Goal: Task Accomplishment & Management: Complete application form

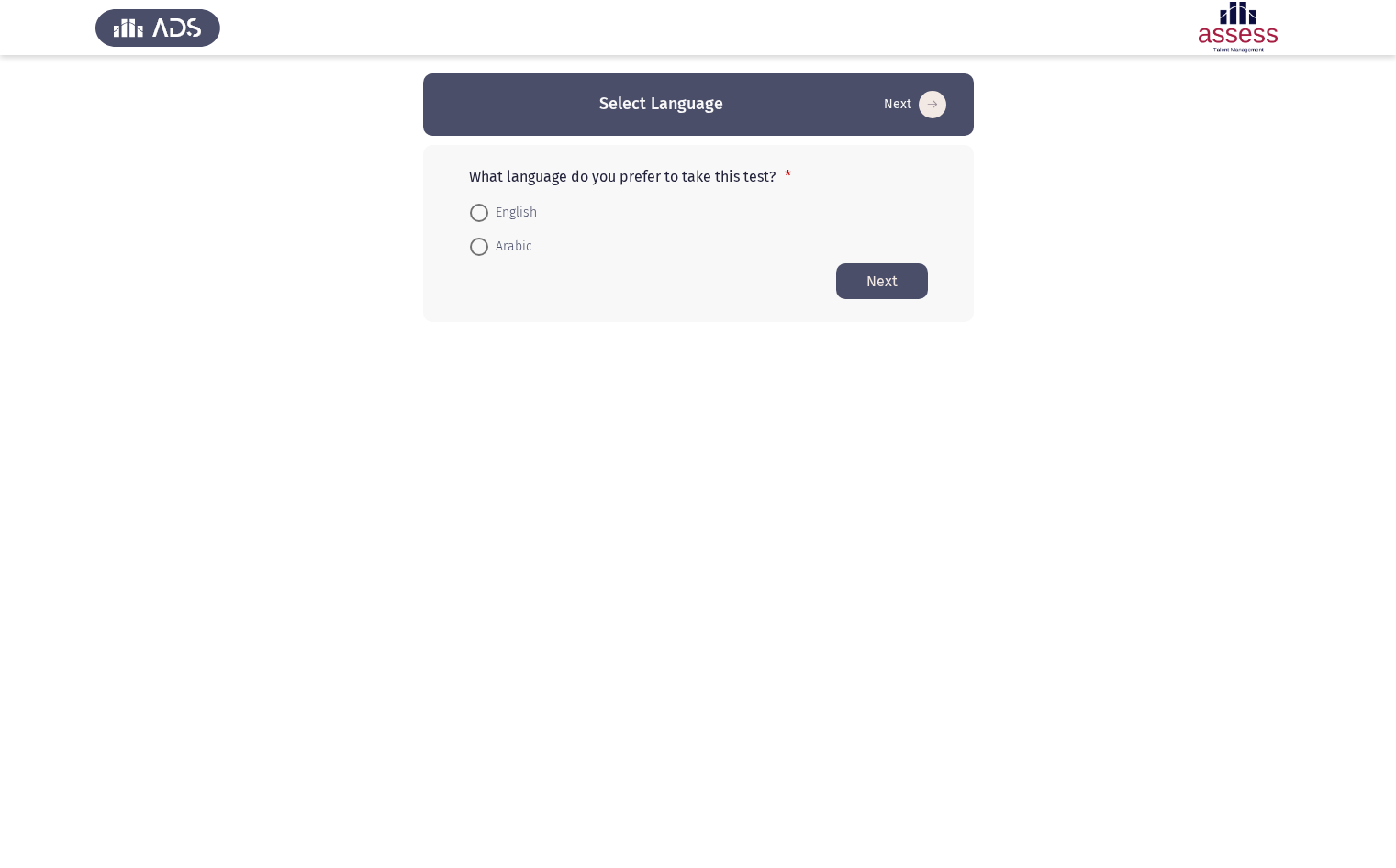
click at [497, 208] on span "English" at bounding box center [512, 212] width 49 height 22
click at [488, 208] on input "English" at bounding box center [478, 212] width 18 height 18
radio input "true"
click at [886, 284] on button "Next" at bounding box center [882, 279] width 92 height 35
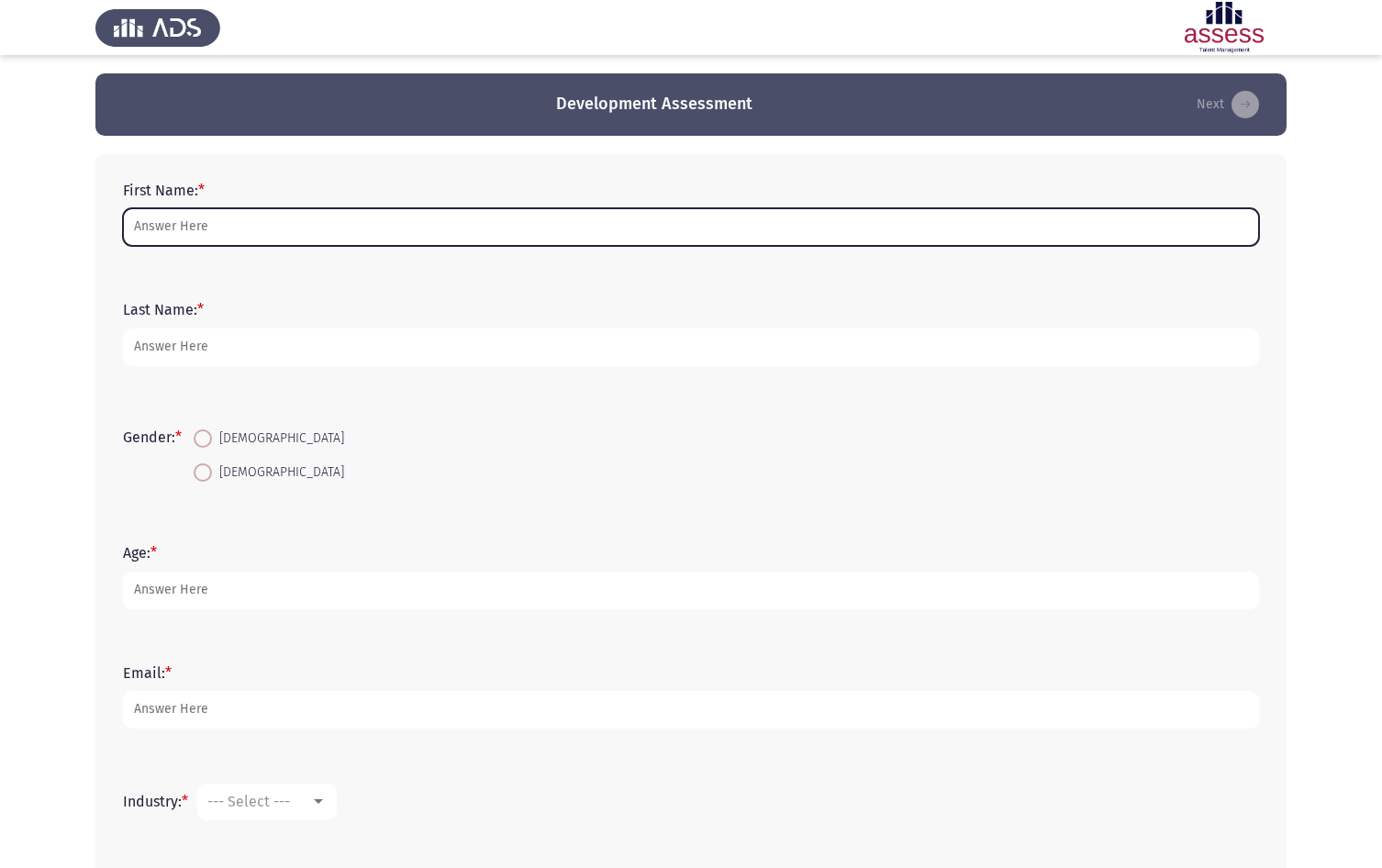
click at [284, 221] on input "First Name: *" at bounding box center [691, 227] width 1136 height 37
type input "[PERSON_NAME]"
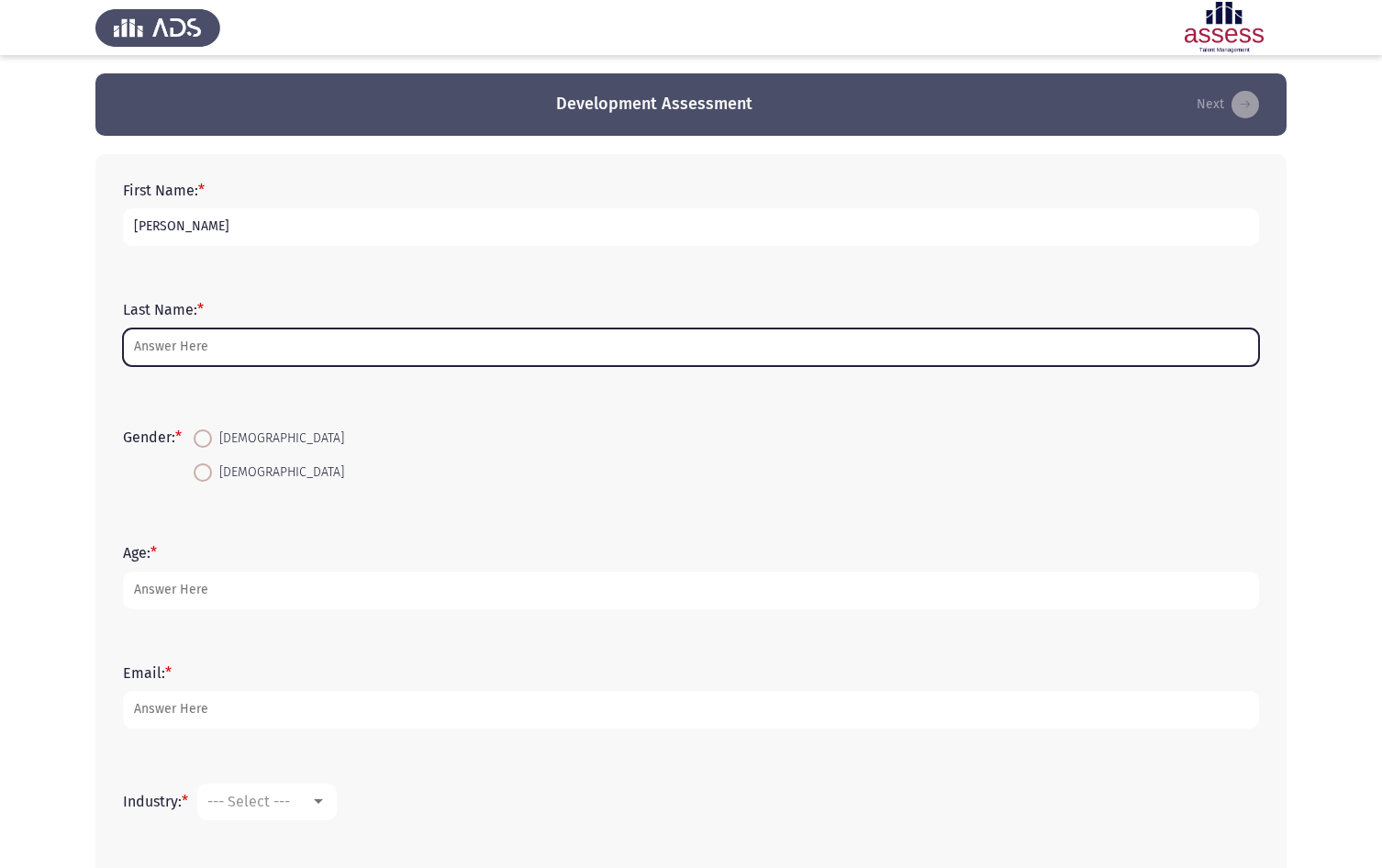
click at [247, 345] on input "Last Name: *" at bounding box center [691, 347] width 1136 height 37
type input "[PERSON_NAME] [PERSON_NAME]"
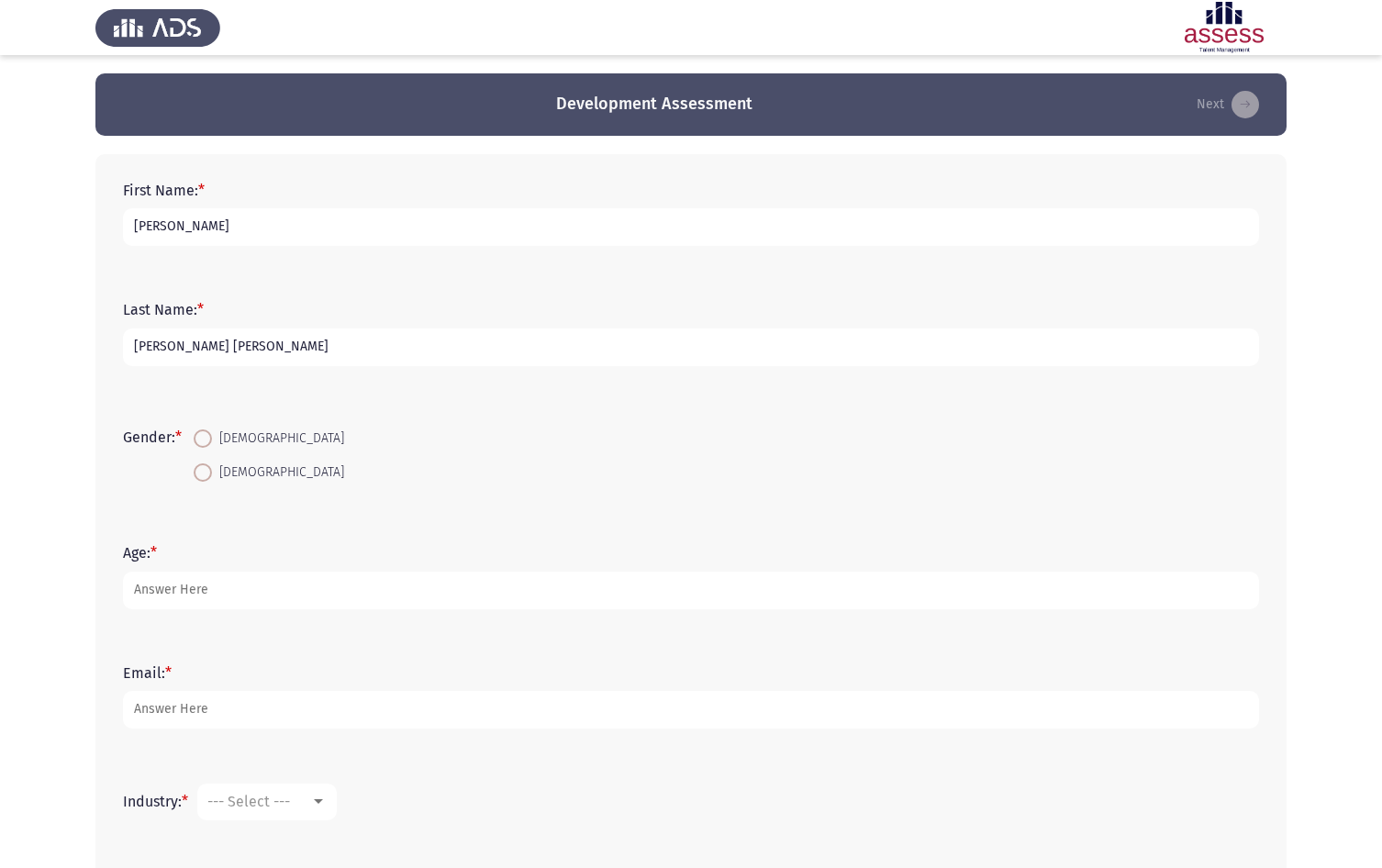
drag, startPoint x: 208, startPoint y: 476, endPoint x: 225, endPoint y: 458, distance: 24.8
click at [208, 476] on span at bounding box center [202, 472] width 18 height 18
click at [208, 476] on input "[DEMOGRAPHIC_DATA]" at bounding box center [202, 472] width 18 height 18
radio input "true"
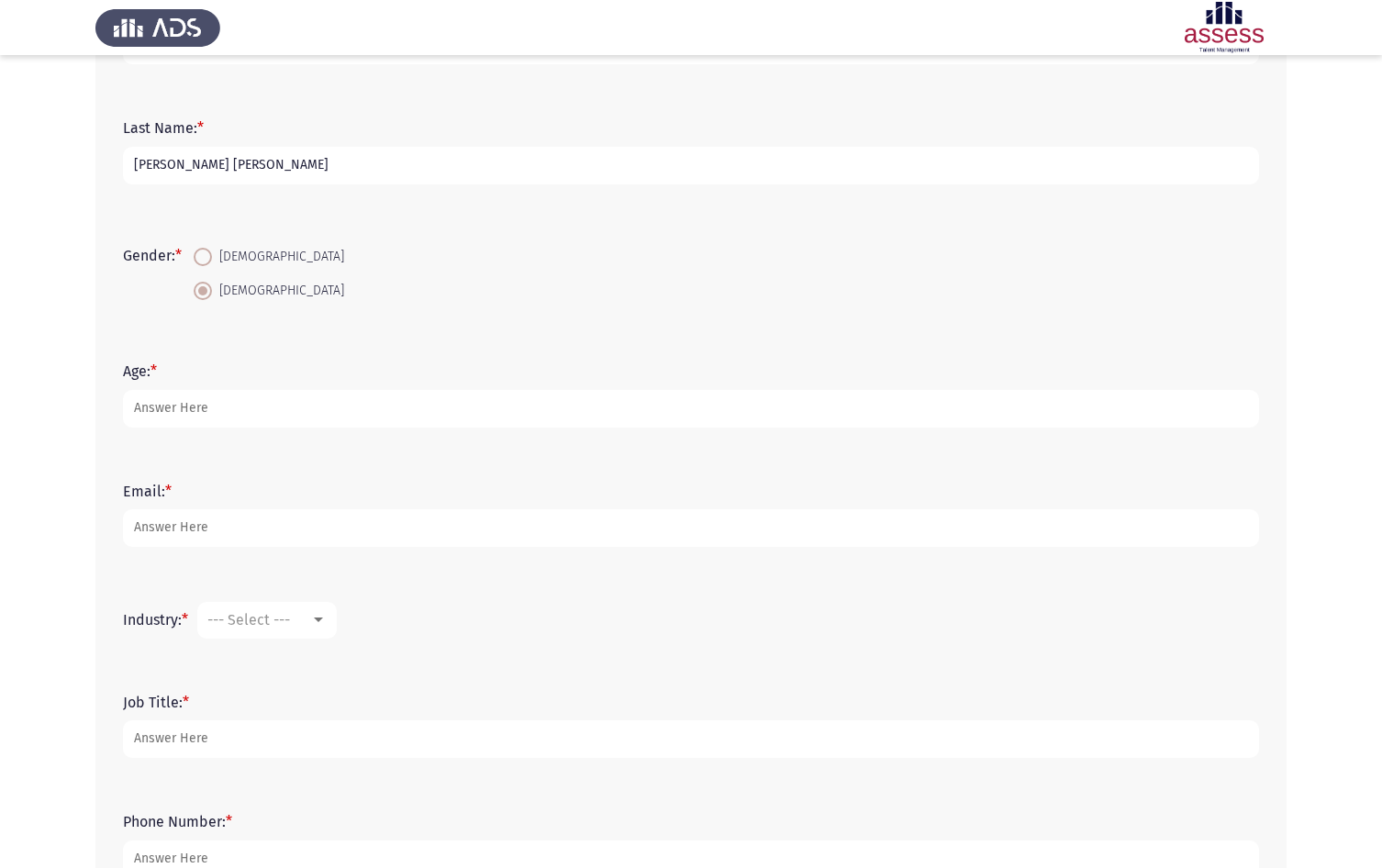
scroll to position [184, 0]
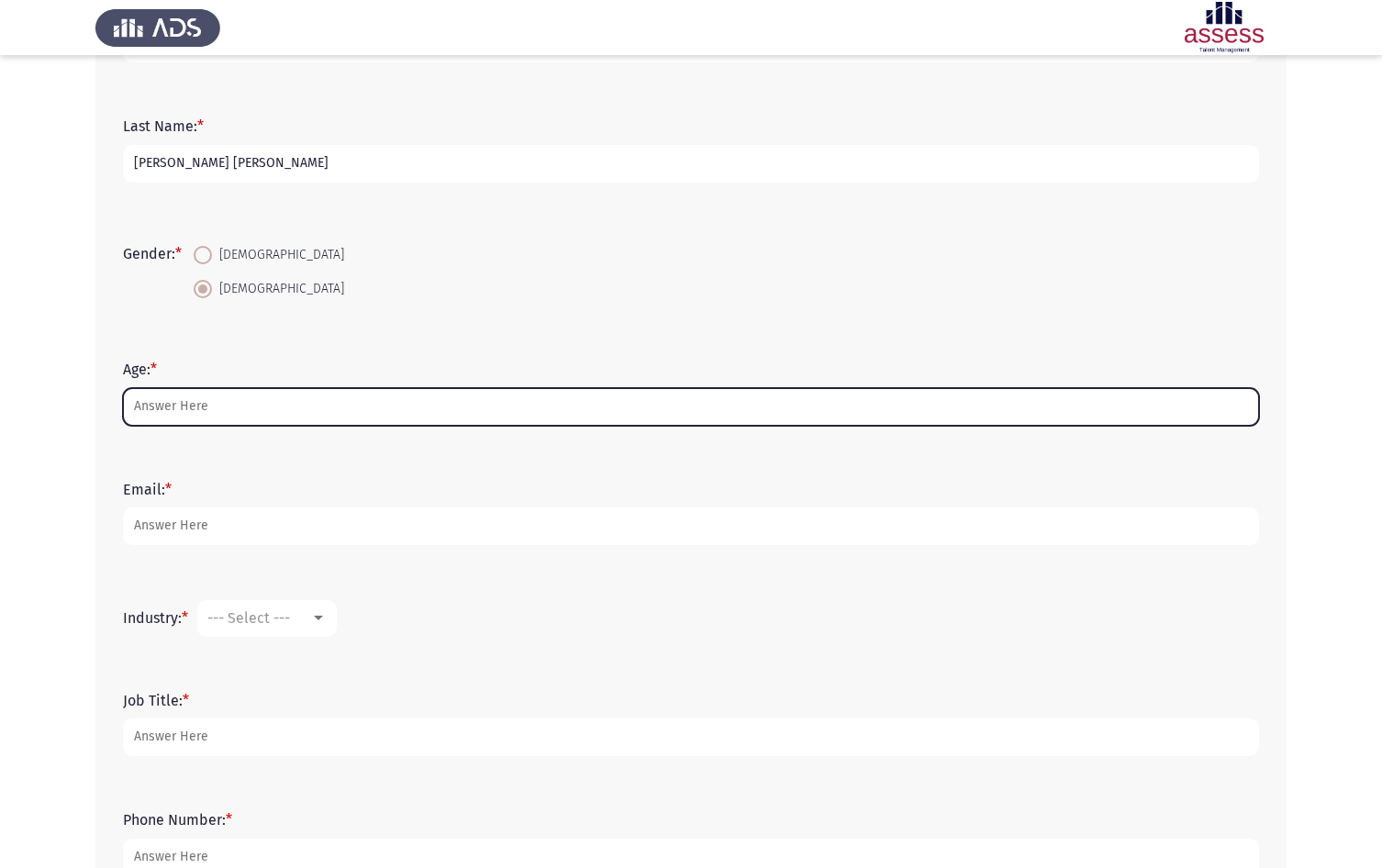
click at [238, 402] on input "Age: *" at bounding box center [691, 406] width 1136 height 37
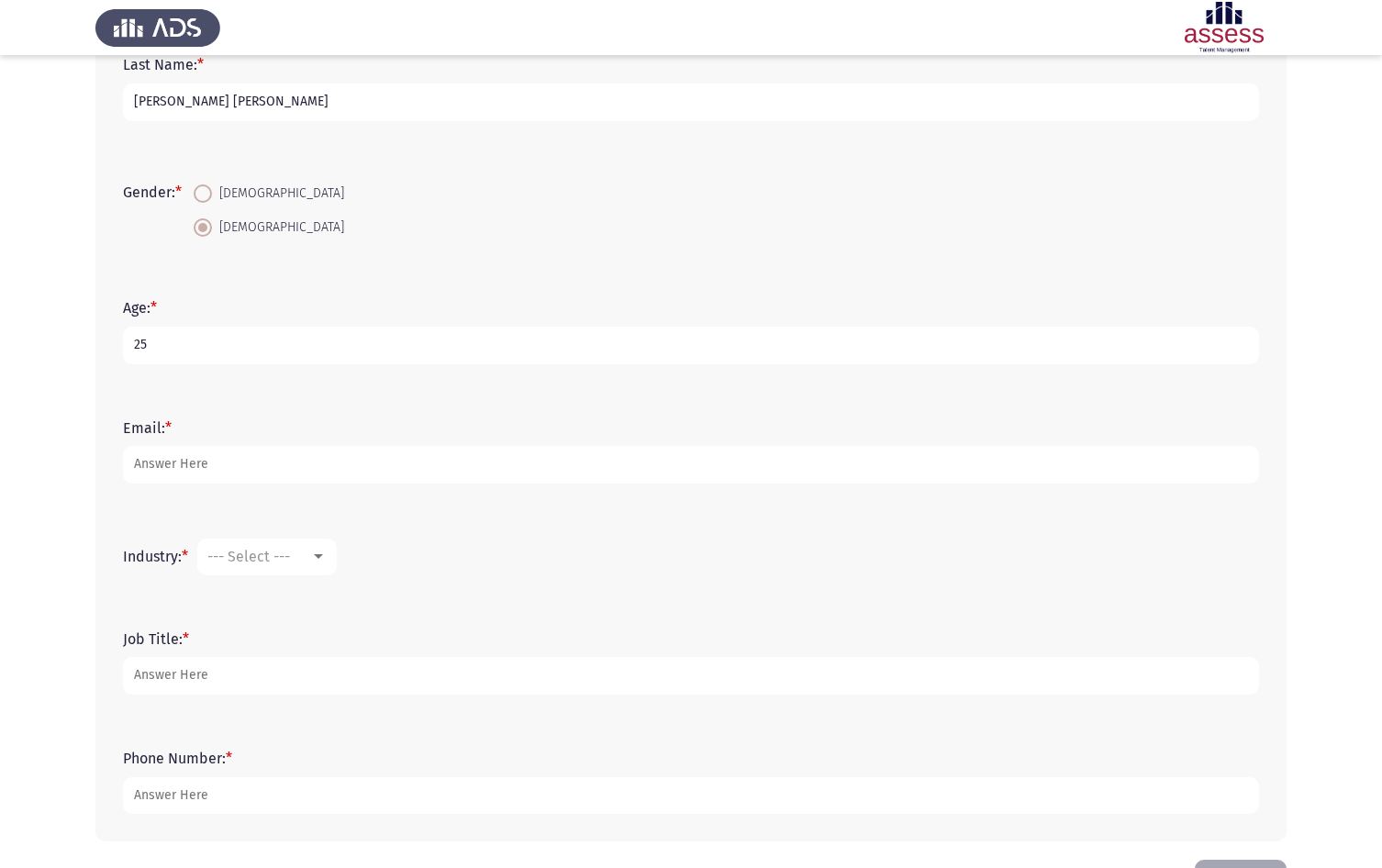
scroll to position [310, 0]
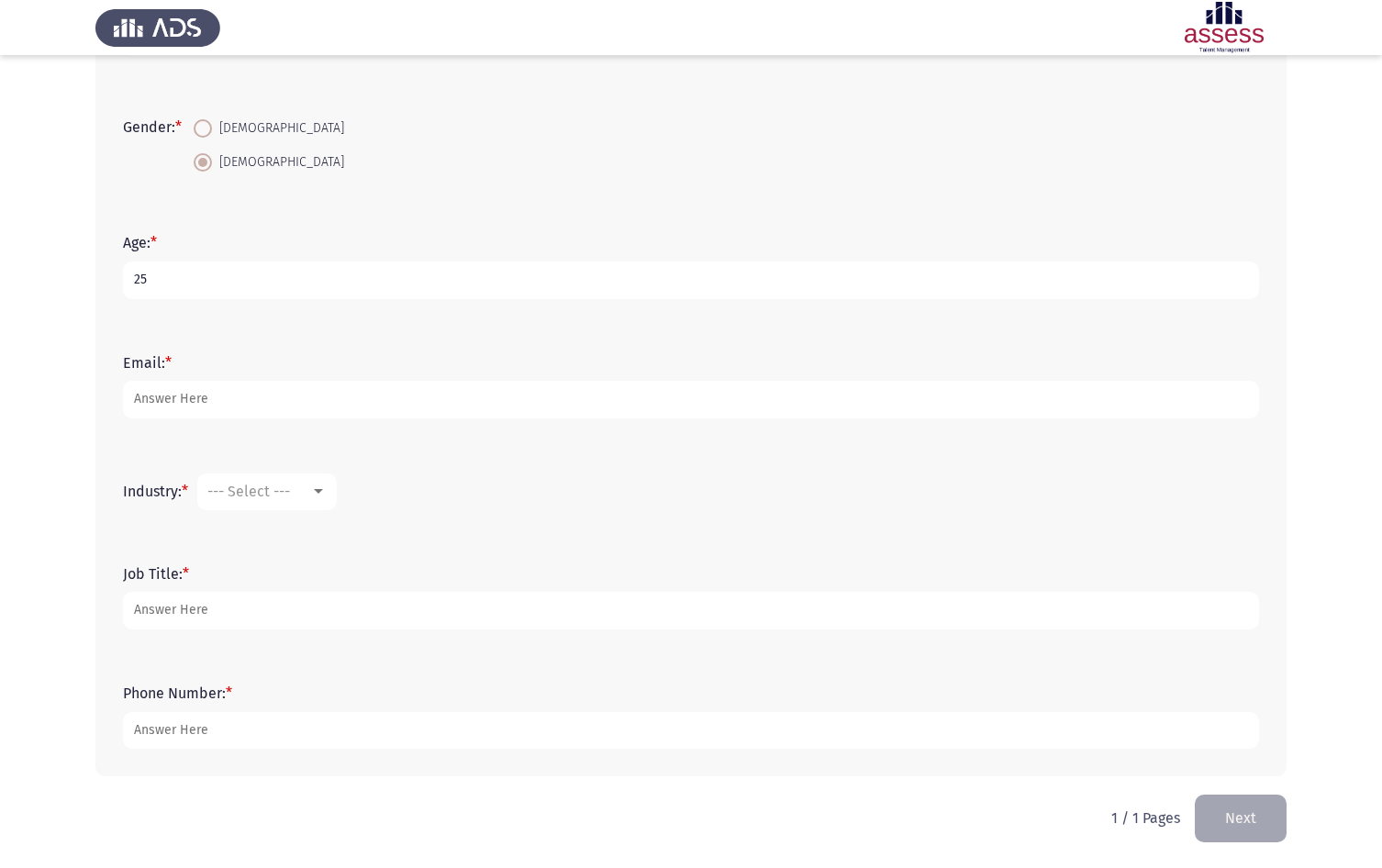
type input "25"
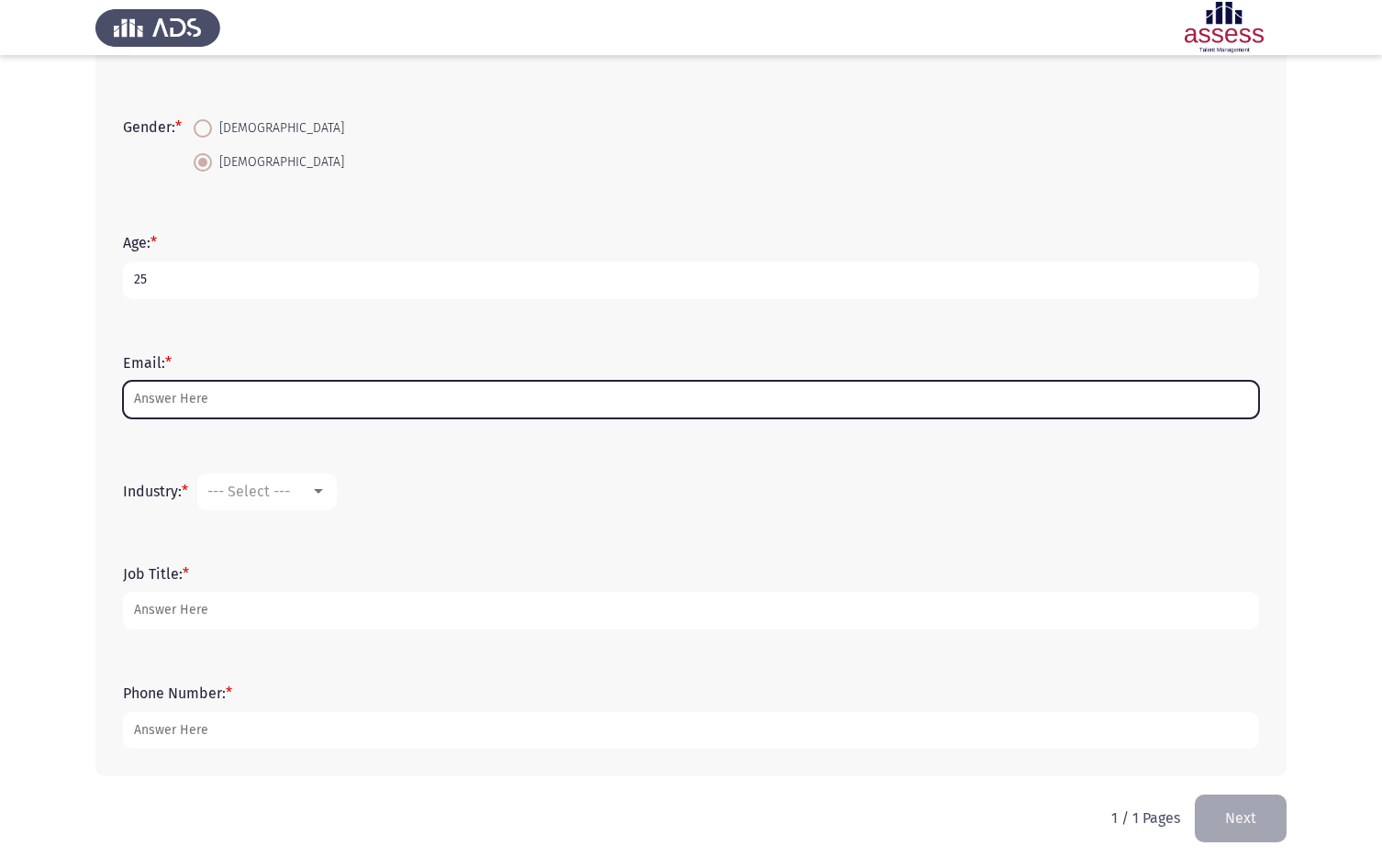
click at [237, 402] on input "Email: *" at bounding box center [691, 399] width 1136 height 37
type input "[EMAIL_ADDRESS][DOMAIN_NAME]"
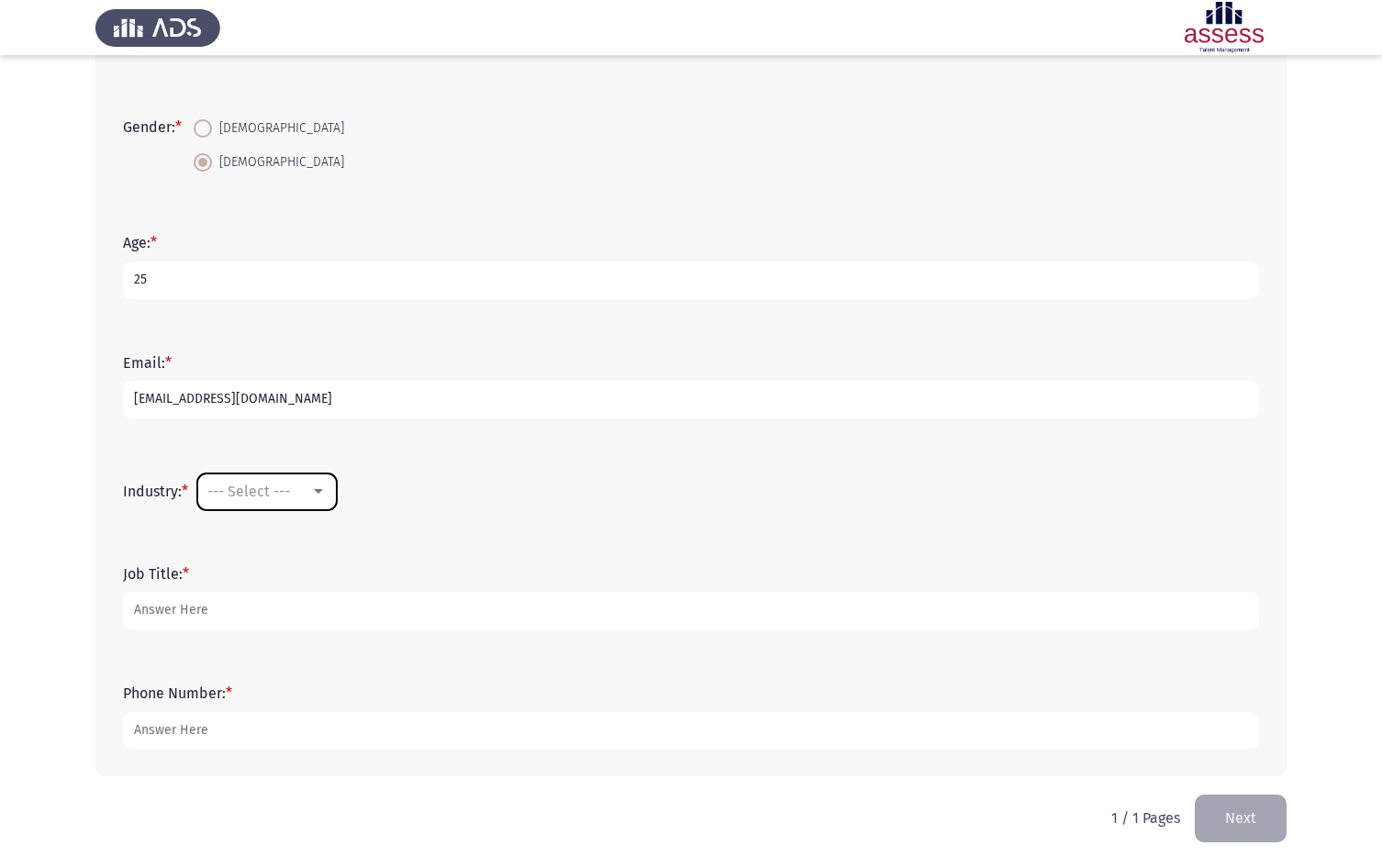
click at [259, 481] on mat-select "--- Select ---" at bounding box center [267, 491] width 140 height 36
click at [292, 509] on mat-select "--- Select ---" at bounding box center [267, 491] width 140 height 36
click at [314, 495] on div at bounding box center [318, 491] width 16 height 14
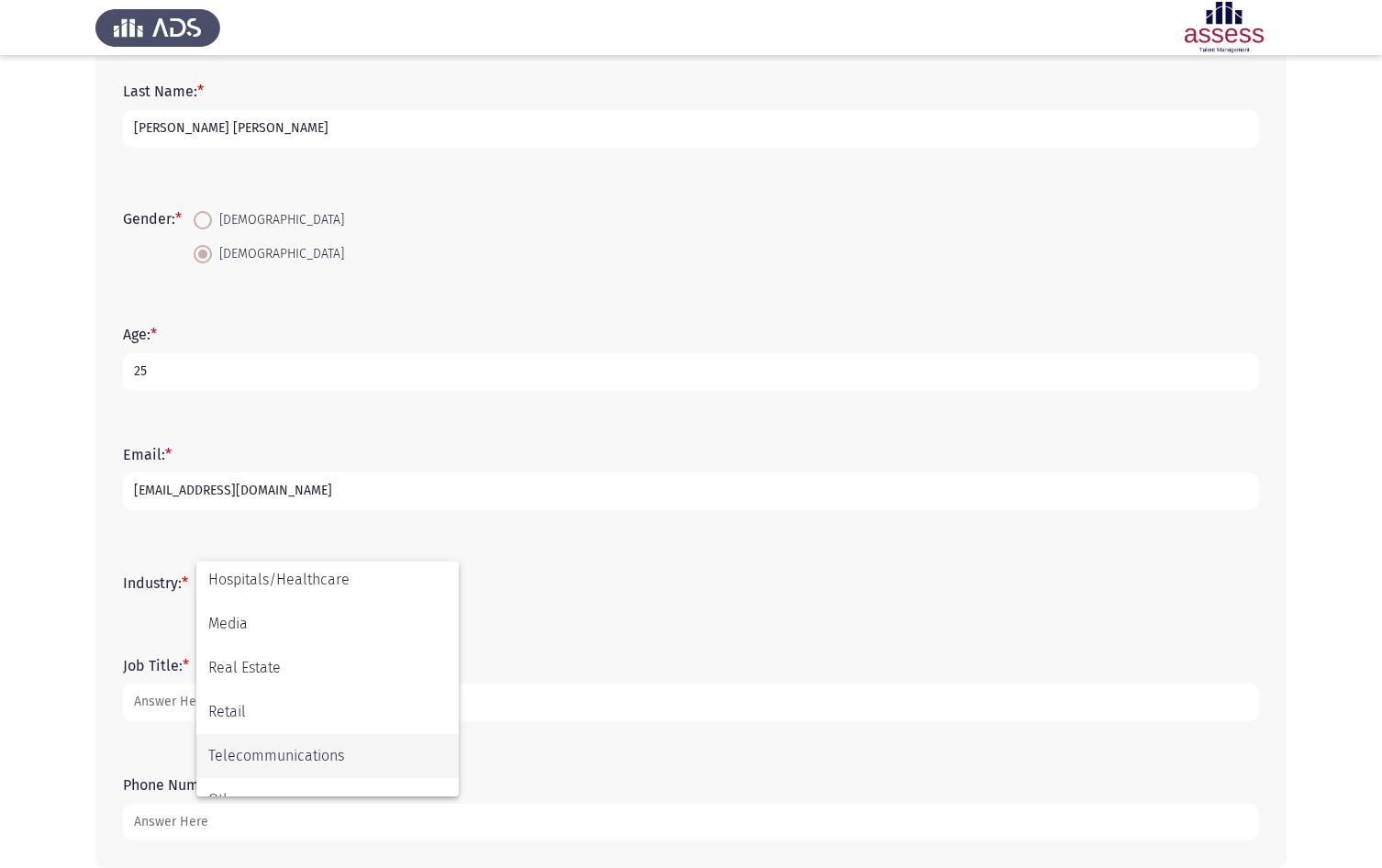
scroll to position [601, 0]
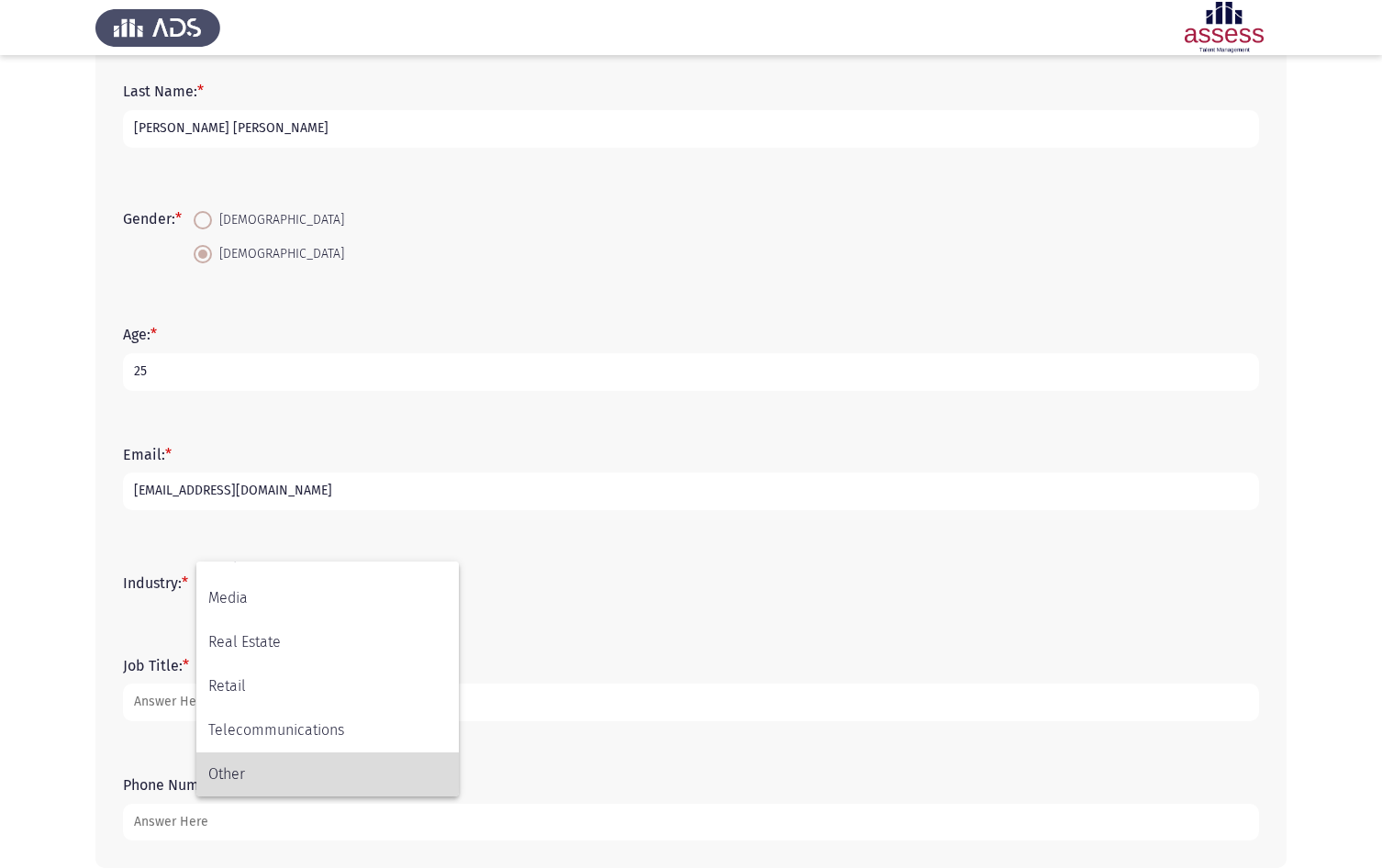
click at [291, 773] on span "Other" at bounding box center [327, 774] width 238 height 44
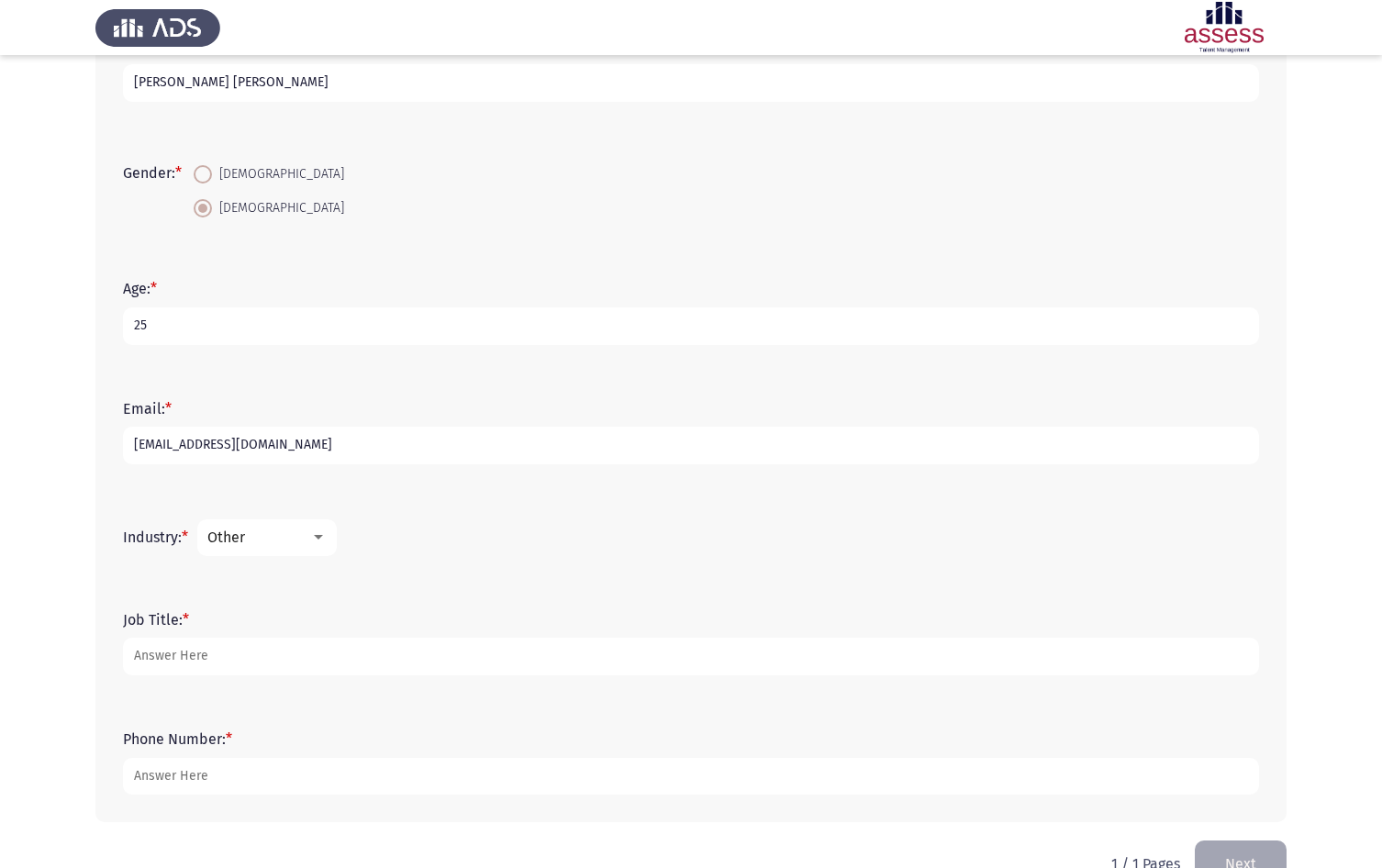
scroll to position [310, 0]
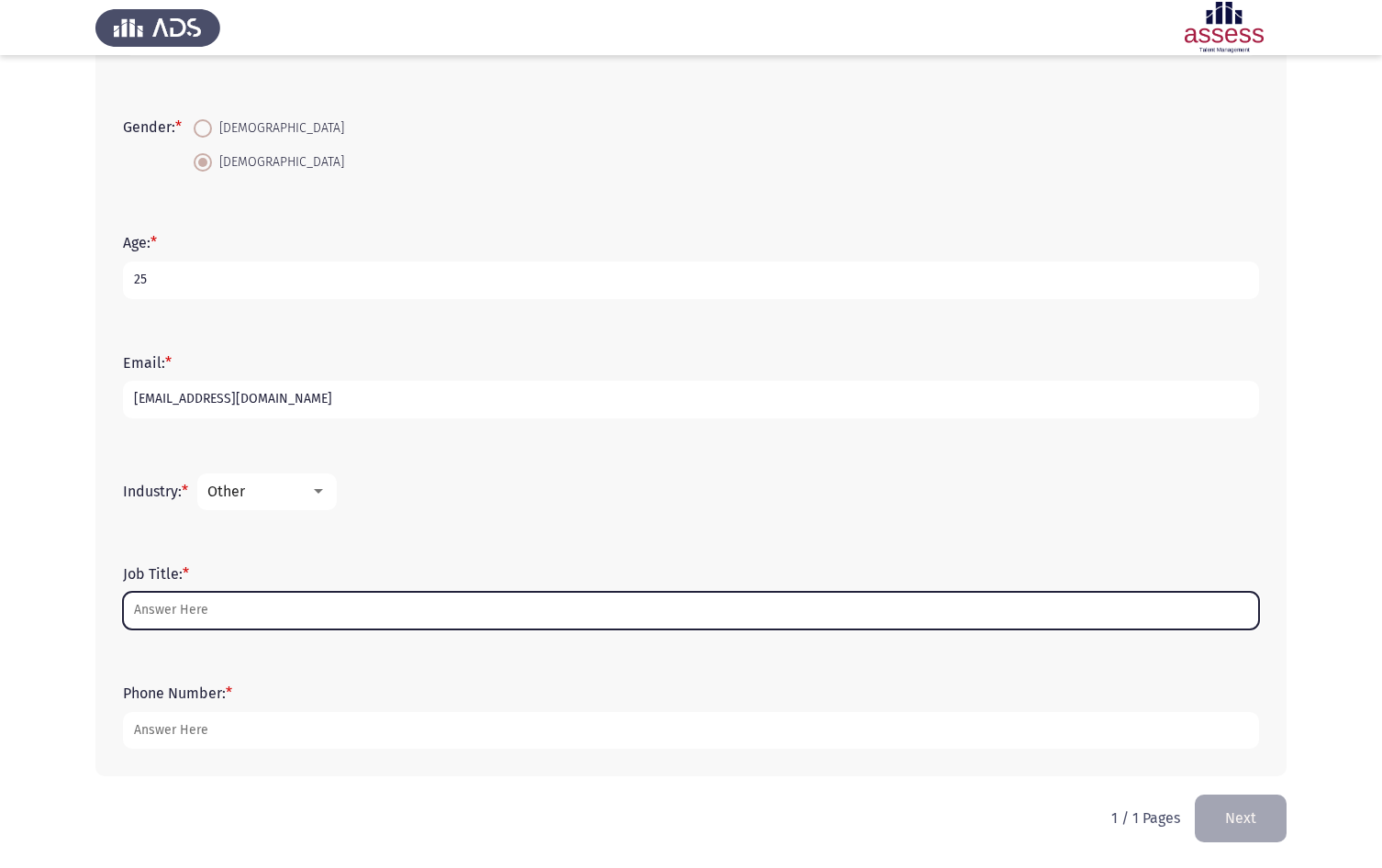
click at [256, 601] on input "Job Title: *" at bounding box center [691, 610] width 1136 height 37
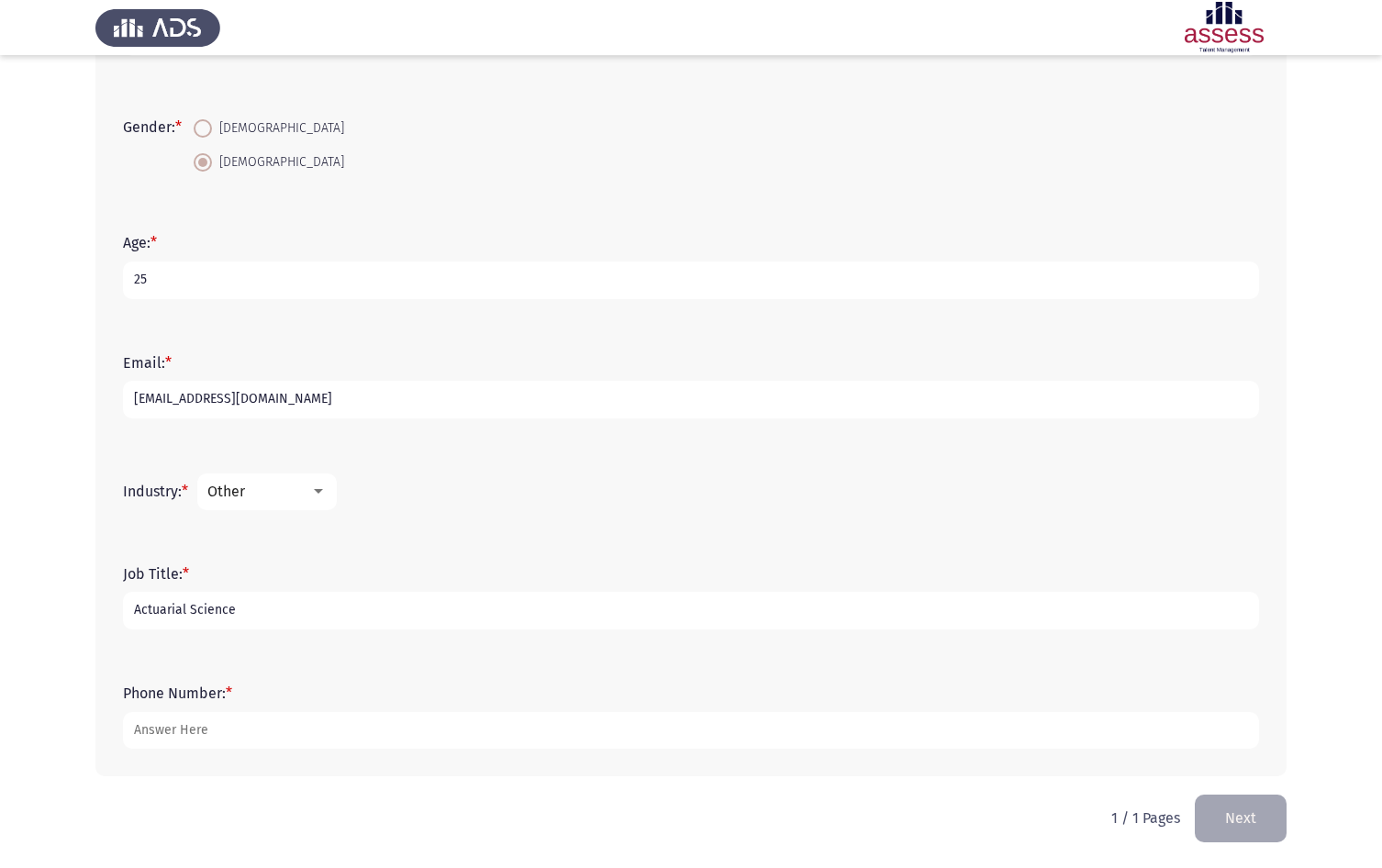
type input "Actuarial Science"
type input "01095816170"
click at [1217, 810] on button "Next" at bounding box center [1240, 817] width 92 height 47
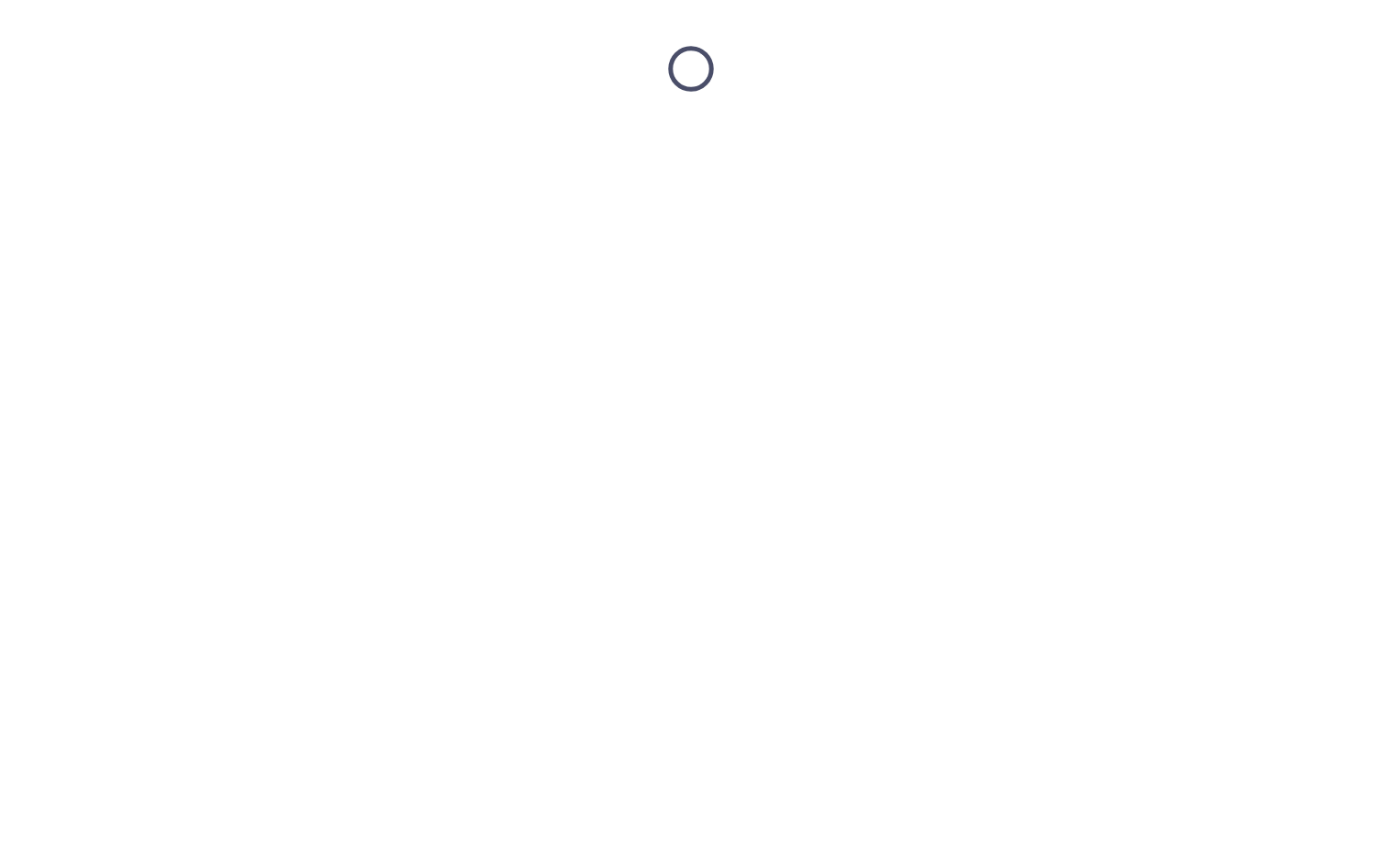
scroll to position [0, 0]
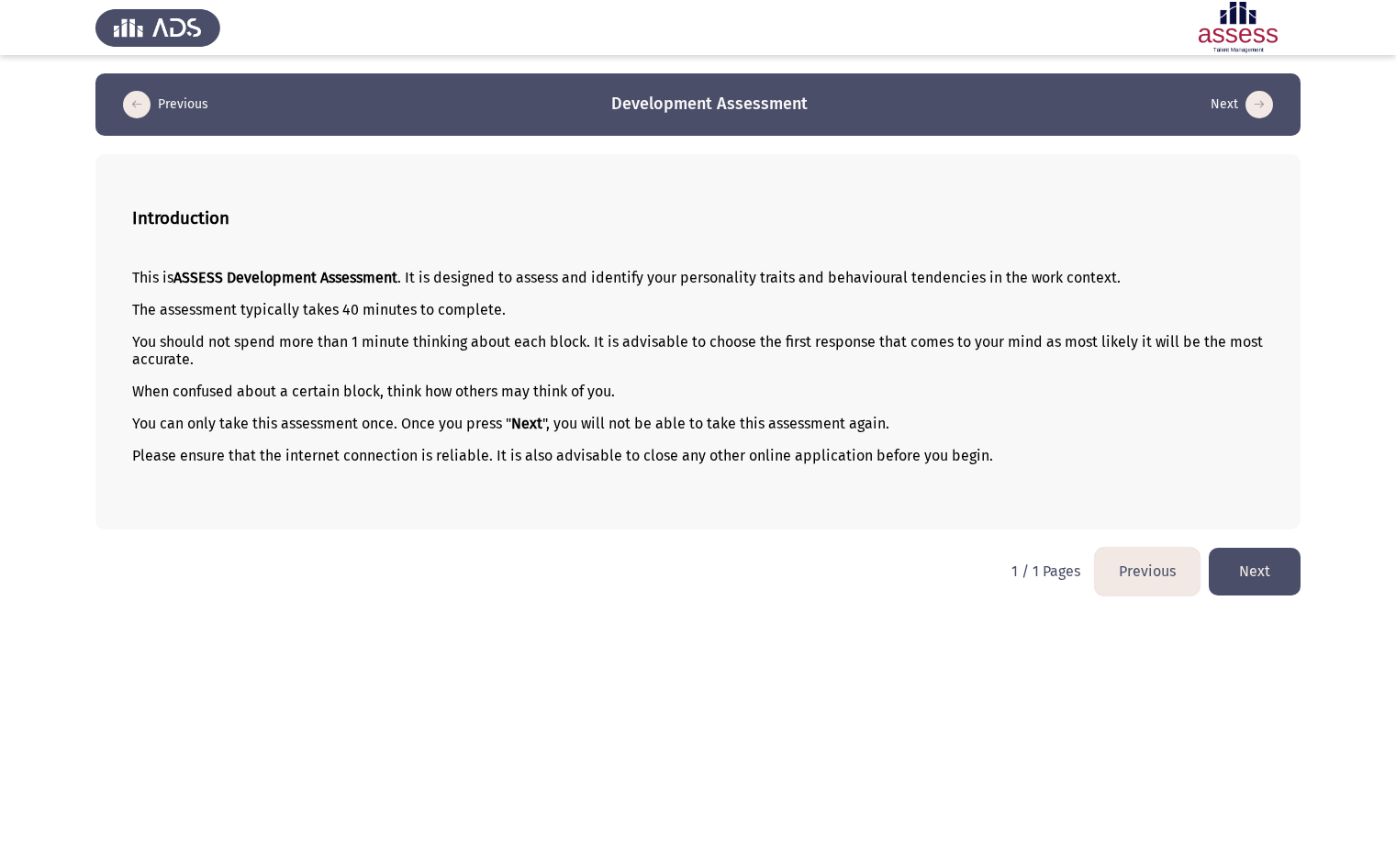
click at [1268, 572] on button "Next" at bounding box center [1254, 571] width 92 height 47
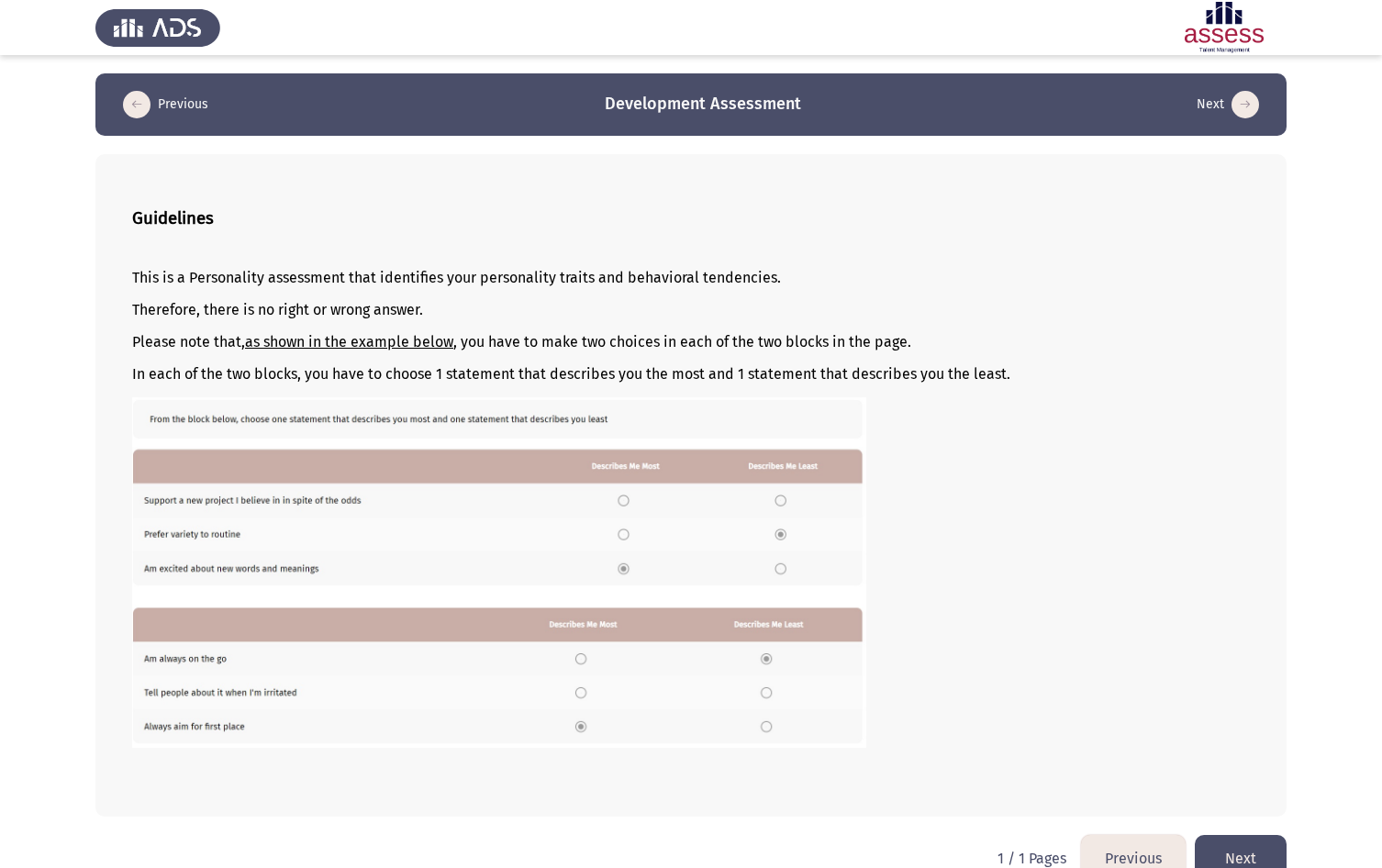
click at [625, 507] on img at bounding box center [499, 572] width 735 height 350
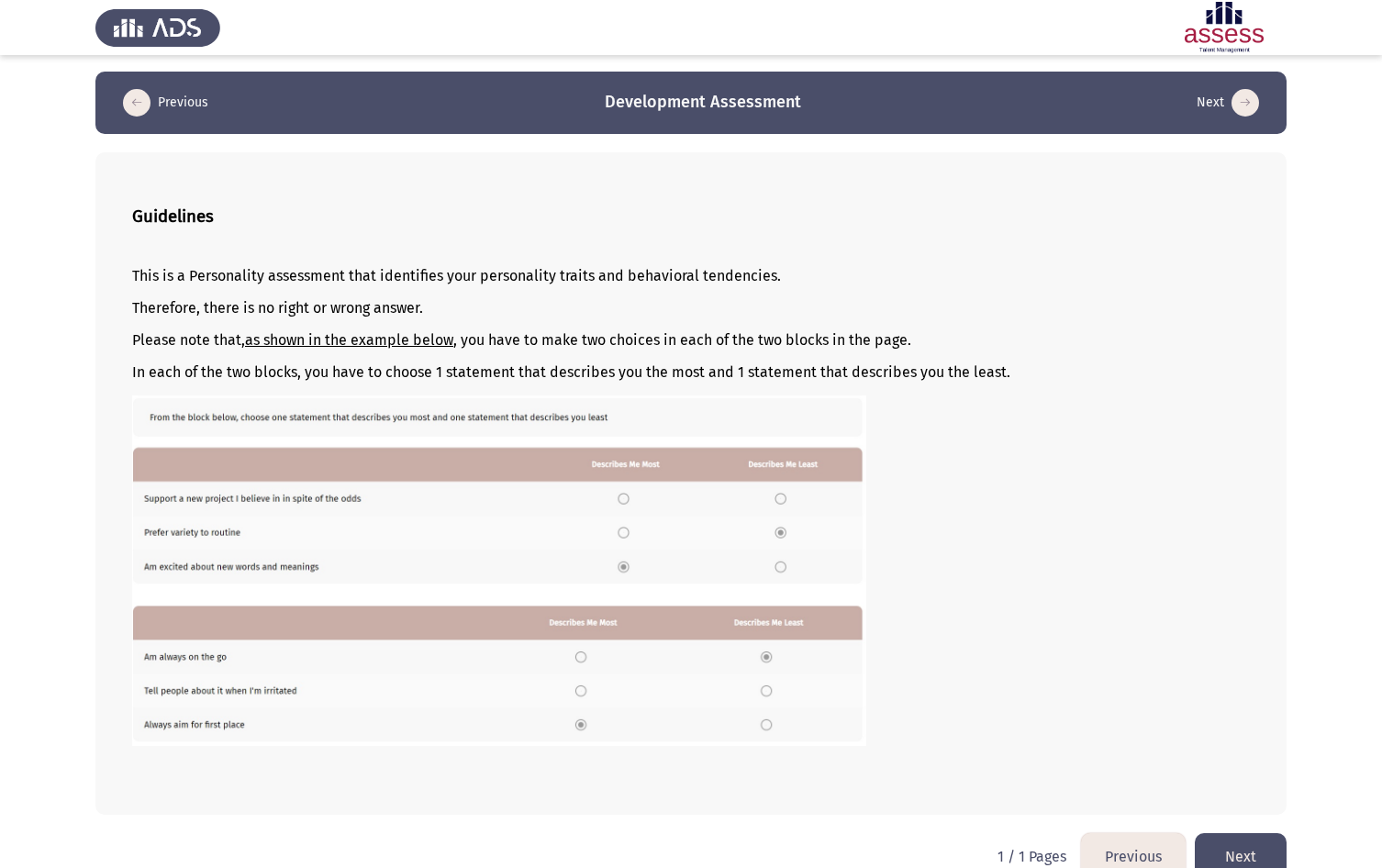
scroll to position [33, 0]
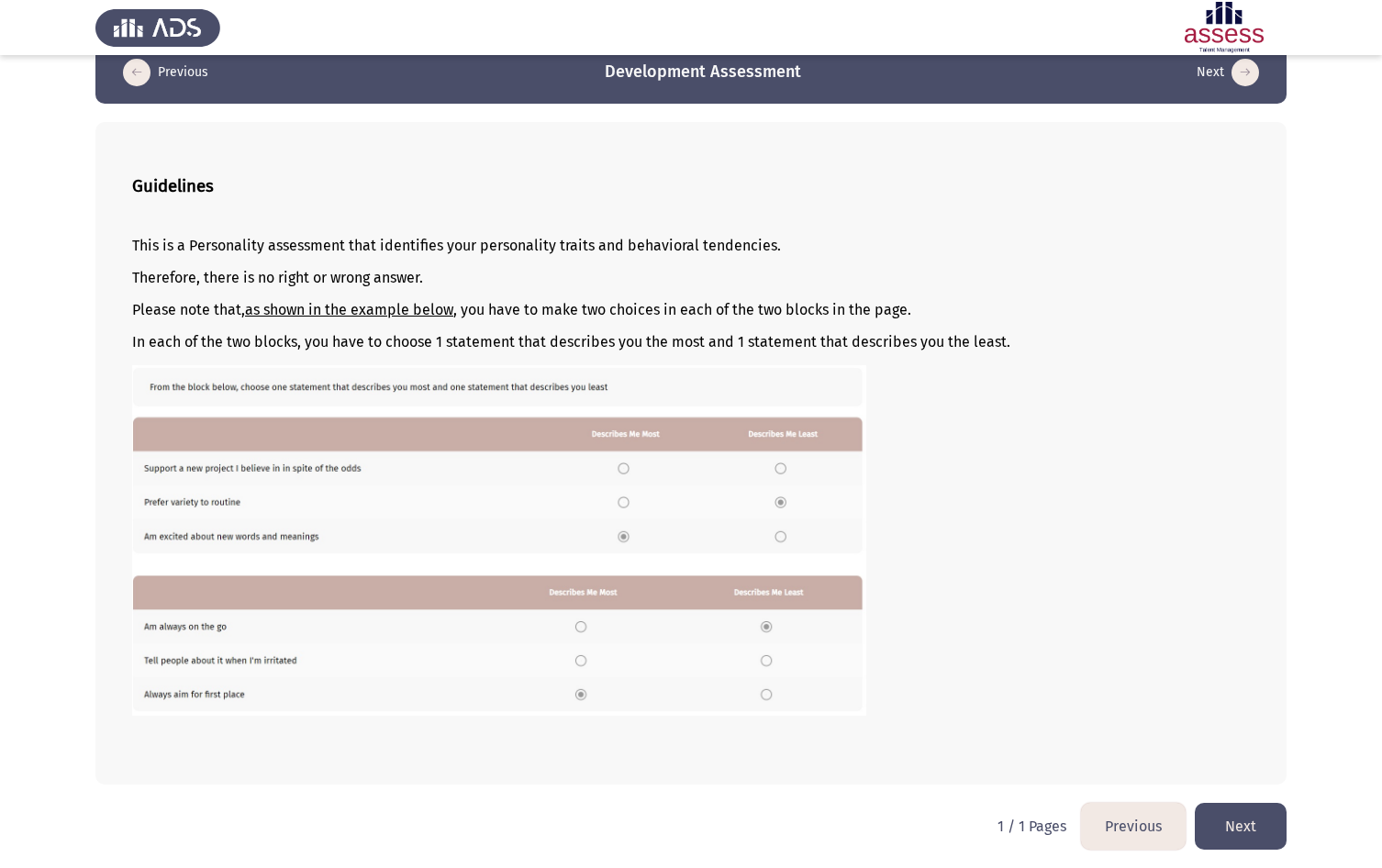
click at [1236, 815] on button "Next" at bounding box center [1240, 826] width 92 height 47
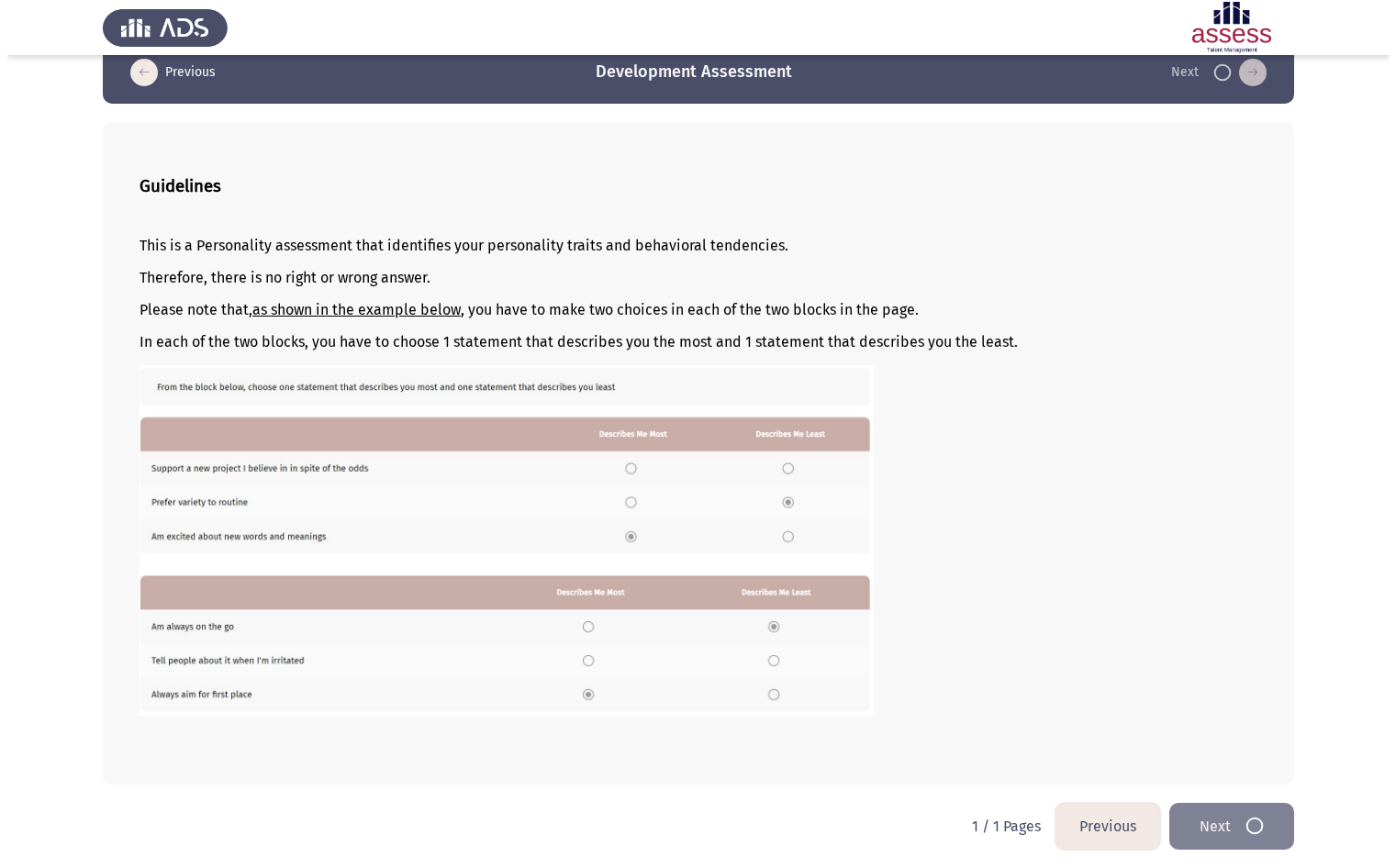
scroll to position [0, 0]
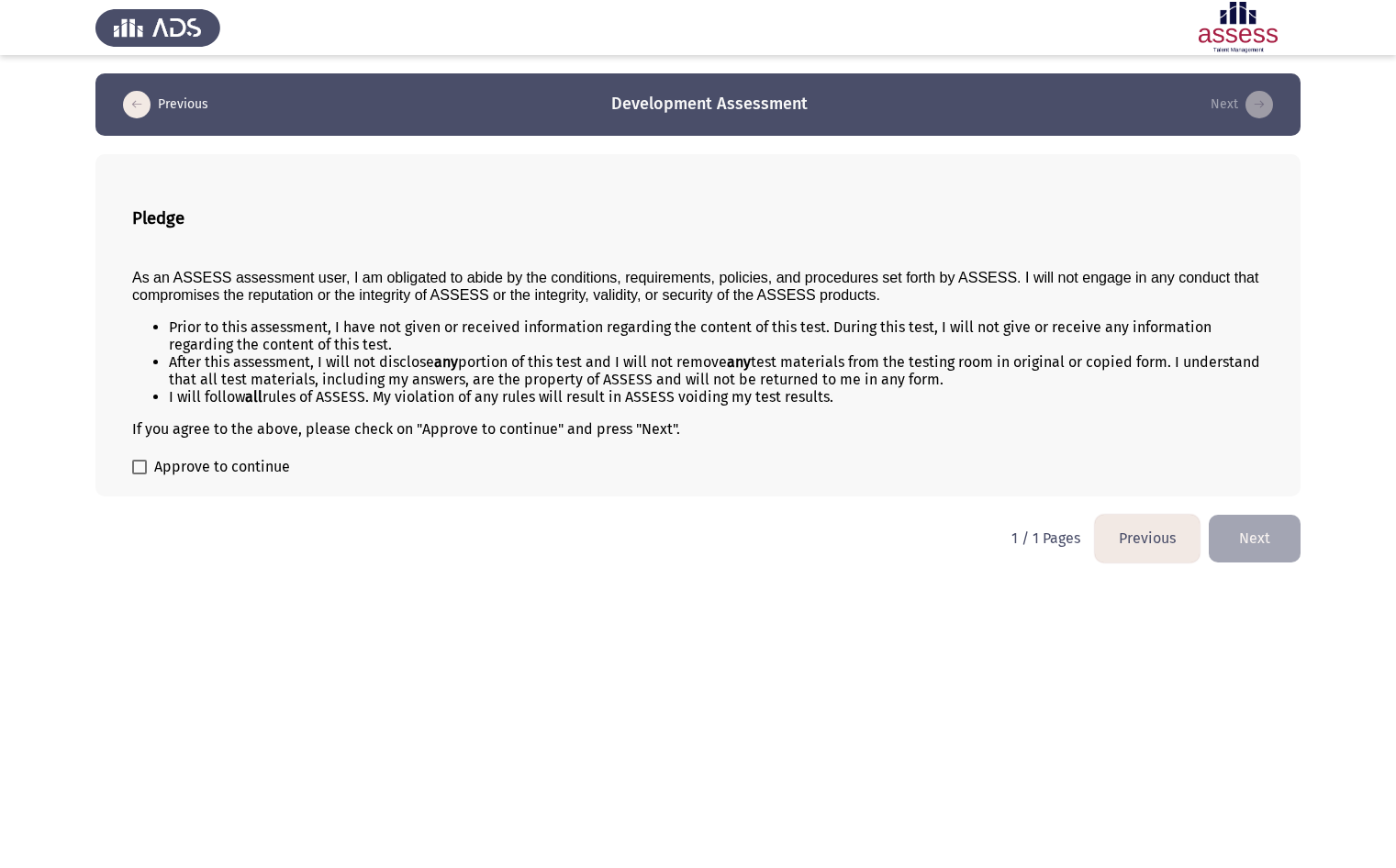
click at [144, 468] on span at bounding box center [139, 467] width 14 height 14
click at [140, 474] on input "Approve to continue" at bounding box center [139, 474] width 1 height 1
checkbox input "true"
click at [1277, 540] on button "Next" at bounding box center [1254, 537] width 92 height 47
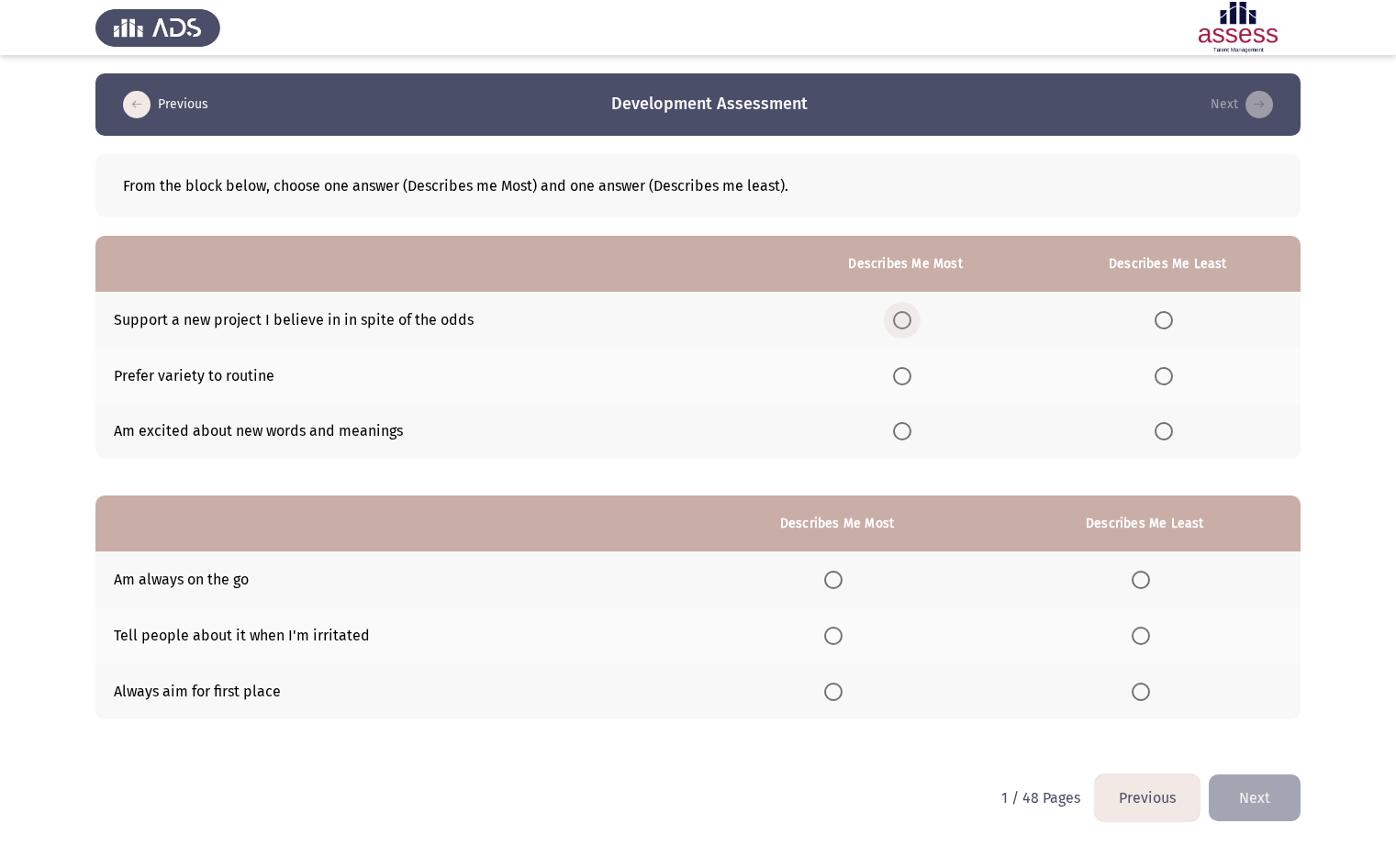
click at [908, 323] on span "Select an option" at bounding box center [902, 319] width 18 height 18
click at [908, 323] on input "Select an option" at bounding box center [902, 319] width 18 height 18
click at [898, 378] on span "Select an option" at bounding box center [902, 376] width 18 height 18
click at [898, 378] on input "Select an option" at bounding box center [902, 376] width 18 height 18
click at [919, 431] on label "Select an option" at bounding box center [905, 430] width 26 height 18
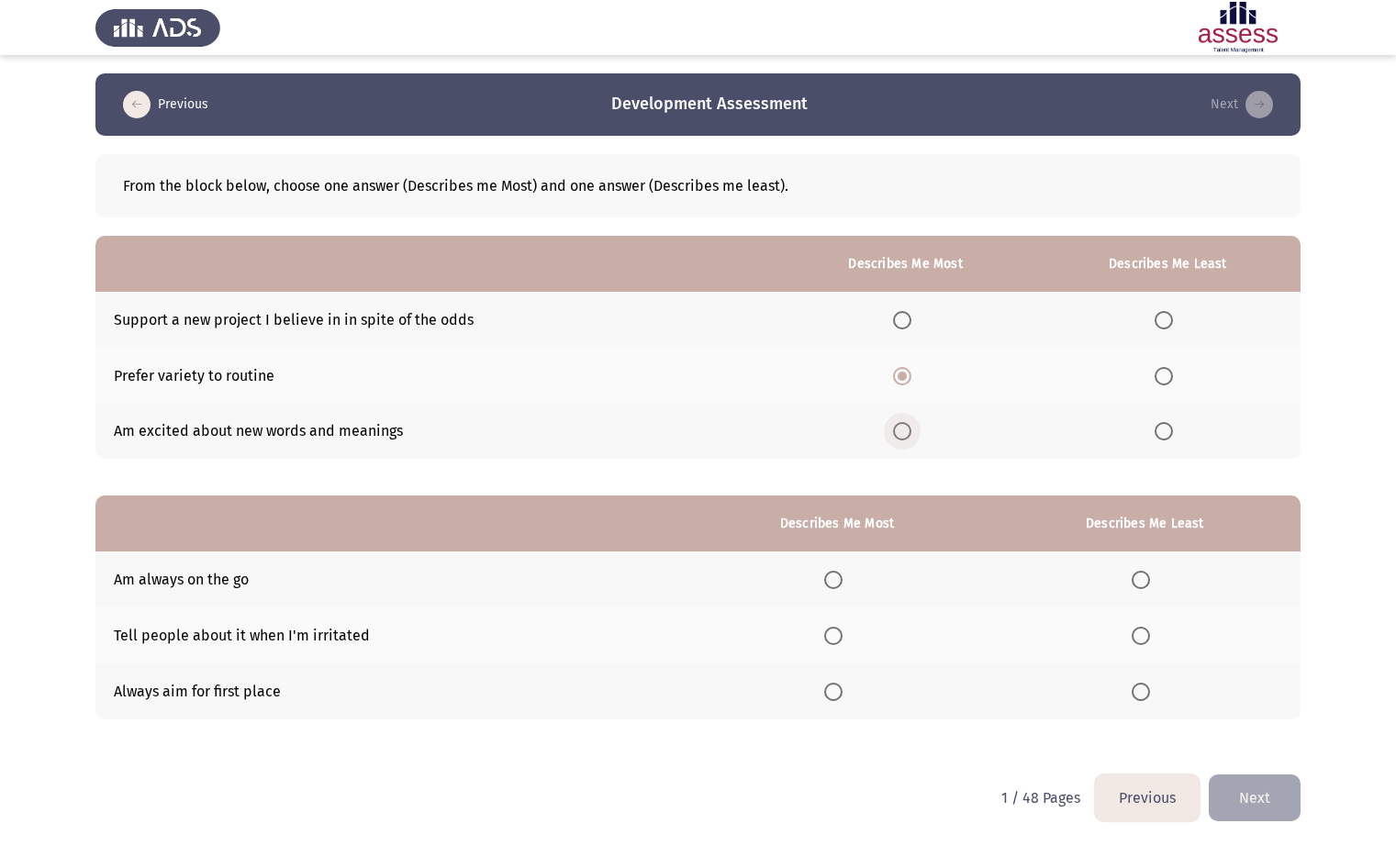
click at [911, 431] on input "Select an option" at bounding box center [902, 430] width 18 height 18
click at [904, 377] on span "Select an option" at bounding box center [902, 376] width 18 height 18
click at [904, 377] on input "Select an option" at bounding box center [902, 376] width 18 height 18
click at [1169, 435] on span "Select an option" at bounding box center [1163, 430] width 18 height 18
click at [1169, 435] on input "Select an option" at bounding box center [1163, 430] width 18 height 18
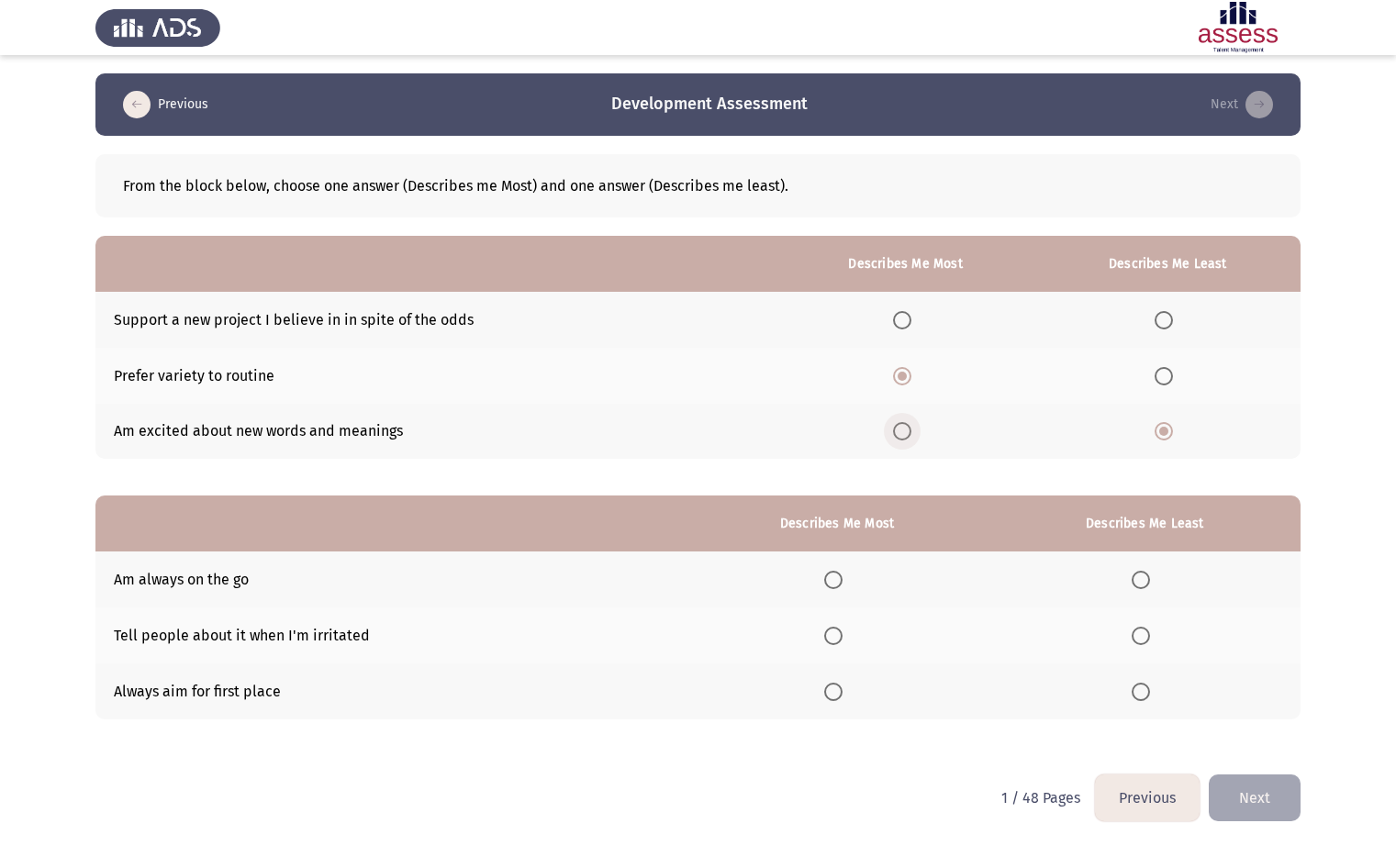
click at [902, 431] on span "Select an option" at bounding box center [902, 431] width 0 height 0
click at [905, 431] on input "Select an option" at bounding box center [902, 430] width 18 height 18
click at [901, 386] on th at bounding box center [905, 376] width 259 height 56
click at [909, 377] on span "Select an option" at bounding box center [902, 376] width 18 height 18
click at [909, 377] on input "Select an option" at bounding box center [902, 376] width 18 height 18
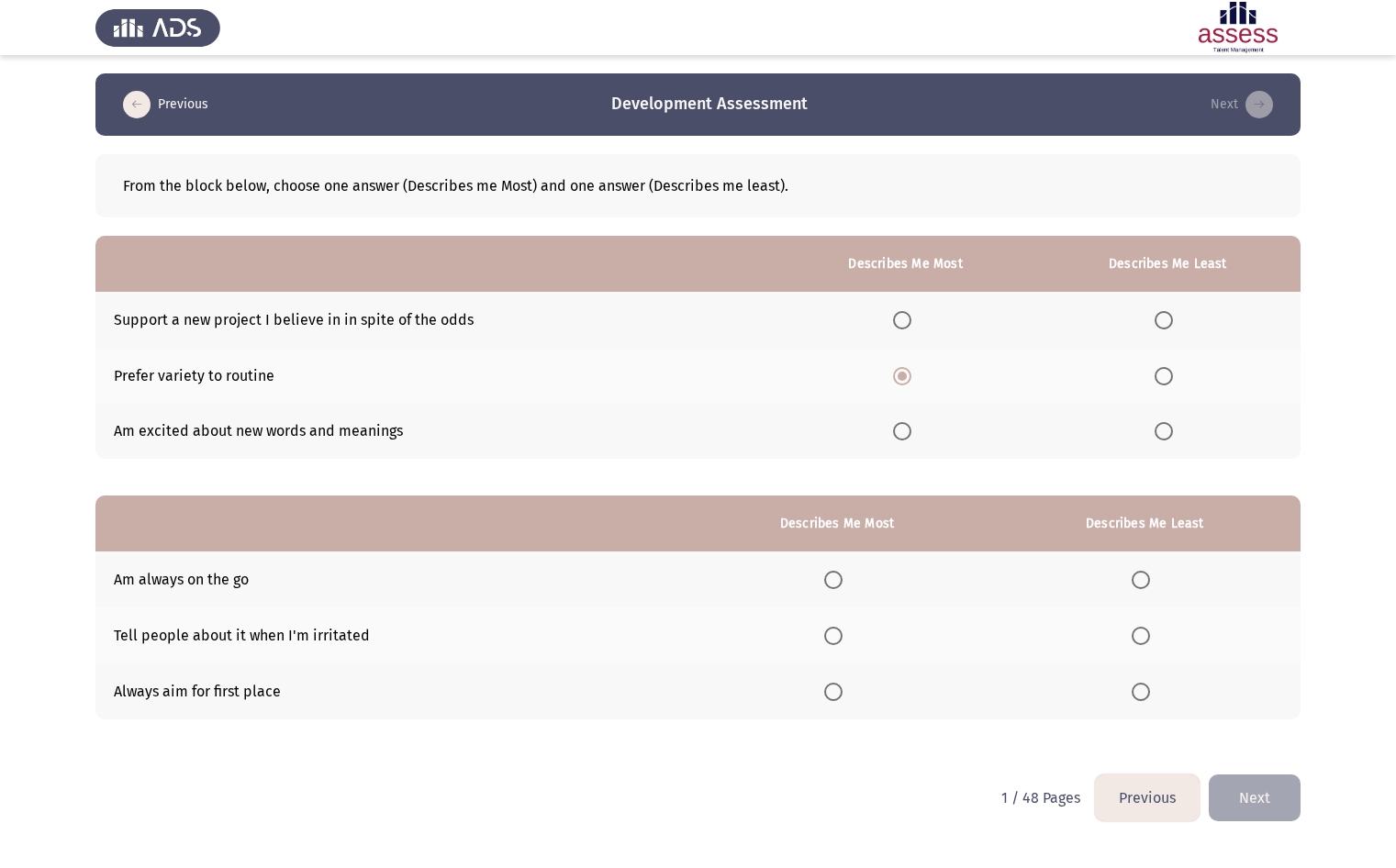
click at [1169, 318] on span "Select an option" at bounding box center [1163, 319] width 18 height 18
click at [1169, 318] on input "Select an option" at bounding box center [1163, 319] width 18 height 18
click at [1167, 433] on span "Select an option" at bounding box center [1163, 430] width 18 height 18
click at [1167, 433] on input "Select an option" at bounding box center [1163, 430] width 18 height 18
click at [919, 381] on label "Select an option" at bounding box center [905, 376] width 26 height 18
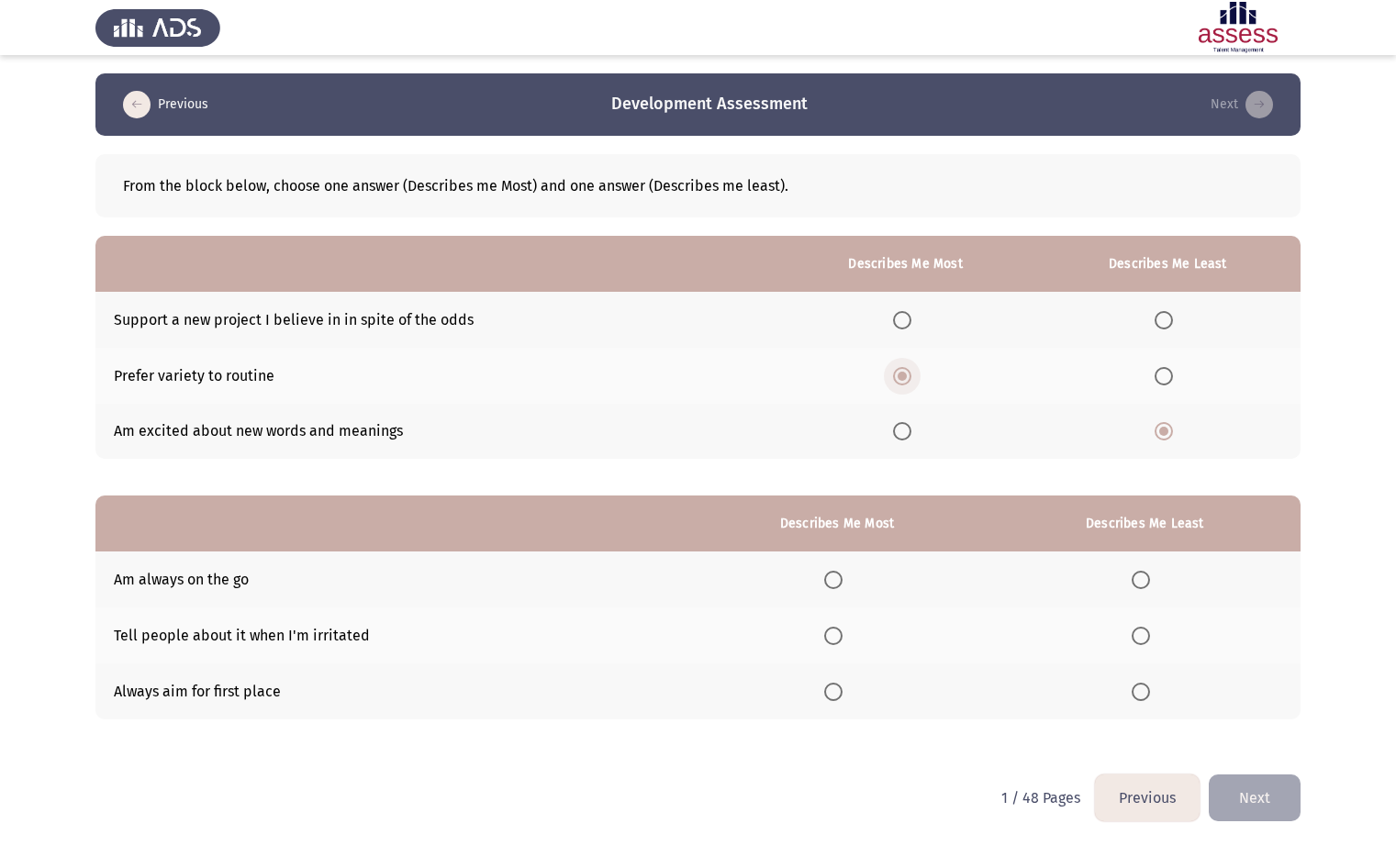
click at [911, 381] on input "Select an option" at bounding box center [902, 376] width 18 height 18
click at [906, 377] on span "Select an option" at bounding box center [902, 377] width 10 height 10
click at [909, 377] on input "Select an option" at bounding box center [902, 376] width 18 height 18
drag, startPoint x: 910, startPoint y: 449, endPoint x: 911, endPoint y: 431, distance: 18.0
click at [910, 447] on th at bounding box center [905, 431] width 259 height 56
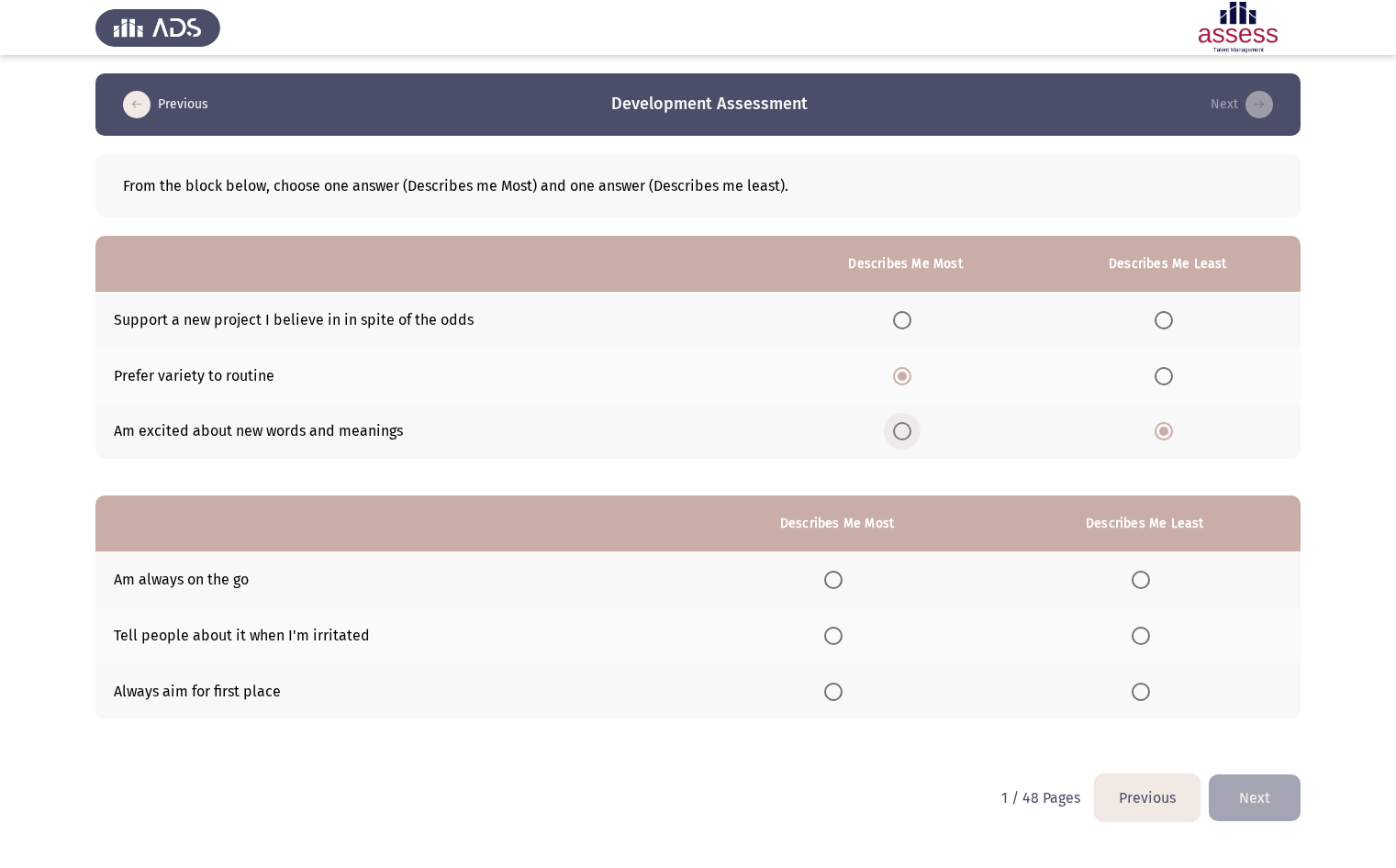
click at [911, 430] on span "Select an option" at bounding box center [902, 430] width 18 height 18
click at [911, 430] on input "Select an option" at bounding box center [902, 430] width 18 height 18
click at [644, 799] on html "Previous Development Assessment Next From the block below, choose one answer (D…" at bounding box center [698, 423] width 1396 height 848
click at [849, 574] on label "Select an option" at bounding box center [837, 579] width 26 height 18
click at [842, 574] on input "Select an option" at bounding box center [833, 579] width 18 height 18
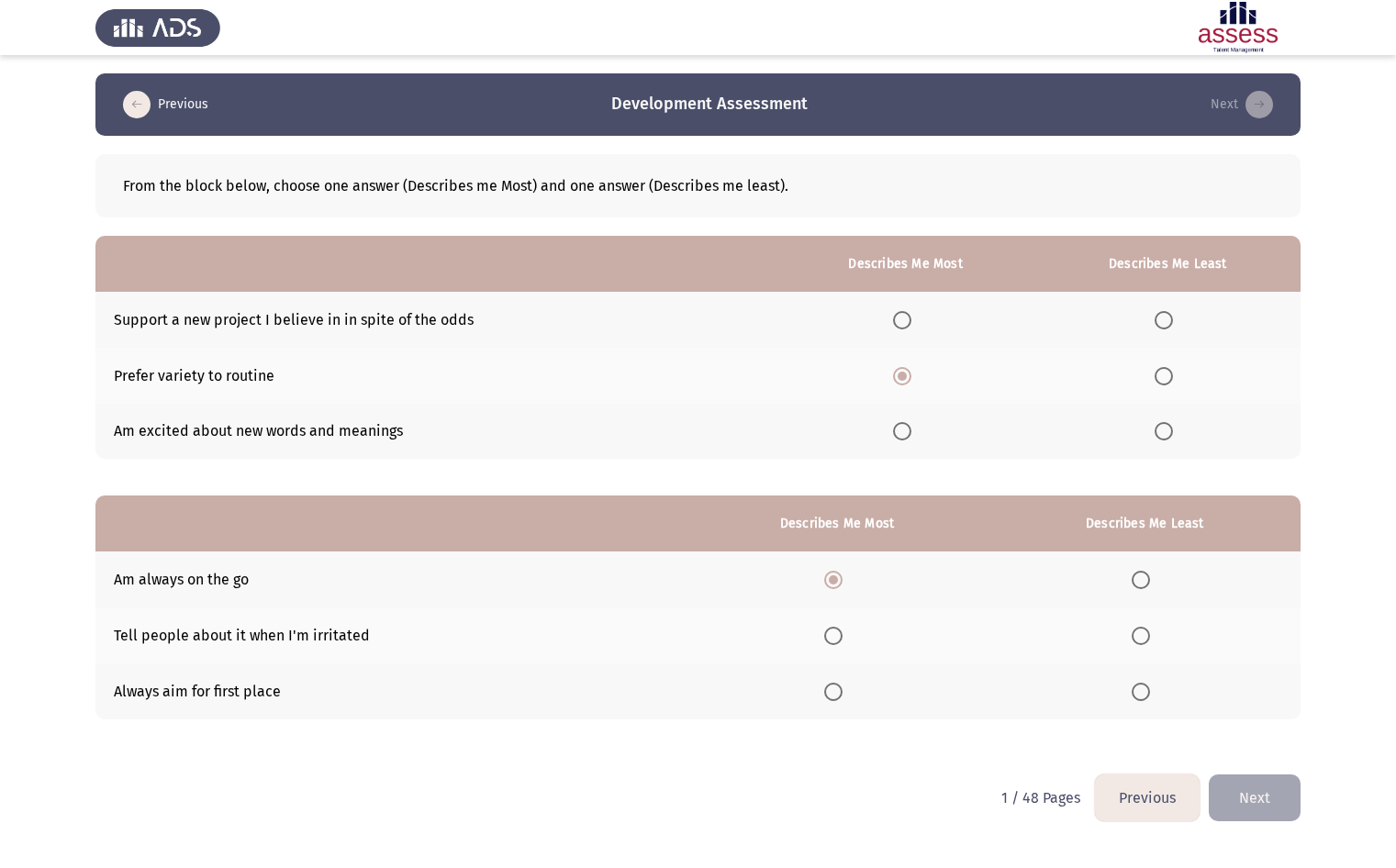
click at [1275, 729] on div "From the block below, choose one answer (Describes me Most) and one answer (Des…" at bounding box center [698, 445] width 1205 height 620
click at [1276, 811] on button "Next" at bounding box center [1254, 797] width 92 height 47
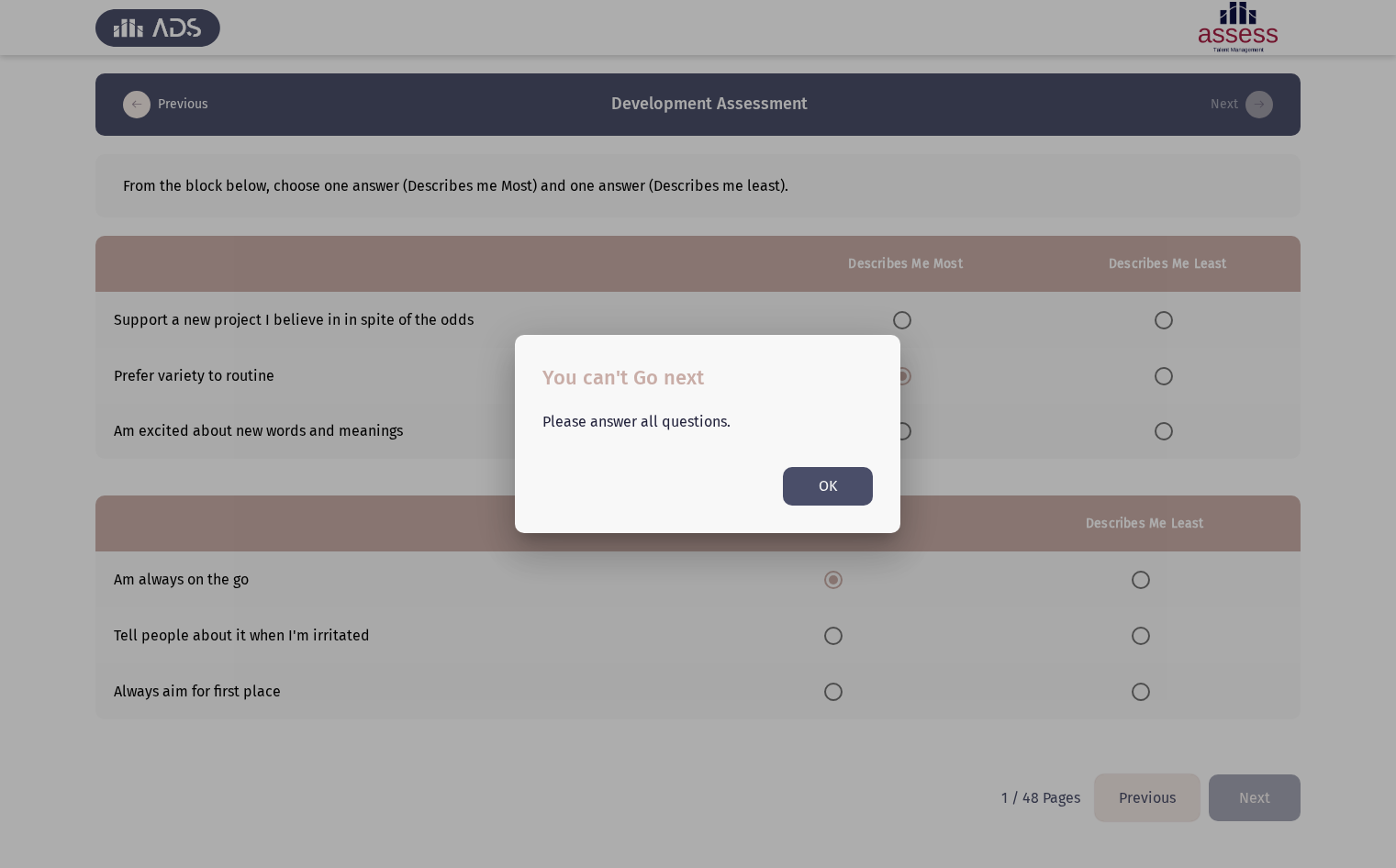
click at [836, 474] on button "OK" at bounding box center [828, 485] width 90 height 37
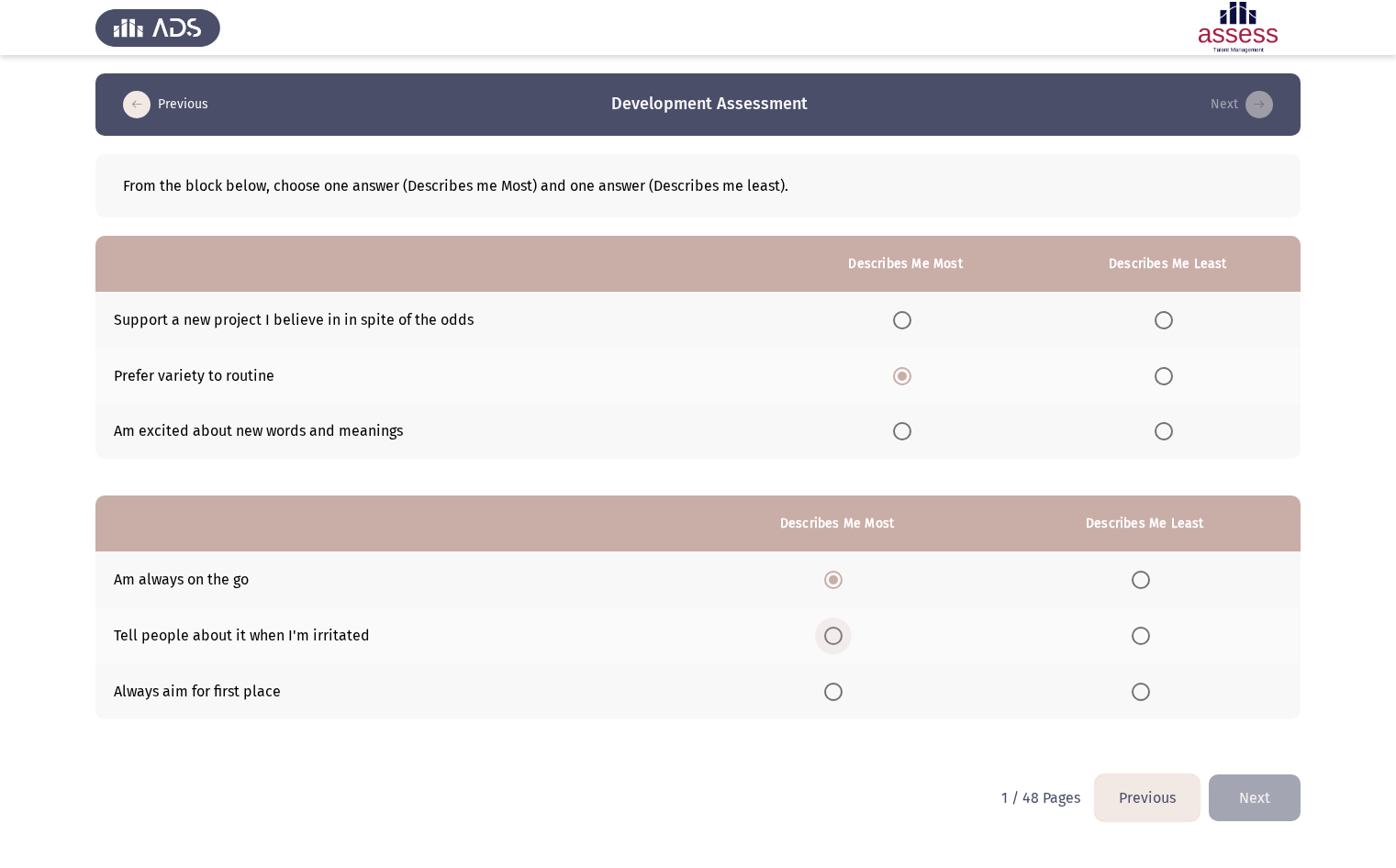
click at [829, 642] on span "Select an option" at bounding box center [833, 635] width 18 height 18
click at [829, 642] on input "Select an option" at bounding box center [833, 635] width 18 height 18
click at [831, 578] on span "Select an option" at bounding box center [833, 579] width 18 height 18
click at [831, 578] on input "Select an option" at bounding box center [833, 579] width 18 height 18
click at [1145, 644] on span "Select an option" at bounding box center [1140, 635] width 18 height 18
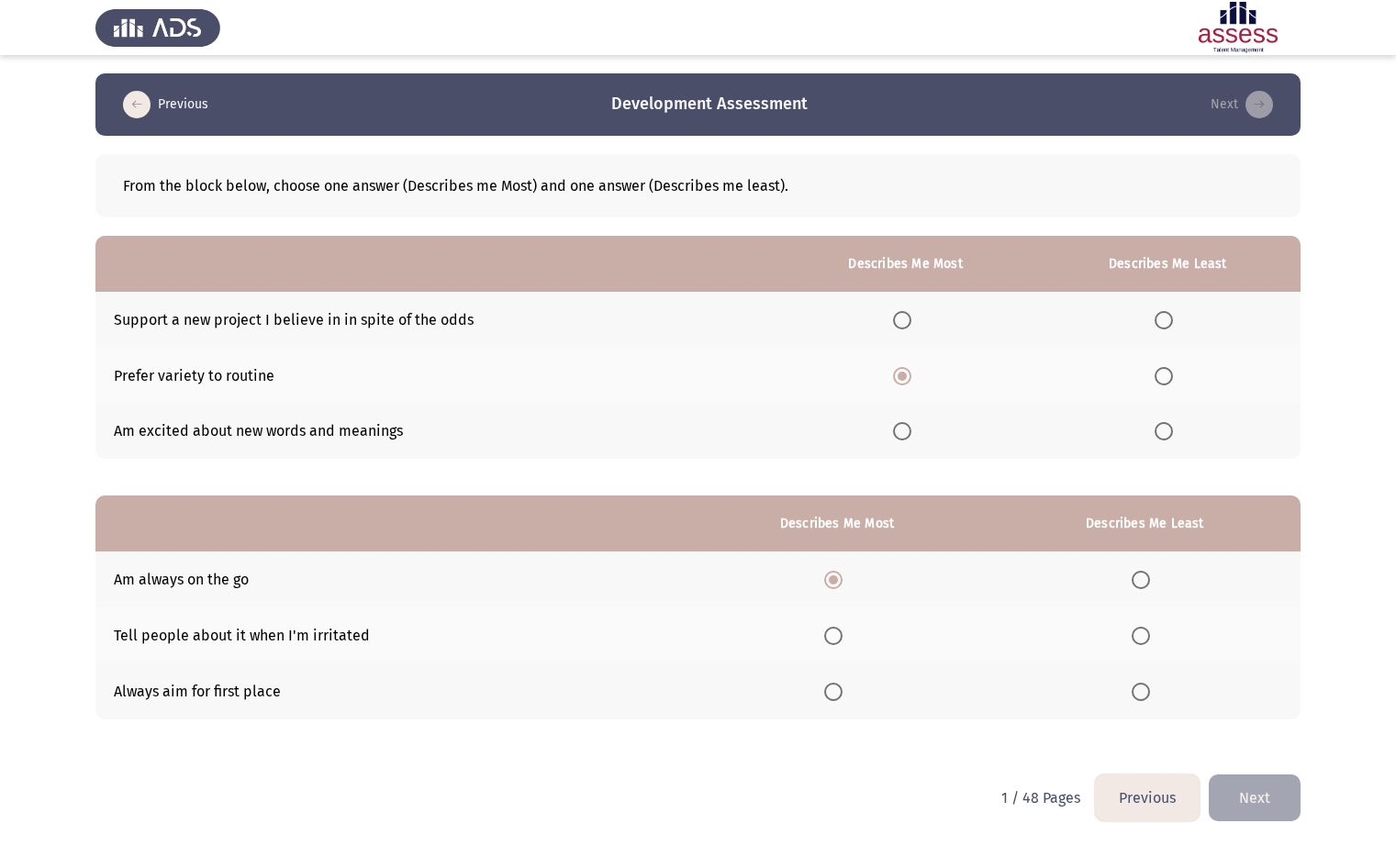
click at [1145, 644] on input "Select an option" at bounding box center [1140, 635] width 18 height 18
click at [1140, 691] on span "Select an option" at bounding box center [1140, 691] width 18 height 18
click at [1140, 691] on input "Select an option" at bounding box center [1140, 691] width 18 height 18
click at [1169, 430] on span "Select an option" at bounding box center [1163, 430] width 18 height 18
click at [1169, 430] on input "Select an option" at bounding box center [1163, 430] width 18 height 18
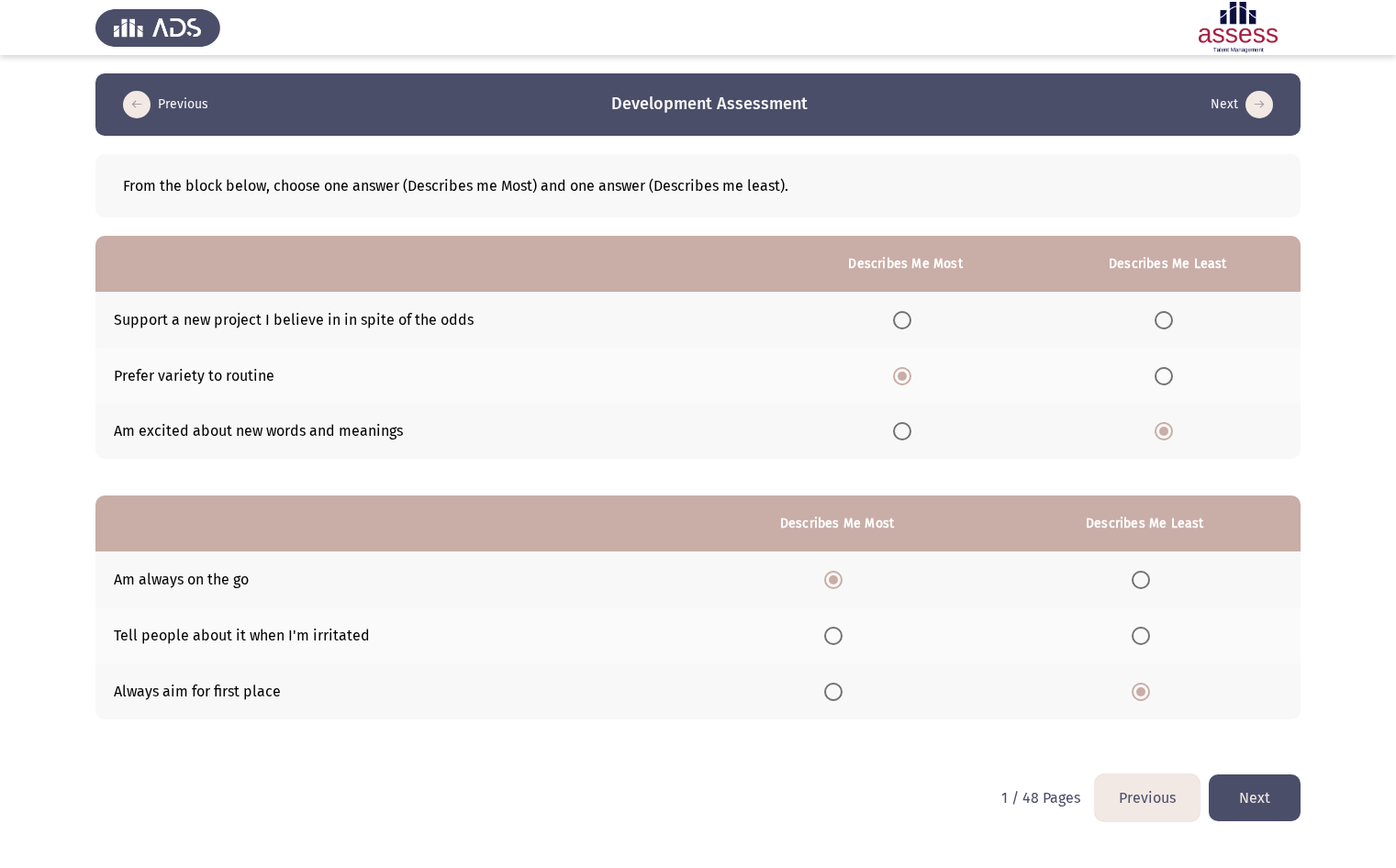
click at [1167, 323] on span "Select an option" at bounding box center [1163, 319] width 18 height 18
click at [1167, 323] on input "Select an option" at bounding box center [1163, 319] width 18 height 18
click at [1148, 633] on span "Select an option" at bounding box center [1140, 635] width 18 height 18
click at [1148, 633] on input "Select an option" at bounding box center [1140, 635] width 18 height 18
click at [554, 792] on html "Previous Development Assessment Next From the block below, choose one answer (D…" at bounding box center [698, 423] width 1396 height 848
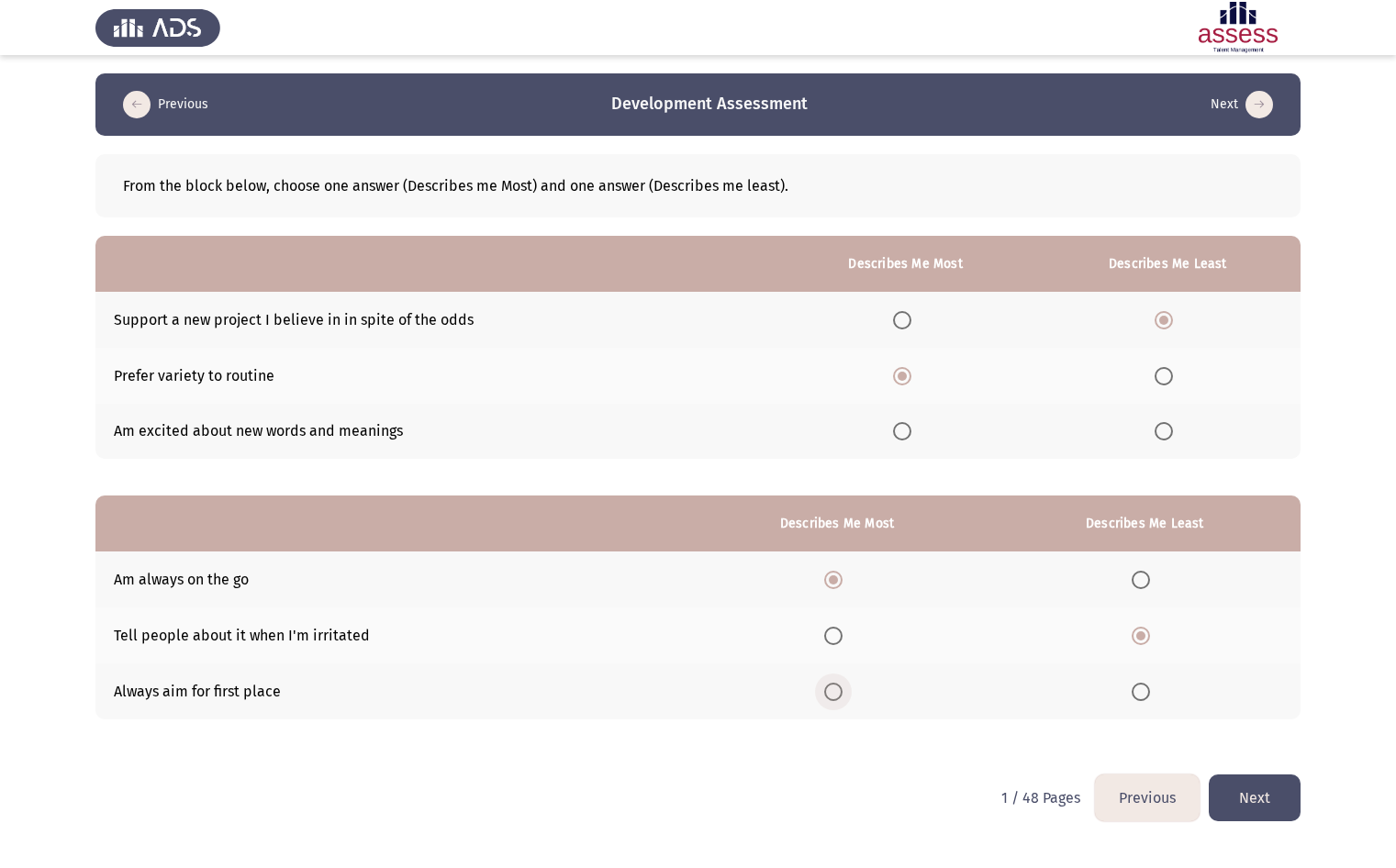
click at [825, 692] on th at bounding box center [837, 691] width 304 height 56
click at [830, 690] on span "Select an option" at bounding box center [833, 691] width 18 height 18
click at [830, 690] on input "Select an option" at bounding box center [833, 691] width 18 height 18
click at [834, 575] on span "Select an option" at bounding box center [833, 579] width 18 height 18
click at [834, 575] on input "Select an option" at bounding box center [833, 579] width 18 height 18
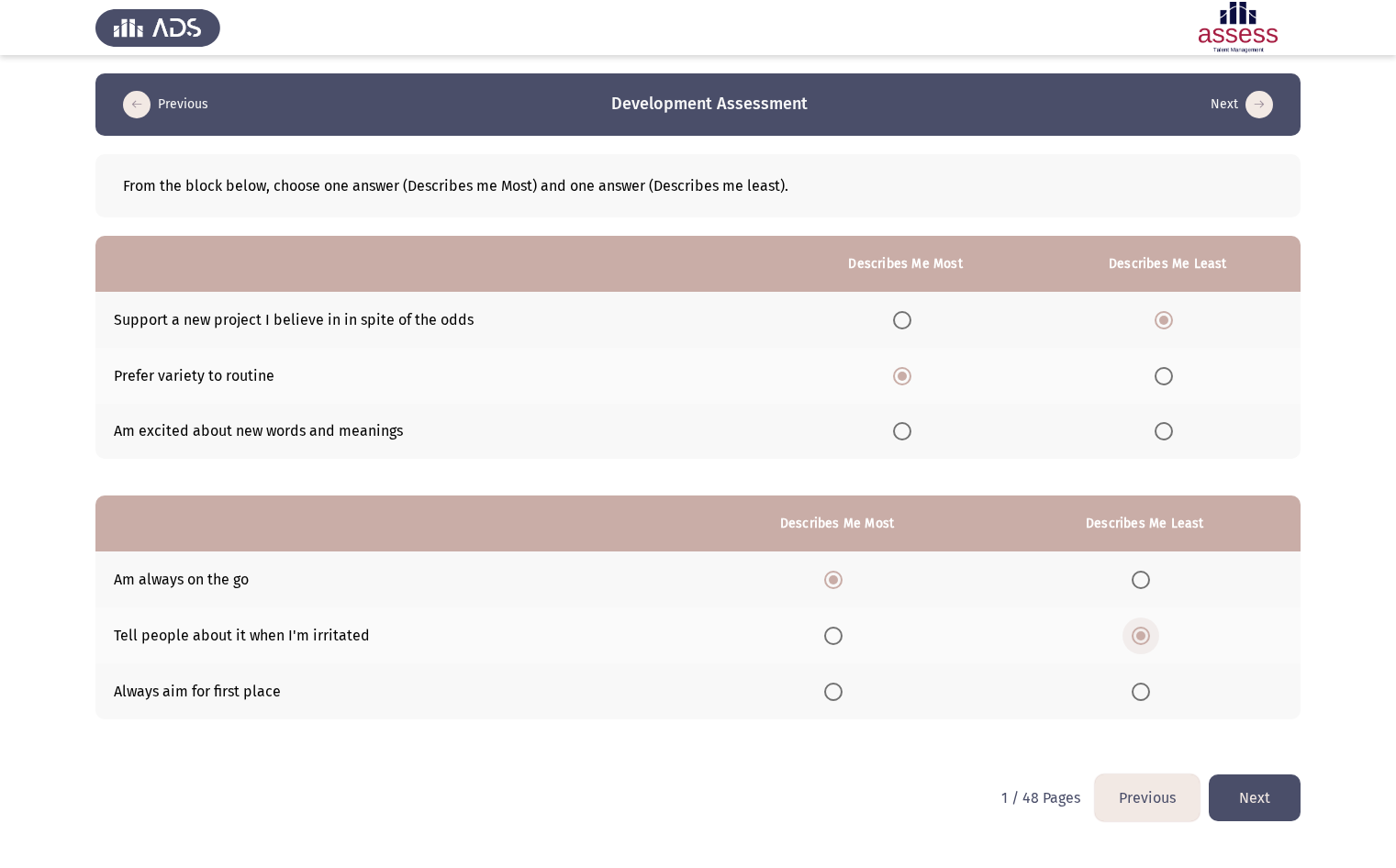
click at [1146, 640] on span "Select an option" at bounding box center [1140, 635] width 18 height 18
click at [1146, 640] on input "Select an option" at bounding box center [1140, 635] width 18 height 18
click at [554, 789] on html "Previous Development Assessment Next From the block below, choose one answer (D…" at bounding box center [698, 423] width 1396 height 848
click at [1237, 796] on button "Next" at bounding box center [1254, 797] width 92 height 47
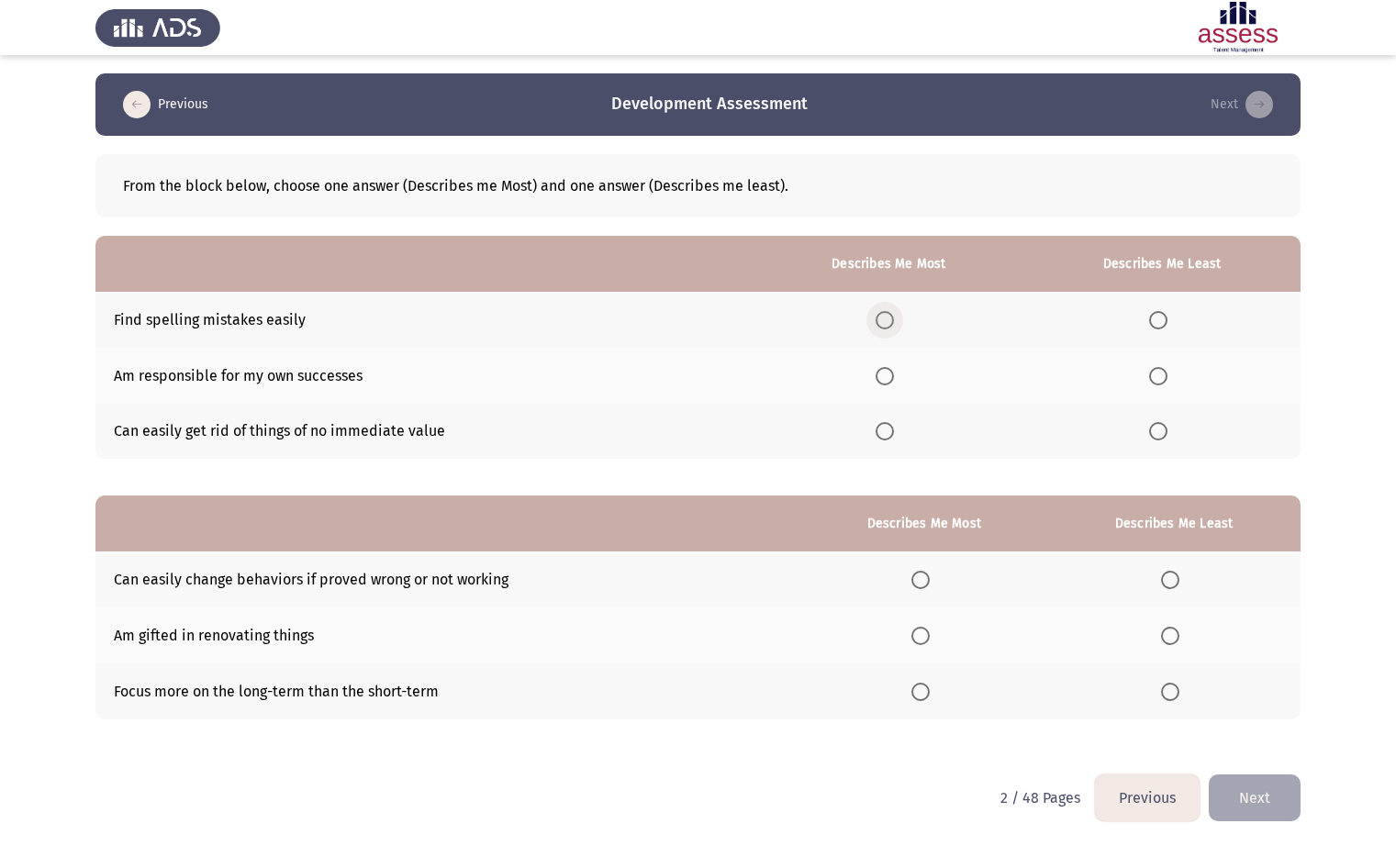
click at [894, 320] on span "Select an option" at bounding box center [883, 319] width 18 height 18
click at [894, 320] on input "Select an option" at bounding box center [883, 319] width 18 height 18
click at [883, 370] on span "Select an option" at bounding box center [883, 376] width 18 height 18
click at [883, 370] on input "Select an option" at bounding box center [883, 376] width 18 height 18
click at [893, 315] on span "Select an option" at bounding box center [883, 319] width 18 height 18
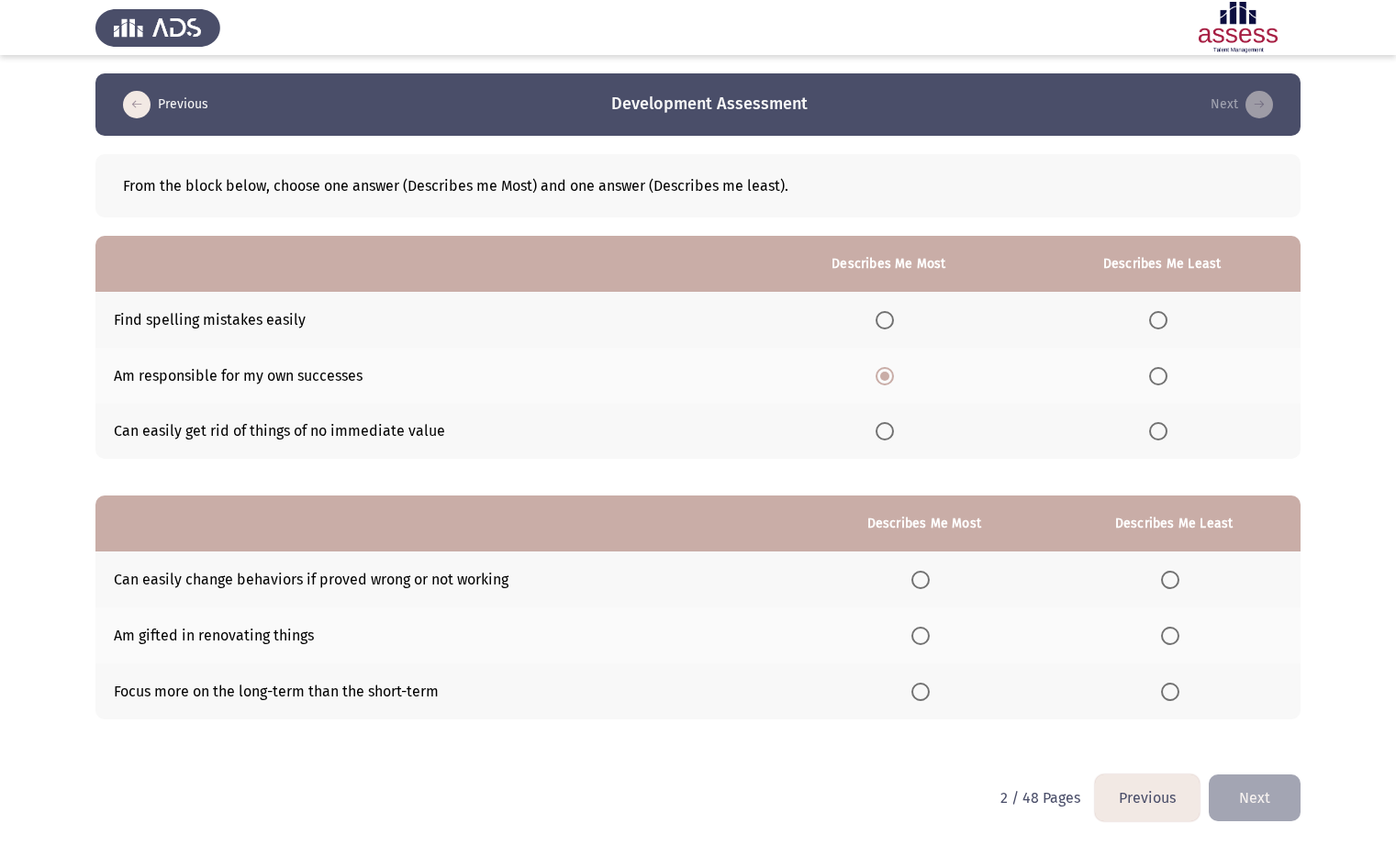
click at [893, 315] on input "Select an option" at bounding box center [883, 319] width 18 height 18
click at [885, 422] on span "Select an option" at bounding box center [883, 430] width 18 height 18
click at [885, 422] on input "Select an option" at bounding box center [883, 430] width 18 height 18
click at [1167, 313] on span "Select an option" at bounding box center [1157, 319] width 18 height 18
click at [1167, 313] on input "Select an option" at bounding box center [1157, 319] width 18 height 18
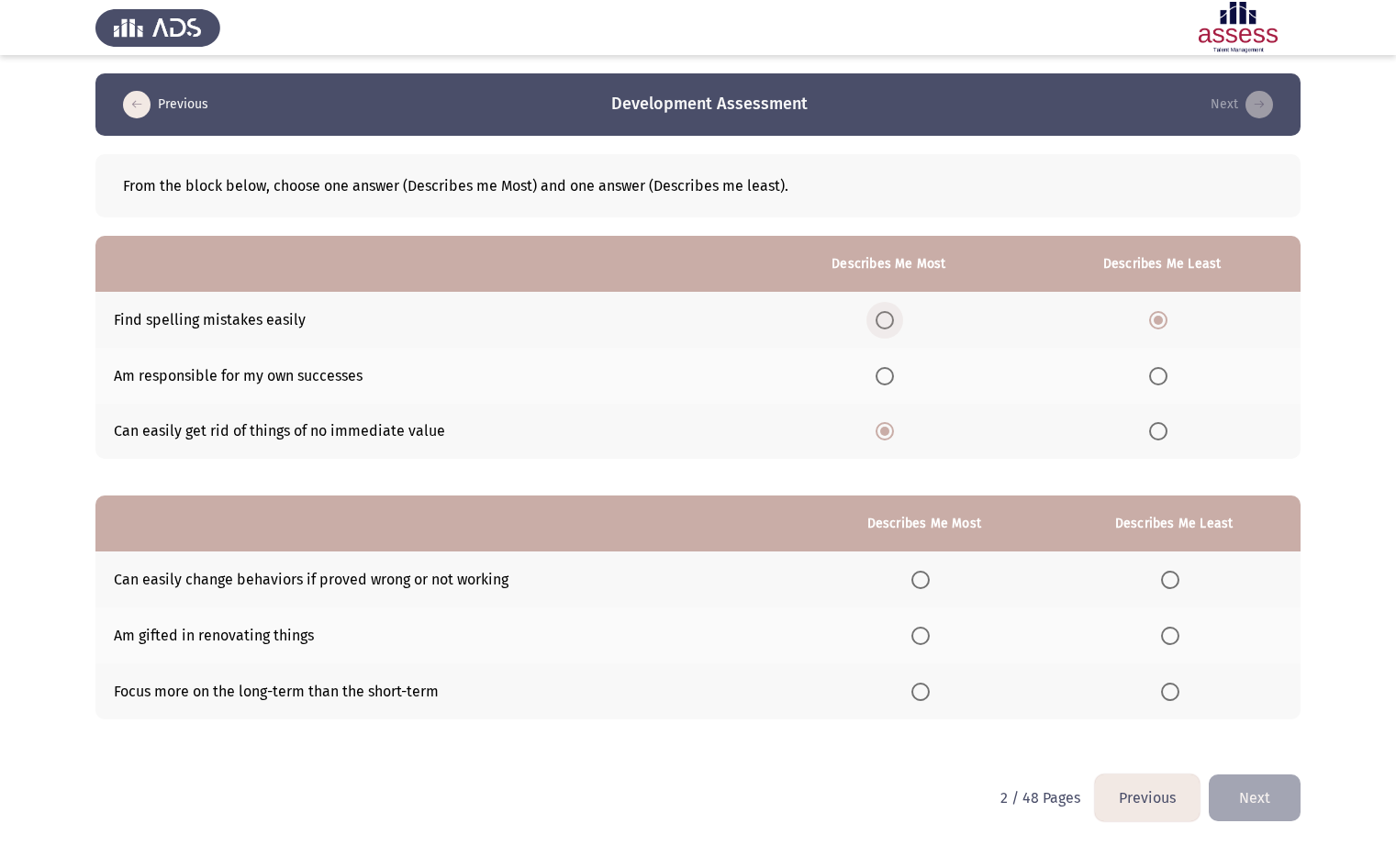
click at [890, 314] on span "Select an option" at bounding box center [883, 319] width 18 height 18
click at [890, 314] on input "Select an option" at bounding box center [883, 319] width 18 height 18
drag, startPoint x: 895, startPoint y: 421, endPoint x: 893, endPoint y: 432, distance: 11.2
click at [893, 432] on span "Select an option" at bounding box center [883, 430] width 18 height 18
click at [893, 432] on input "Select an option" at bounding box center [883, 430] width 18 height 18
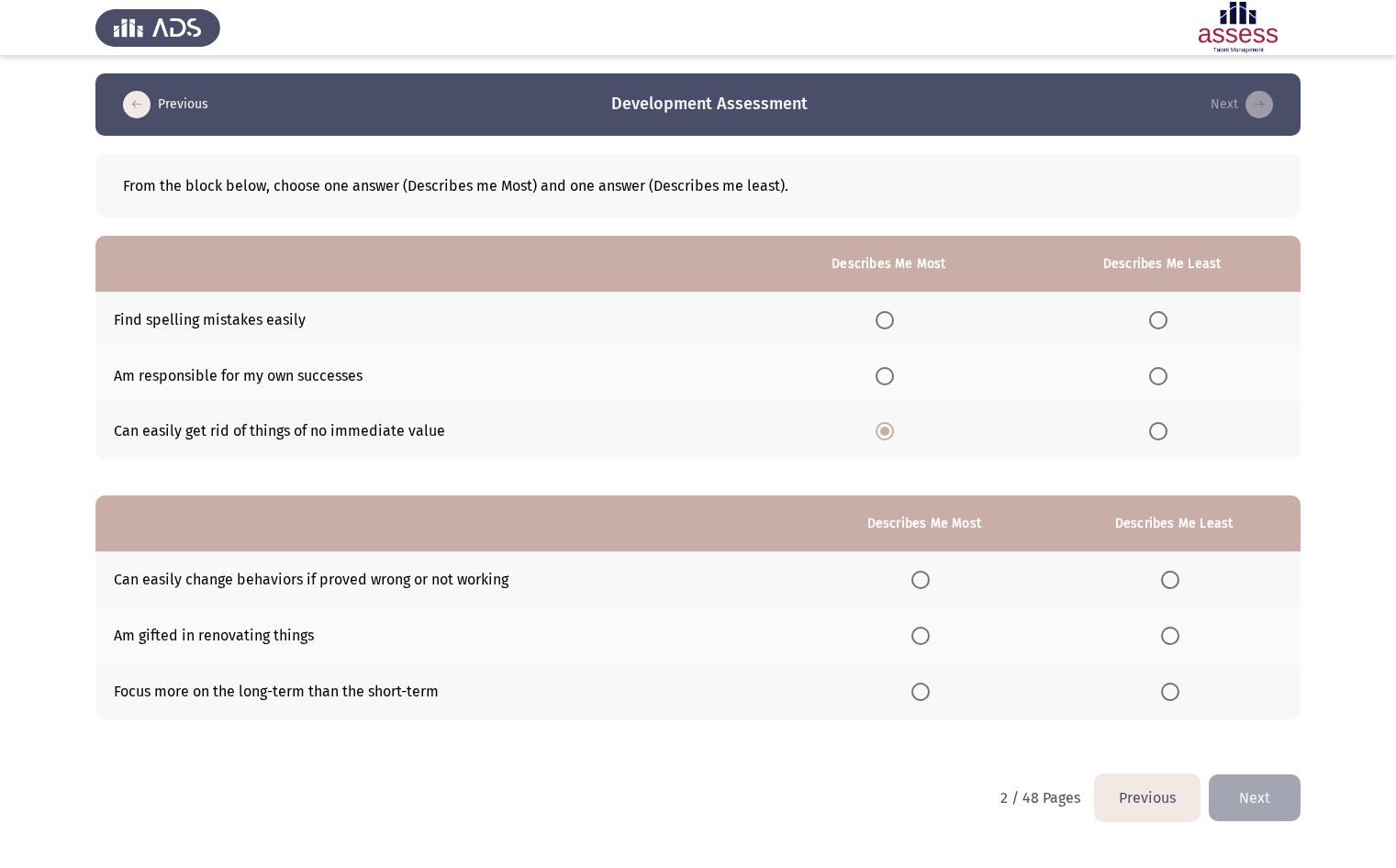
click at [929, 580] on span "Select an option" at bounding box center [920, 579] width 18 height 18
click at [929, 580] on input "Select an option" at bounding box center [920, 579] width 18 height 18
click at [1244, 783] on button "Next" at bounding box center [1254, 797] width 92 height 47
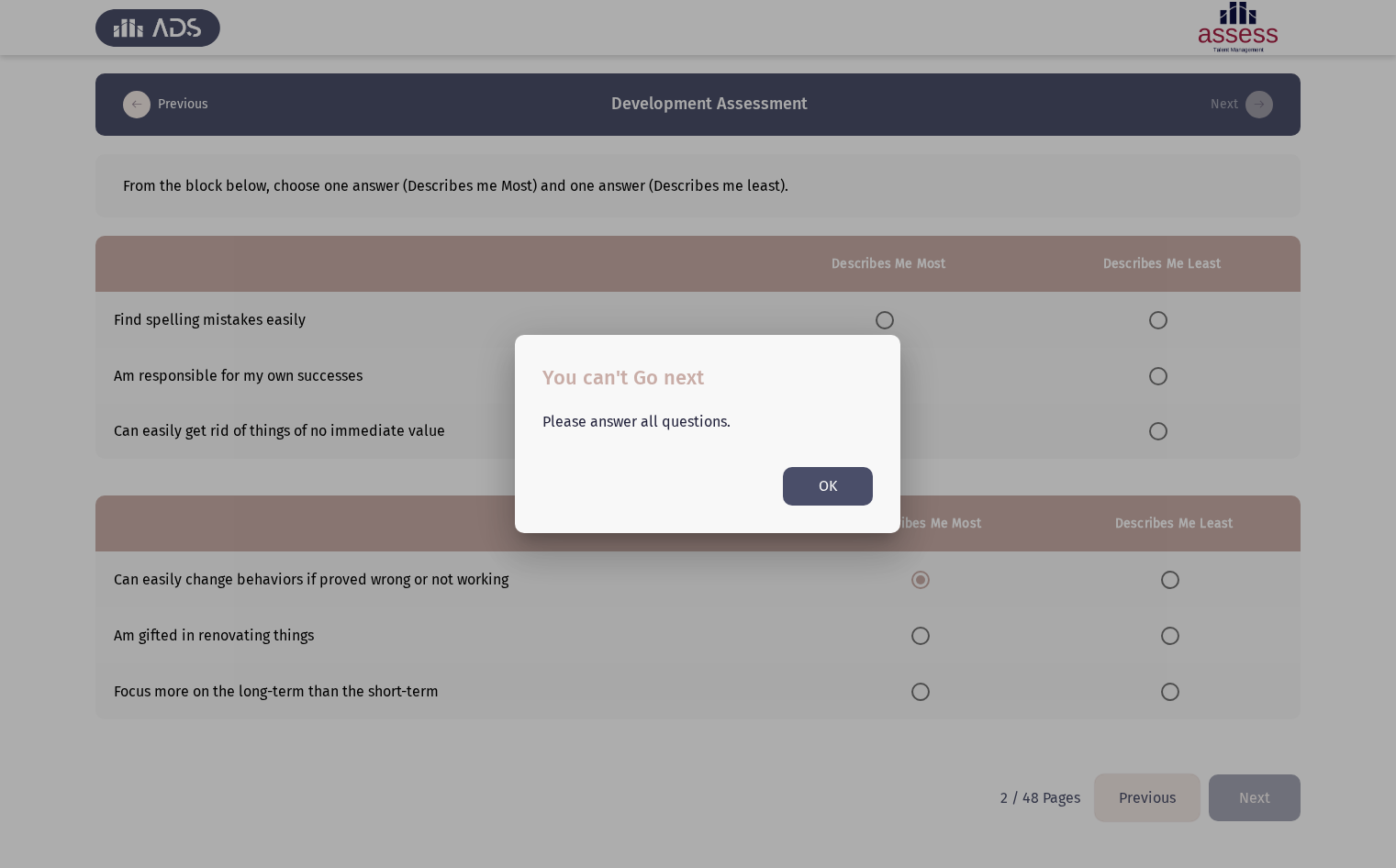
click at [842, 488] on button "OK" at bounding box center [828, 485] width 90 height 37
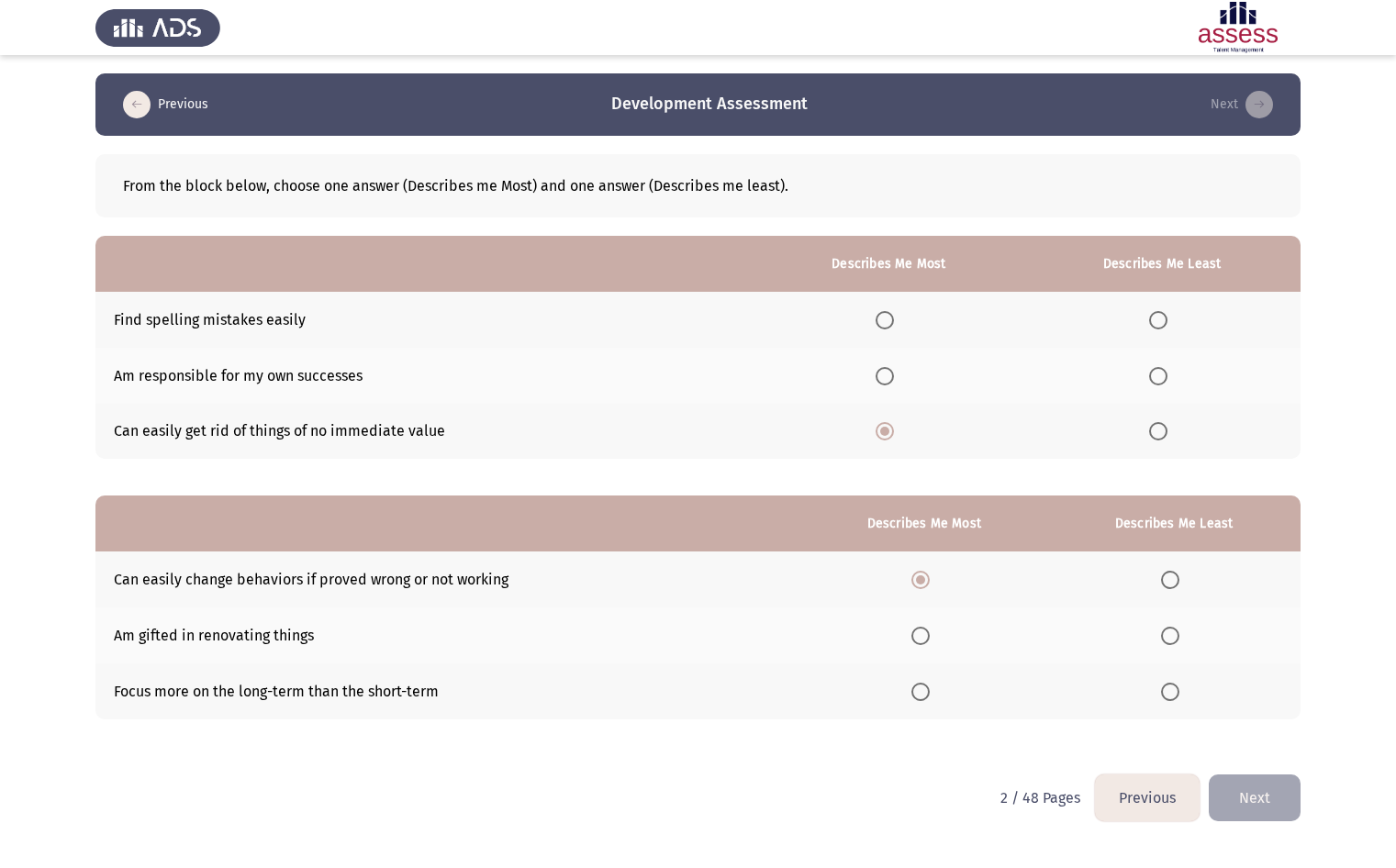
click at [1173, 645] on th at bounding box center [1173, 635] width 253 height 56
click at [1178, 629] on span "Select an option" at bounding box center [1169, 635] width 18 height 18
click at [1178, 629] on input "Select an option" at bounding box center [1169, 635] width 18 height 18
click at [1259, 807] on button "Next" at bounding box center [1254, 797] width 92 height 47
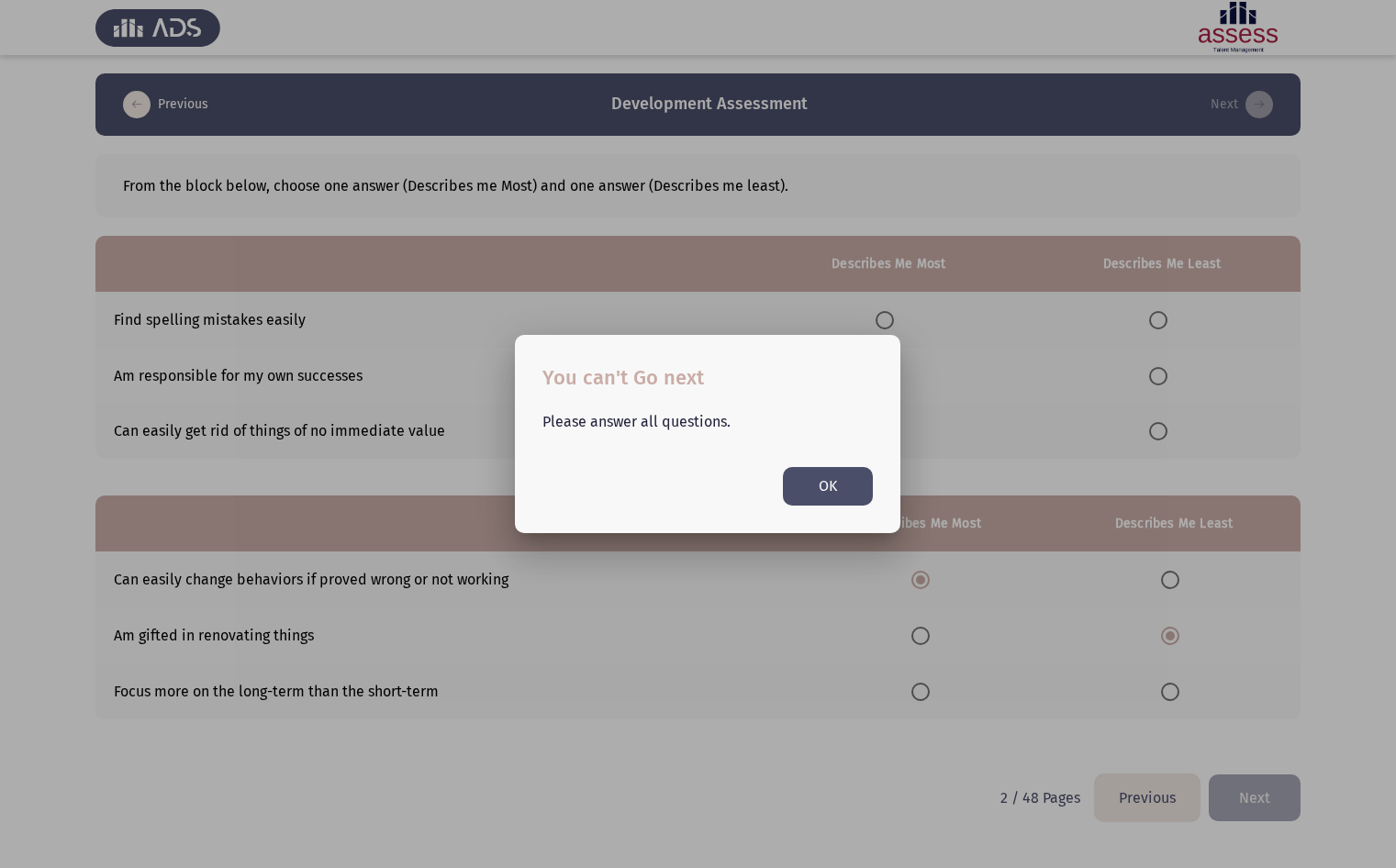
click at [806, 492] on button "OK" at bounding box center [828, 485] width 90 height 37
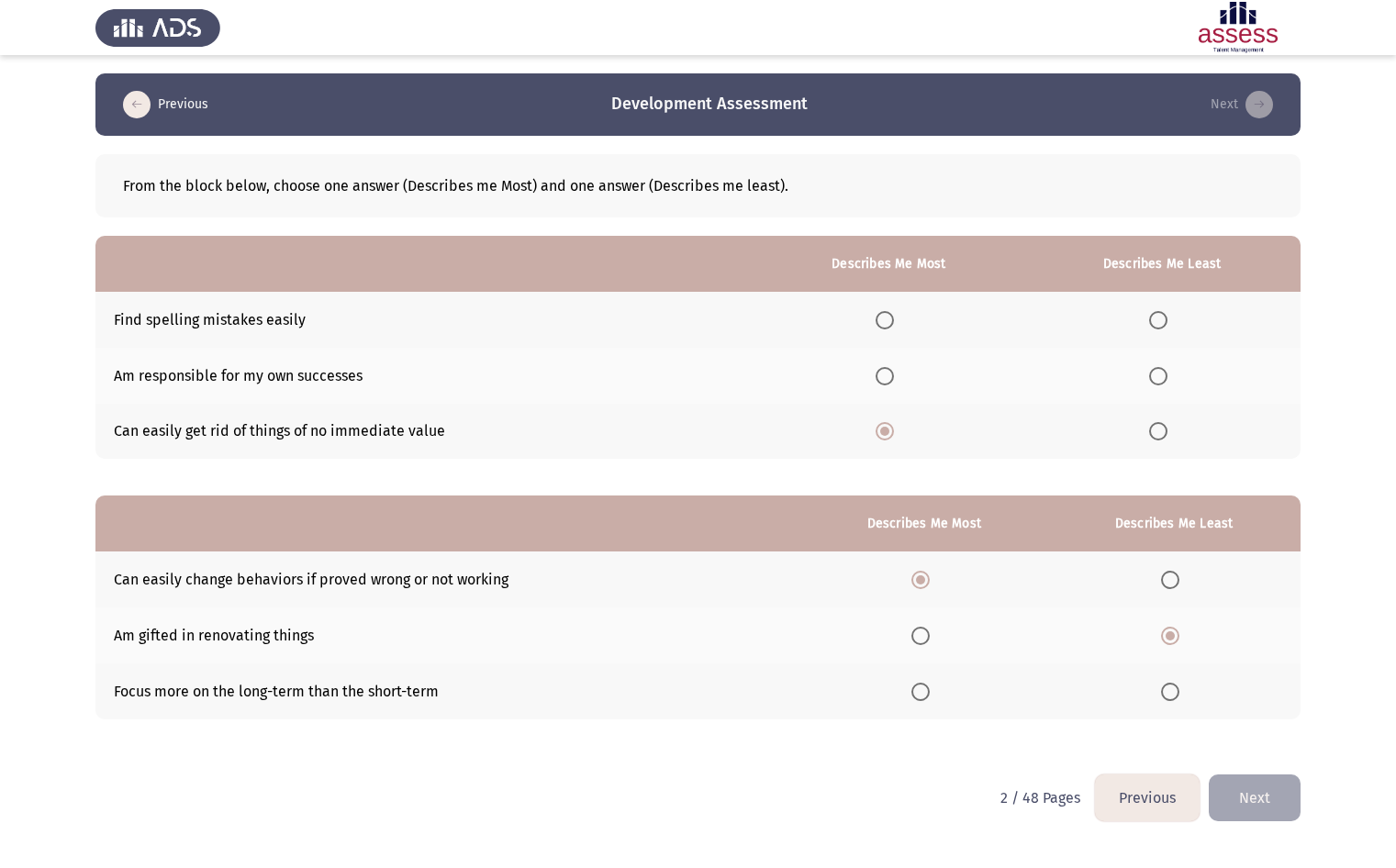
click at [1168, 683] on span "Select an option" at bounding box center [1169, 691] width 18 height 18
click at [1168, 683] on input "Select an option" at bounding box center [1169, 691] width 18 height 18
click at [1149, 315] on th at bounding box center [1162, 319] width 277 height 56
click at [1164, 329] on th at bounding box center [1162, 319] width 277 height 56
click at [1164, 325] on span "Select an option" at bounding box center [1157, 319] width 18 height 18
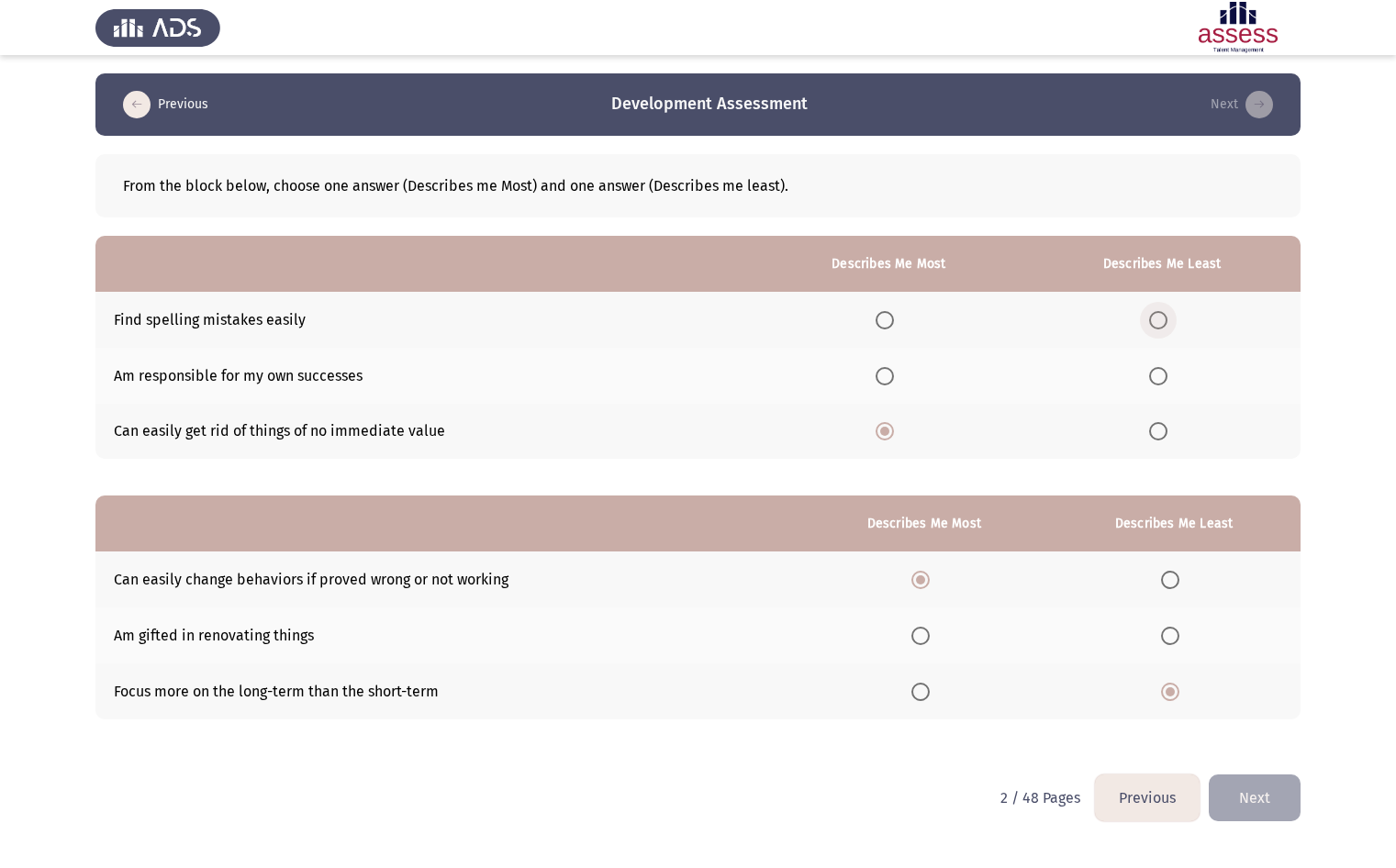
click at [1164, 325] on input "Select an option" at bounding box center [1157, 319] width 18 height 18
click at [1264, 806] on button "Next" at bounding box center [1254, 797] width 92 height 47
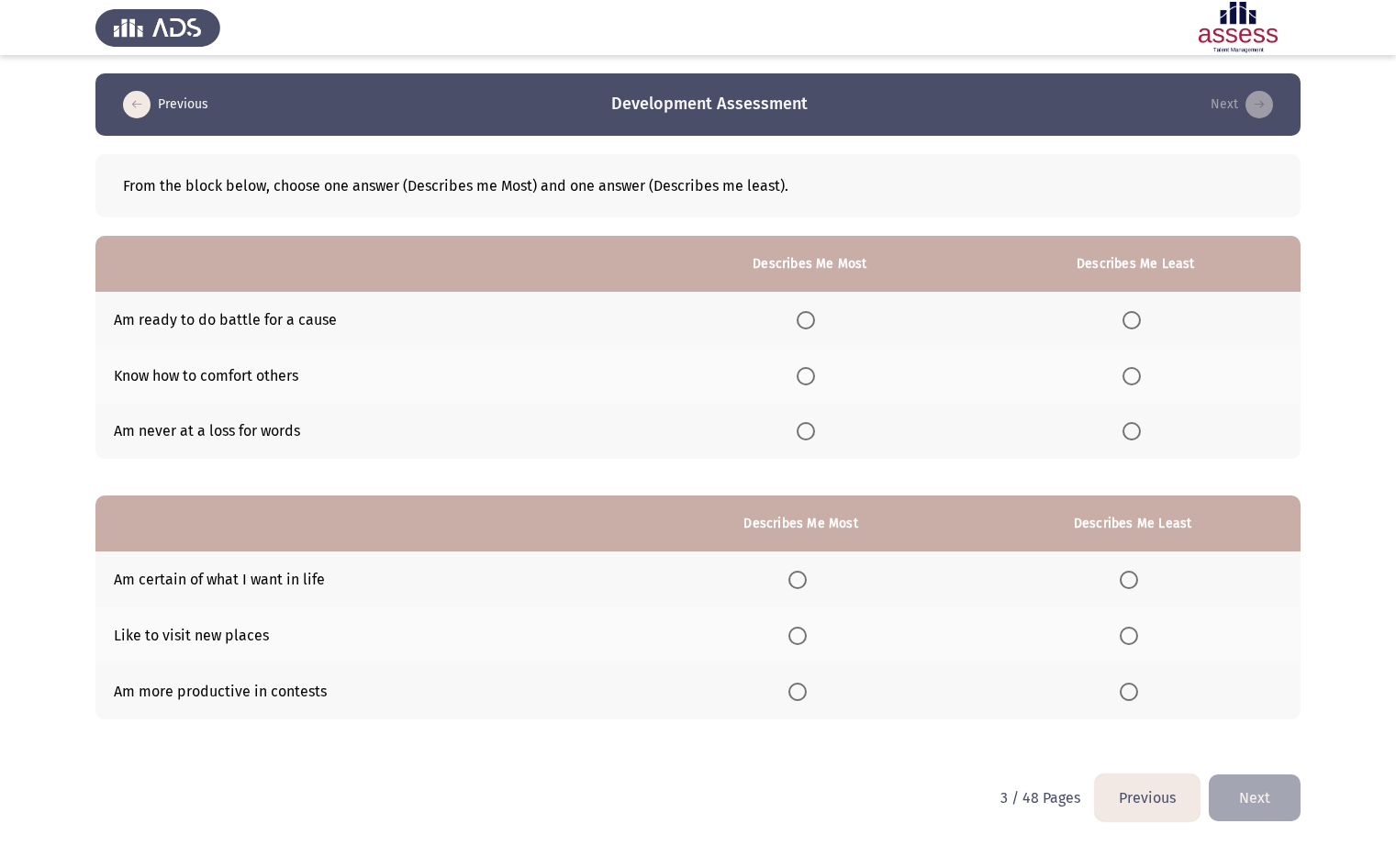
click at [810, 580] on label "Select an option" at bounding box center [800, 579] width 26 height 18
click at [806, 580] on input "Select an option" at bounding box center [796, 579] width 18 height 18
click at [1143, 690] on label "Select an option" at bounding box center [1132, 691] width 26 height 18
click at [1138, 690] on input "Select an option" at bounding box center [1128, 691] width 18 height 18
click at [812, 431] on span "Select an option" at bounding box center [805, 430] width 18 height 18
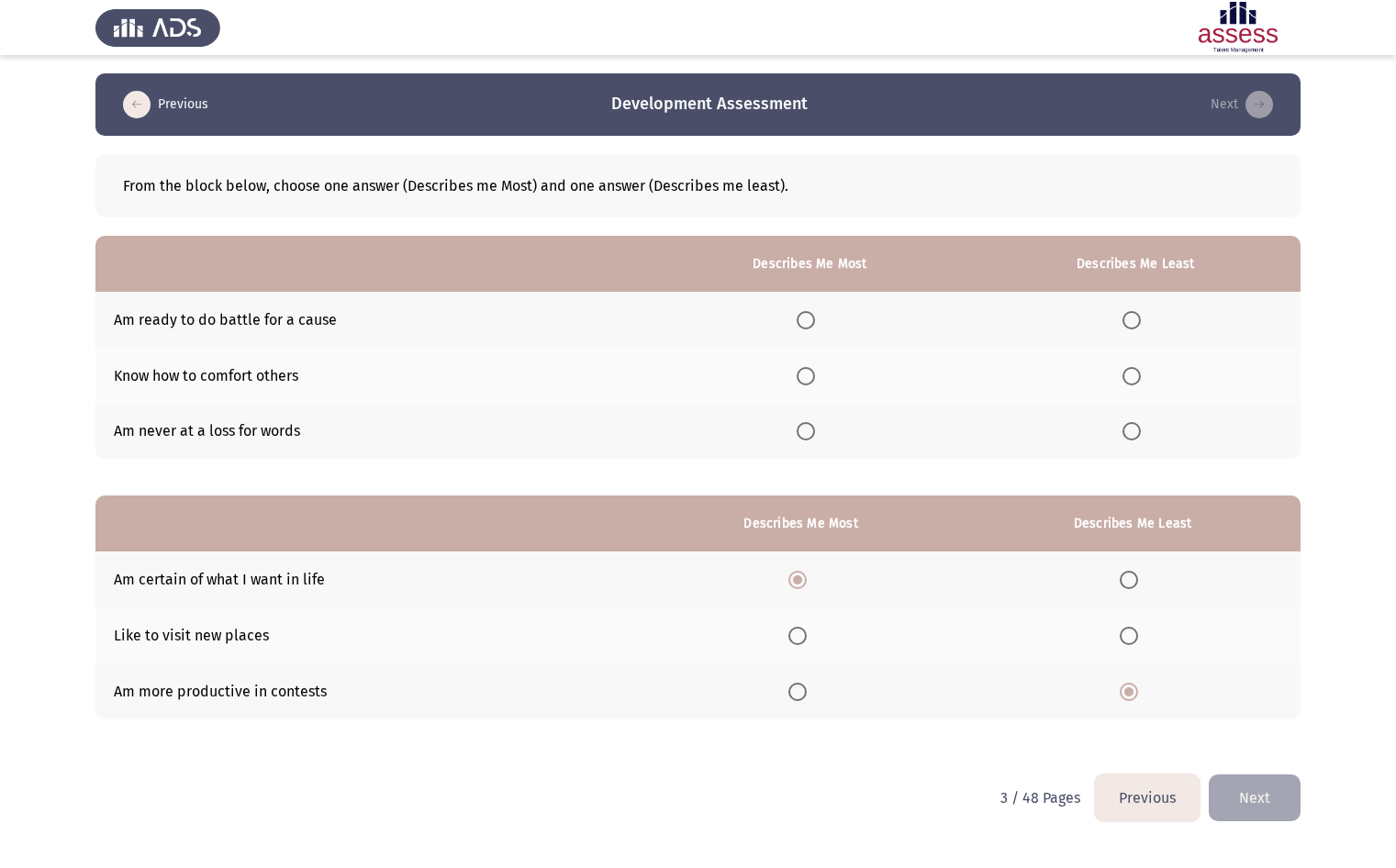
click at [812, 431] on input "Select an option" at bounding box center [805, 430] width 18 height 18
click at [1127, 321] on span "Select an option" at bounding box center [1131, 319] width 18 height 18
click at [1127, 321] on input "Select an option" at bounding box center [1131, 319] width 18 height 18
click at [1227, 685] on th at bounding box center [1132, 691] width 336 height 56
click at [1275, 785] on button "Next" at bounding box center [1254, 797] width 92 height 47
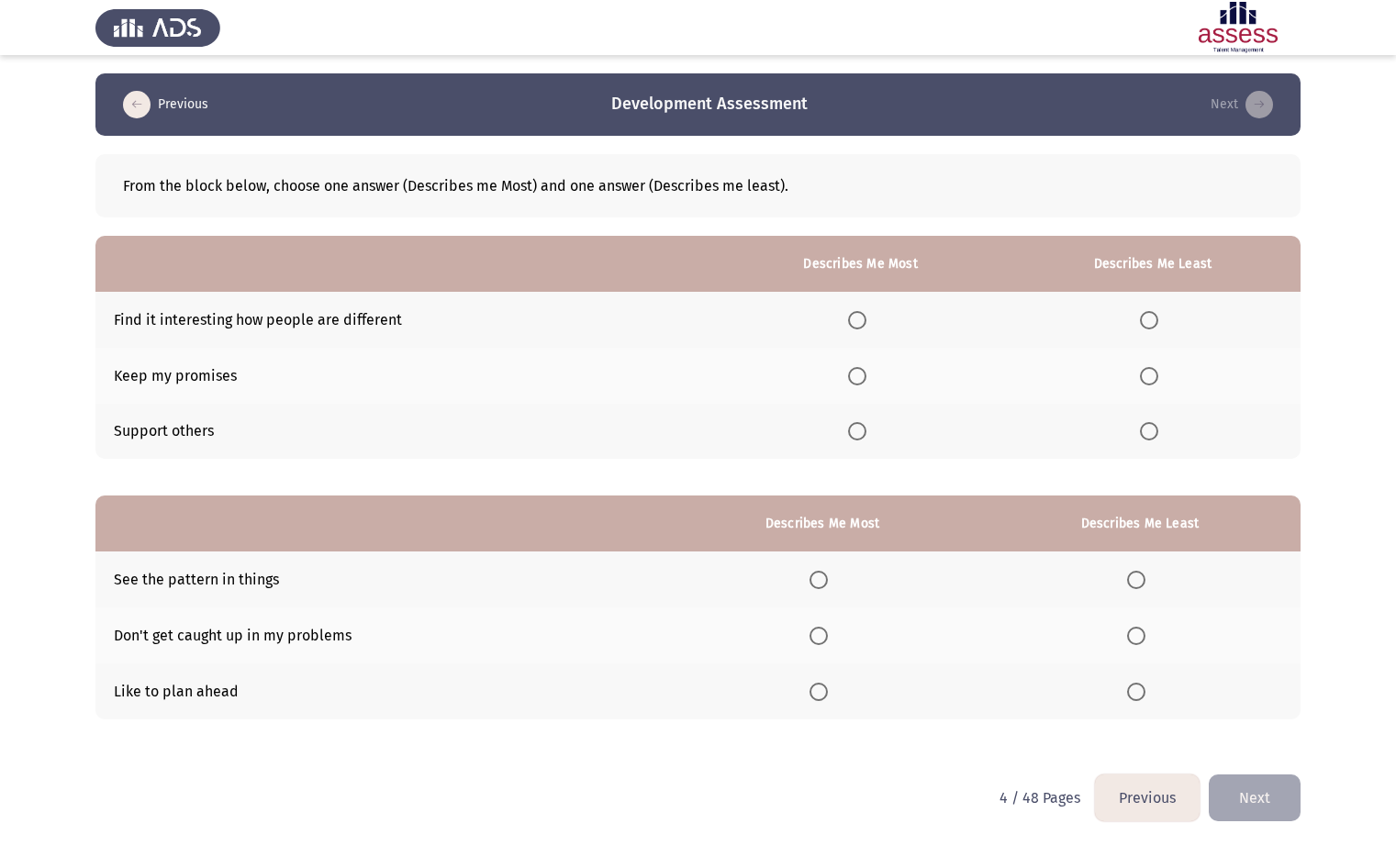
click at [864, 379] on span "Select an option" at bounding box center [857, 376] width 18 height 18
click at [864, 379] on input "Select an option" at bounding box center [857, 376] width 18 height 18
click at [1152, 423] on span "Select an option" at bounding box center [1148, 430] width 18 height 18
click at [1152, 423] on input "Select an option" at bounding box center [1148, 430] width 18 height 18
click at [817, 690] on span "Select an option" at bounding box center [818, 691] width 18 height 18
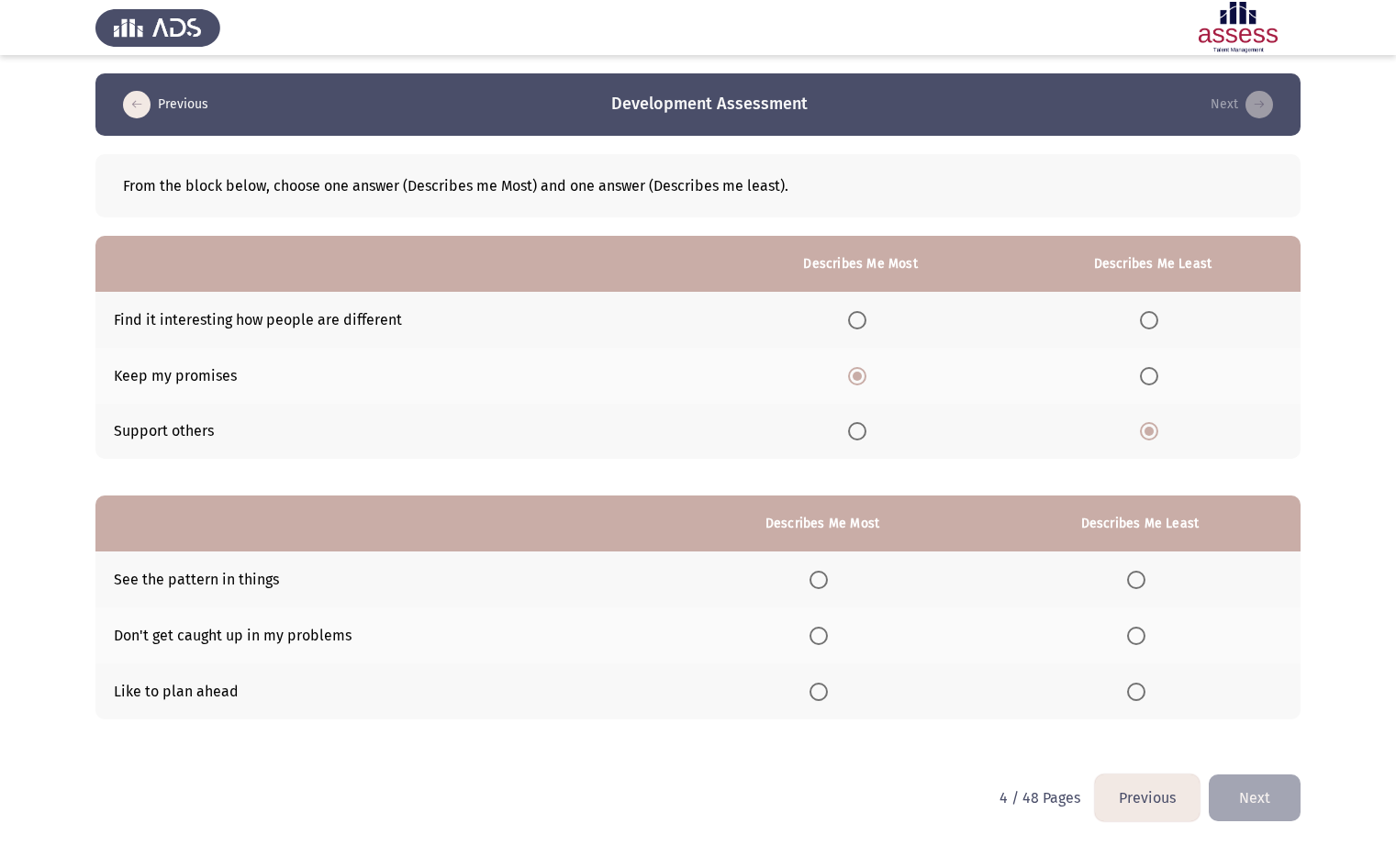
click at [817, 690] on input "Select an option" at bounding box center [818, 691] width 18 height 18
click at [1140, 637] on span "Select an option" at bounding box center [1135, 635] width 18 height 18
click at [1140, 637] on input "Select an option" at bounding box center [1135, 635] width 18 height 18
click at [1281, 815] on button "Next" at bounding box center [1254, 797] width 92 height 47
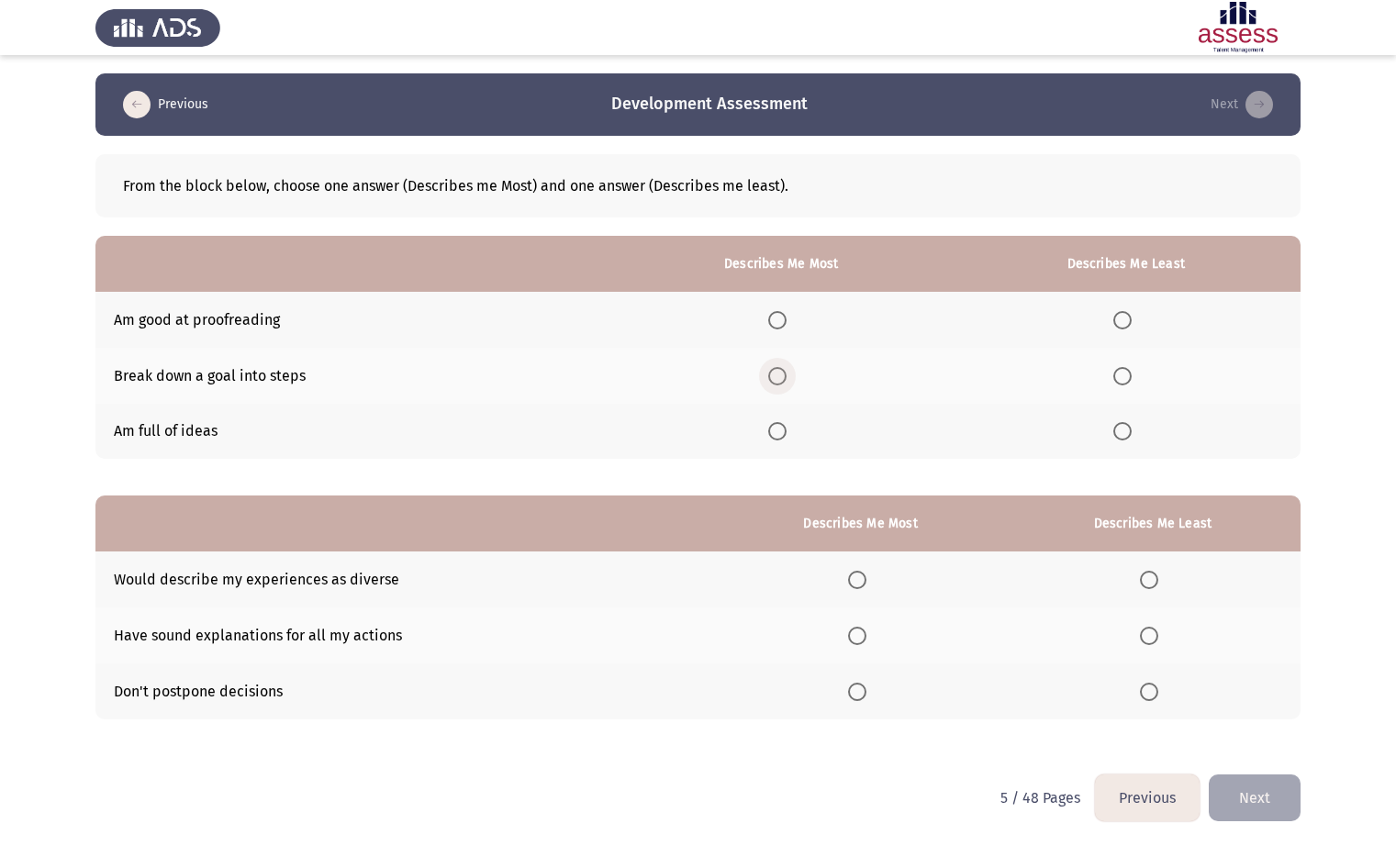
click at [786, 375] on span "Select an option" at bounding box center [776, 376] width 18 height 18
click at [786, 375] on input "Select an option" at bounding box center [776, 376] width 18 height 18
click at [1114, 325] on th at bounding box center [1125, 319] width 349 height 56
click at [1130, 321] on span "Select an option" at bounding box center [1122, 319] width 18 height 18
click at [1130, 321] on input "Select an option" at bounding box center [1122, 319] width 18 height 18
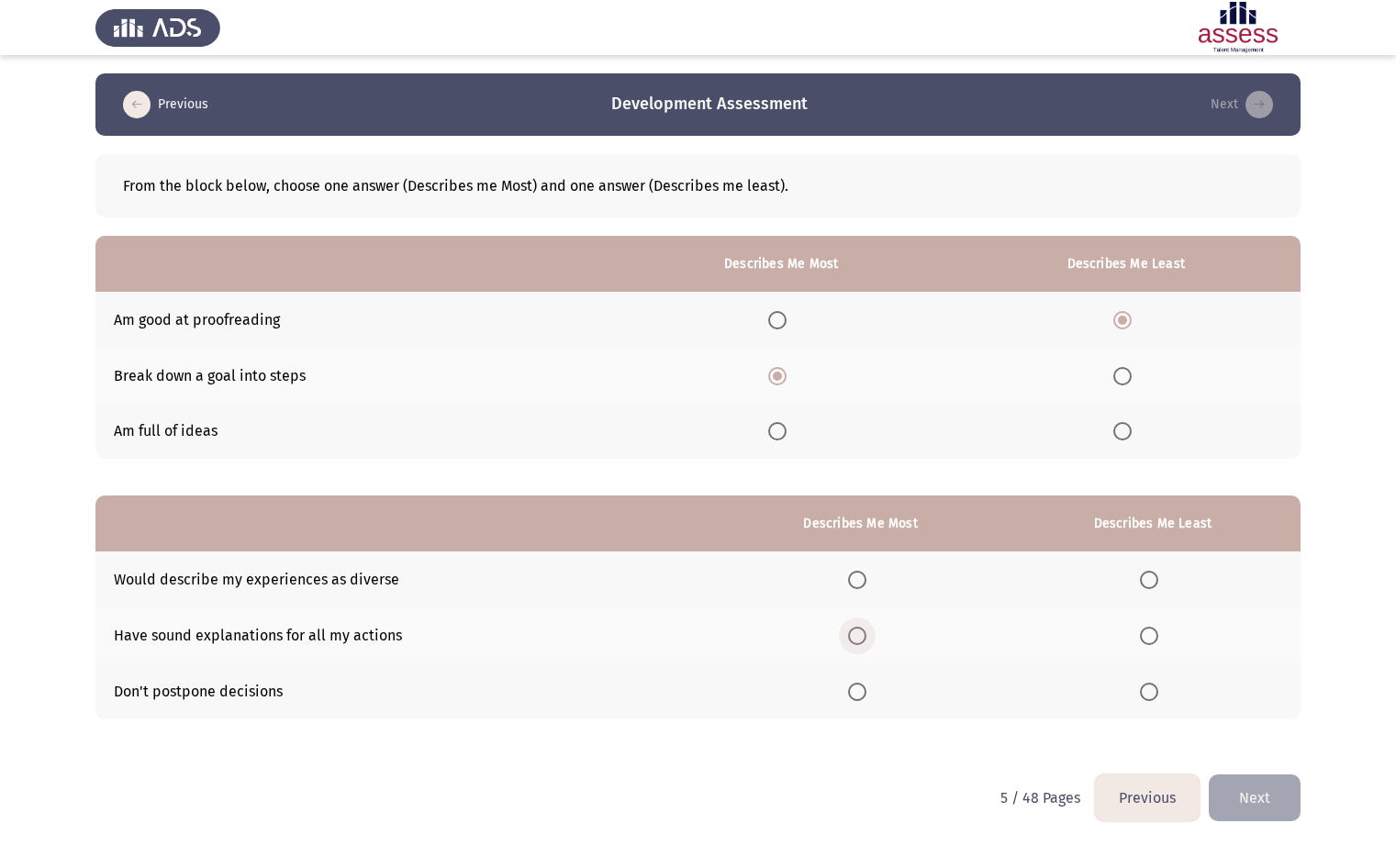
click at [862, 640] on span "Select an option" at bounding box center [857, 635] width 18 height 18
click at [862, 640] on input "Select an option" at bounding box center [857, 635] width 18 height 18
click at [1146, 689] on span "Select an option" at bounding box center [1148, 691] width 18 height 18
click at [1146, 689] on input "Select an option" at bounding box center [1148, 691] width 18 height 18
click at [1256, 790] on button "Next" at bounding box center [1254, 797] width 92 height 47
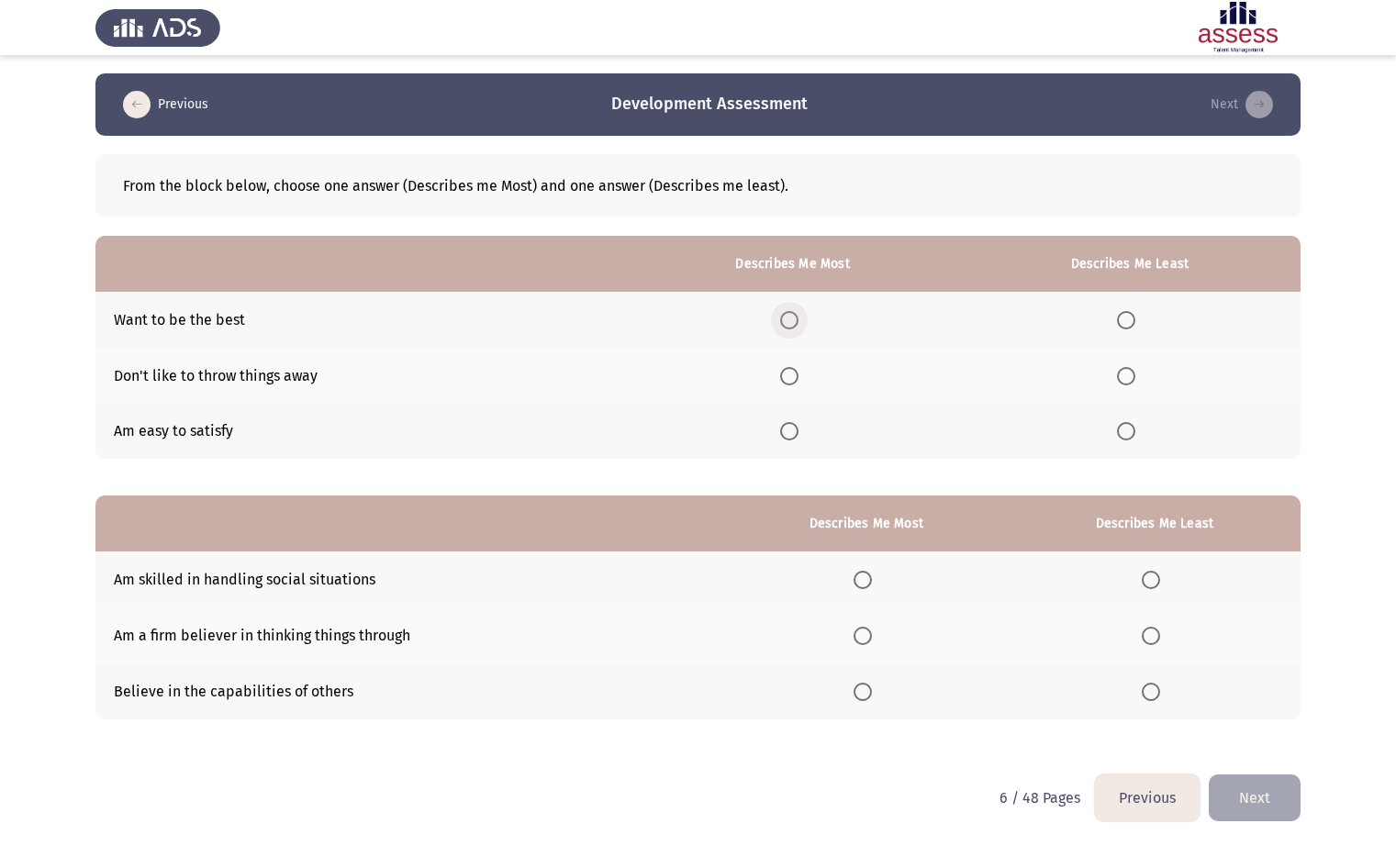
click at [789, 320] on span "Select an option" at bounding box center [789, 320] width 0 height 0
click at [795, 319] on input "Select an option" at bounding box center [789, 319] width 18 height 18
click at [1129, 435] on span "Select an option" at bounding box center [1125, 430] width 18 height 18
click at [1129, 435] on input "Select an option" at bounding box center [1125, 430] width 18 height 18
click at [862, 634] on span "Select an option" at bounding box center [862, 635] width 18 height 18
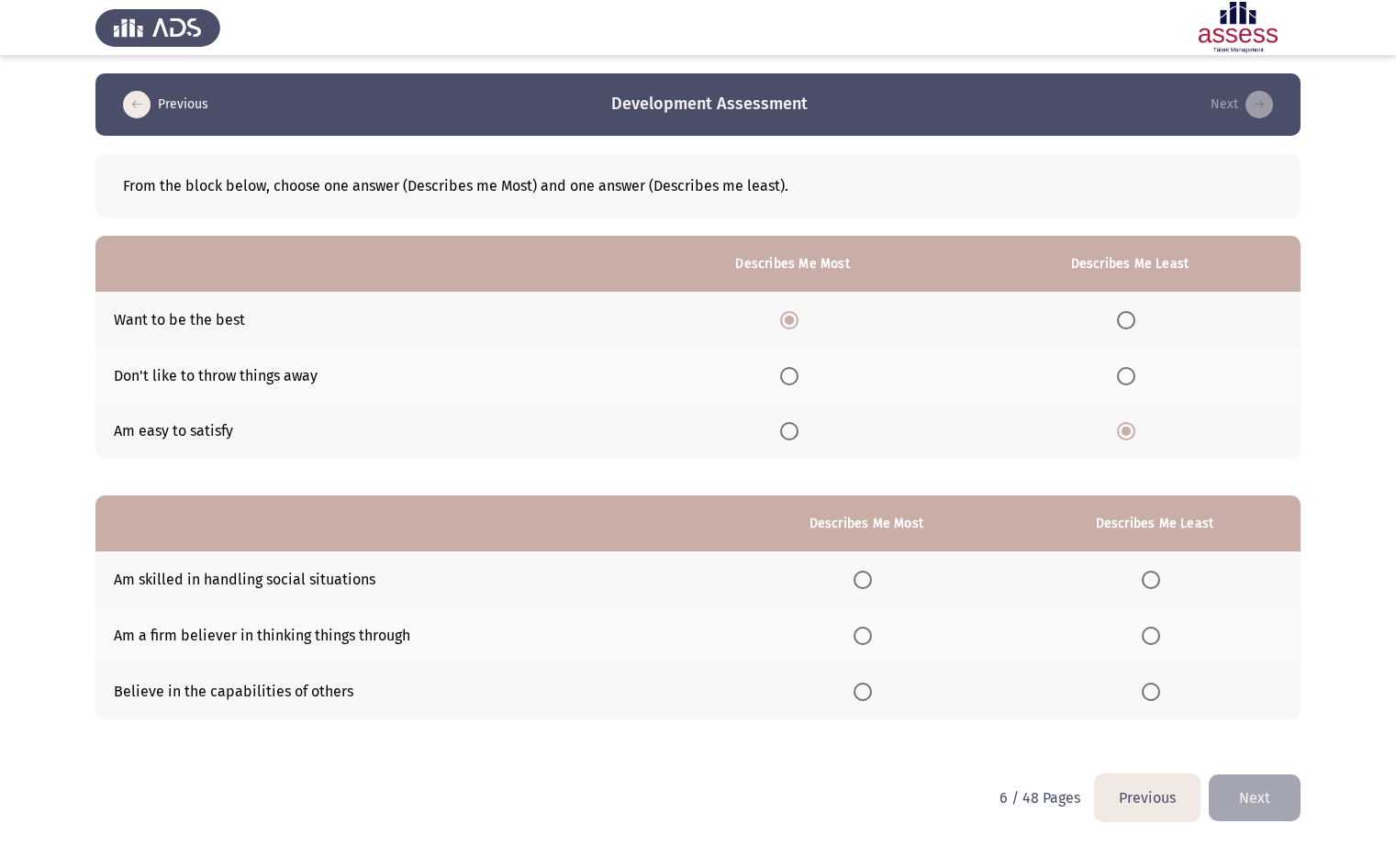
click at [862, 634] on input "Select an option" at bounding box center [862, 635] width 18 height 18
click at [1153, 581] on span "Select an option" at bounding box center [1150, 579] width 18 height 18
click at [1153, 581] on input "Select an option" at bounding box center [1150, 579] width 18 height 18
click at [1267, 800] on button "Next" at bounding box center [1254, 797] width 92 height 47
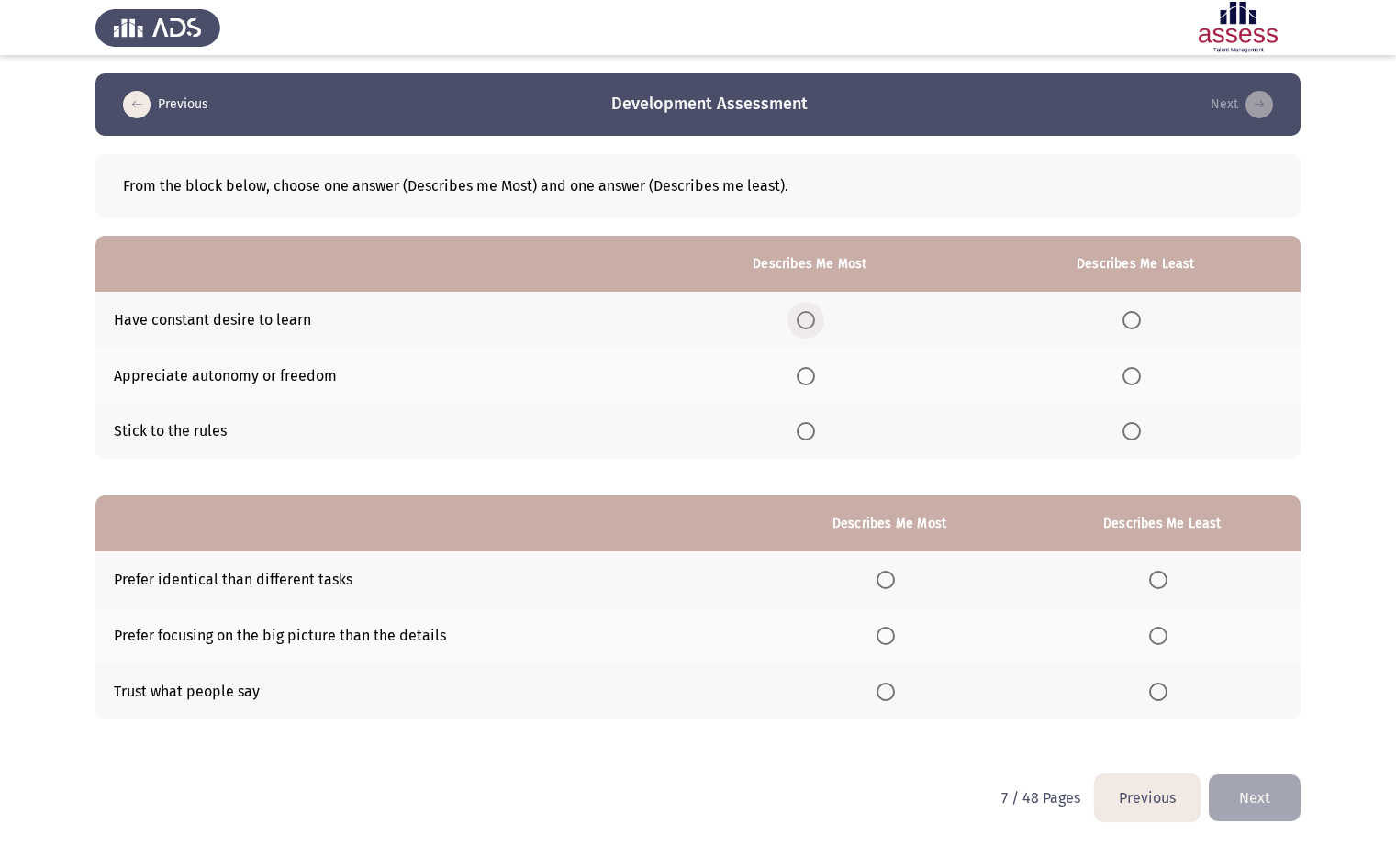
click at [803, 311] on span "Select an option" at bounding box center [805, 319] width 18 height 18
click at [803, 311] on input "Select an option" at bounding box center [805, 319] width 18 height 18
click at [1131, 434] on span "Select an option" at bounding box center [1131, 430] width 18 height 18
click at [1131, 434] on input "Select an option" at bounding box center [1131, 430] width 18 height 18
click at [1152, 588] on span "Select an option" at bounding box center [1157, 579] width 18 height 18
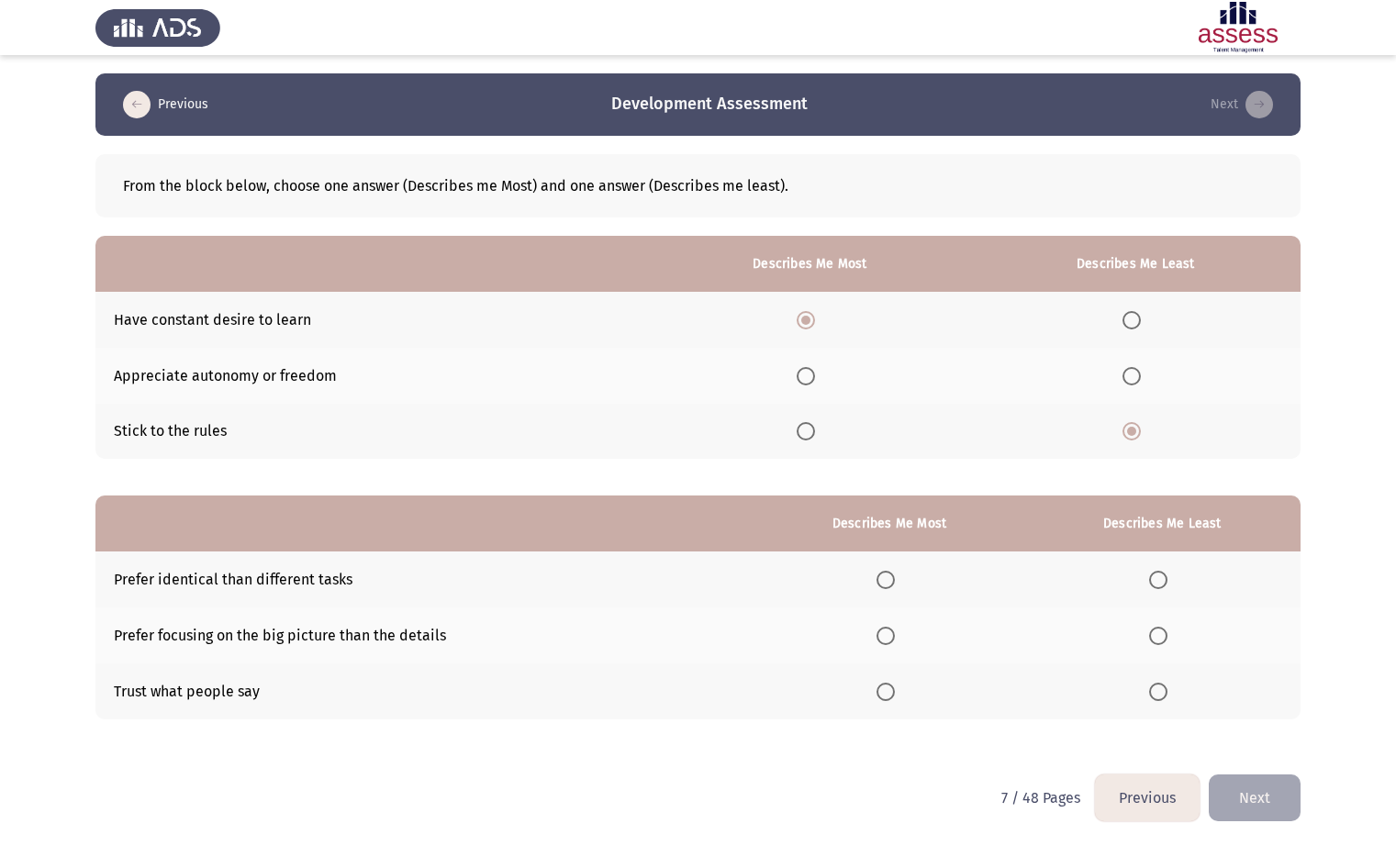
click at [1152, 588] on input "Select an option" at bounding box center [1157, 579] width 18 height 18
click at [892, 631] on span "Select an option" at bounding box center [884, 635] width 18 height 18
click at [892, 631] on input "Select an option" at bounding box center [884, 635] width 18 height 18
click at [1252, 783] on button "Next" at bounding box center [1254, 797] width 92 height 47
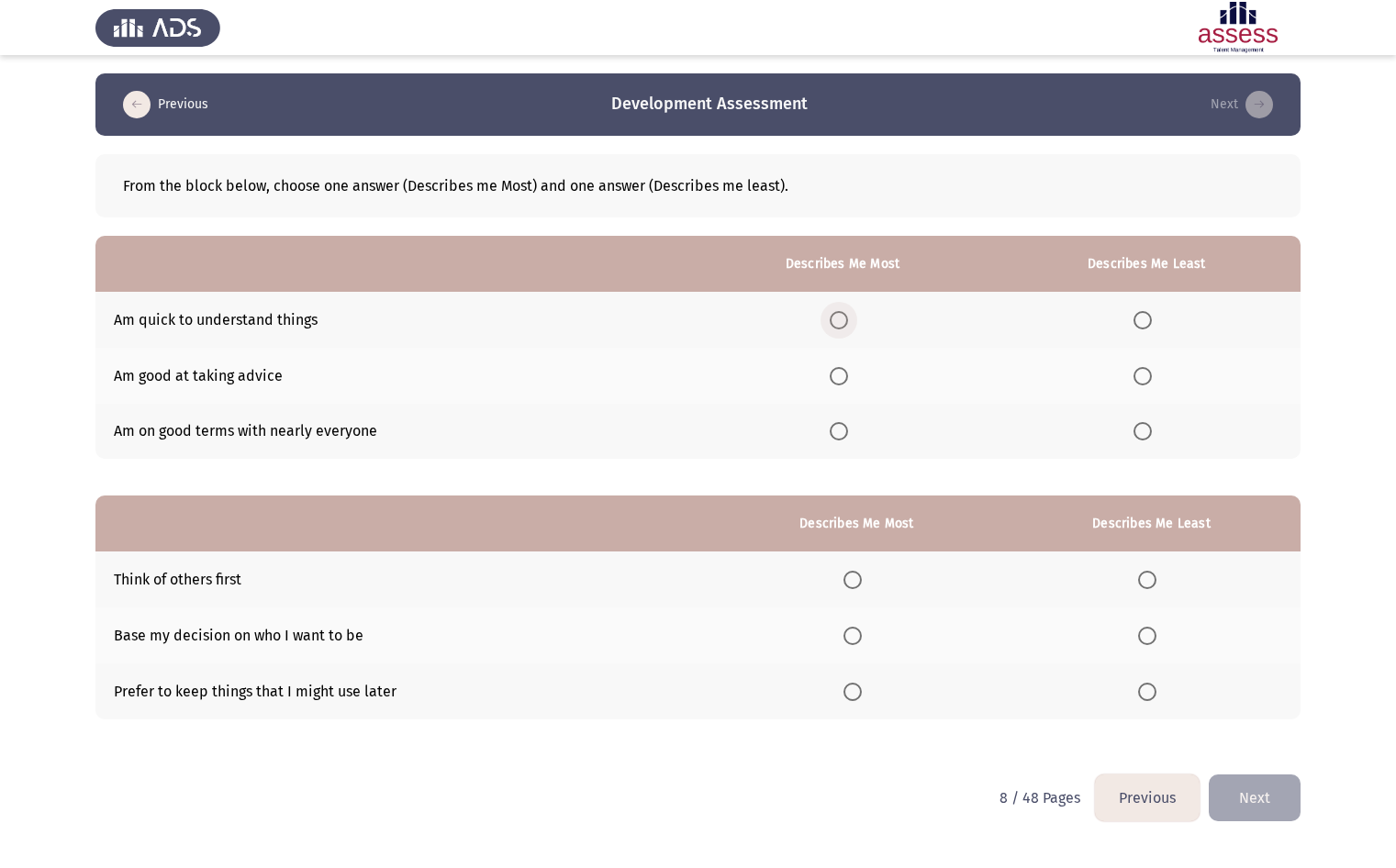
click at [848, 317] on span "Select an option" at bounding box center [838, 319] width 18 height 18
click at [848, 317] on input "Select an option" at bounding box center [838, 319] width 18 height 18
click at [1142, 373] on span "Select an option" at bounding box center [1142, 376] width 18 height 18
click at [1142, 373] on input "Select an option" at bounding box center [1142, 376] width 18 height 18
click at [857, 627] on span "Select an option" at bounding box center [852, 635] width 18 height 18
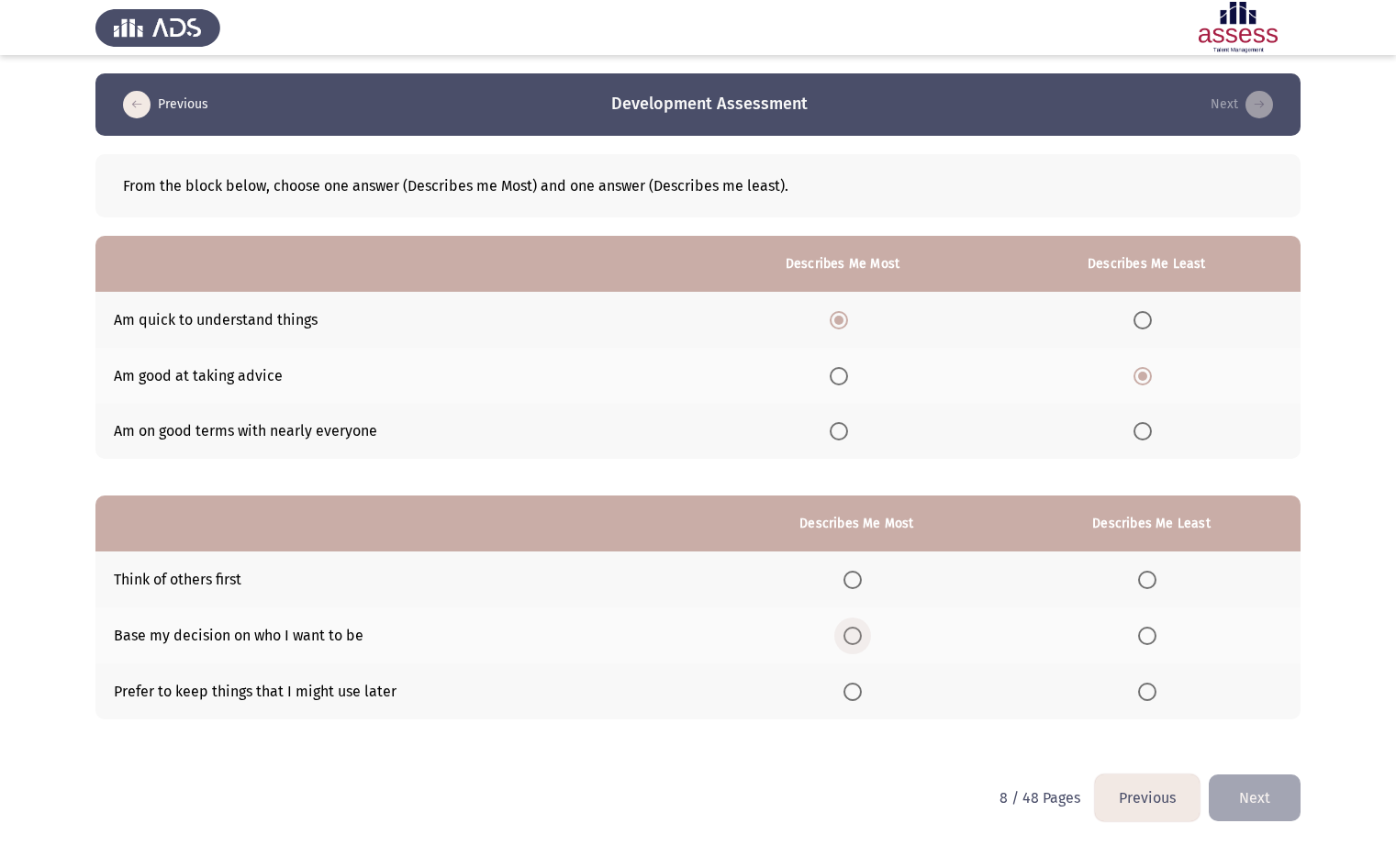
click at [857, 627] on input "Select an option" at bounding box center [852, 635] width 18 height 18
click at [1144, 577] on span "Select an option" at bounding box center [1146, 579] width 18 height 18
click at [1144, 577] on input "Select an option" at bounding box center [1146, 579] width 18 height 18
click at [1253, 795] on button "Next" at bounding box center [1254, 797] width 92 height 47
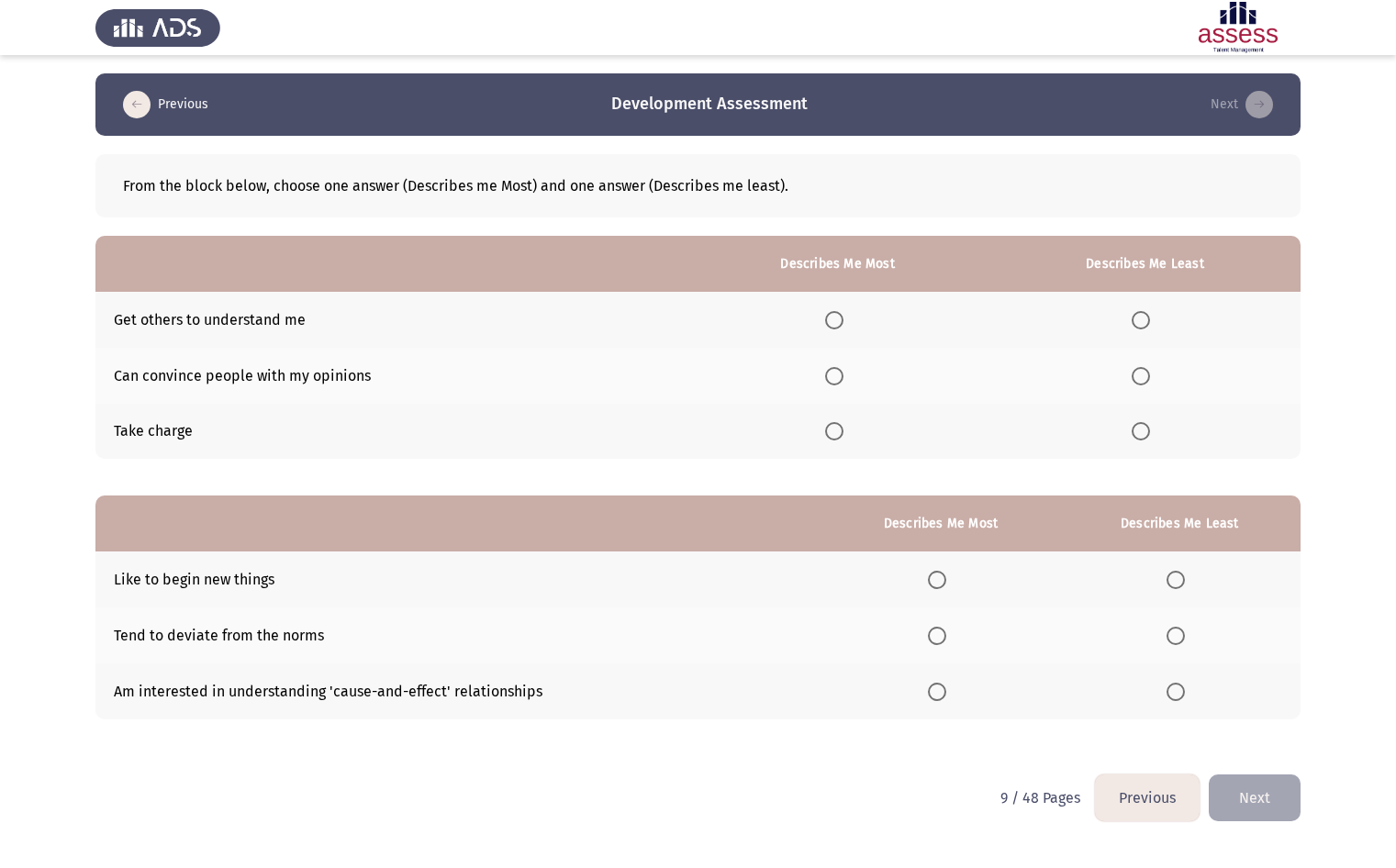
click at [831, 431] on span "Select an option" at bounding box center [834, 430] width 18 height 18
click at [831, 431] on input "Select an option" at bounding box center [834, 430] width 18 height 18
click at [1140, 379] on span "Select an option" at bounding box center [1140, 376] width 18 height 18
click at [1140, 379] on input "Select an option" at bounding box center [1140, 376] width 18 height 18
click at [1146, 330] on th at bounding box center [1144, 319] width 311 height 56
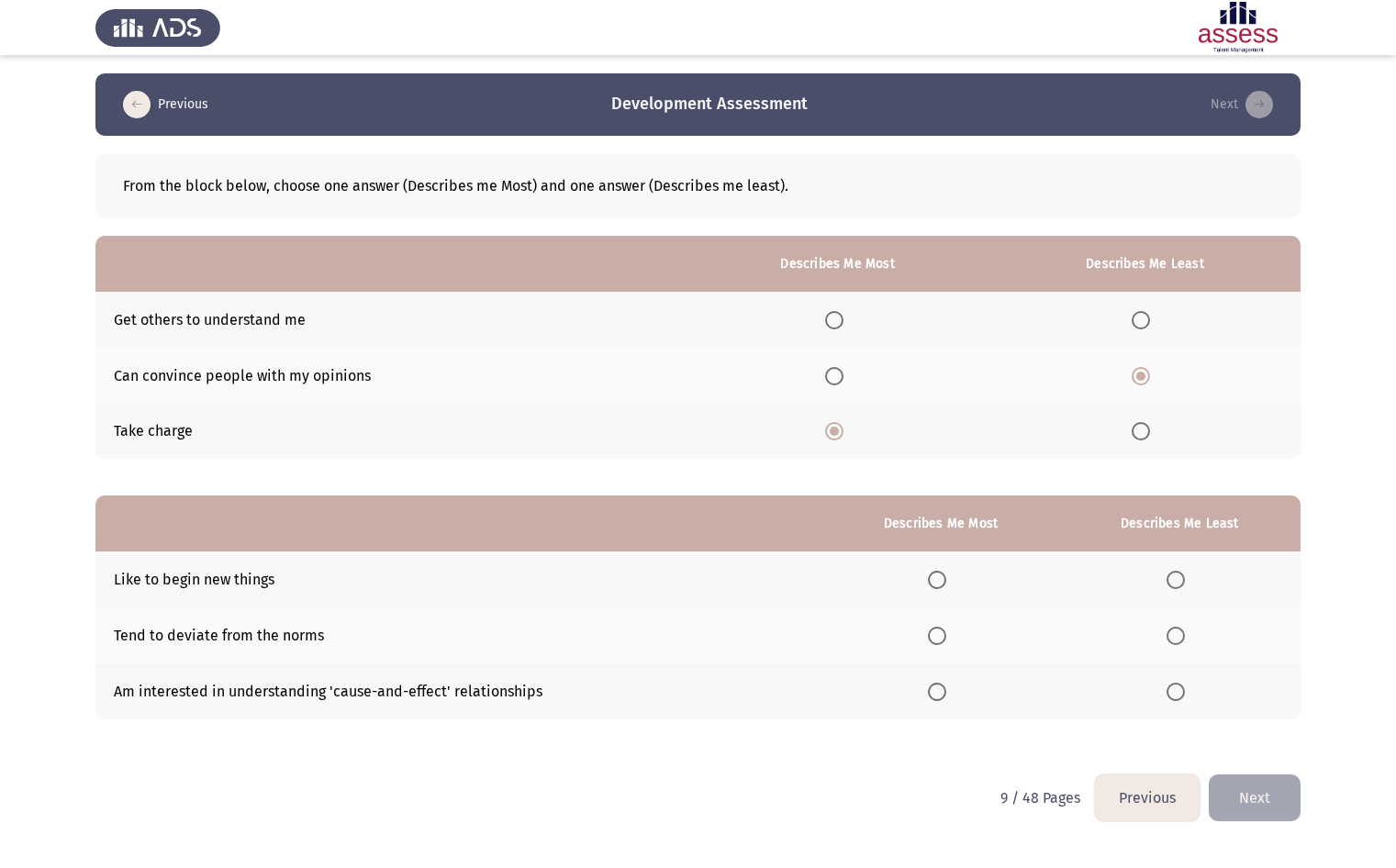
click at [1145, 320] on span "Select an option" at bounding box center [1140, 319] width 18 height 18
click at [1145, 320] on input "Select an option" at bounding box center [1140, 319] width 18 height 18
click at [944, 580] on span "Select an option" at bounding box center [936, 579] width 18 height 18
click at [944, 580] on input "Select an option" at bounding box center [936, 579] width 18 height 18
click at [1167, 690] on span "Select an option" at bounding box center [1175, 691] width 18 height 18
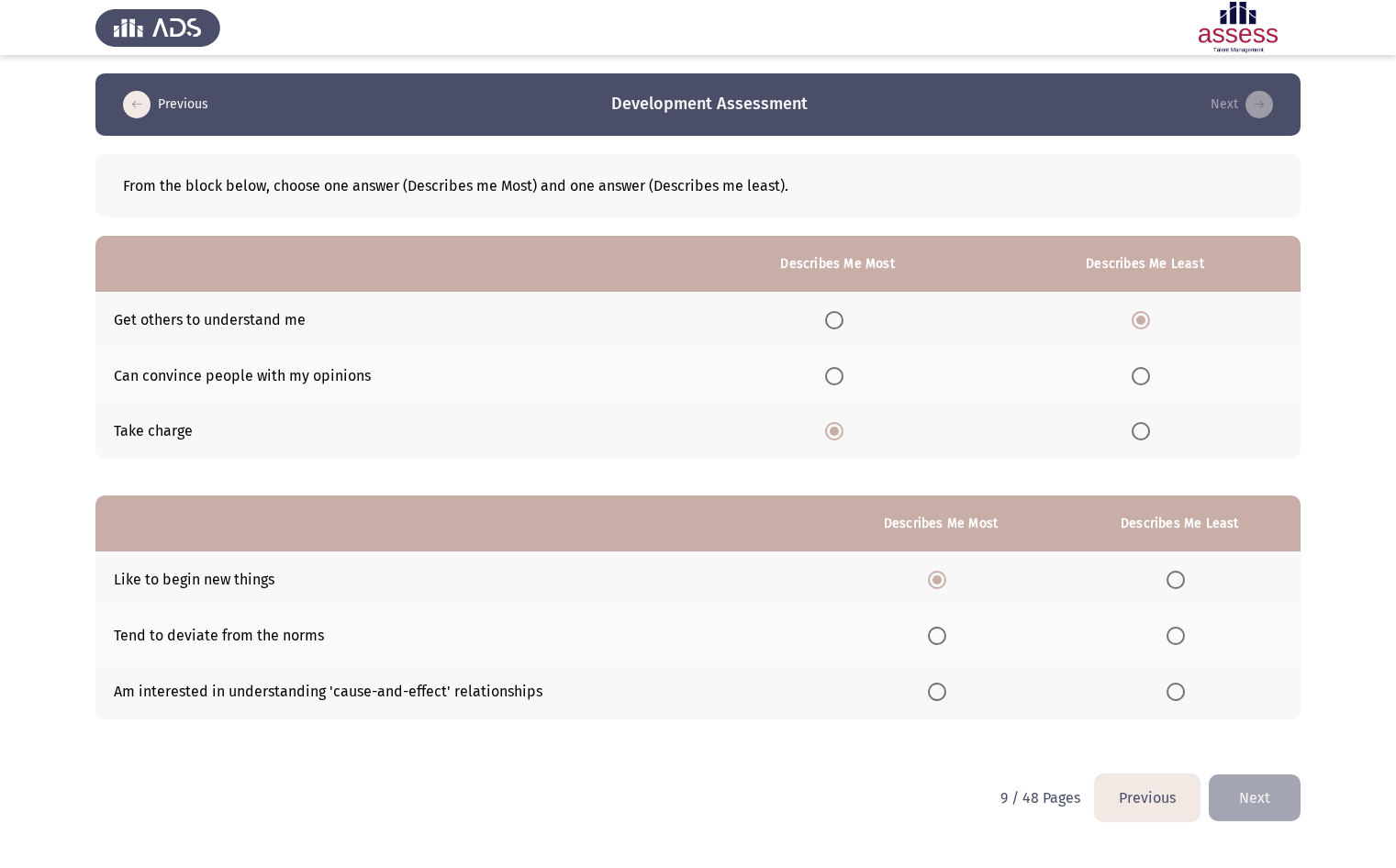
click at [1167, 690] on input "Select an option" at bounding box center [1175, 691] width 18 height 18
click at [1255, 785] on button "Next" at bounding box center [1254, 797] width 92 height 47
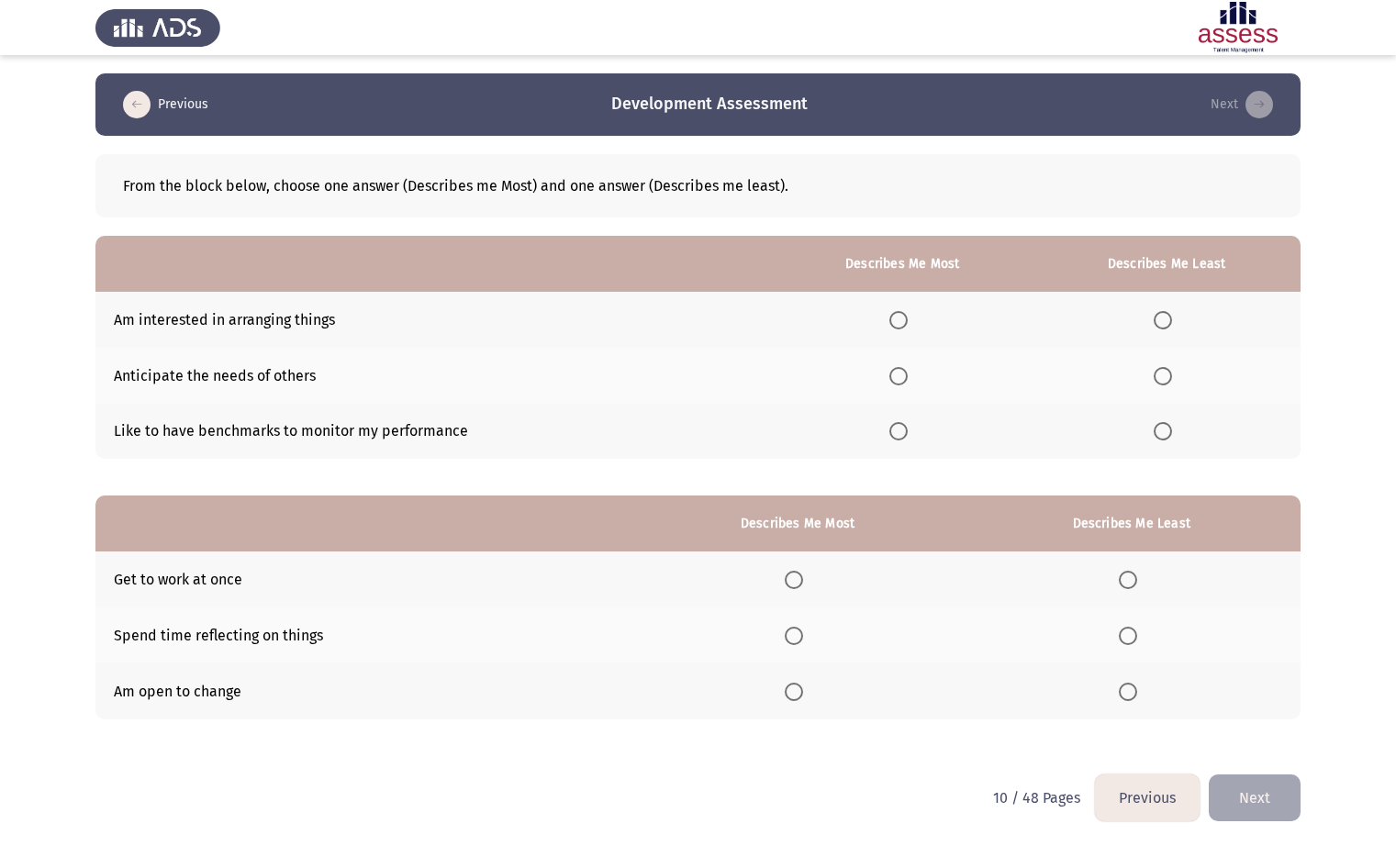
click at [905, 427] on span "Select an option" at bounding box center [898, 430] width 18 height 18
click at [905, 427] on input "Select an option" at bounding box center [898, 430] width 18 height 18
click at [1160, 370] on span "Select an option" at bounding box center [1162, 376] width 18 height 18
click at [1160, 370] on input "Select an option" at bounding box center [1162, 376] width 18 height 18
click at [795, 699] on span "Select an option" at bounding box center [793, 691] width 18 height 18
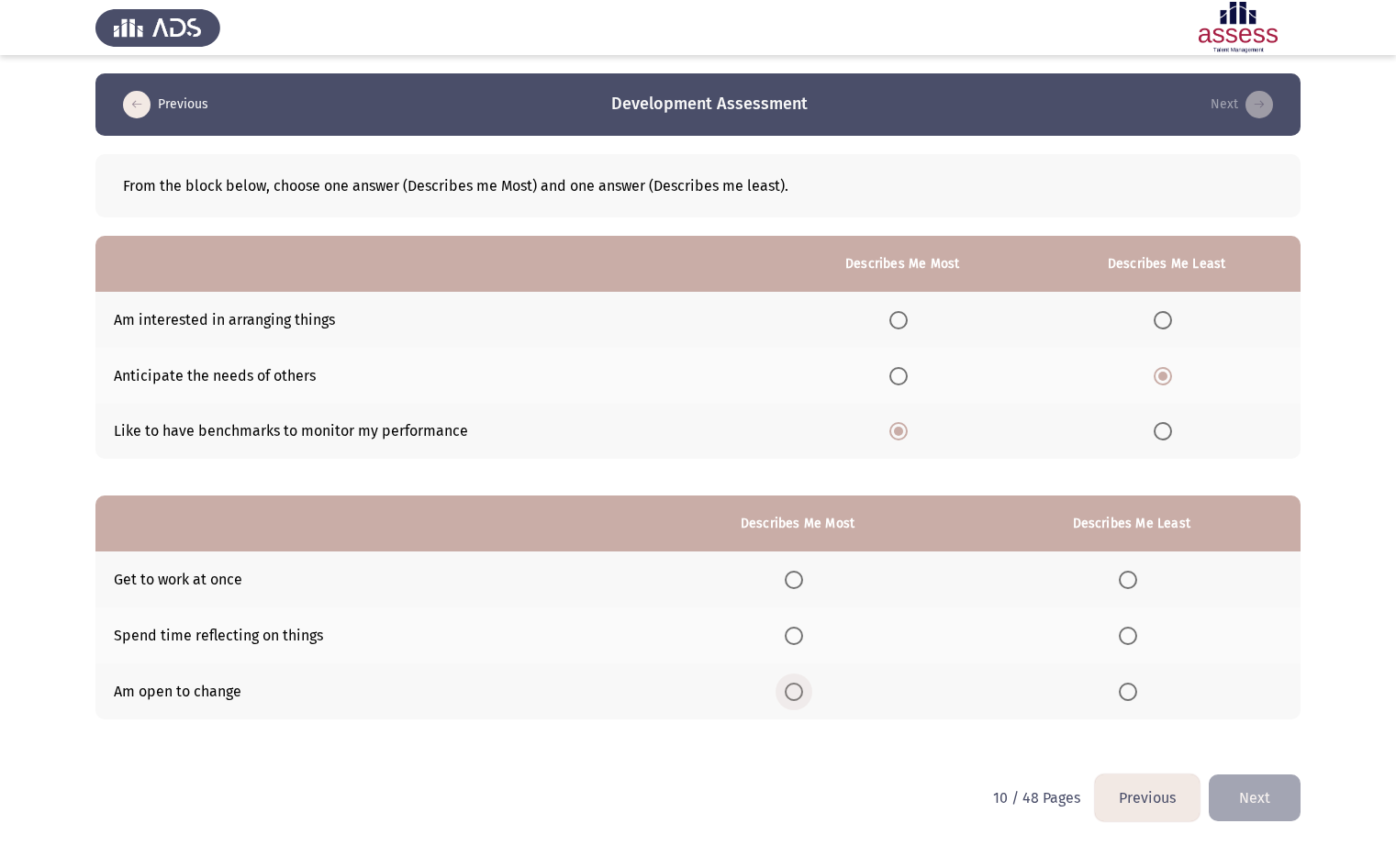
click at [795, 699] on input "Select an option" at bounding box center [793, 691] width 18 height 18
click at [1136, 584] on span "Select an option" at bounding box center [1127, 579] width 18 height 18
click at [1136, 584] on input "Select an option" at bounding box center [1127, 579] width 18 height 18
click at [1324, 445] on app-assessment-container "Previous Development Assessment Next From the block below, choose one answer (D…" at bounding box center [698, 423] width 1396 height 701
click at [528, 802] on html "Previous Development Assessment Next From the block below, choose one answer (D…" at bounding box center [698, 423] width 1396 height 848
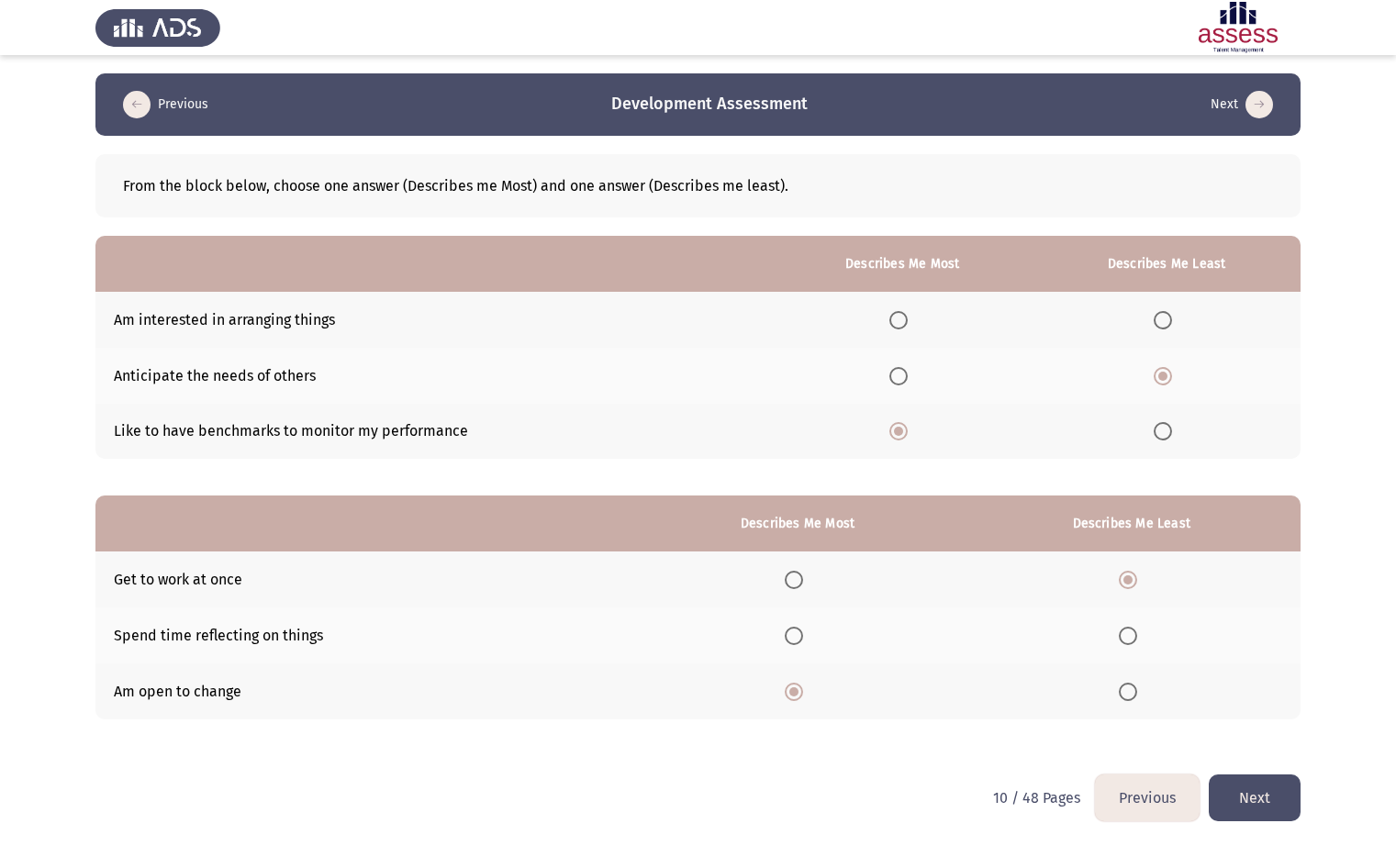
click at [1230, 794] on button "Next" at bounding box center [1254, 797] width 92 height 47
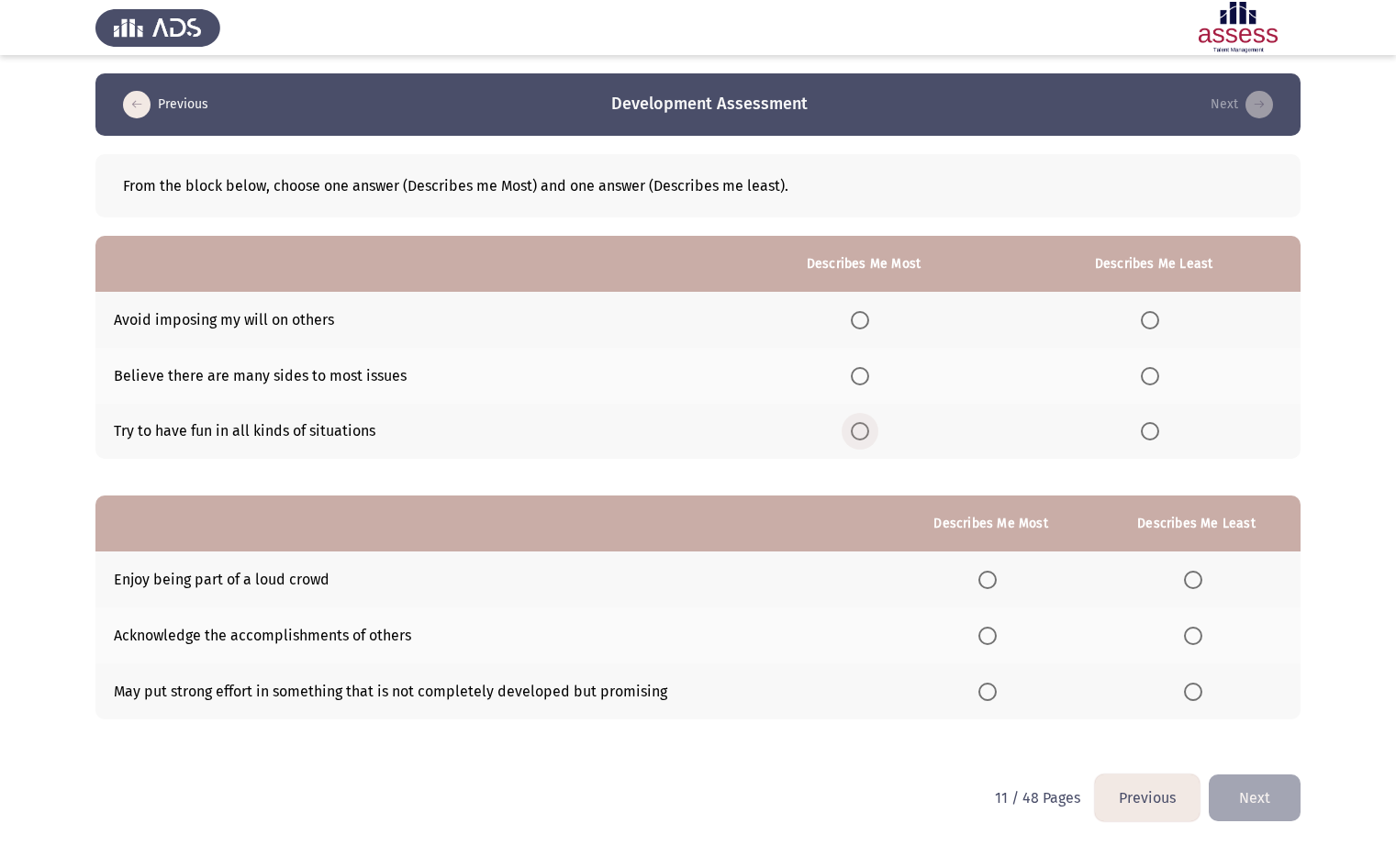
click at [869, 439] on span "Select an option" at bounding box center [860, 430] width 18 height 18
click at [869, 439] on input "Select an option" at bounding box center [860, 430] width 18 height 18
click at [1161, 333] on th at bounding box center [1153, 319] width 294 height 56
click at [1148, 325] on span "Select an option" at bounding box center [1149, 319] width 18 height 18
click at [1148, 325] on input "Select an option" at bounding box center [1149, 319] width 18 height 18
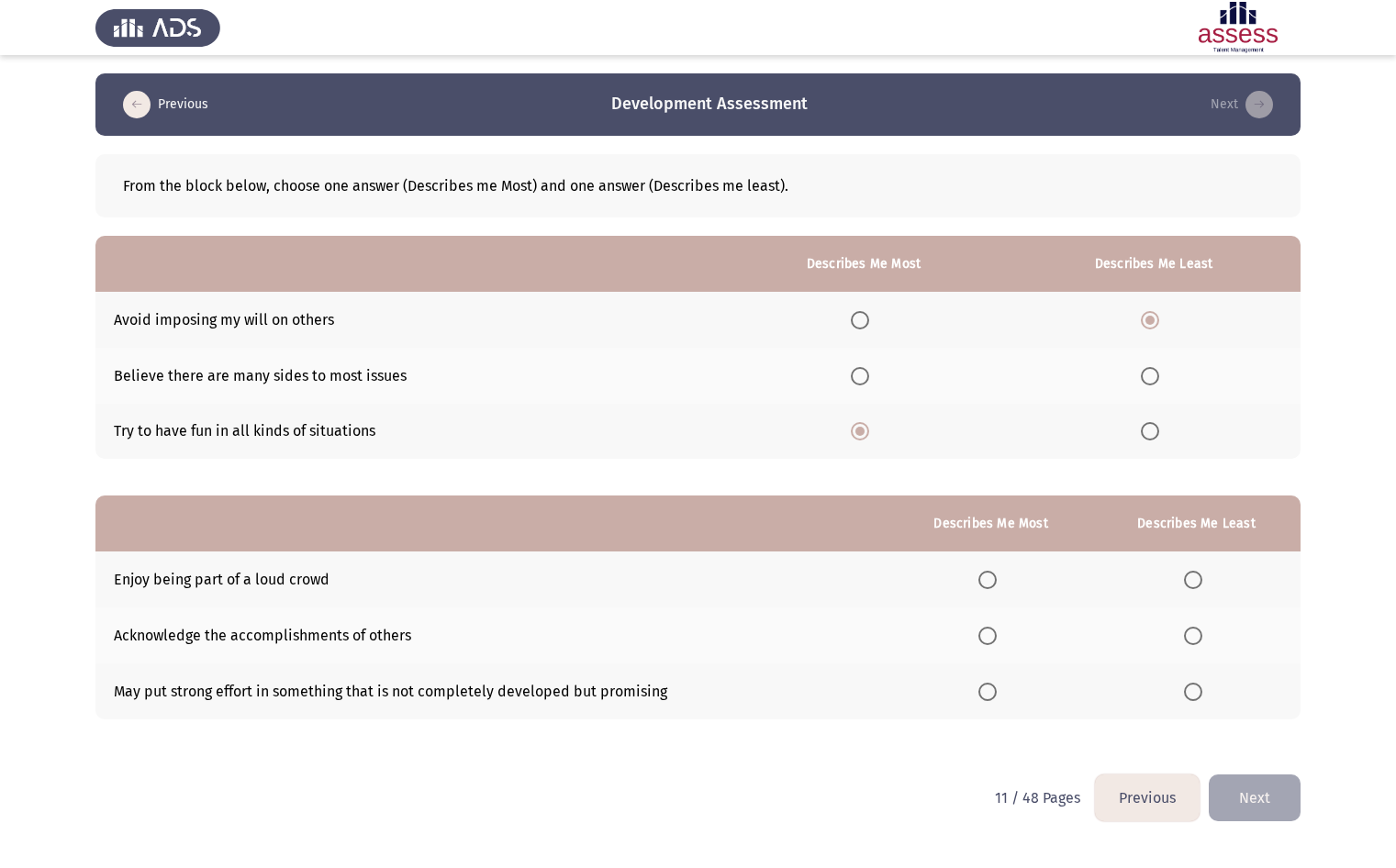
click at [997, 678] on th at bounding box center [991, 691] width 203 height 56
click at [992, 699] on span "Select an option" at bounding box center [987, 691] width 18 height 18
click at [992, 699] on input "Select an option" at bounding box center [987, 691] width 18 height 18
click at [1200, 573] on span "Select an option" at bounding box center [1192, 579] width 18 height 18
click at [1200, 573] on input "Select an option" at bounding box center [1192, 579] width 18 height 18
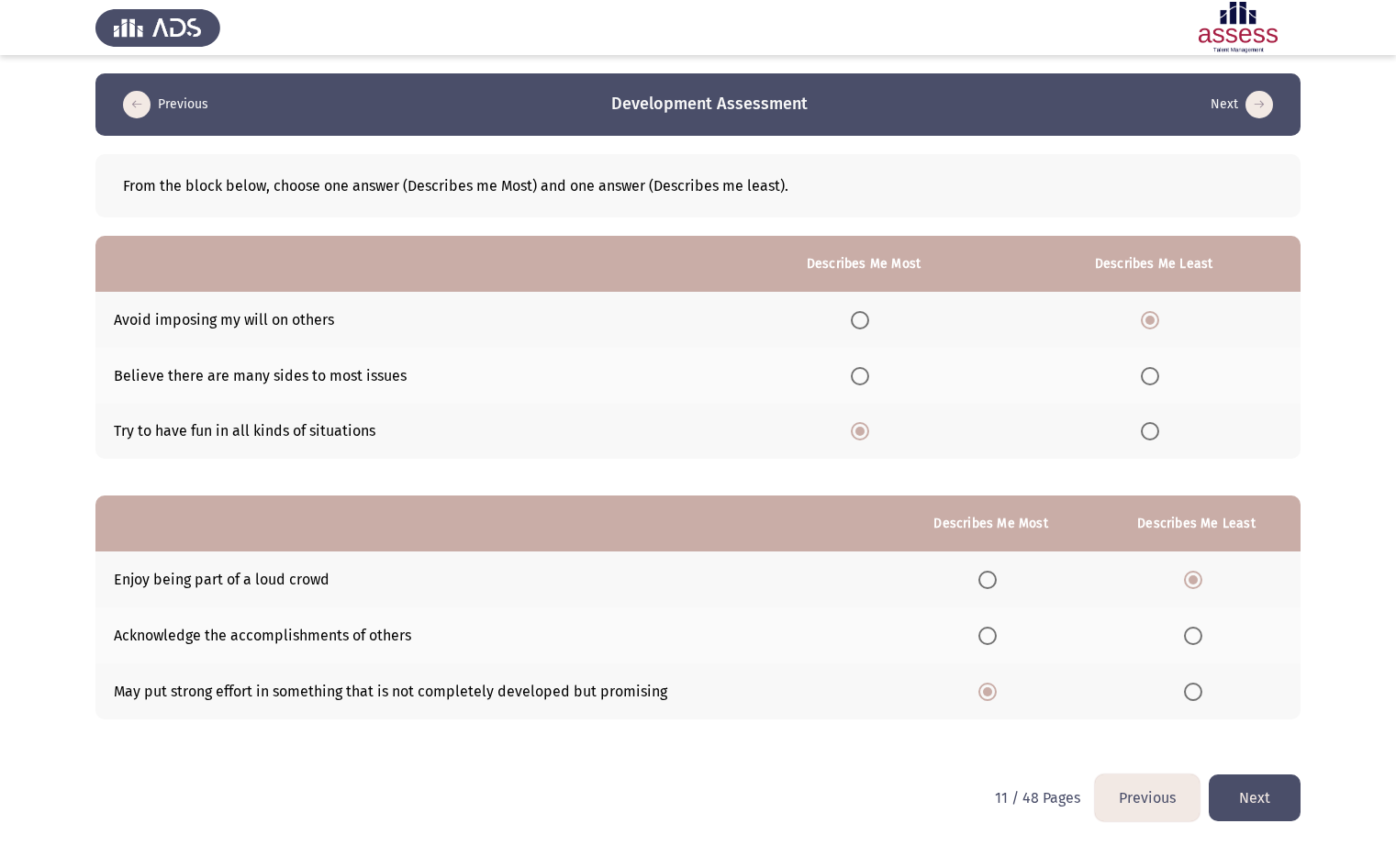
click at [1266, 792] on button "Next" at bounding box center [1254, 797] width 92 height 47
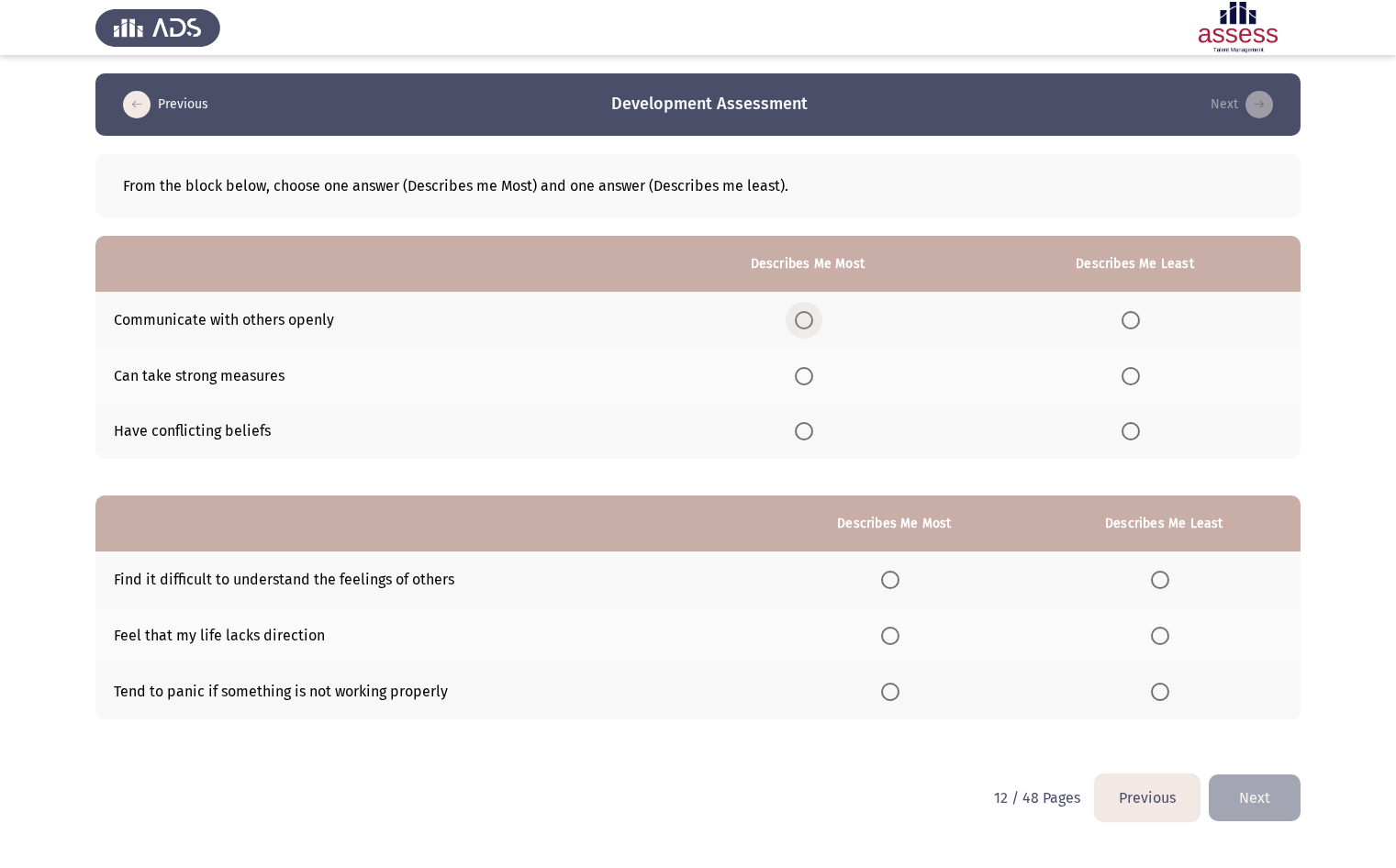
click at [807, 317] on span "Select an option" at bounding box center [803, 319] width 18 height 18
click at [807, 317] on input "Select an option" at bounding box center [803, 319] width 18 height 18
click at [1136, 434] on span "Select an option" at bounding box center [1130, 430] width 18 height 18
click at [1136, 434] on input "Select an option" at bounding box center [1130, 430] width 18 height 18
drag, startPoint x: 876, startPoint y: 578, endPoint x: 900, endPoint y: 577, distance: 24.0
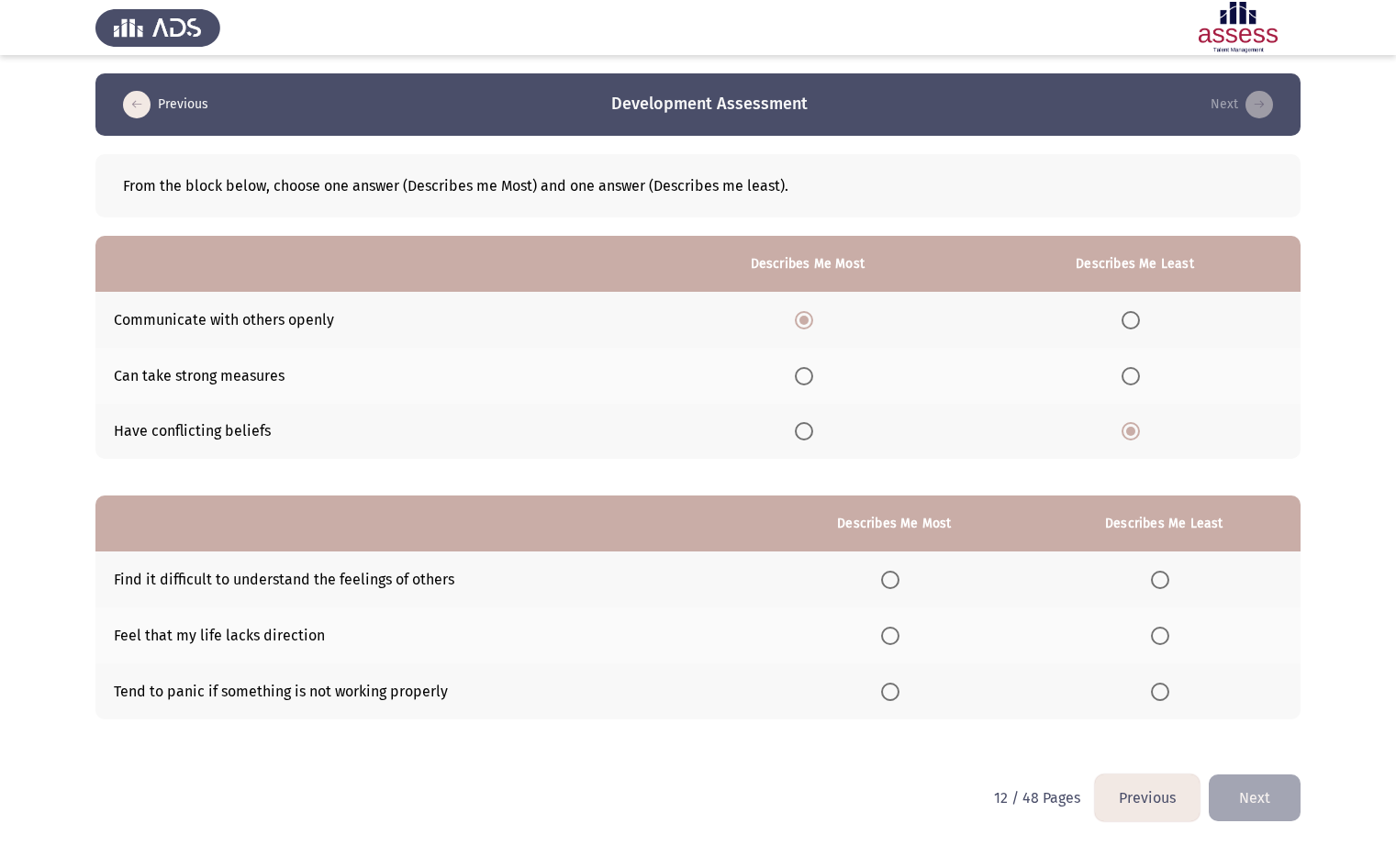
click at [880, 578] on th at bounding box center [893, 579] width 266 height 56
click at [899, 575] on span "Select an option" at bounding box center [889, 579] width 18 height 18
click at [899, 575] on input "Select an option" at bounding box center [889, 579] width 18 height 18
click at [1180, 641] on th at bounding box center [1164, 635] width 273 height 56
click at [1169, 639] on span "Select an option" at bounding box center [1159, 635] width 18 height 18
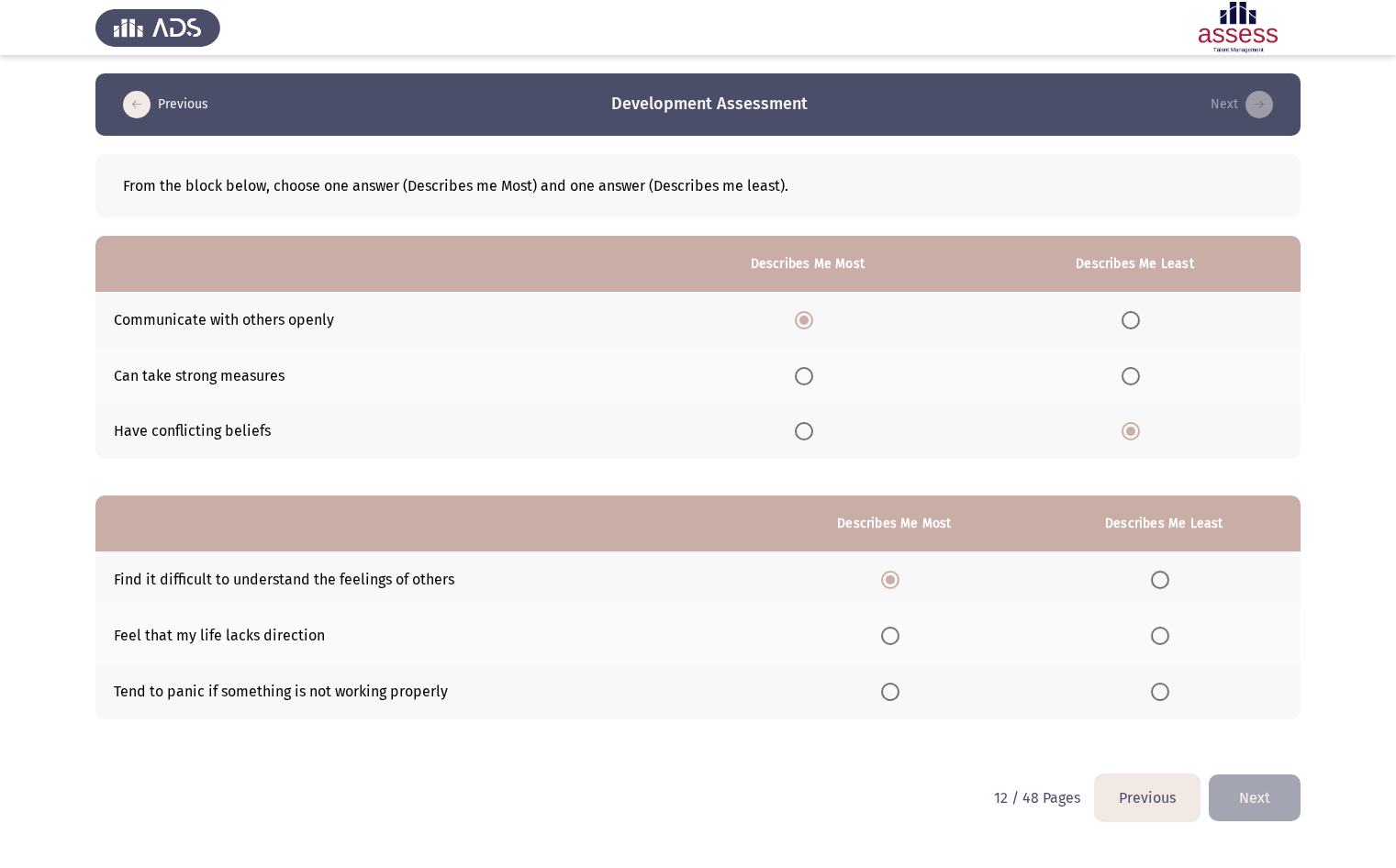
click at [1169, 639] on input "Select an option" at bounding box center [1159, 635] width 18 height 18
click at [1270, 809] on button "Next" at bounding box center [1254, 797] width 92 height 47
click at [829, 348] on th at bounding box center [810, 376] width 321 height 56
click at [813, 306] on th at bounding box center [810, 319] width 321 height 56
click at [809, 318] on span "Select an option" at bounding box center [806, 319] width 18 height 18
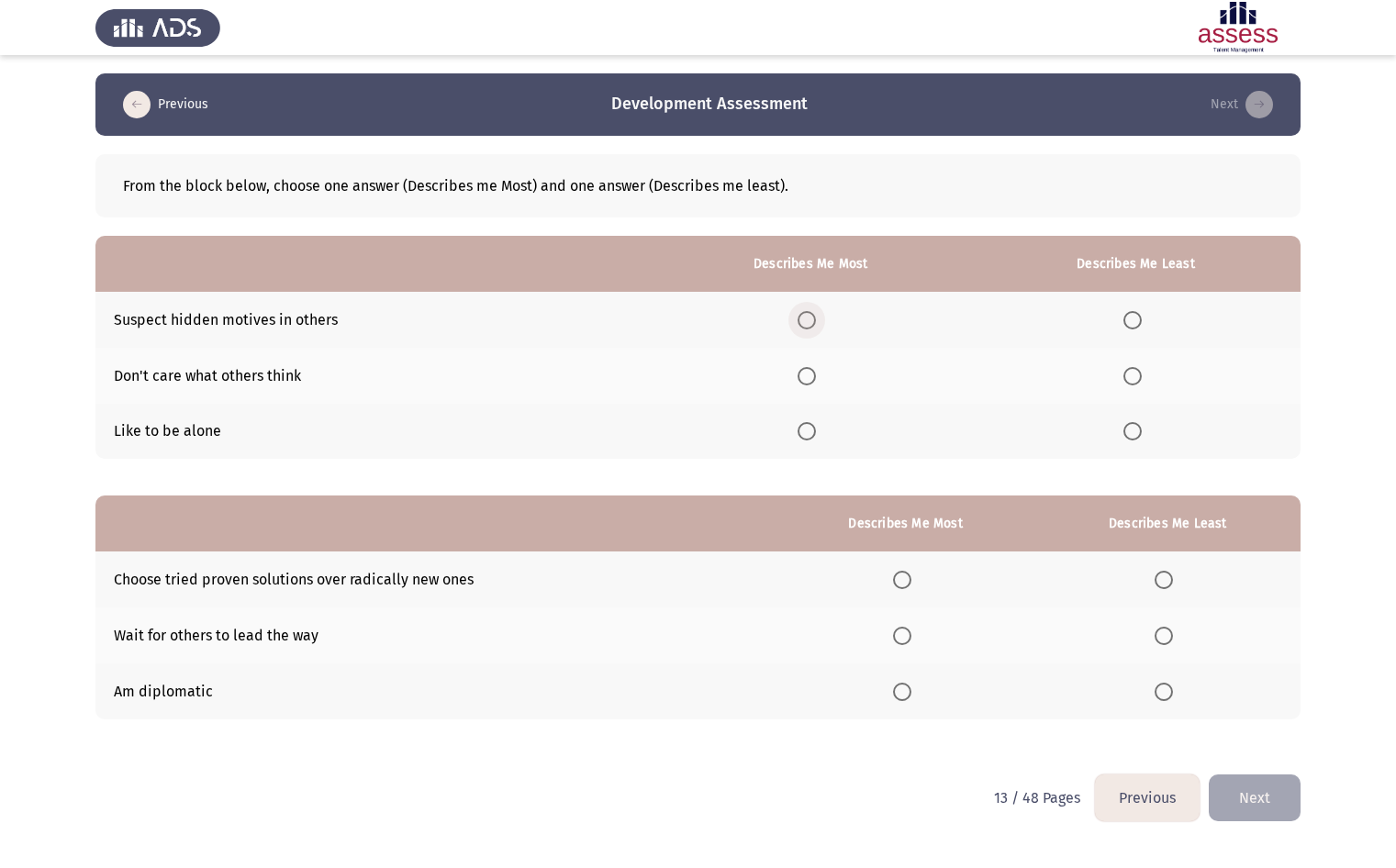
click at [809, 318] on input "Select an option" at bounding box center [806, 319] width 18 height 18
click at [816, 385] on th at bounding box center [810, 376] width 321 height 56
click at [811, 380] on span "Select an option" at bounding box center [806, 376] width 18 height 18
click at [811, 380] on input "Select an option" at bounding box center [806, 376] width 18 height 18
click at [816, 438] on span "Select an option" at bounding box center [806, 430] width 18 height 18
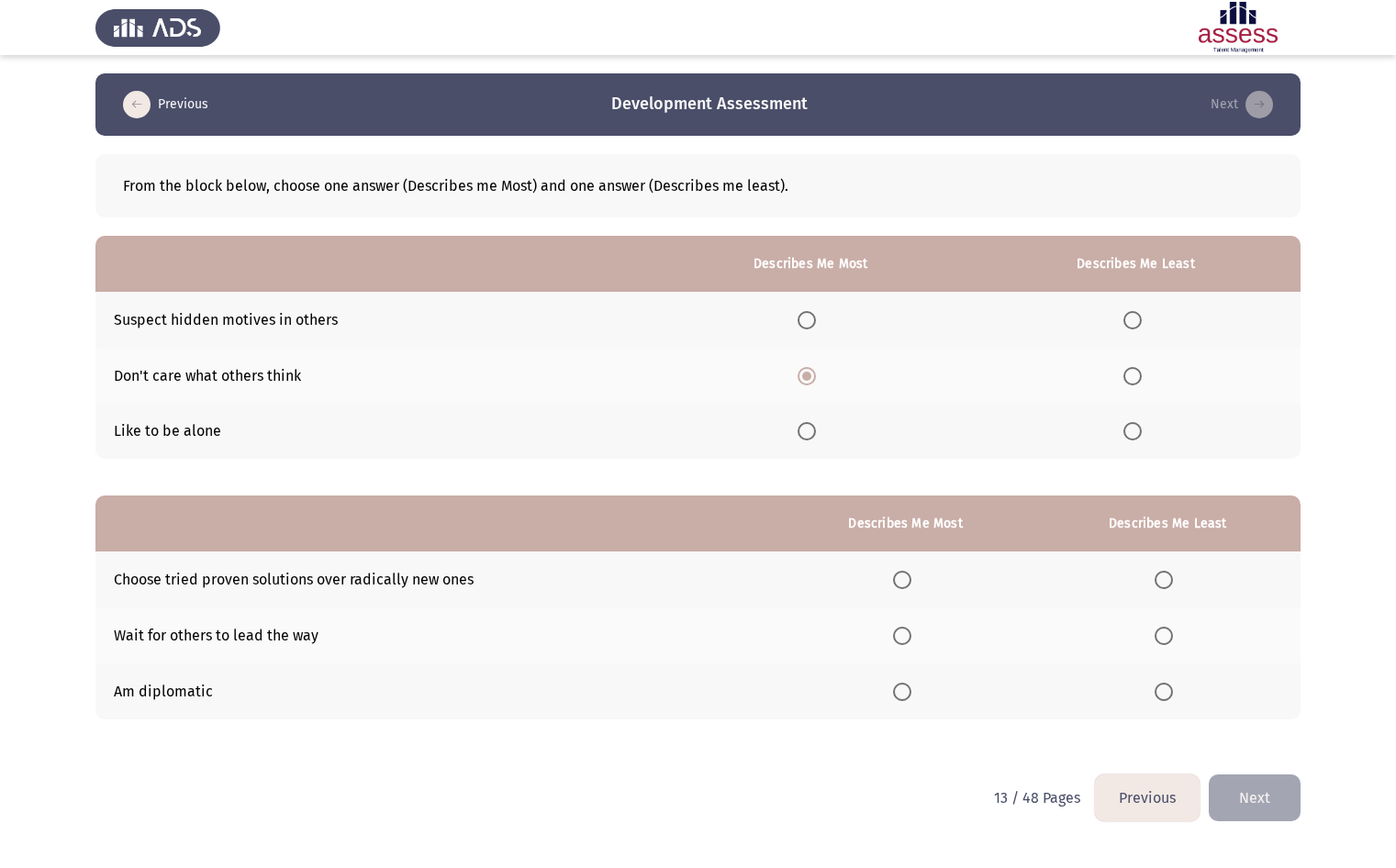
click at [816, 438] on input "Select an option" at bounding box center [806, 430] width 18 height 18
click at [1132, 316] on span "Select an option" at bounding box center [1132, 319] width 18 height 18
click at [1132, 316] on input "Select an option" at bounding box center [1132, 319] width 18 height 18
click at [925, 586] on th at bounding box center [905, 579] width 259 height 56
click at [905, 578] on span "Select an option" at bounding box center [902, 579] width 18 height 18
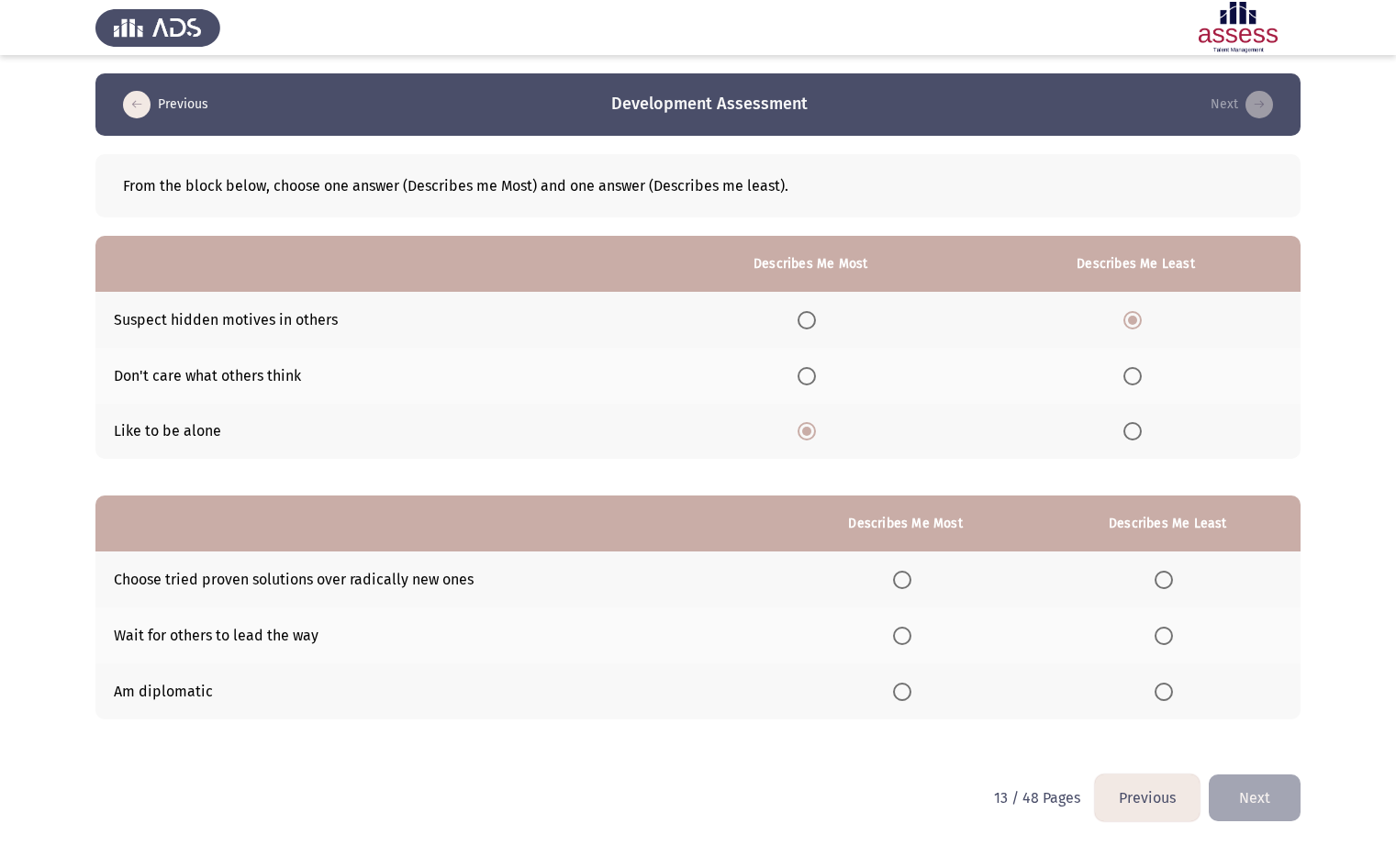
click at [905, 578] on input "Select an option" at bounding box center [902, 579] width 18 height 18
click at [917, 691] on label "Select an option" at bounding box center [905, 691] width 26 height 18
click at [911, 691] on input "Select an option" at bounding box center [902, 691] width 18 height 18
click at [1175, 633] on label "Select an option" at bounding box center [1167, 635] width 26 height 18
click at [1172, 633] on input "Select an option" at bounding box center [1163, 635] width 18 height 18
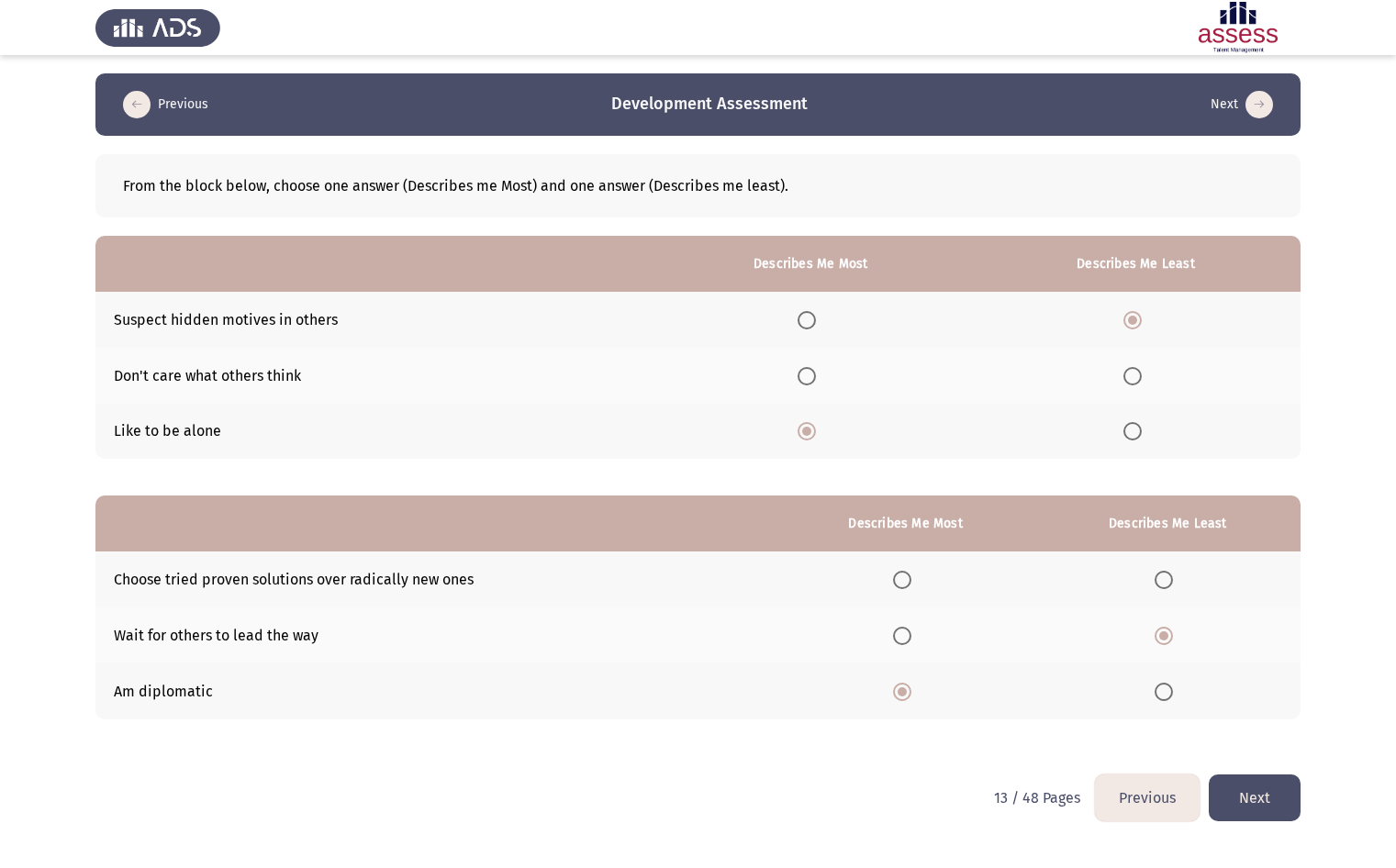
click at [1288, 794] on button "Next" at bounding box center [1254, 797] width 92 height 47
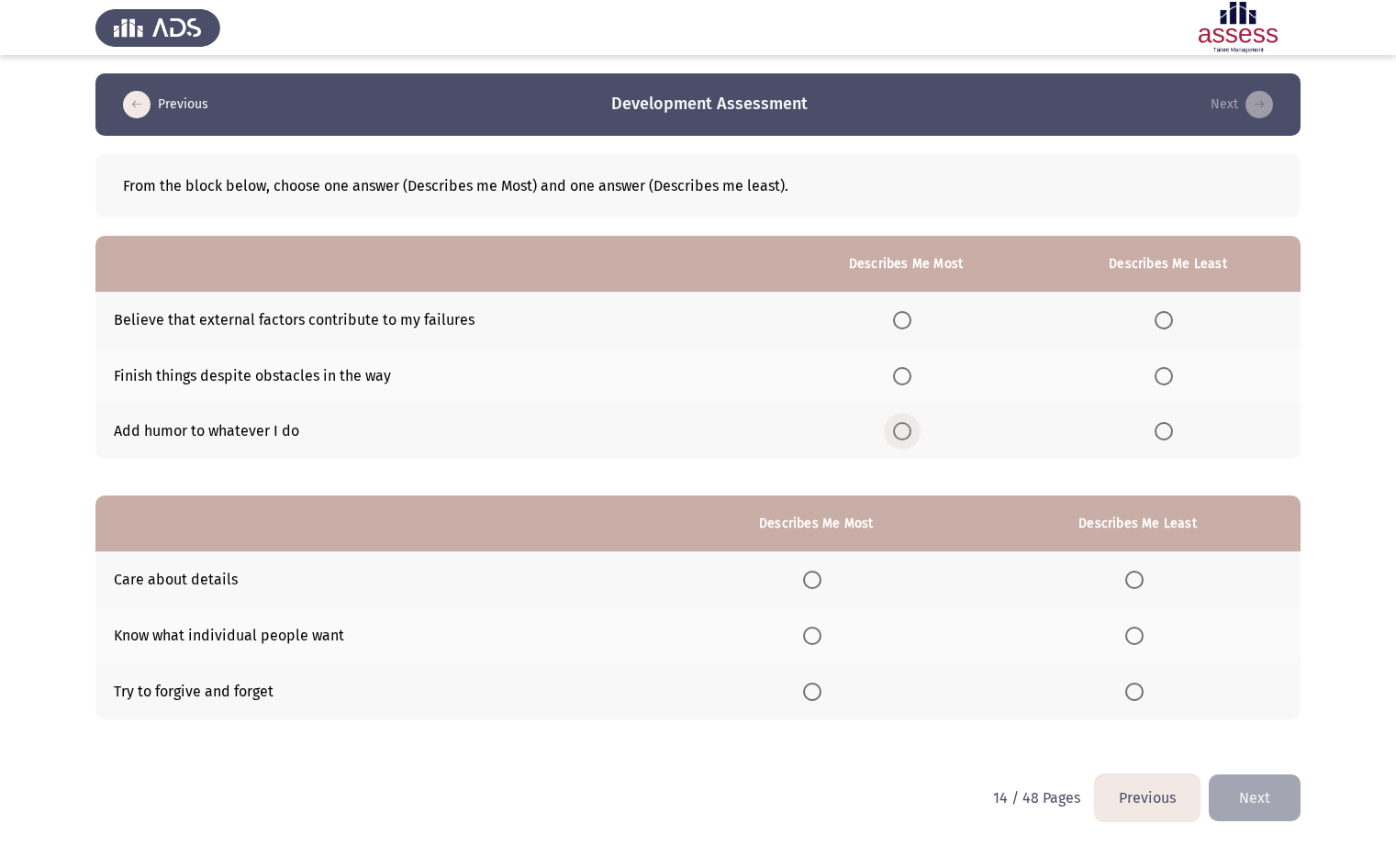
click at [907, 431] on span "Select an option" at bounding box center [902, 430] width 18 height 18
click at [907, 431] on input "Select an option" at bounding box center [902, 430] width 18 height 18
click at [907, 375] on span "Select an option" at bounding box center [902, 376] width 18 height 18
click at [907, 375] on input "Select an option" at bounding box center [902, 376] width 18 height 18
click at [1176, 316] on label "Select an option" at bounding box center [1167, 319] width 26 height 18
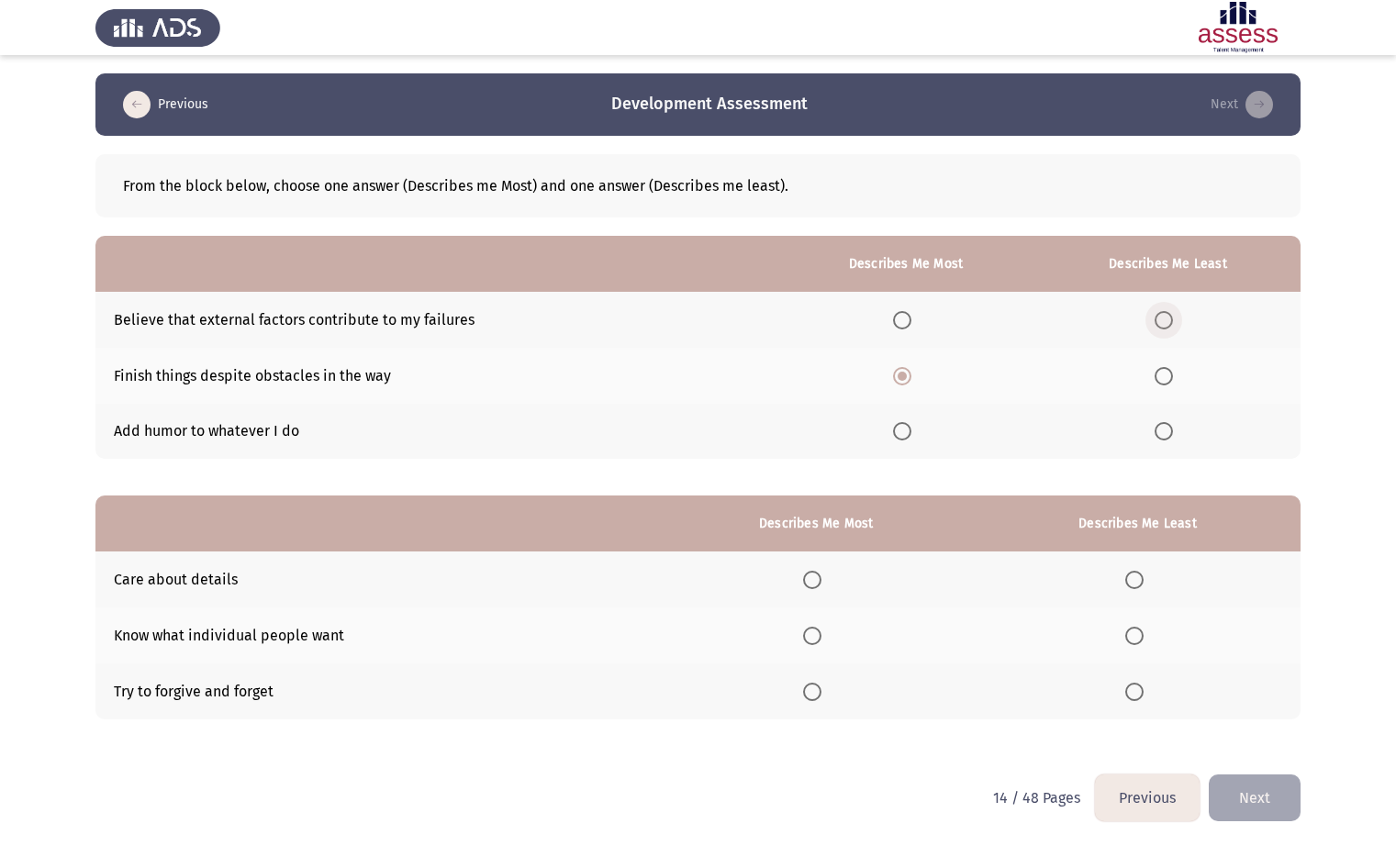
click at [1172, 316] on input "Select an option" at bounding box center [1163, 319] width 18 height 18
click at [811, 570] on mat-radio-button "Select an option" at bounding box center [816, 579] width 26 height 19
click at [810, 578] on span "Select an option" at bounding box center [812, 579] width 18 height 18
click at [810, 578] on input "Select an option" at bounding box center [812, 579] width 18 height 18
click at [1144, 637] on span "Select an option" at bounding box center [1133, 635] width 18 height 18
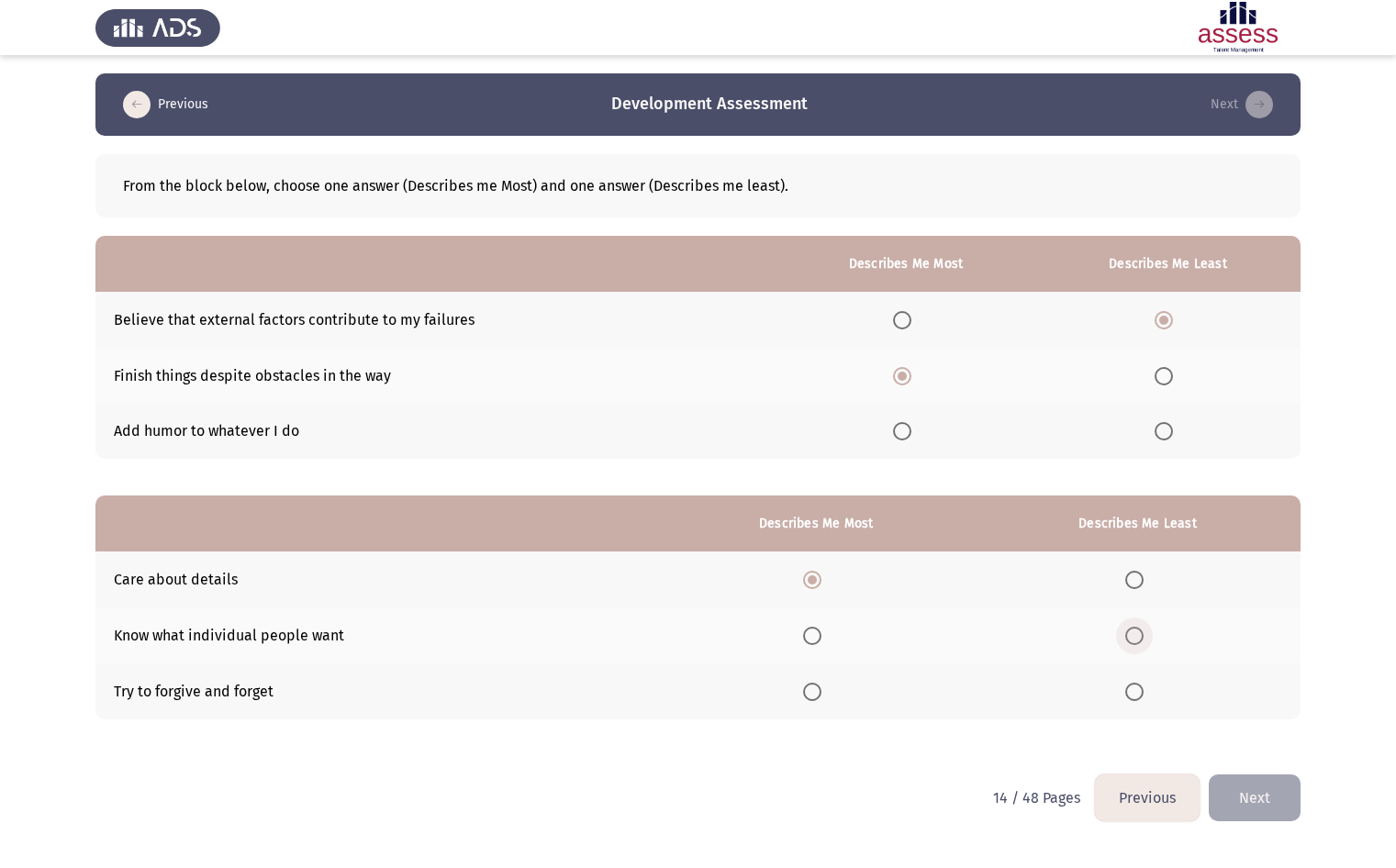
click at [1144, 637] on input "Select an option" at bounding box center [1133, 635] width 18 height 18
click at [1259, 788] on button "Next" at bounding box center [1254, 797] width 92 height 47
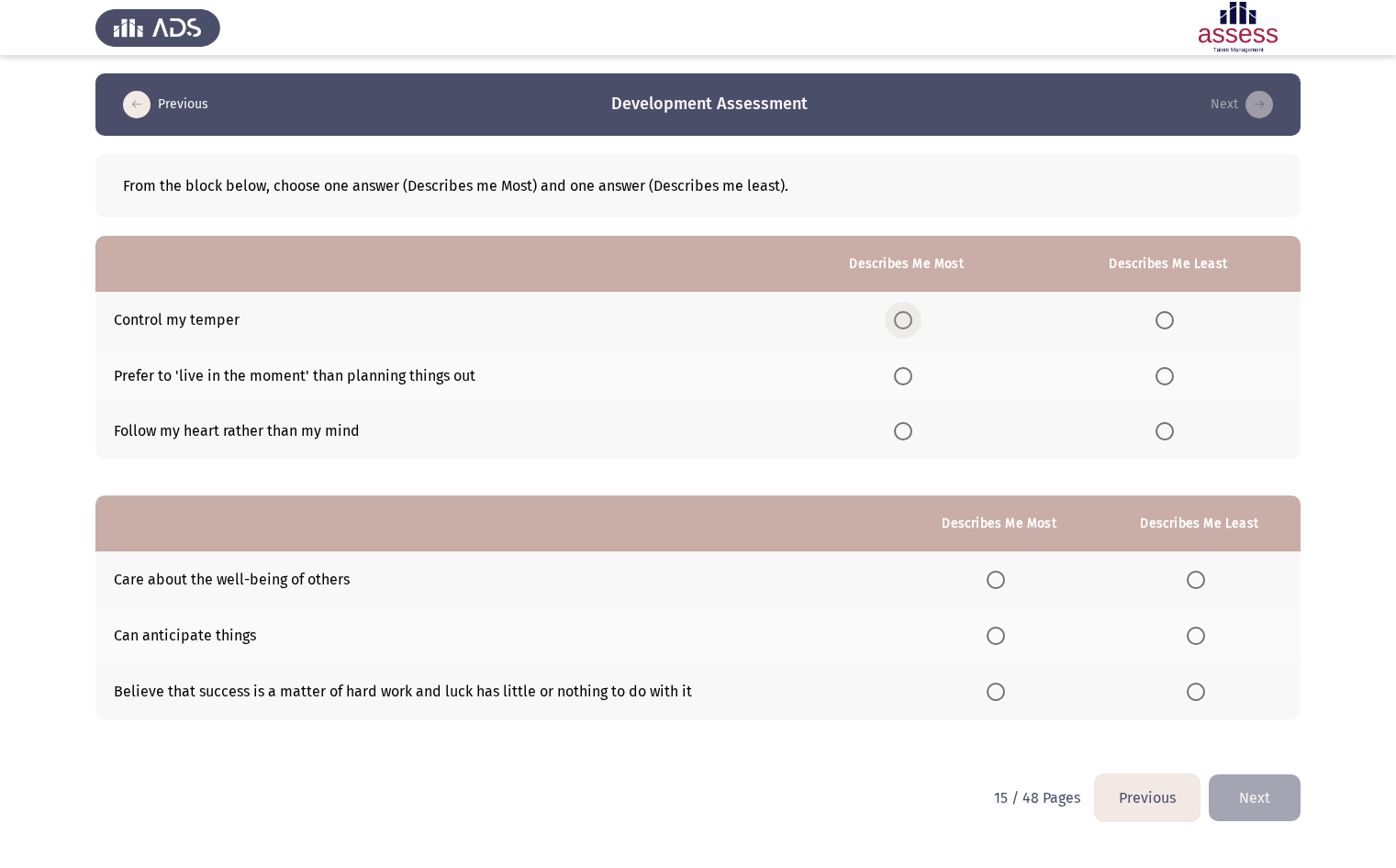
click at [908, 313] on span "Select an option" at bounding box center [903, 319] width 18 height 18
click at [908, 313] on input "Select an option" at bounding box center [903, 319] width 18 height 18
click at [1166, 426] on span "Select an option" at bounding box center [1164, 430] width 18 height 18
click at [1166, 426] on input "Select an option" at bounding box center [1164, 430] width 18 height 18
click at [995, 697] on span "Select an option" at bounding box center [995, 691] width 18 height 18
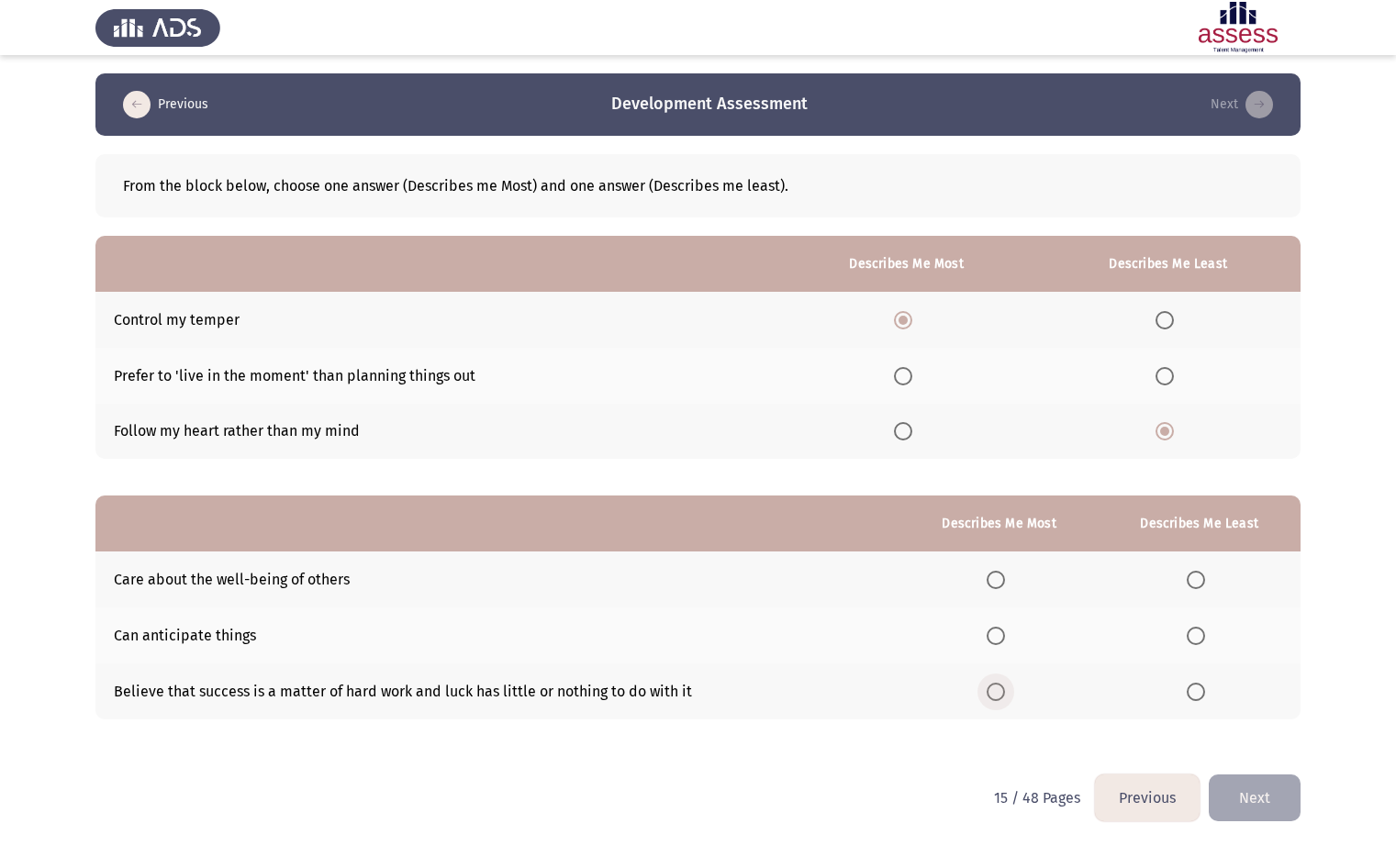
click at [995, 697] on input "Select an option" at bounding box center [995, 691] width 18 height 18
click at [1194, 626] on span "Select an option" at bounding box center [1195, 635] width 18 height 18
click at [1194, 626] on input "Select an option" at bounding box center [1195, 635] width 18 height 18
click at [1196, 575] on span "Select an option" at bounding box center [1195, 579] width 18 height 18
click at [1196, 575] on input "Select an option" at bounding box center [1195, 579] width 18 height 18
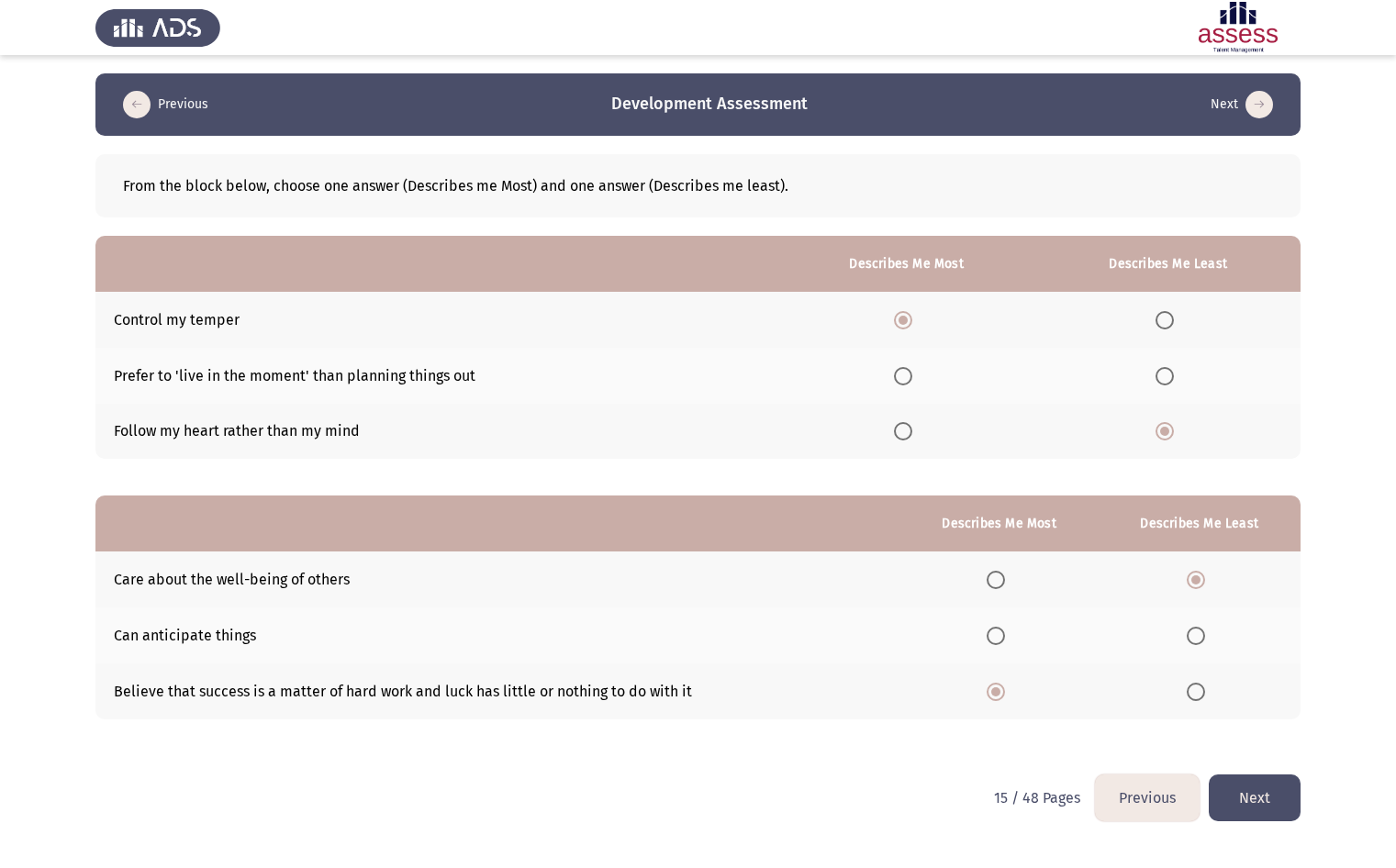
drag, startPoint x: 688, startPoint y: 806, endPoint x: 698, endPoint y: 815, distance: 13.5
click at [688, 806] on html "Previous Development Assessment Next From the block below, choose one answer (D…" at bounding box center [698, 423] width 1396 height 848
drag, startPoint x: 1285, startPoint y: 804, endPoint x: 1268, endPoint y: 806, distance: 17.1
click at [1281, 803] on button "Next" at bounding box center [1254, 797] width 92 height 47
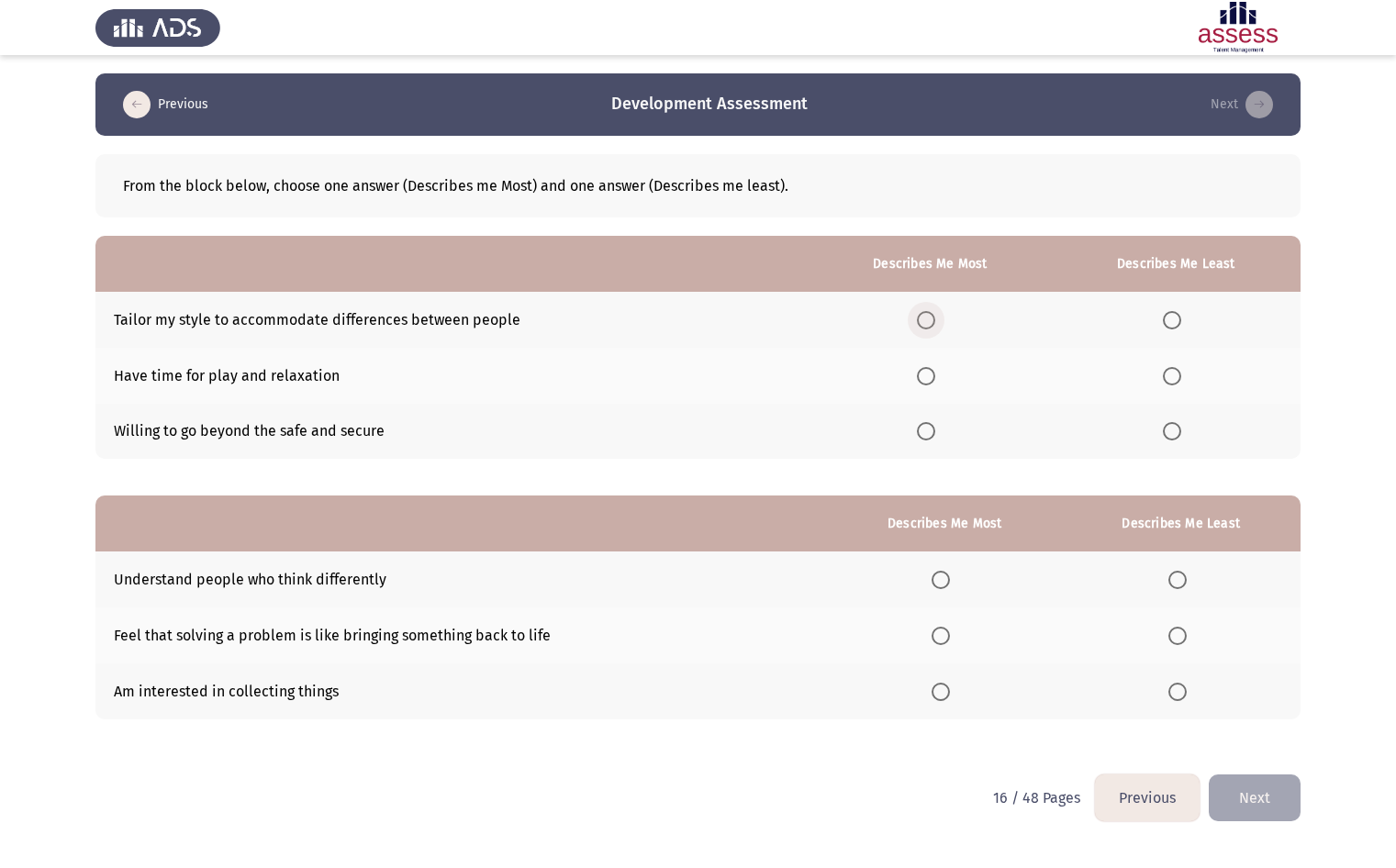
click at [931, 324] on span "Select an option" at bounding box center [926, 319] width 18 height 18
click at [931, 324] on input "Select an option" at bounding box center [926, 319] width 18 height 18
click at [1179, 369] on span "Select an option" at bounding box center [1171, 376] width 18 height 18
click at [1179, 369] on input "Select an option" at bounding box center [1171, 376] width 18 height 18
click at [943, 645] on th at bounding box center [945, 635] width 233 height 56
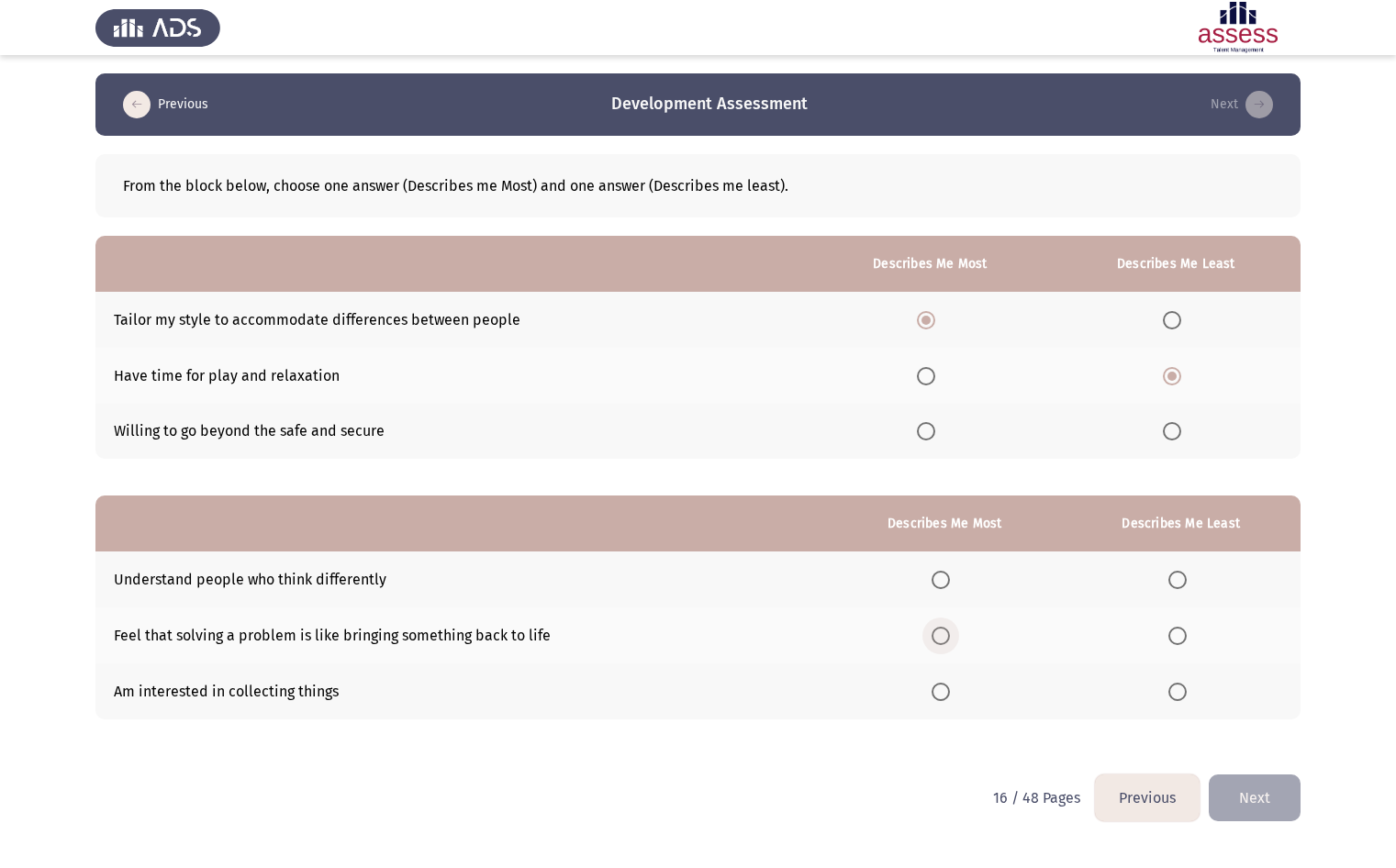
click at [946, 644] on span "Select an option" at bounding box center [940, 635] width 18 height 18
click at [946, 644] on input "Select an option" at bounding box center [940, 635] width 18 height 18
click at [1167, 686] on th at bounding box center [1180, 691] width 239 height 56
click at [1187, 694] on span "Select an option" at bounding box center [1177, 691] width 18 height 18
click at [1187, 694] on input "Select an option" at bounding box center [1177, 691] width 18 height 18
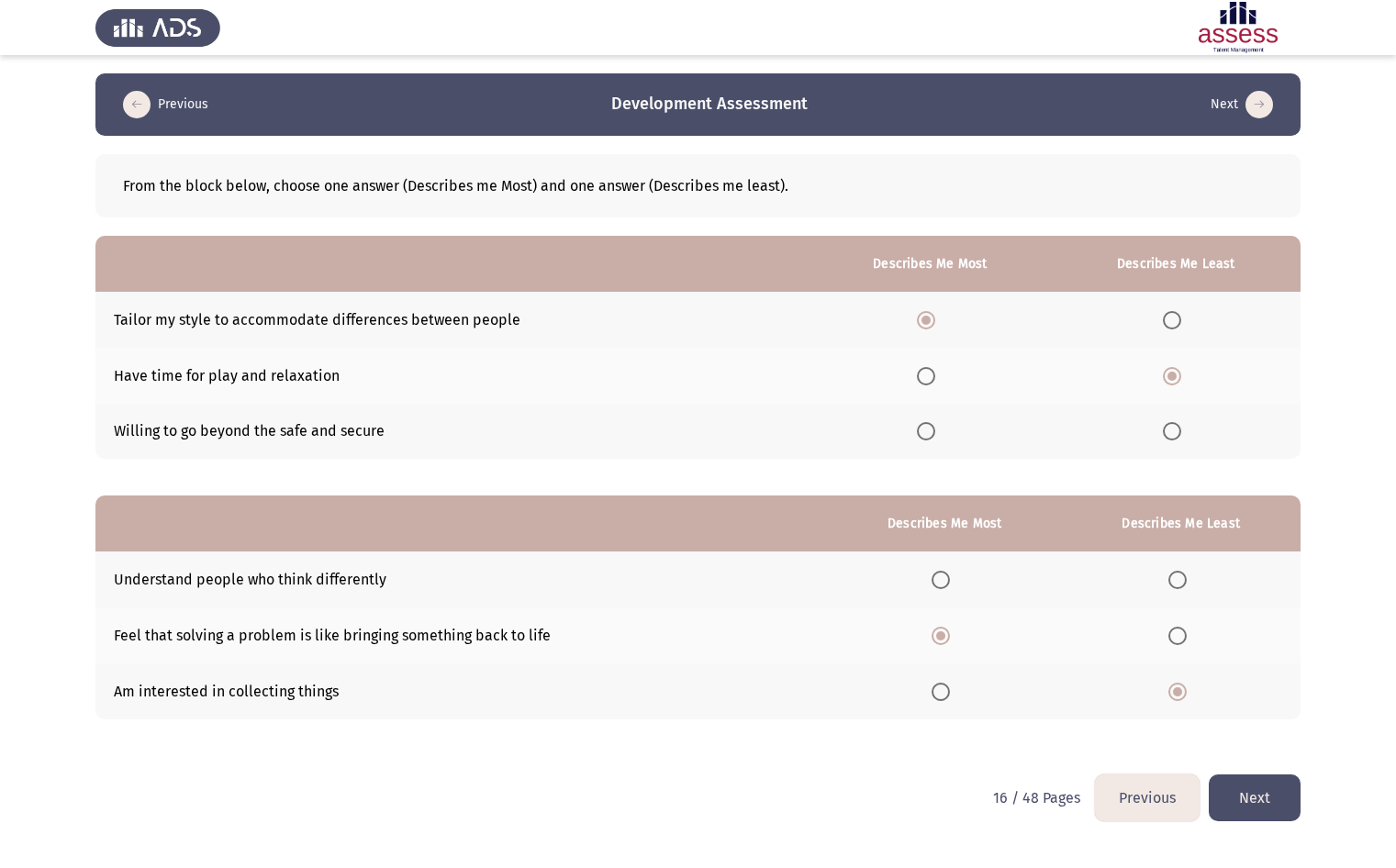
drag, startPoint x: 1266, startPoint y: 791, endPoint x: 1251, endPoint y: 789, distance: 15.1
click at [1265, 789] on button "Next" at bounding box center [1254, 797] width 92 height 47
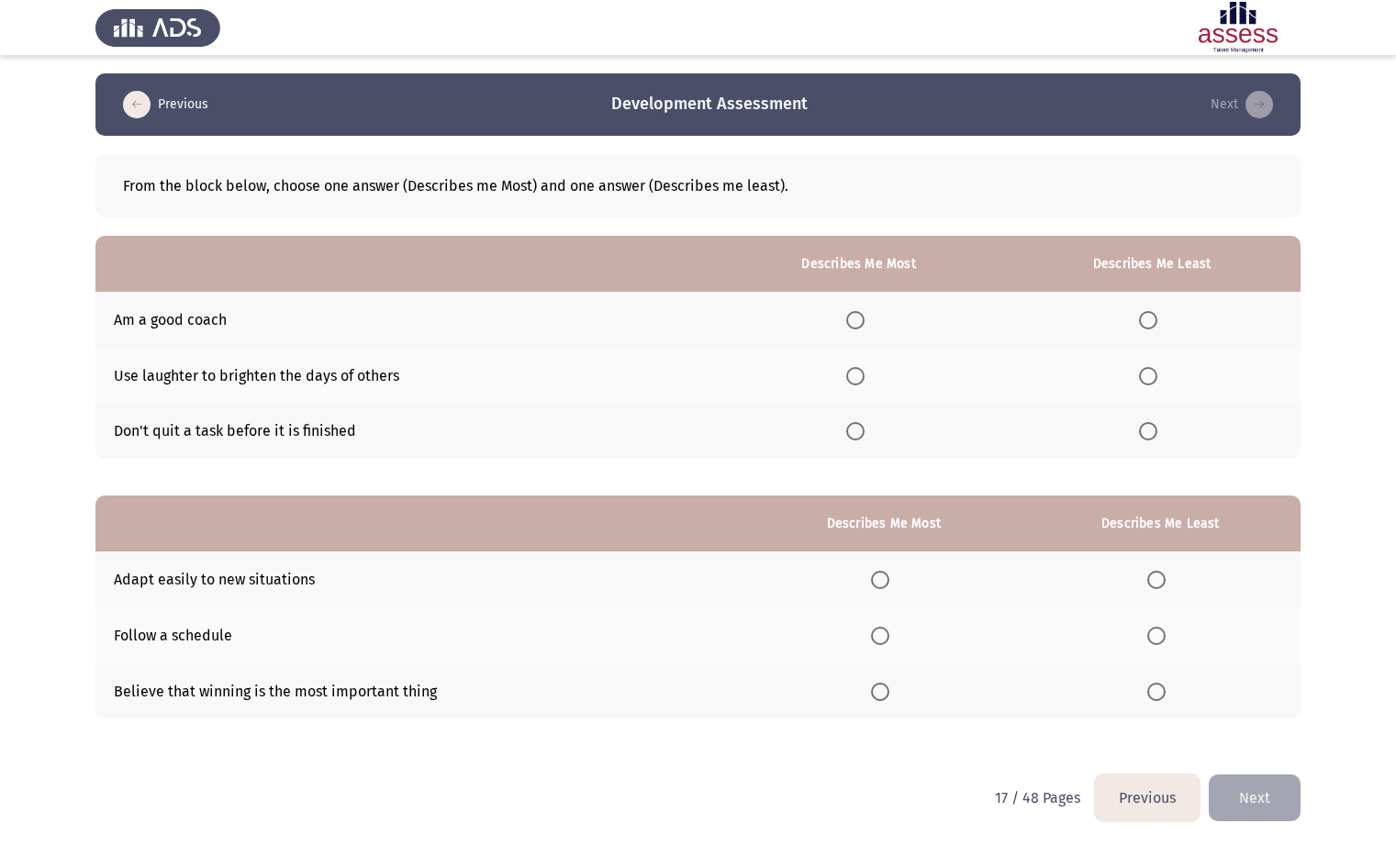
click at [828, 430] on th at bounding box center [859, 431] width 290 height 56
click at [857, 427] on span "Select an option" at bounding box center [855, 430] width 18 height 18
click at [857, 427] on input "Select an option" at bounding box center [855, 430] width 18 height 18
click at [1150, 311] on span "Select an option" at bounding box center [1147, 319] width 18 height 18
click at [1150, 311] on input "Select an option" at bounding box center [1147, 319] width 18 height 18
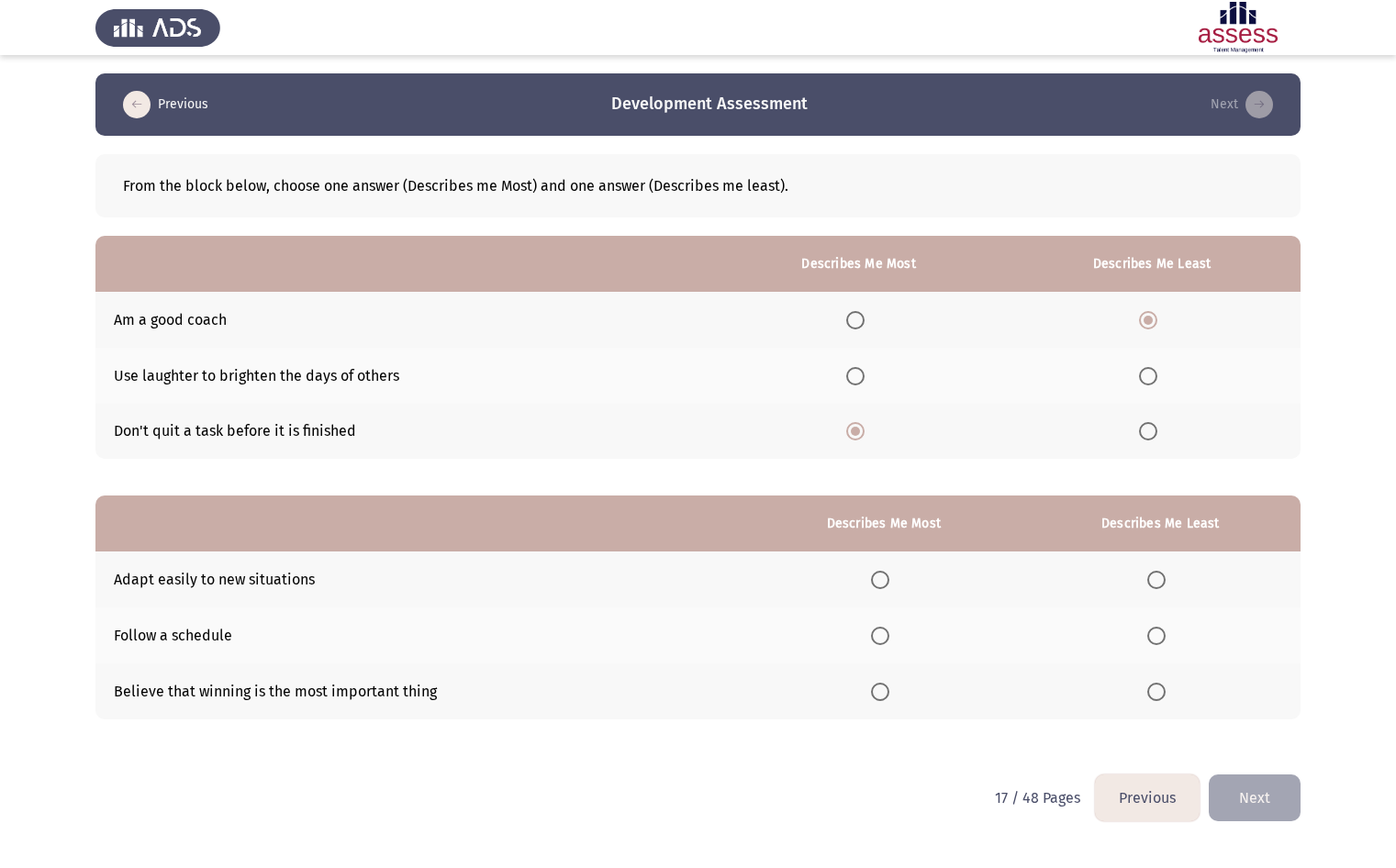
click at [897, 586] on label "Select an option" at bounding box center [883, 579] width 26 height 18
click at [889, 586] on input "Select an option" at bounding box center [880, 579] width 18 height 18
click at [1150, 629] on span "Select an option" at bounding box center [1155, 635] width 18 height 18
click at [1150, 629] on input "Select an option" at bounding box center [1155, 635] width 18 height 18
click at [654, 770] on div "From the block below, choose one answer (Describes me Most) and one answer (Des…" at bounding box center [698, 455] width 1205 height 639
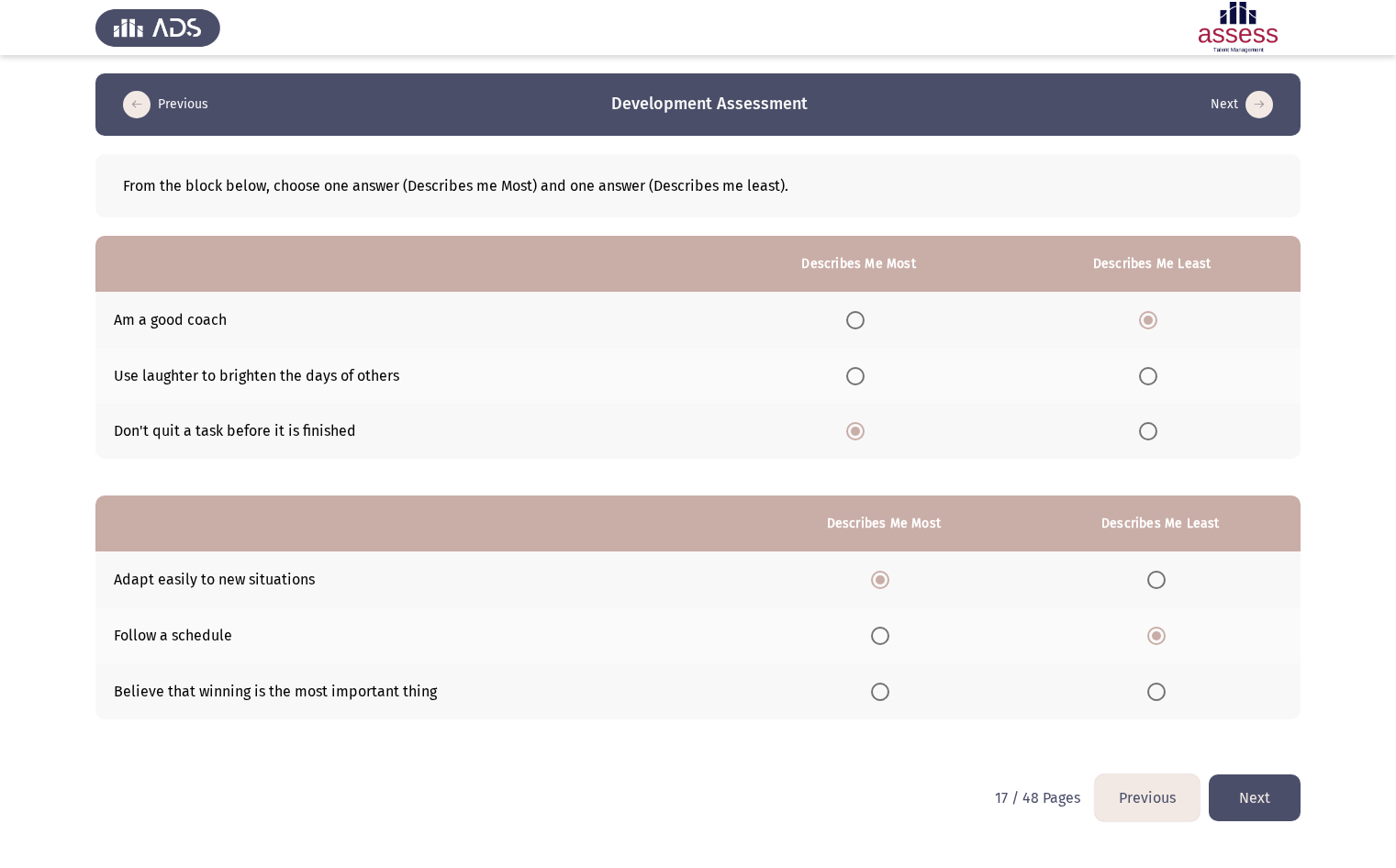
drag, startPoint x: 1239, startPoint y: 800, endPoint x: 1232, endPoint y: 792, distance: 10.6
click at [1239, 797] on button "Next" at bounding box center [1254, 797] width 92 height 47
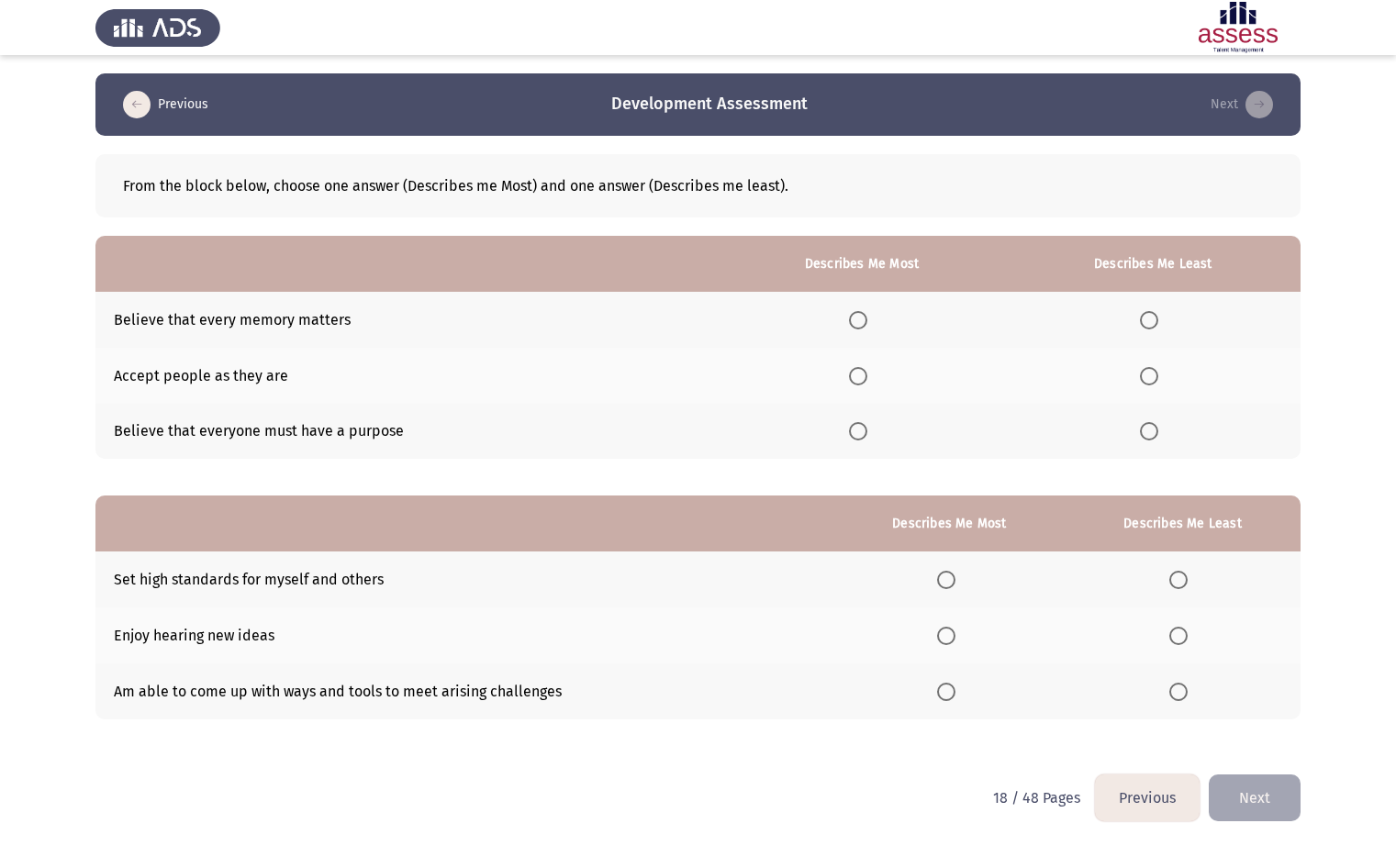
click at [858, 376] on span "Select an option" at bounding box center [858, 376] width 0 height 0
click at [862, 375] on input "Select an option" at bounding box center [858, 376] width 18 height 18
click at [1144, 435] on span "Select an option" at bounding box center [1148, 430] width 18 height 18
click at [1144, 435] on input "Select an option" at bounding box center [1148, 430] width 18 height 18
click at [943, 581] on span "Select an option" at bounding box center [946, 579] width 18 height 18
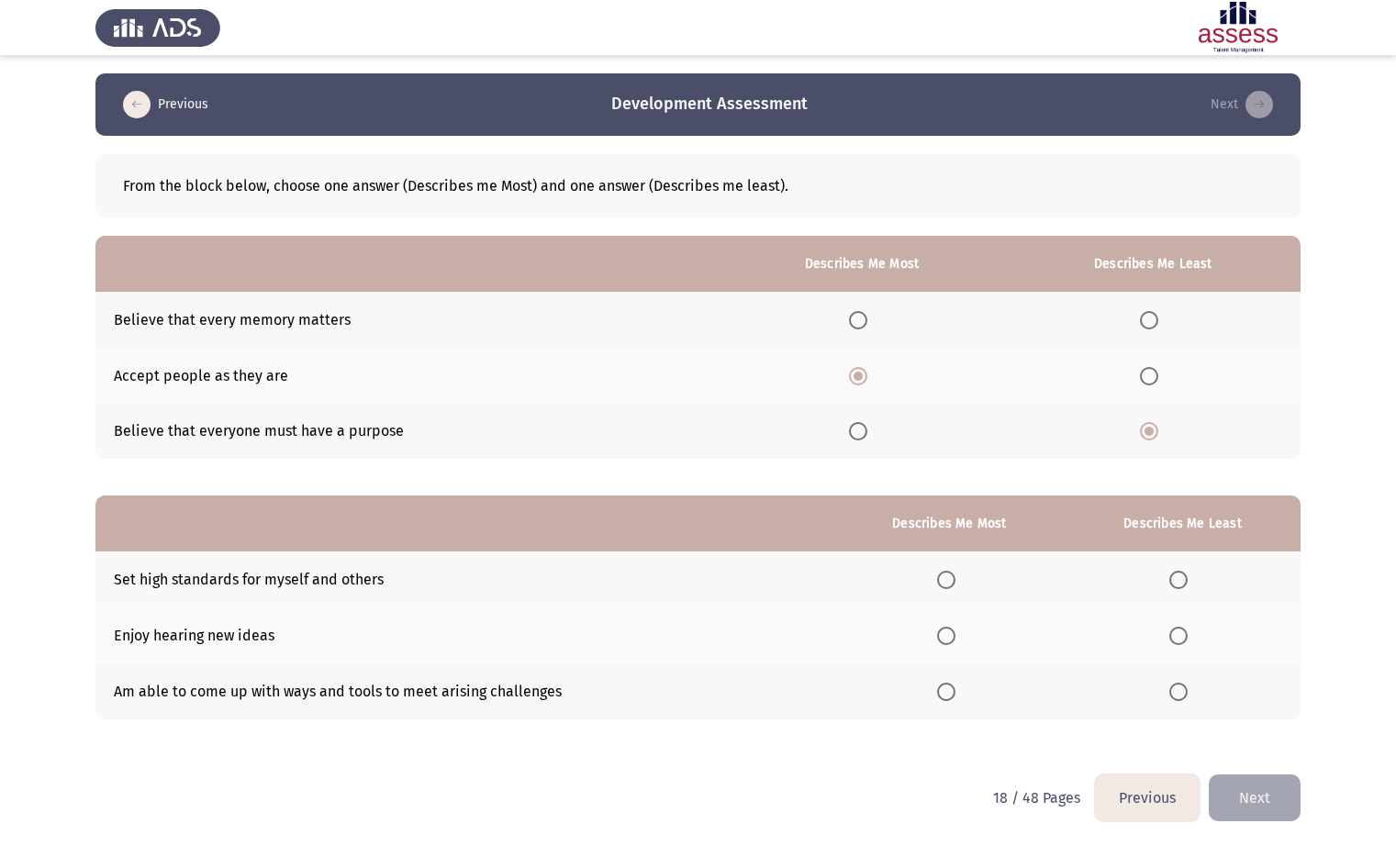
click at [943, 581] on input "Select an option" at bounding box center [946, 579] width 18 height 18
click at [1177, 633] on span "Select an option" at bounding box center [1178, 635] width 18 height 18
click at [1177, 633] on input "Select an option" at bounding box center [1178, 635] width 18 height 18
click at [1267, 788] on button "Next" at bounding box center [1254, 797] width 92 height 47
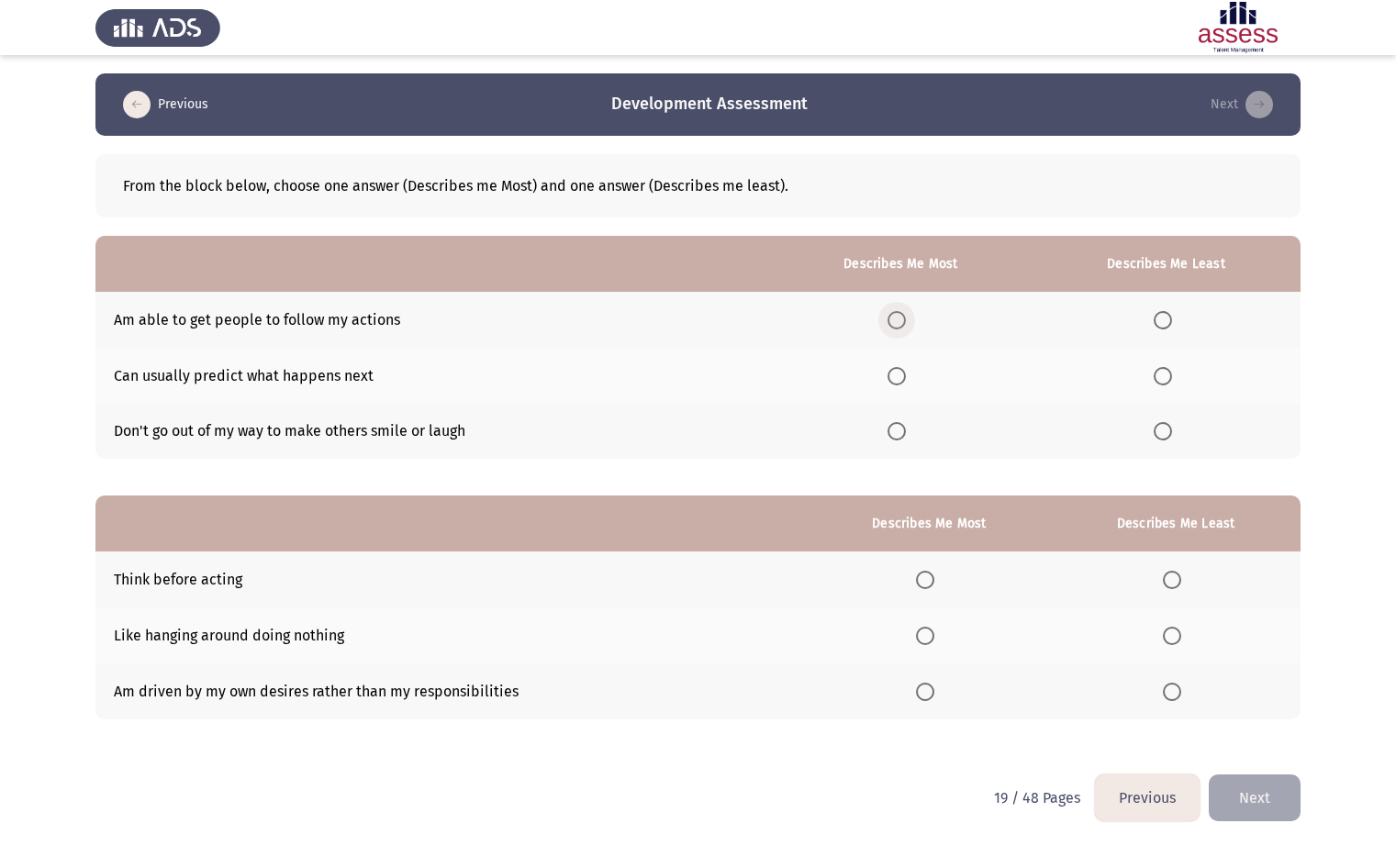
click at [905, 313] on span "Select an option" at bounding box center [896, 319] width 18 height 18
click at [905, 313] on input "Select an option" at bounding box center [896, 319] width 18 height 18
click at [927, 427] on th at bounding box center [901, 431] width 262 height 56
click at [913, 425] on label "Select an option" at bounding box center [900, 430] width 26 height 18
click at [905, 425] on input "Select an option" at bounding box center [896, 430] width 18 height 18
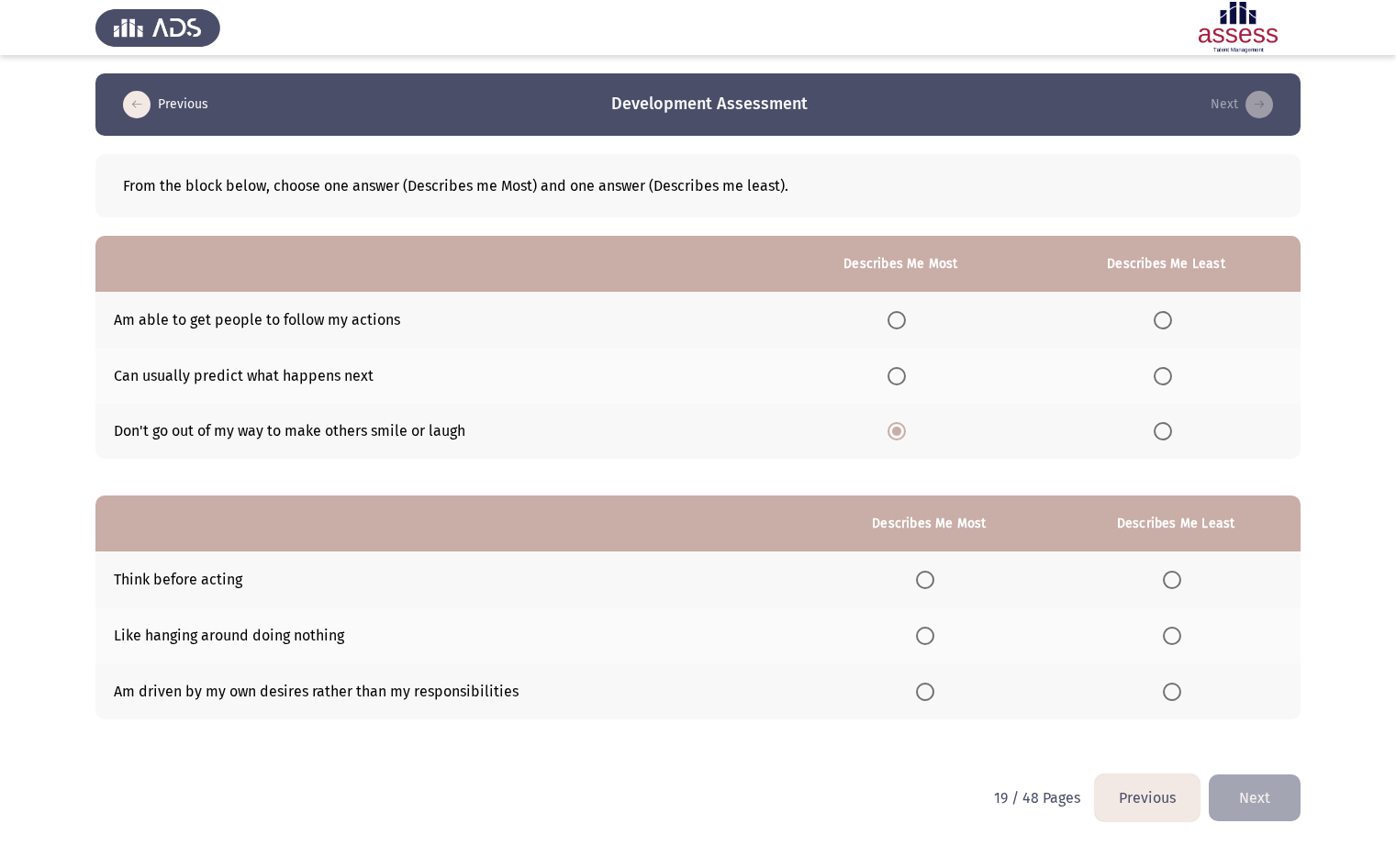
click at [1176, 327] on label "Select an option" at bounding box center [1166, 319] width 26 height 18
click at [1171, 327] on input "Select an option" at bounding box center [1162, 319] width 18 height 18
click at [923, 562] on th at bounding box center [928, 579] width 243 height 56
click at [924, 566] on th at bounding box center [928, 579] width 243 height 56
click at [924, 573] on span "Select an option" at bounding box center [925, 579] width 18 height 18
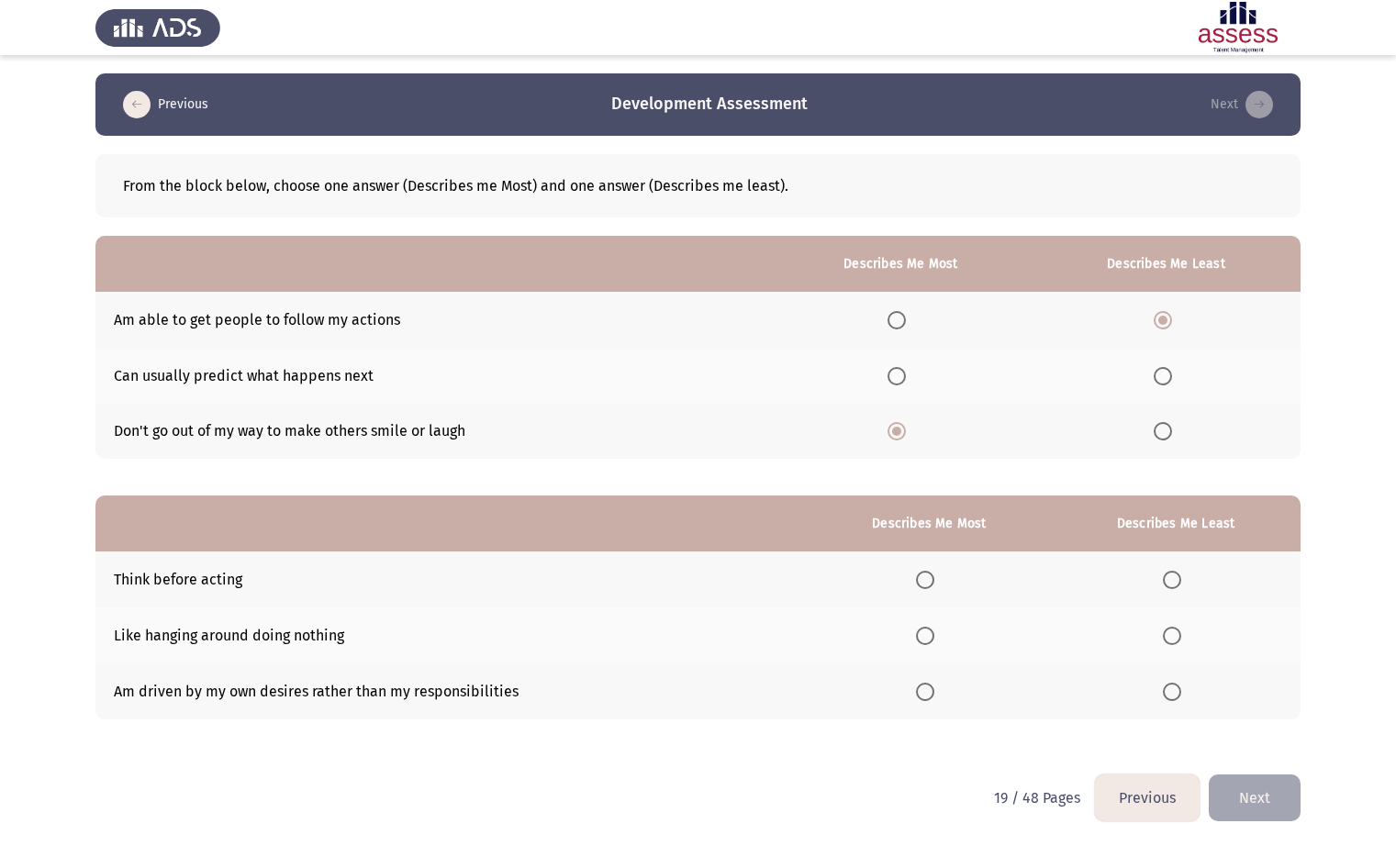
click at [924, 573] on input "Select an option" at bounding box center [925, 579] width 18 height 18
click at [1170, 641] on span "Select an option" at bounding box center [1171, 635] width 18 height 18
click at [1170, 641] on input "Select an option" at bounding box center [1171, 635] width 18 height 18
click at [1259, 795] on button "Next" at bounding box center [1254, 797] width 92 height 47
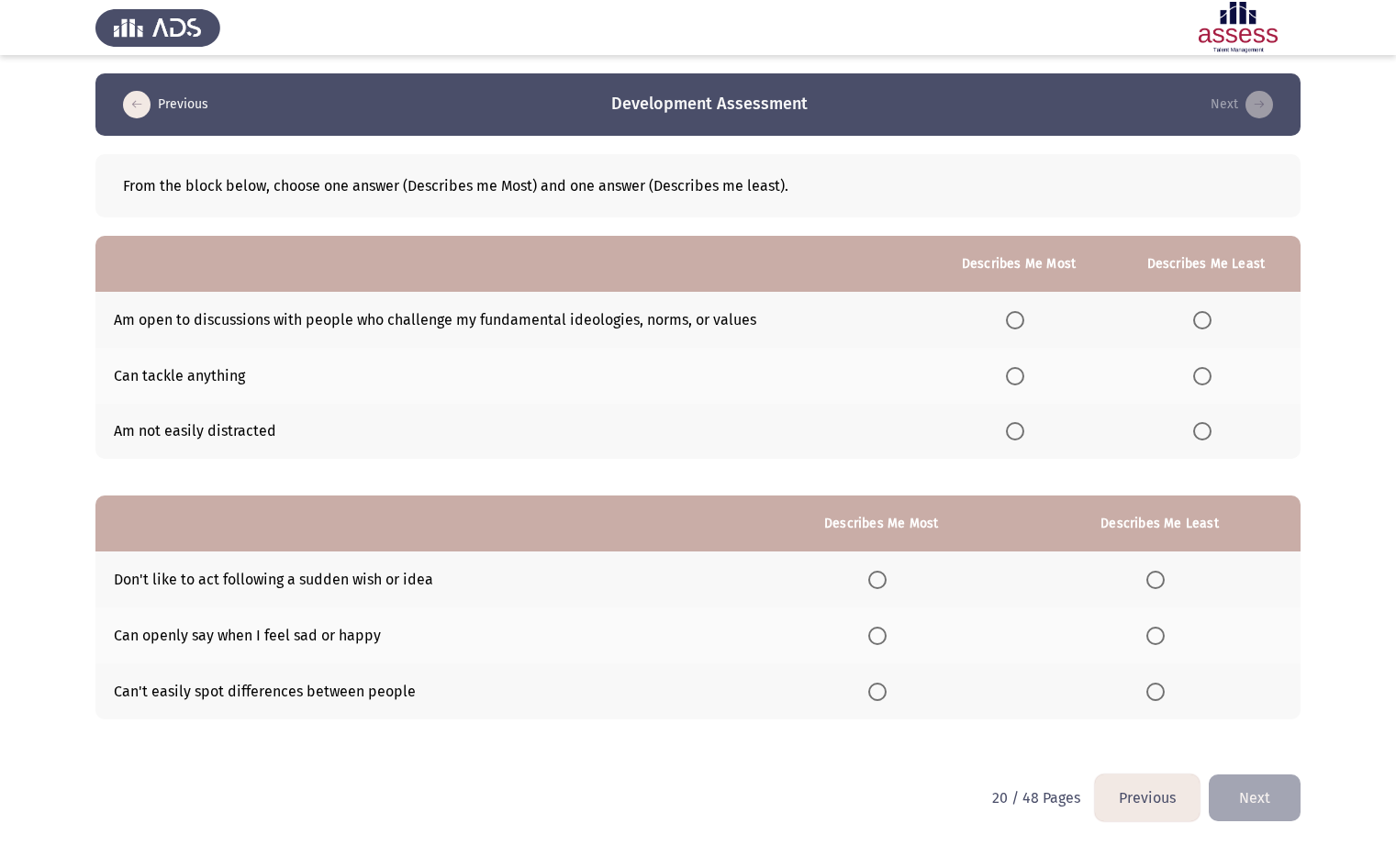
click at [1014, 320] on span "Select an option" at bounding box center [1014, 319] width 18 height 18
click at [1014, 320] on input "Select an option" at bounding box center [1014, 319] width 18 height 18
click at [1013, 370] on span "Select an option" at bounding box center [1014, 376] width 18 height 18
click at [1013, 370] on input "Select an option" at bounding box center [1014, 376] width 18 height 18
click at [1211, 316] on span "Select an option" at bounding box center [1201, 319] width 18 height 18
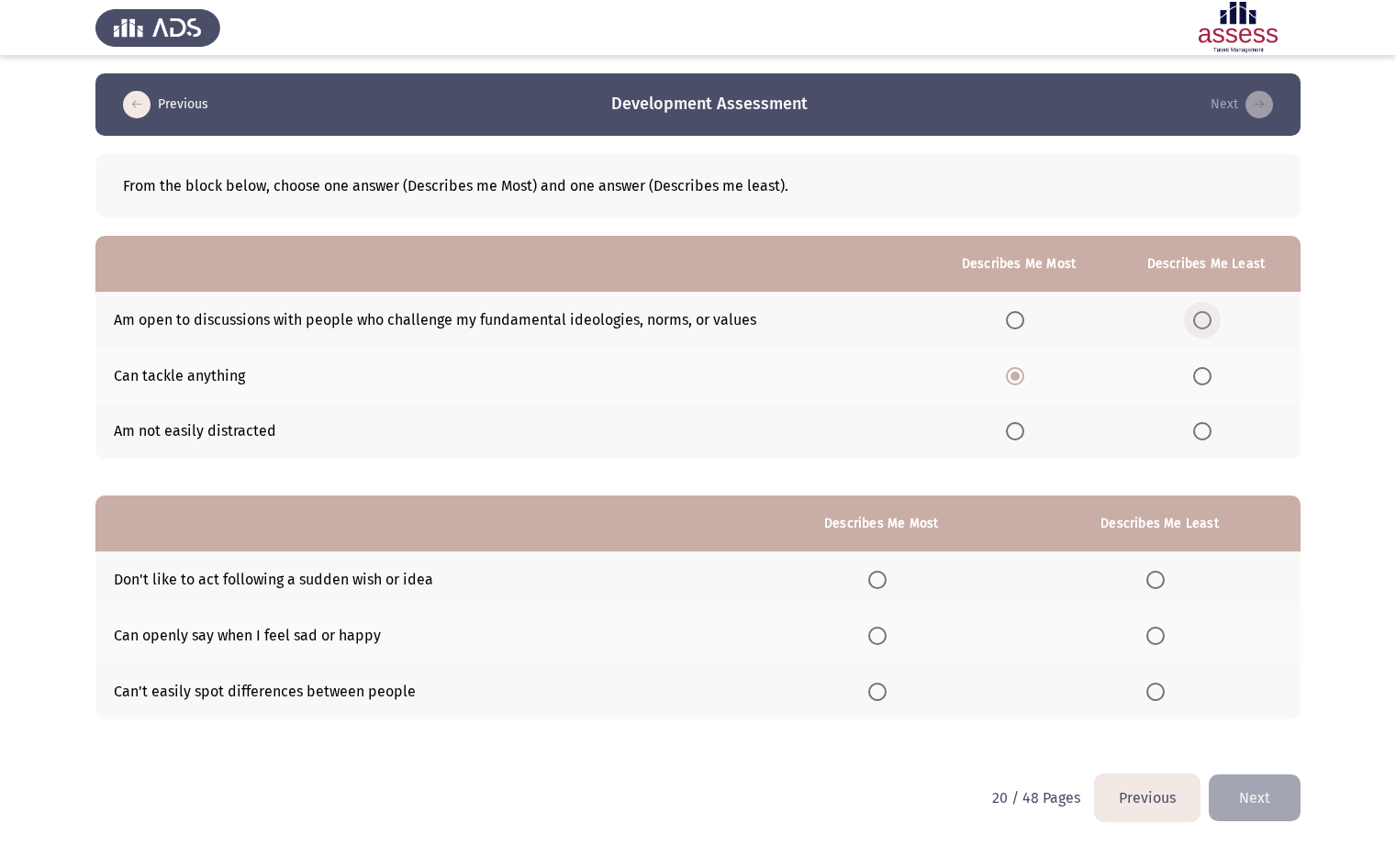
click at [1211, 316] on input "Select an option" at bounding box center [1201, 319] width 18 height 18
click at [884, 582] on span "Select an option" at bounding box center [877, 579] width 18 height 18
click at [884, 582] on input "Select an option" at bounding box center [877, 579] width 18 height 18
click at [1163, 639] on span "Select an option" at bounding box center [1155, 635] width 18 height 18
click at [1163, 639] on input "Select an option" at bounding box center [1155, 635] width 18 height 18
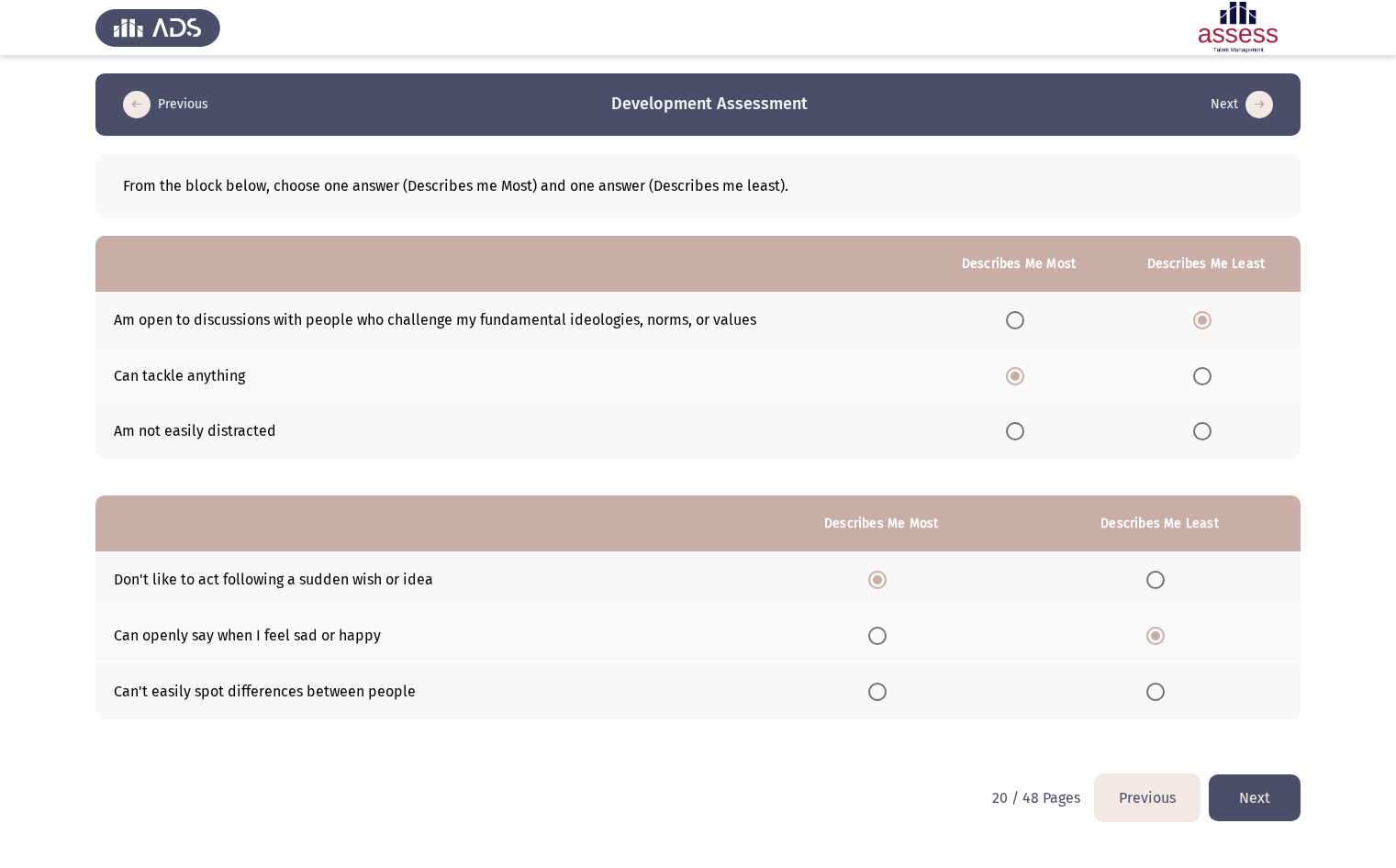
click at [1247, 814] on button "Next" at bounding box center [1254, 797] width 92 height 47
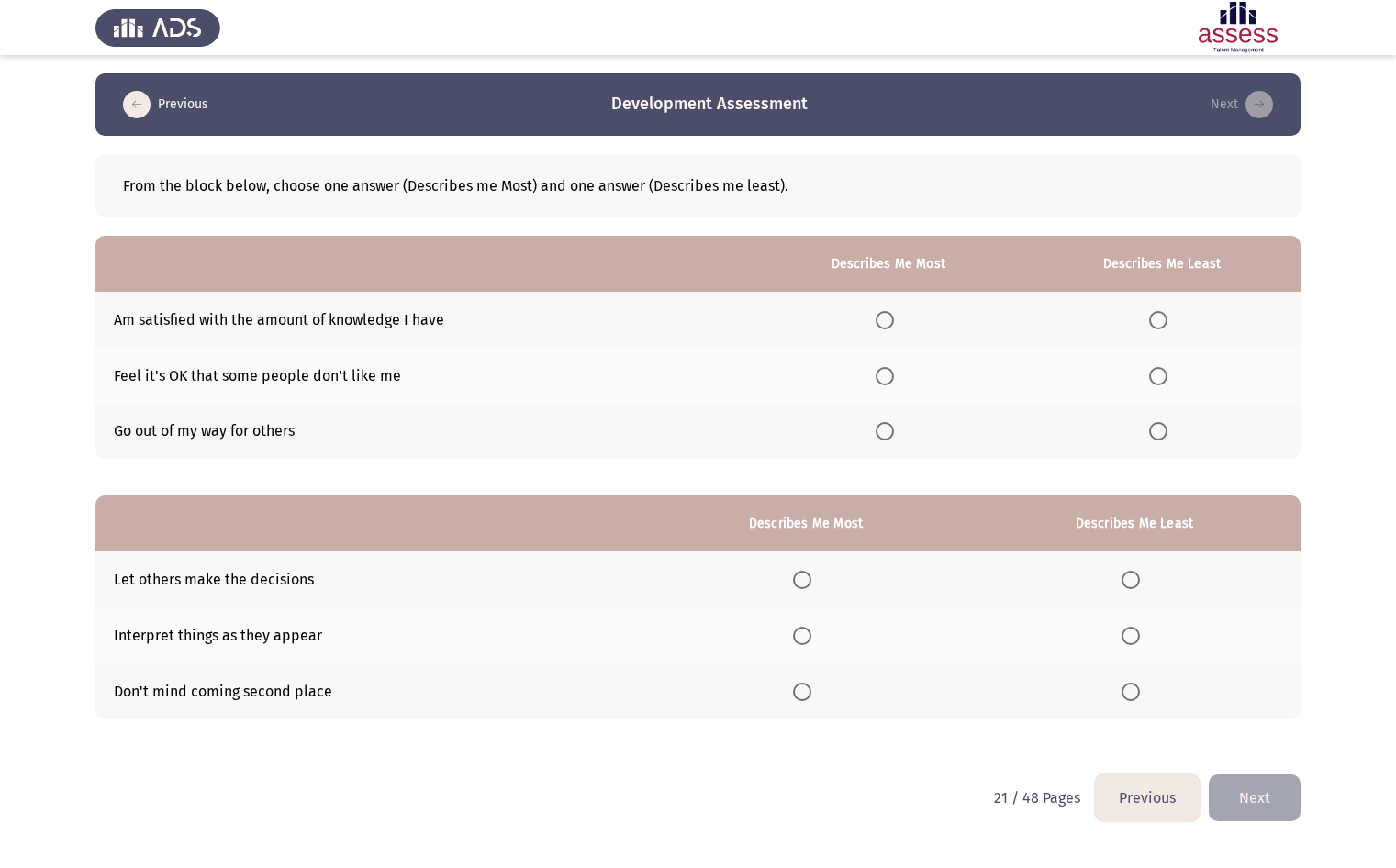
click at [1158, 334] on th at bounding box center [1162, 319] width 277 height 56
click at [1158, 329] on th at bounding box center [1162, 319] width 277 height 56
click at [1166, 321] on span "Select an option" at bounding box center [1157, 319] width 18 height 18
click at [1166, 321] on input "Select an option" at bounding box center [1157, 319] width 18 height 18
click at [897, 374] on label "Select an option" at bounding box center [887, 376] width 26 height 18
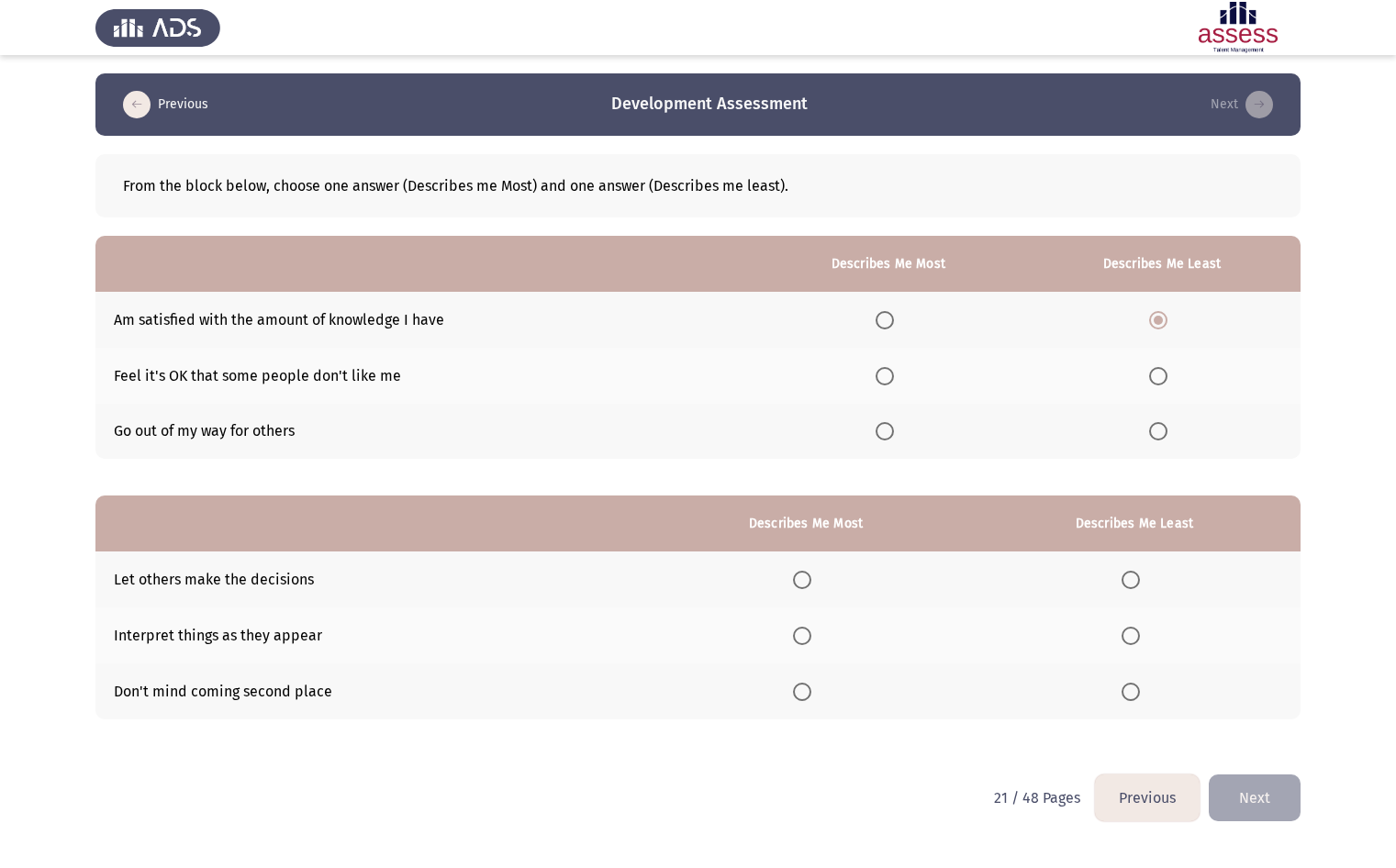
click at [894, 374] on input "Select an option" at bounding box center [883, 376] width 18 height 18
click at [1134, 579] on span "Select an option" at bounding box center [1130, 579] width 18 height 18
click at [1134, 579] on input "Select an option" at bounding box center [1130, 579] width 18 height 18
click at [808, 640] on span "Select an option" at bounding box center [801, 635] width 18 height 18
click at [808, 640] on input "Select an option" at bounding box center [801, 635] width 18 height 18
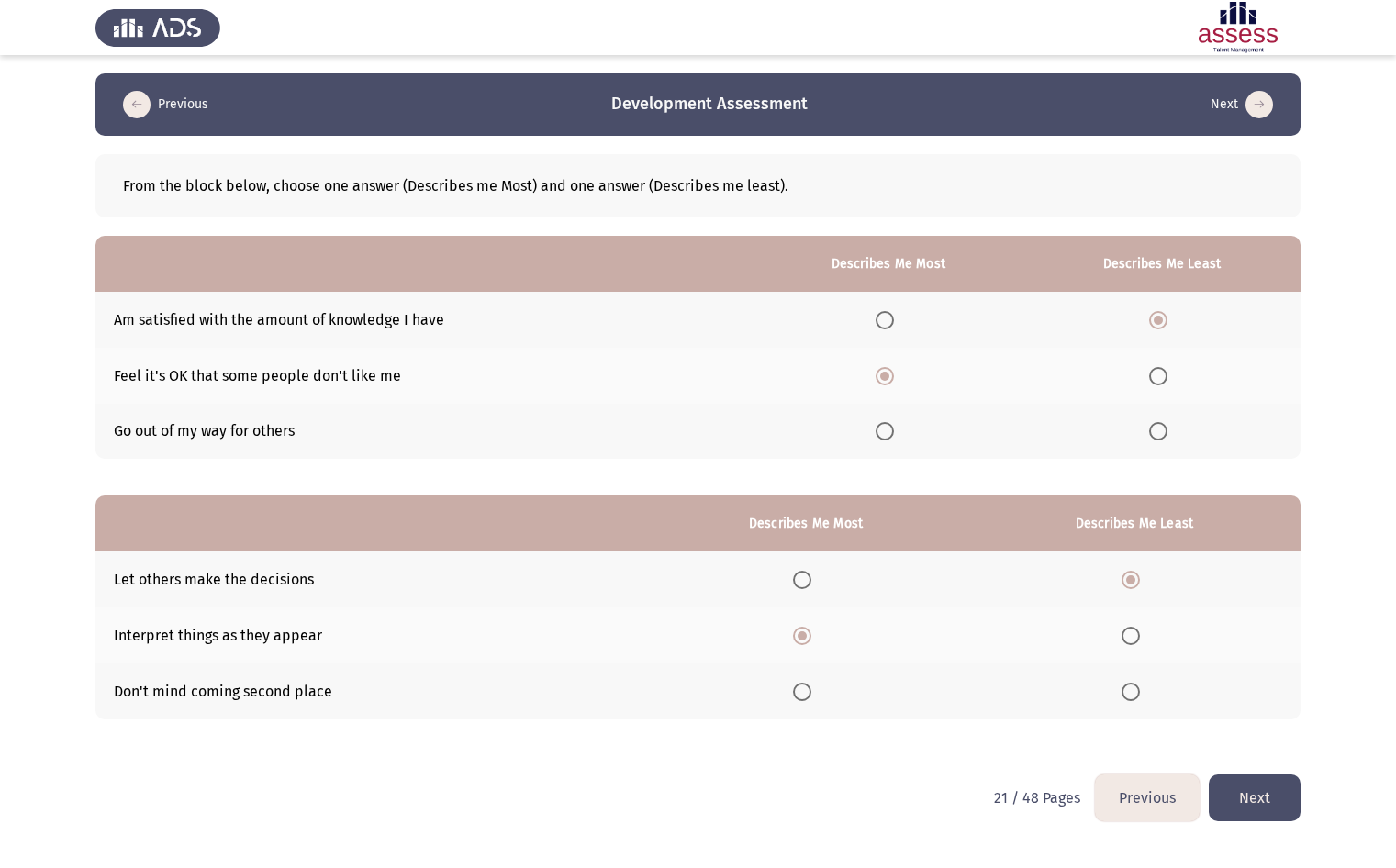
click at [1258, 792] on button "Next" at bounding box center [1254, 797] width 92 height 47
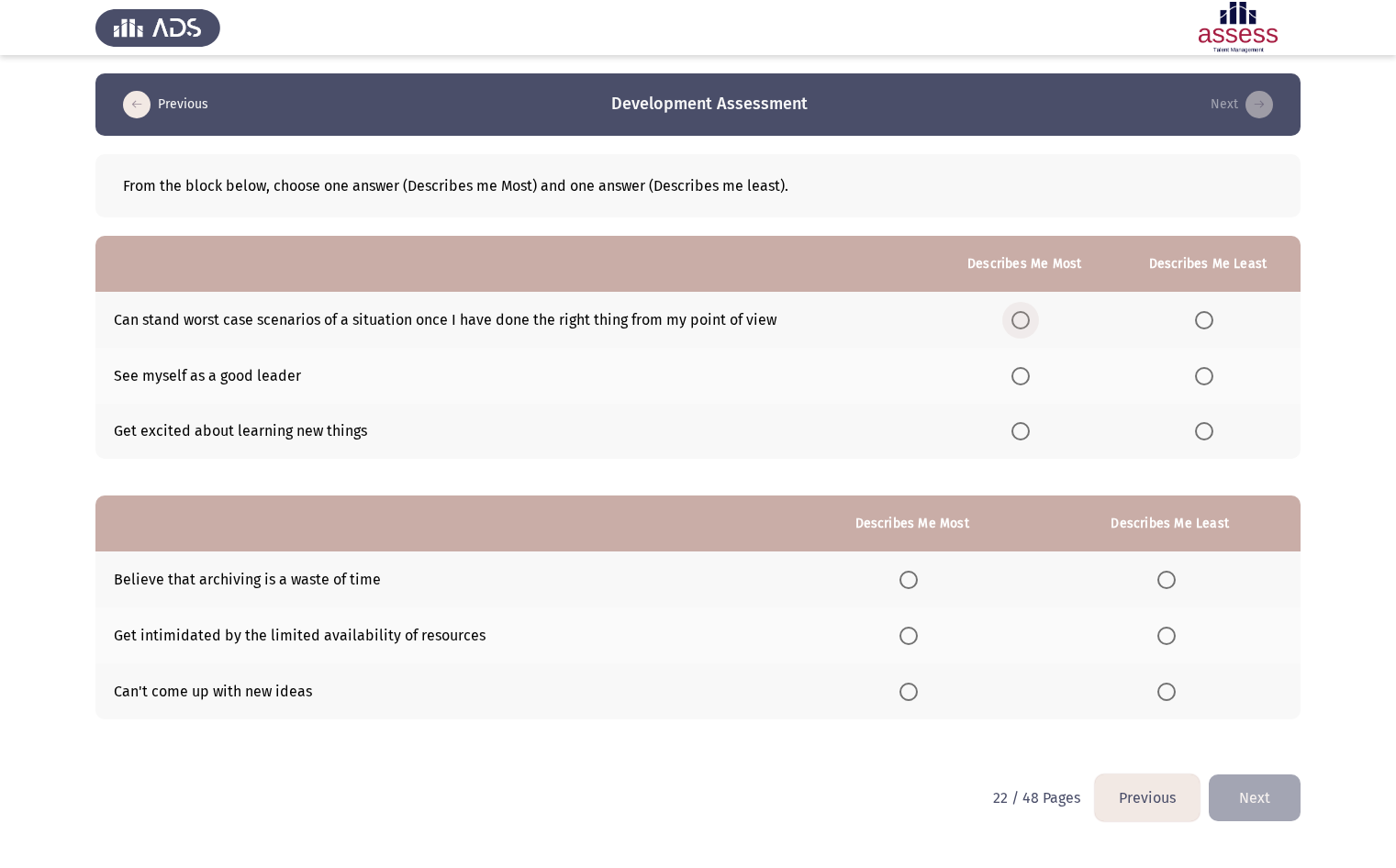
click at [1028, 320] on span "Select an option" at bounding box center [1019, 319] width 18 height 18
click at [1028, 320] on input "Select an option" at bounding box center [1019, 319] width 18 height 18
click at [1030, 380] on span "Select an option" at bounding box center [1019, 376] width 18 height 18
click at [1030, 380] on input "Select an option" at bounding box center [1019, 376] width 18 height 18
click at [1033, 418] on th at bounding box center [1024, 431] width 181 height 56
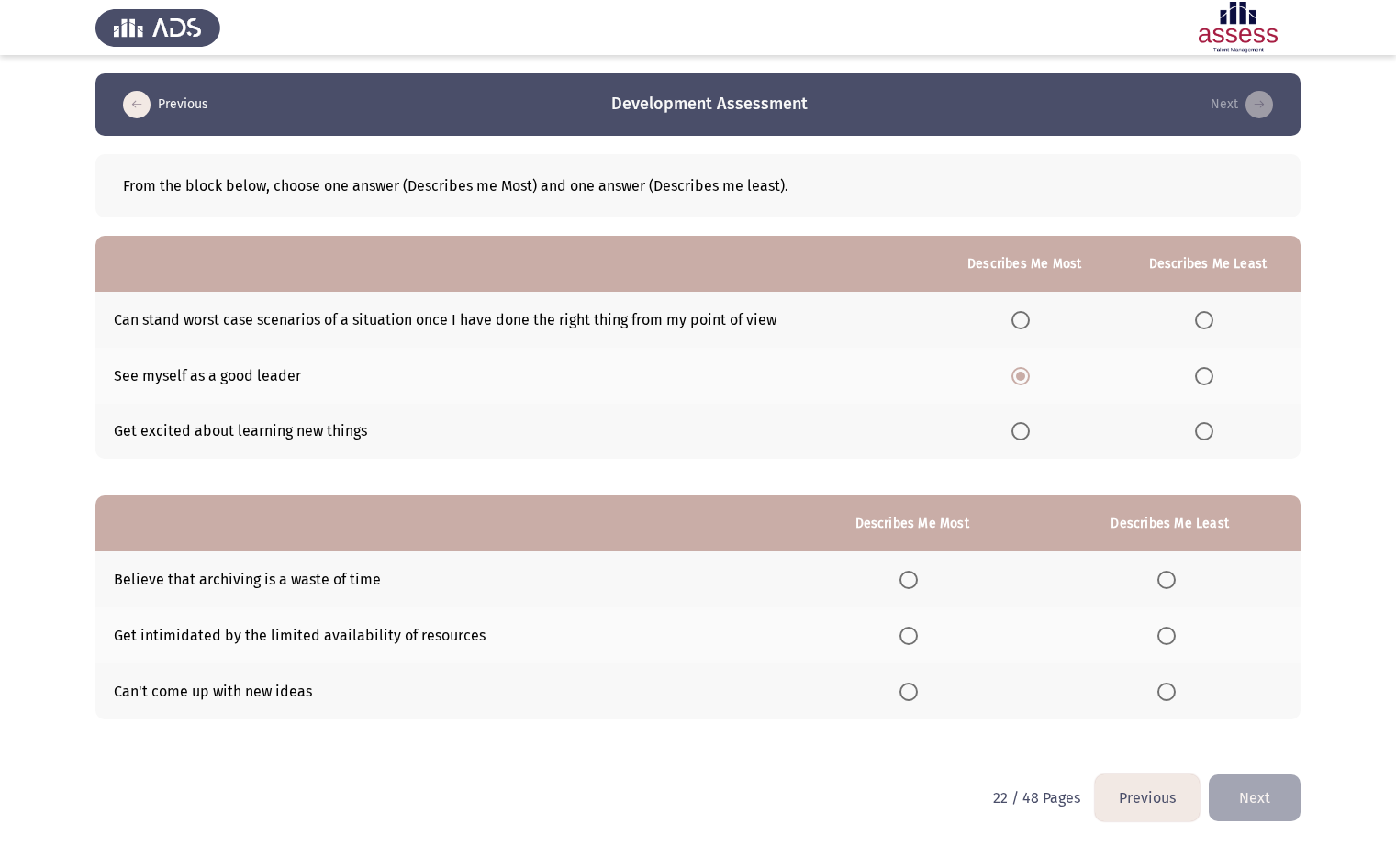
click at [1030, 426] on span "Select an option" at bounding box center [1019, 430] width 18 height 18
click at [1030, 426] on input "Select an option" at bounding box center [1019, 430] width 18 height 18
click at [1211, 321] on span "Select an option" at bounding box center [1203, 319] width 18 height 18
click at [1211, 321] on input "Select an option" at bounding box center [1203, 319] width 18 height 18
click at [1170, 581] on span "Select an option" at bounding box center [1166, 579] width 18 height 18
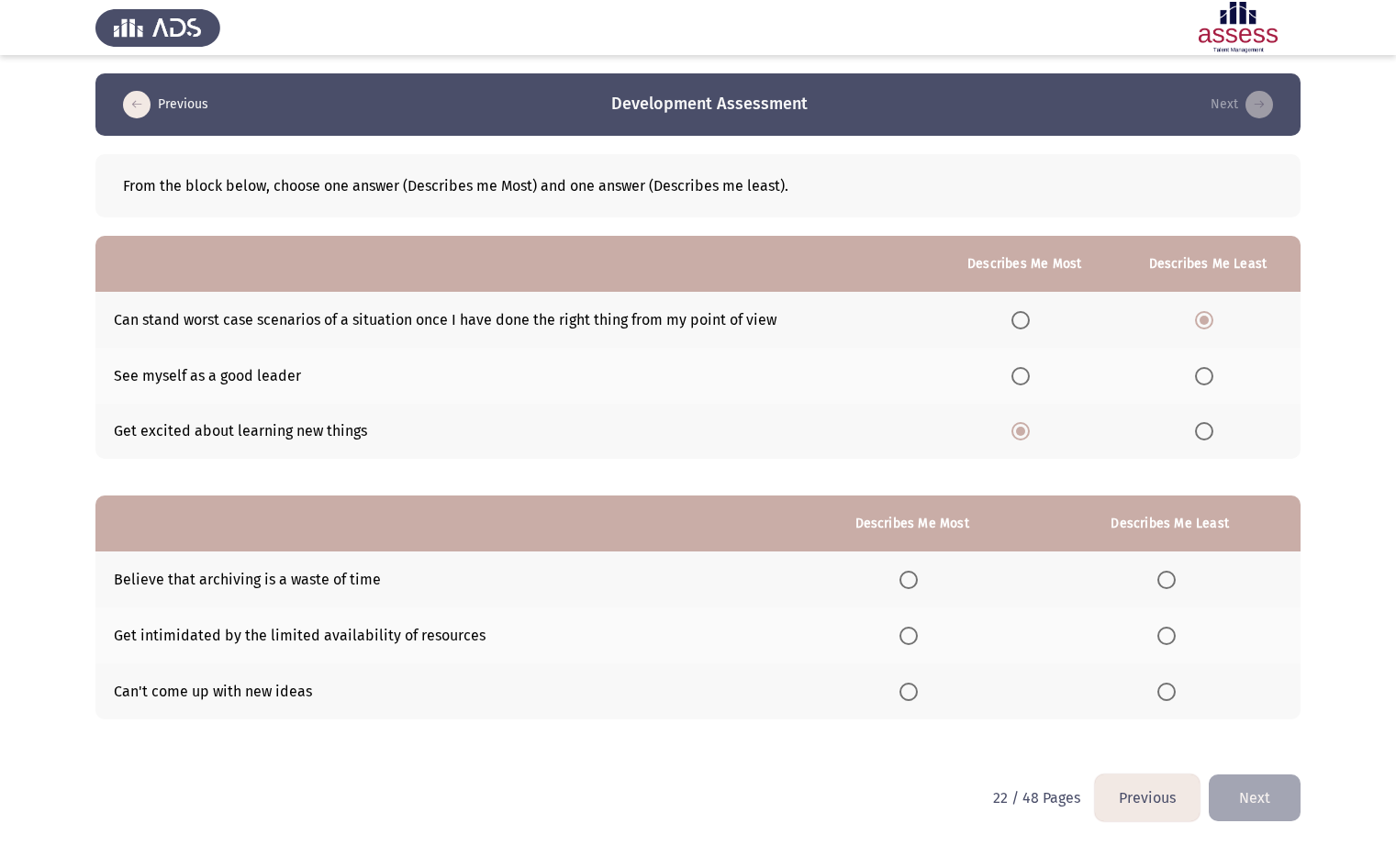
click at [1170, 581] on input "Select an option" at bounding box center [1166, 579] width 18 height 18
click at [916, 641] on span "Select an option" at bounding box center [907, 635] width 18 height 18
click at [916, 641] on input "Select an option" at bounding box center [907, 635] width 18 height 18
click at [1259, 792] on button "Next" at bounding box center [1254, 797] width 92 height 47
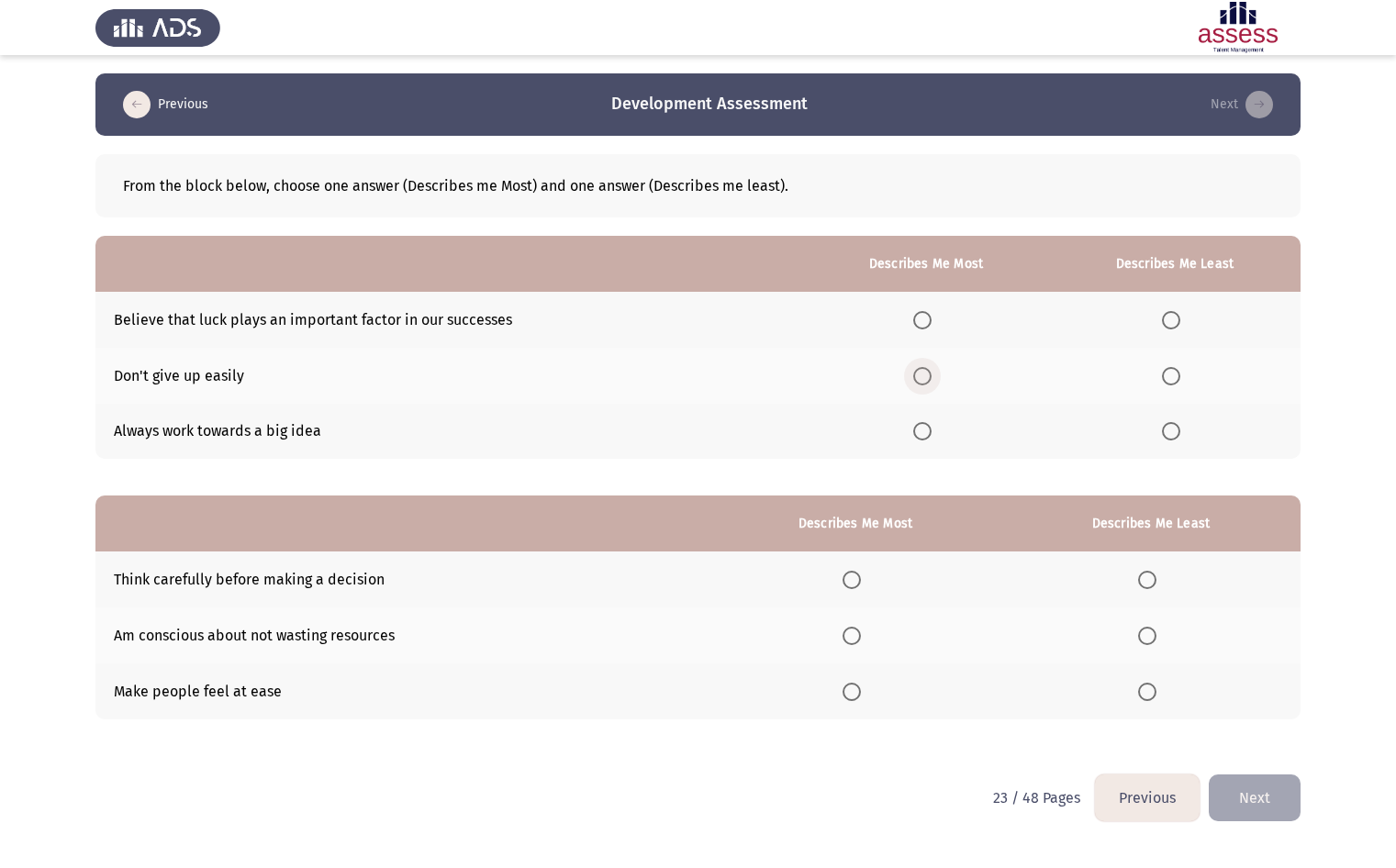
click at [928, 368] on span "Select an option" at bounding box center [922, 376] width 18 height 18
click at [928, 368] on input "Select an option" at bounding box center [922, 376] width 18 height 18
click at [1172, 322] on span "Select an option" at bounding box center [1170, 319] width 18 height 18
click at [1172, 322] on input "Select an option" at bounding box center [1170, 319] width 18 height 18
click at [861, 584] on span "Select an option" at bounding box center [851, 579] width 18 height 18
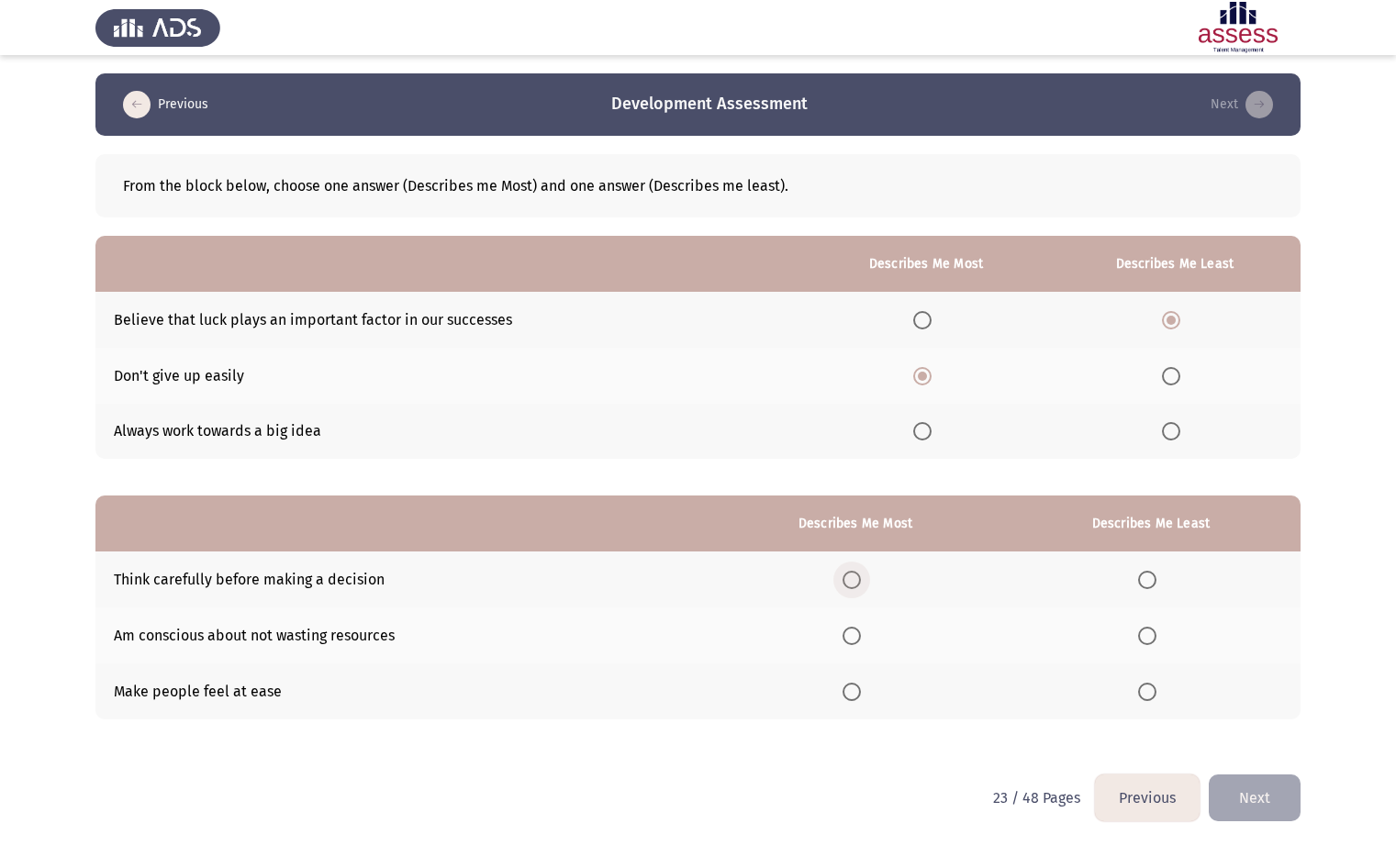
click at [861, 584] on input "Select an option" at bounding box center [851, 579] width 18 height 18
click at [1158, 701] on th at bounding box center [1150, 691] width 299 height 56
click at [1154, 689] on span "Select an option" at bounding box center [1146, 691] width 18 height 18
click at [1154, 689] on input "Select an option" at bounding box center [1146, 691] width 18 height 18
click at [1263, 792] on button "Next" at bounding box center [1254, 797] width 92 height 47
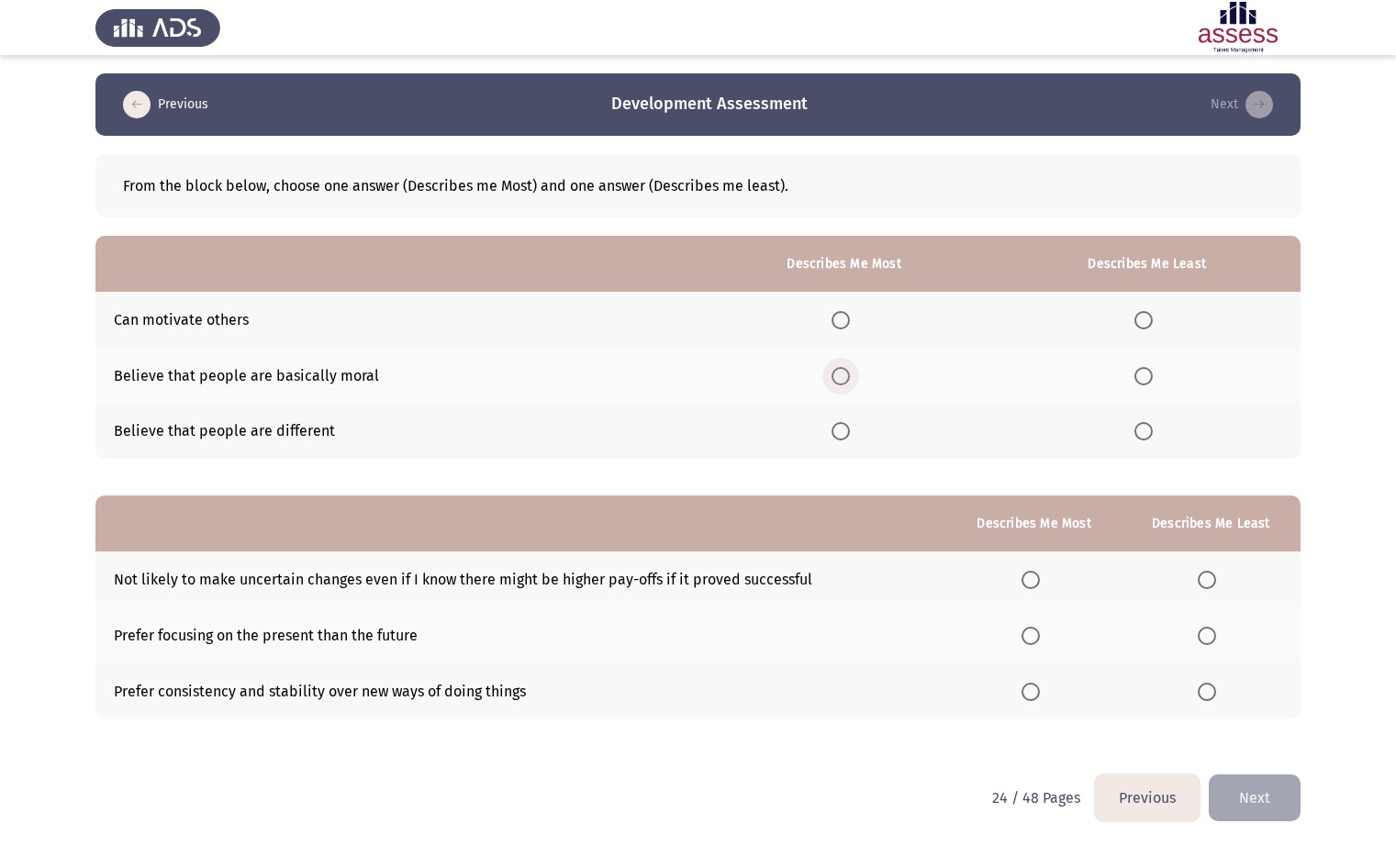
click at [839, 379] on span "Select an option" at bounding box center [840, 376] width 18 height 18
click at [839, 379] on input "Select an option" at bounding box center [840, 376] width 18 height 18
click at [1145, 315] on span "Select an option" at bounding box center [1143, 319] width 18 height 18
click at [1145, 315] on input "Select an option" at bounding box center [1143, 319] width 18 height 18
click at [1219, 565] on th at bounding box center [1211, 579] width 179 height 56
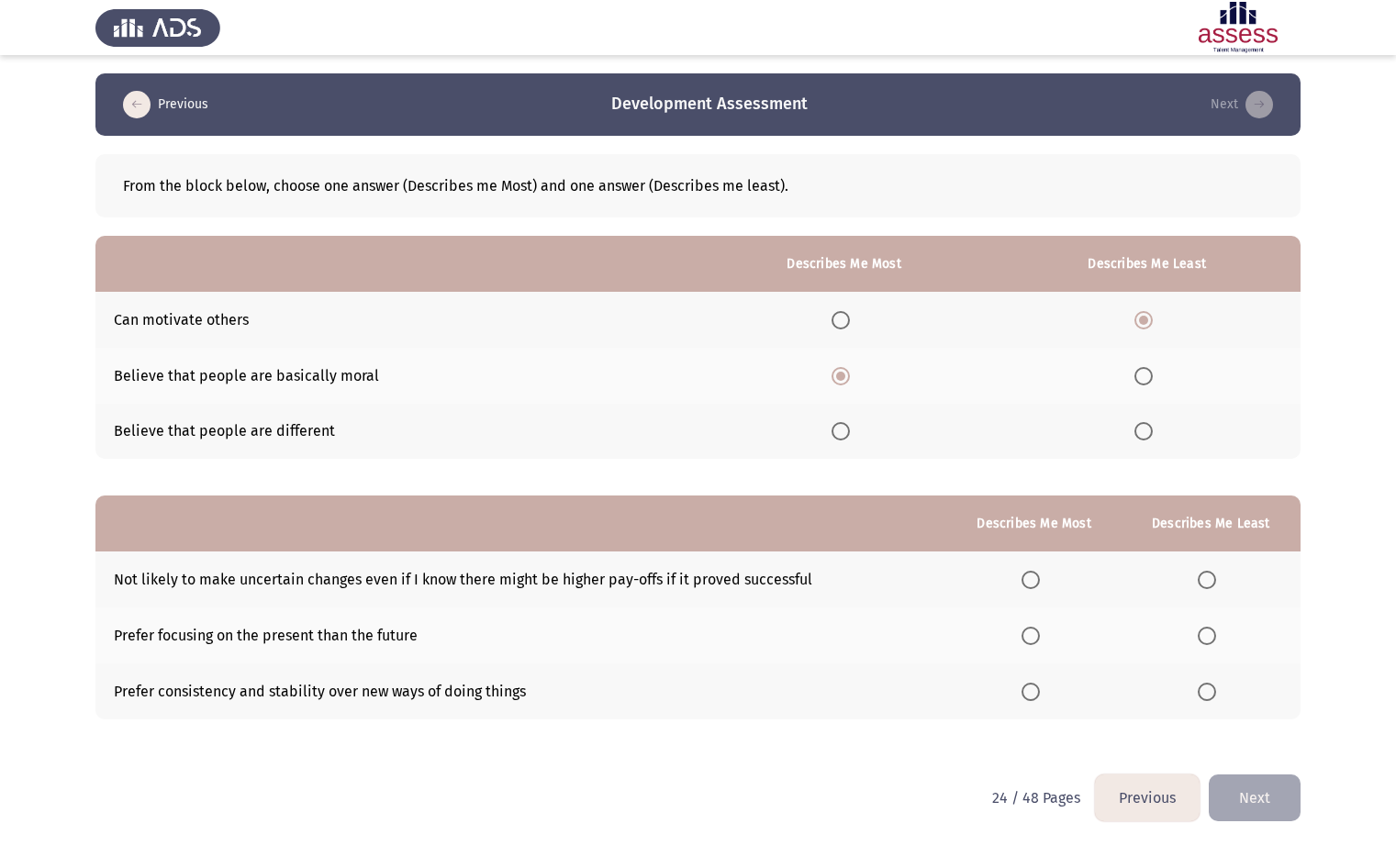
click at [1211, 578] on span "Select an option" at bounding box center [1206, 579] width 18 height 18
click at [1211, 578] on input "Select an option" at bounding box center [1206, 579] width 18 height 18
click at [1205, 689] on span "Select an option" at bounding box center [1206, 691] width 18 height 18
click at [1205, 689] on input "Select an option" at bounding box center [1206, 691] width 18 height 18
click at [1213, 576] on span "Select an option" at bounding box center [1206, 579] width 18 height 18
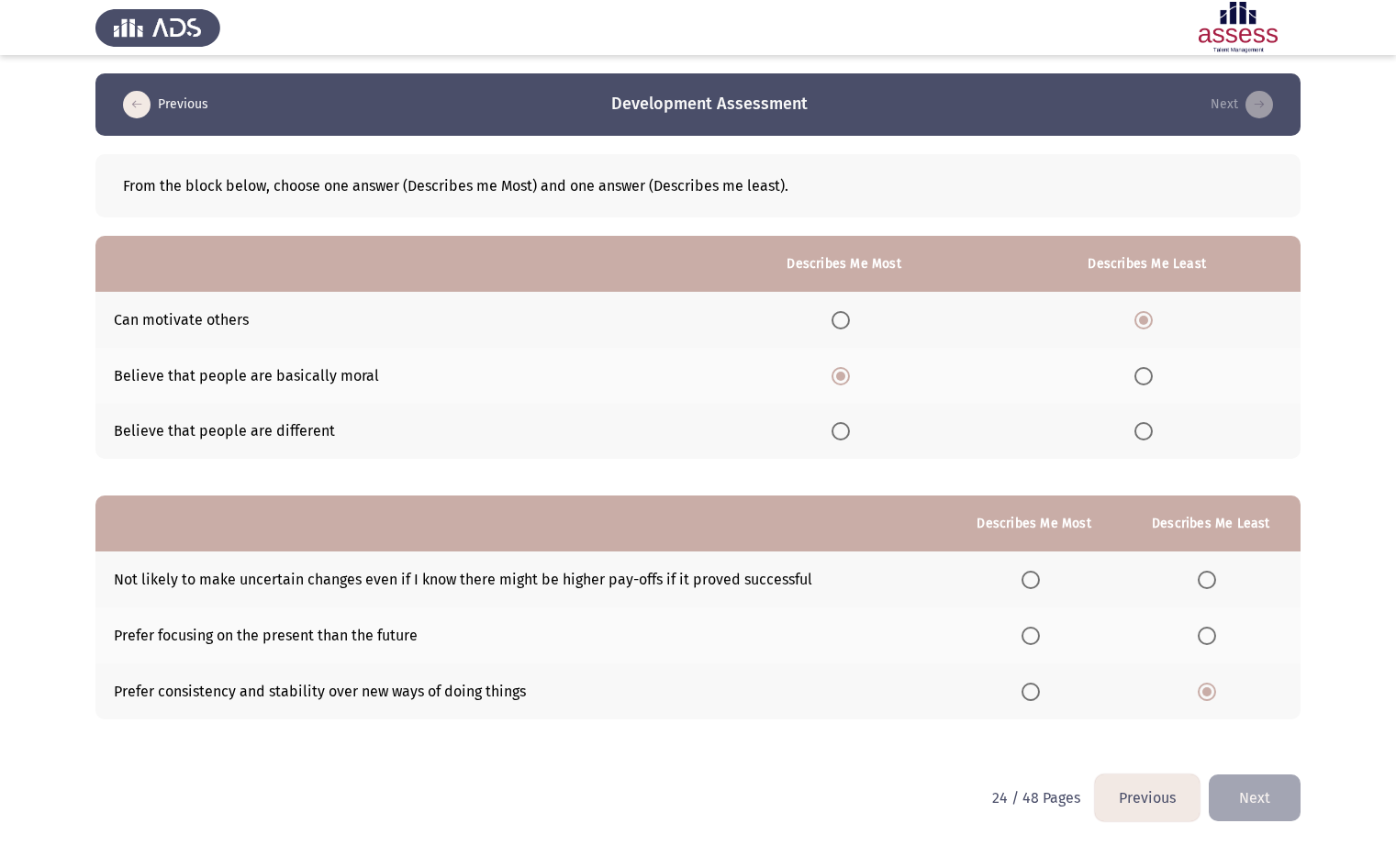
click at [1213, 576] on input "Select an option" at bounding box center [1206, 579] width 18 height 18
click at [1206, 626] on span "Select an option" at bounding box center [1206, 635] width 18 height 18
click at [1206, 626] on input "Select an option" at bounding box center [1206, 635] width 18 height 18
click at [1211, 688] on span "Select an option" at bounding box center [1206, 691] width 18 height 18
click at [1211, 688] on input "Select an option" at bounding box center [1206, 691] width 18 height 18
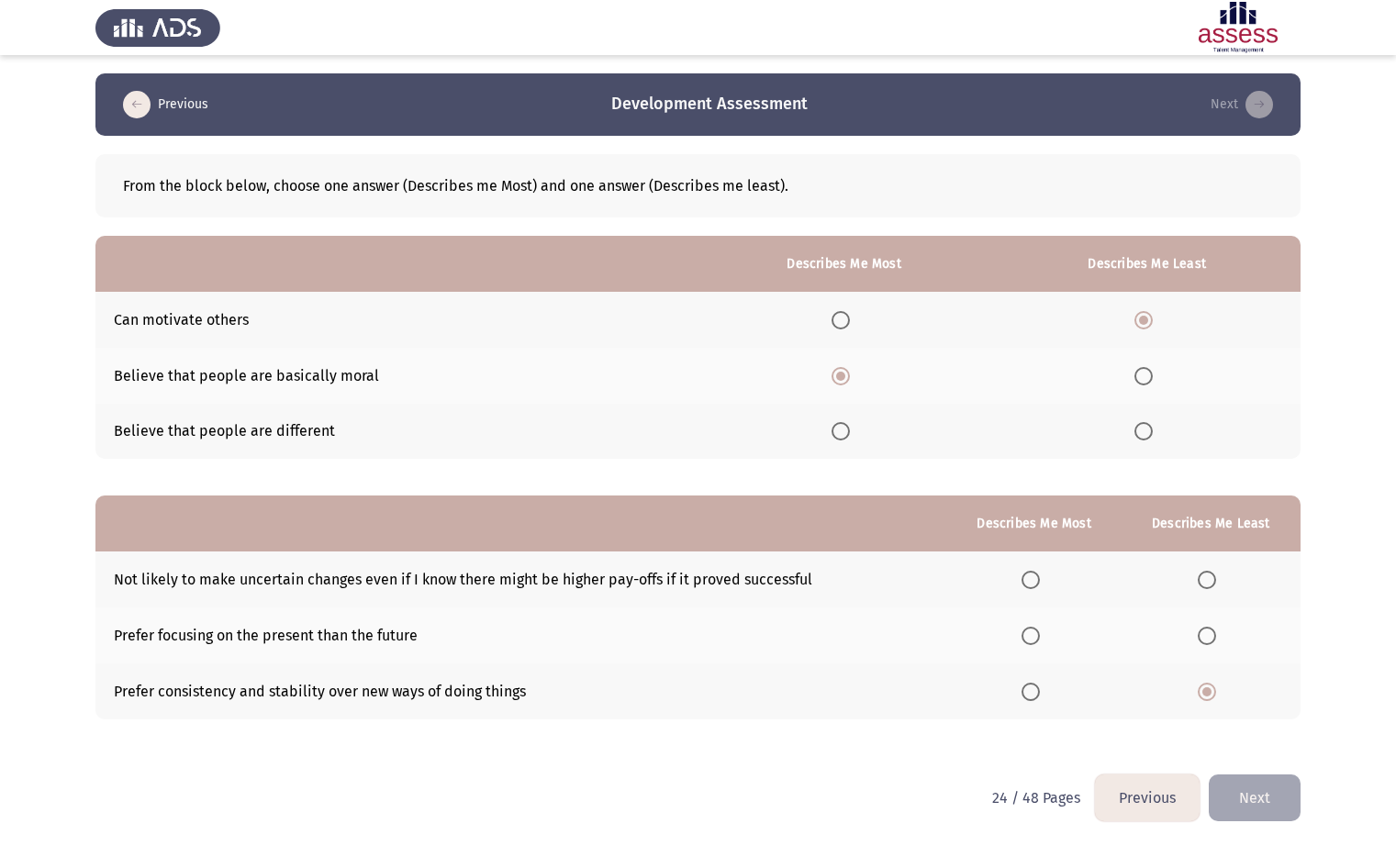
click at [1033, 582] on span "Select an option" at bounding box center [1030, 579] width 18 height 18
click at [1033, 582] on input "Select an option" at bounding box center [1030, 579] width 18 height 18
click at [1258, 800] on button "Next" at bounding box center [1254, 797] width 92 height 47
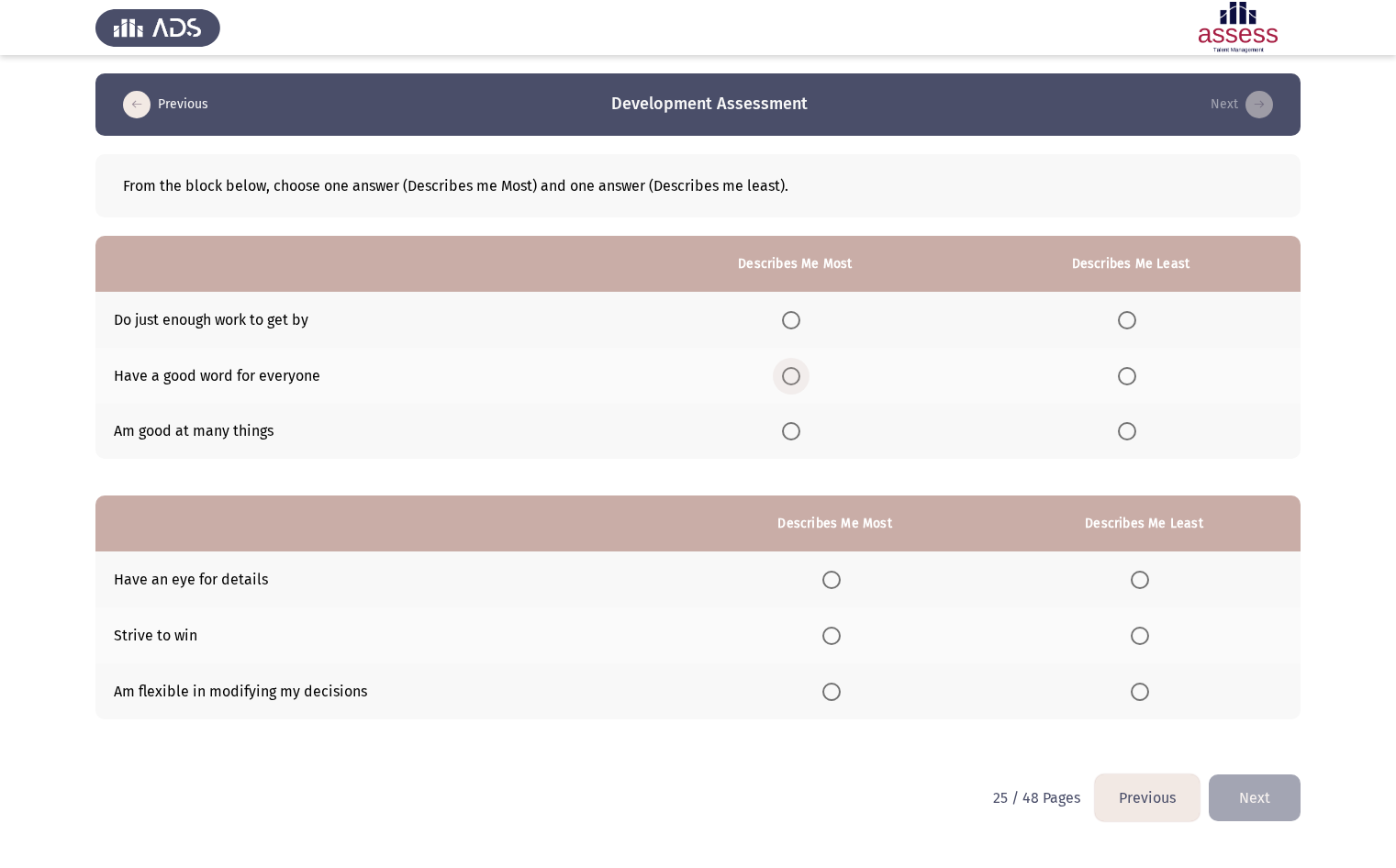
click at [798, 381] on span "Select an option" at bounding box center [791, 376] width 18 height 18
click at [798, 381] on input "Select an option" at bounding box center [791, 376] width 18 height 18
click at [1135, 315] on span "Select an option" at bounding box center [1126, 319] width 18 height 18
click at [1135, 315] on input "Select an option" at bounding box center [1126, 319] width 18 height 18
click at [840, 587] on span "Select an option" at bounding box center [831, 579] width 18 height 18
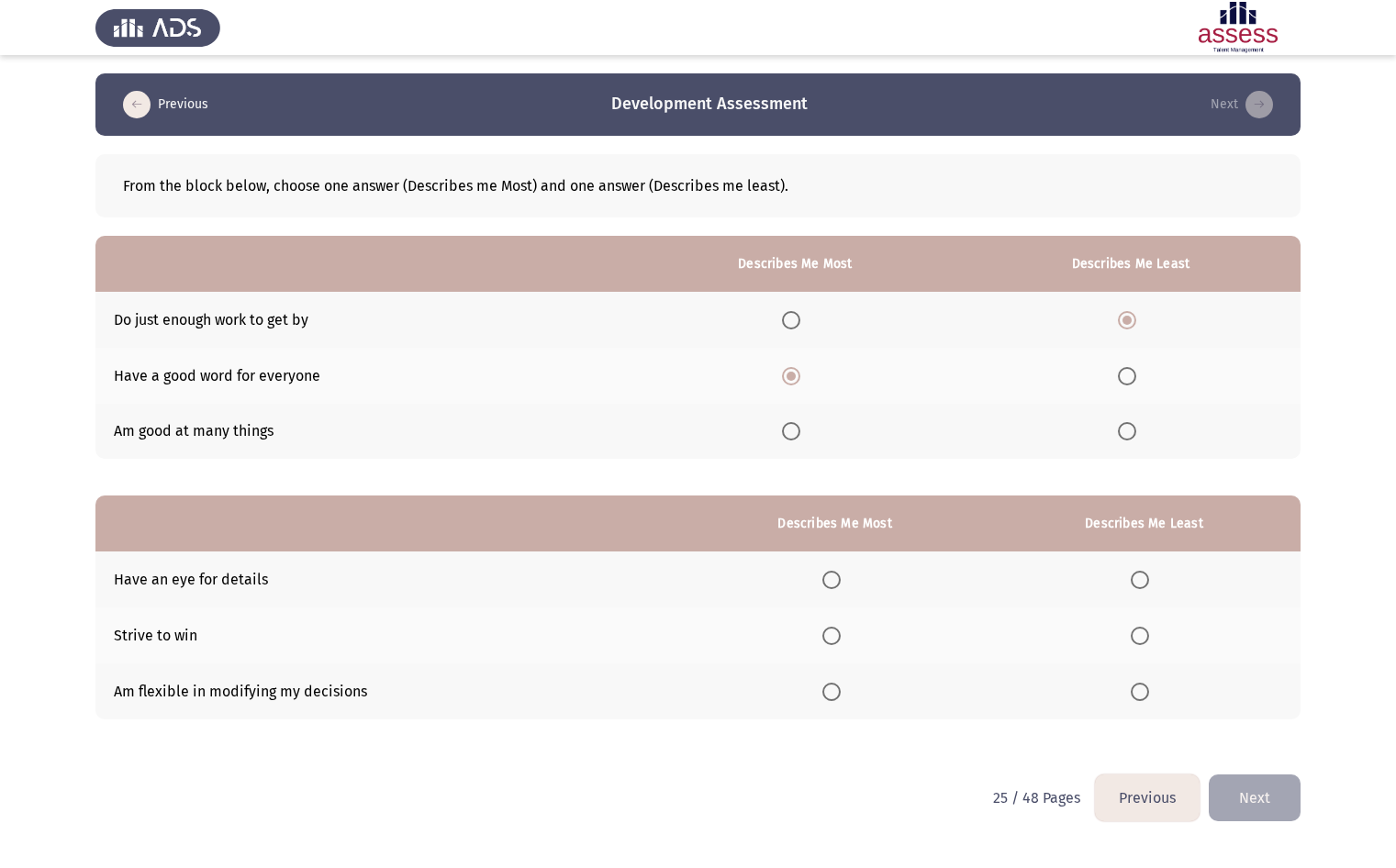
click at [840, 587] on input "Select an option" at bounding box center [831, 579] width 18 height 18
click at [840, 629] on span "Select an option" at bounding box center [831, 635] width 18 height 18
click at [840, 629] on input "Select an option" at bounding box center [831, 635] width 18 height 18
click at [832, 690] on span "Select an option" at bounding box center [831, 691] width 18 height 18
click at [832, 690] on input "Select an option" at bounding box center [831, 691] width 18 height 18
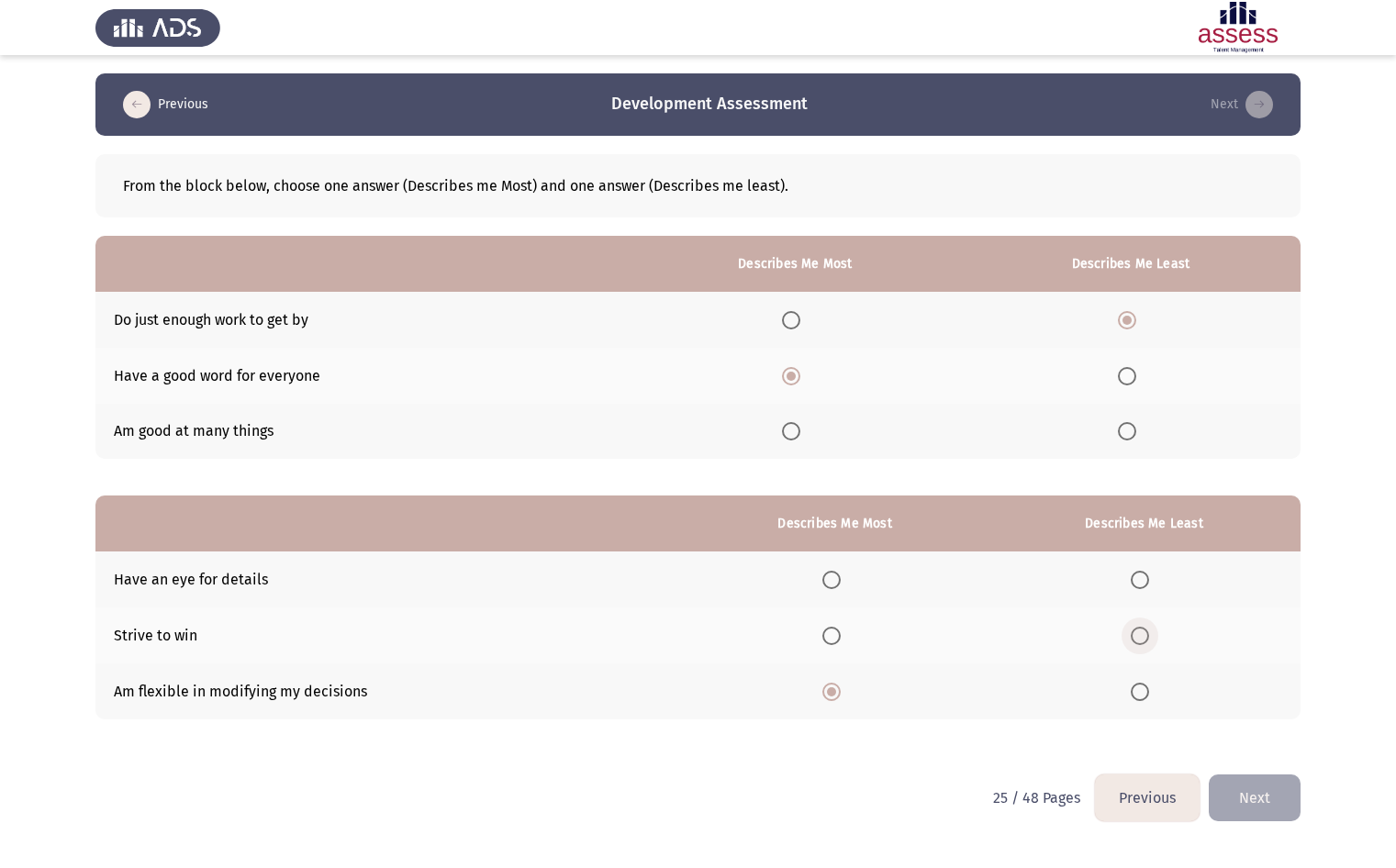
click at [1137, 640] on span "Select an option" at bounding box center [1139, 635] width 18 height 18
click at [1137, 640] on input "Select an option" at bounding box center [1139, 635] width 18 height 18
click at [1319, 731] on app-assessment-container "Previous Development Assessment Next From the block below, choose one answer (D…" at bounding box center [698, 423] width 1396 height 701
click at [1283, 803] on button "Next" at bounding box center [1254, 797] width 92 height 47
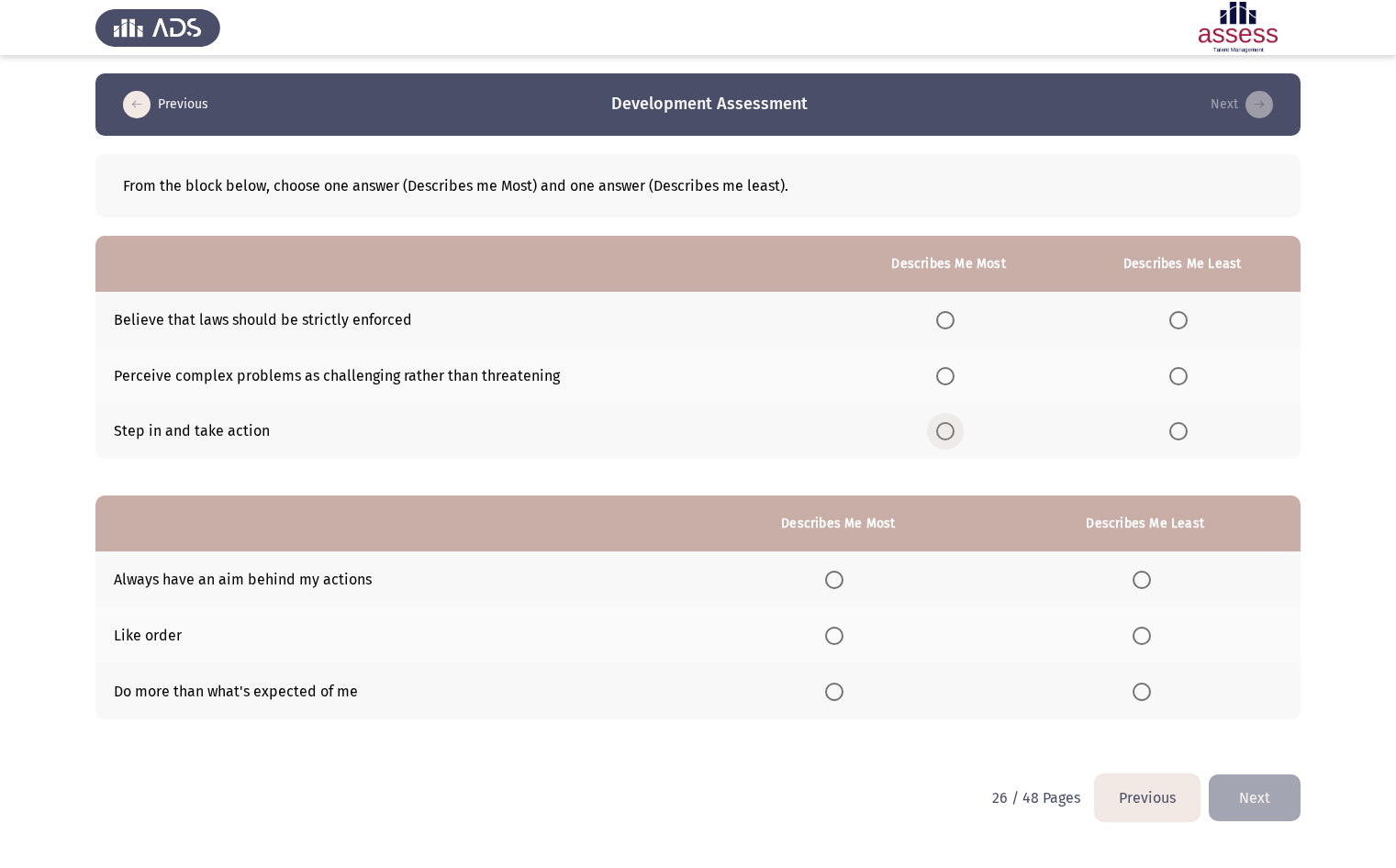
click at [943, 426] on span "Select an option" at bounding box center [945, 430] width 18 height 18
click at [943, 426] on input "Select an option" at bounding box center [945, 430] width 18 height 18
click at [1190, 371] on label "Select an option" at bounding box center [1182, 376] width 26 height 18
click at [1188, 371] on input "Select an option" at bounding box center [1178, 376] width 18 height 18
click at [843, 578] on span "Select an option" at bounding box center [834, 579] width 18 height 18
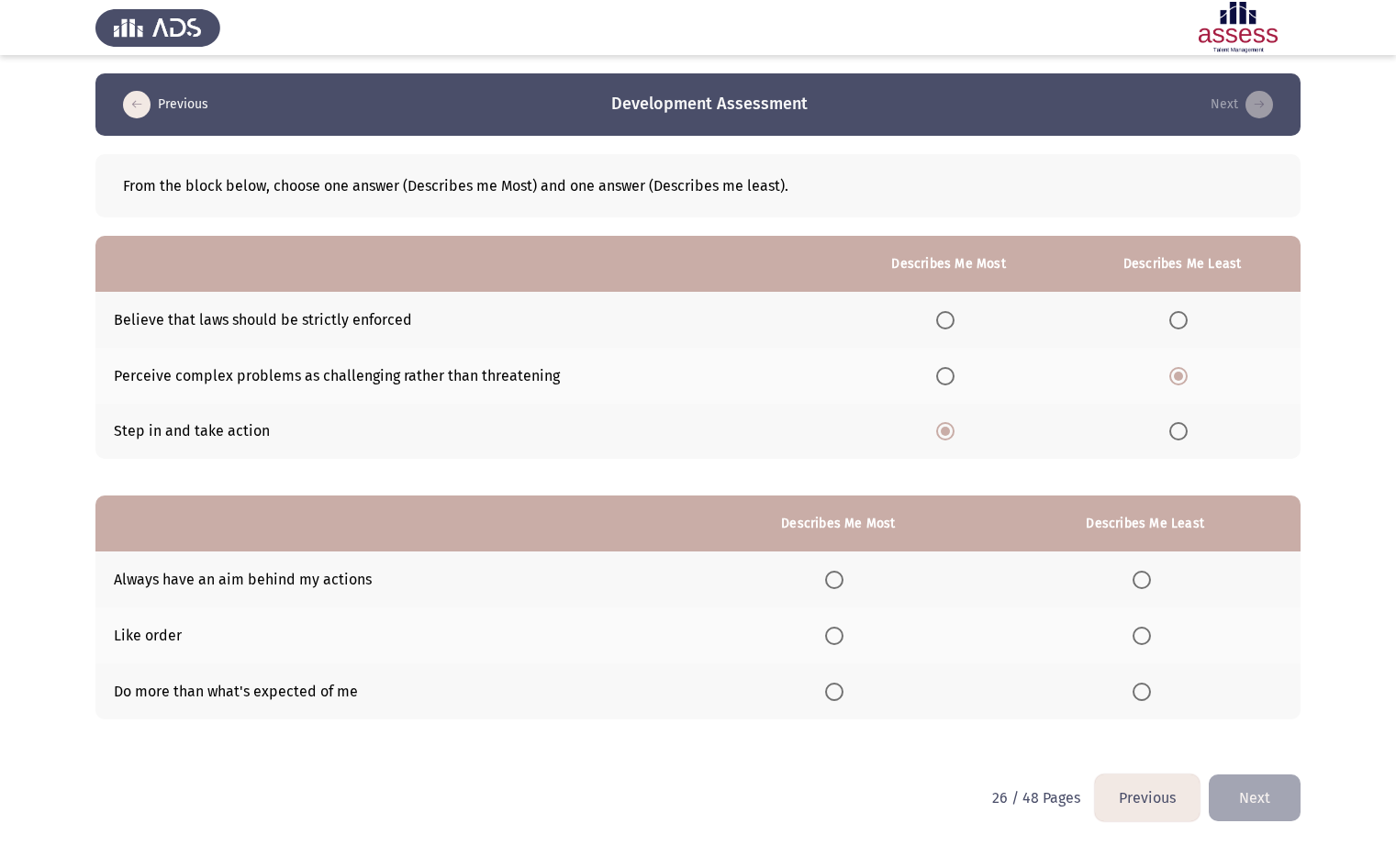
click at [843, 578] on input "Select an option" at bounding box center [834, 579] width 18 height 18
click at [1147, 636] on span "Select an option" at bounding box center [1141, 635] width 18 height 18
click at [1147, 636] on input "Select an option" at bounding box center [1141, 635] width 18 height 18
click at [1262, 795] on button "Next" at bounding box center [1254, 797] width 92 height 47
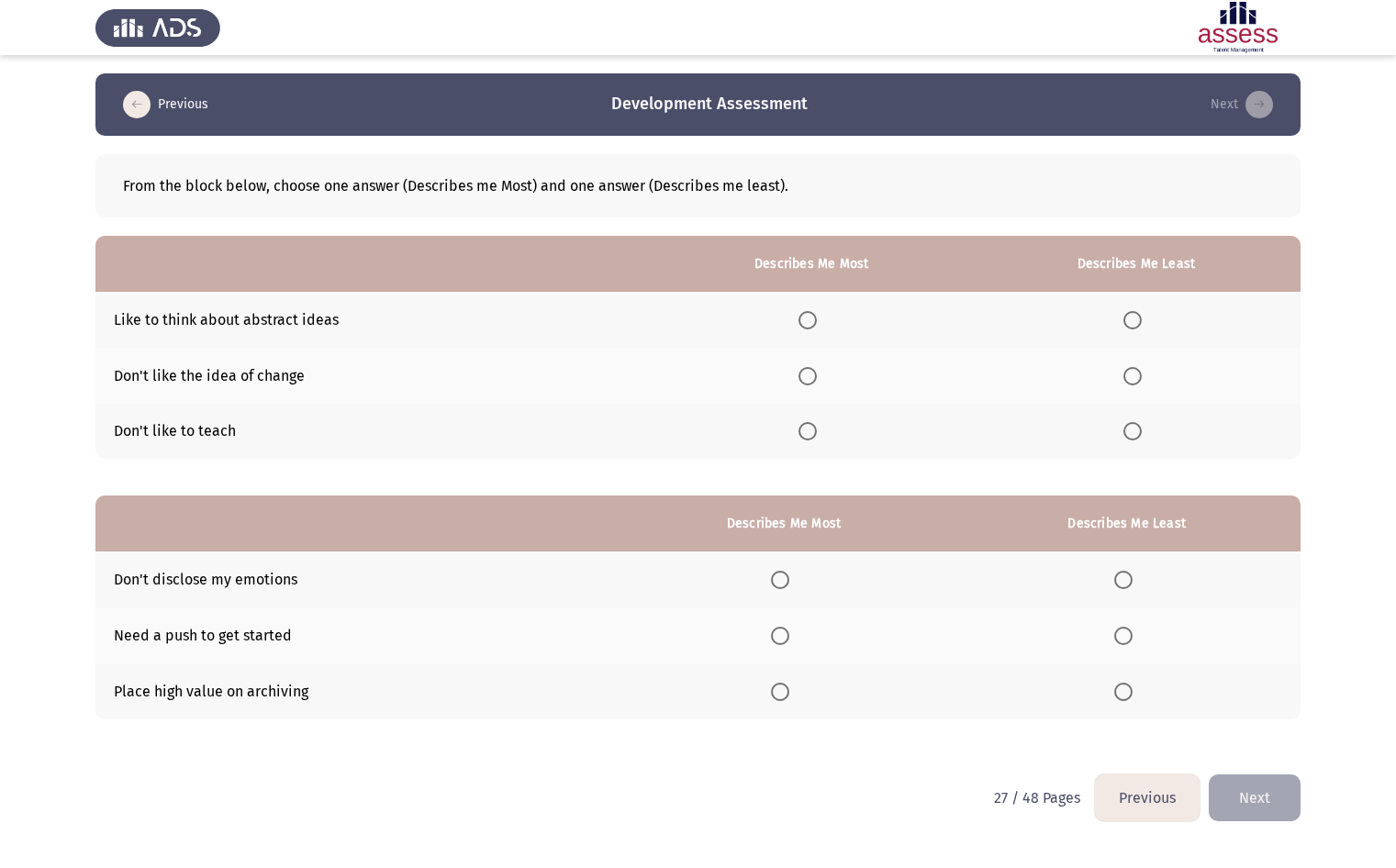
click at [803, 317] on span "Select an option" at bounding box center [807, 319] width 18 height 18
click at [803, 317] on input "Select an option" at bounding box center [807, 319] width 18 height 18
click at [1133, 378] on span "Select an option" at bounding box center [1132, 376] width 18 height 18
click at [1133, 378] on input "Select an option" at bounding box center [1132, 376] width 18 height 18
click at [789, 584] on span "Select an option" at bounding box center [779, 579] width 18 height 18
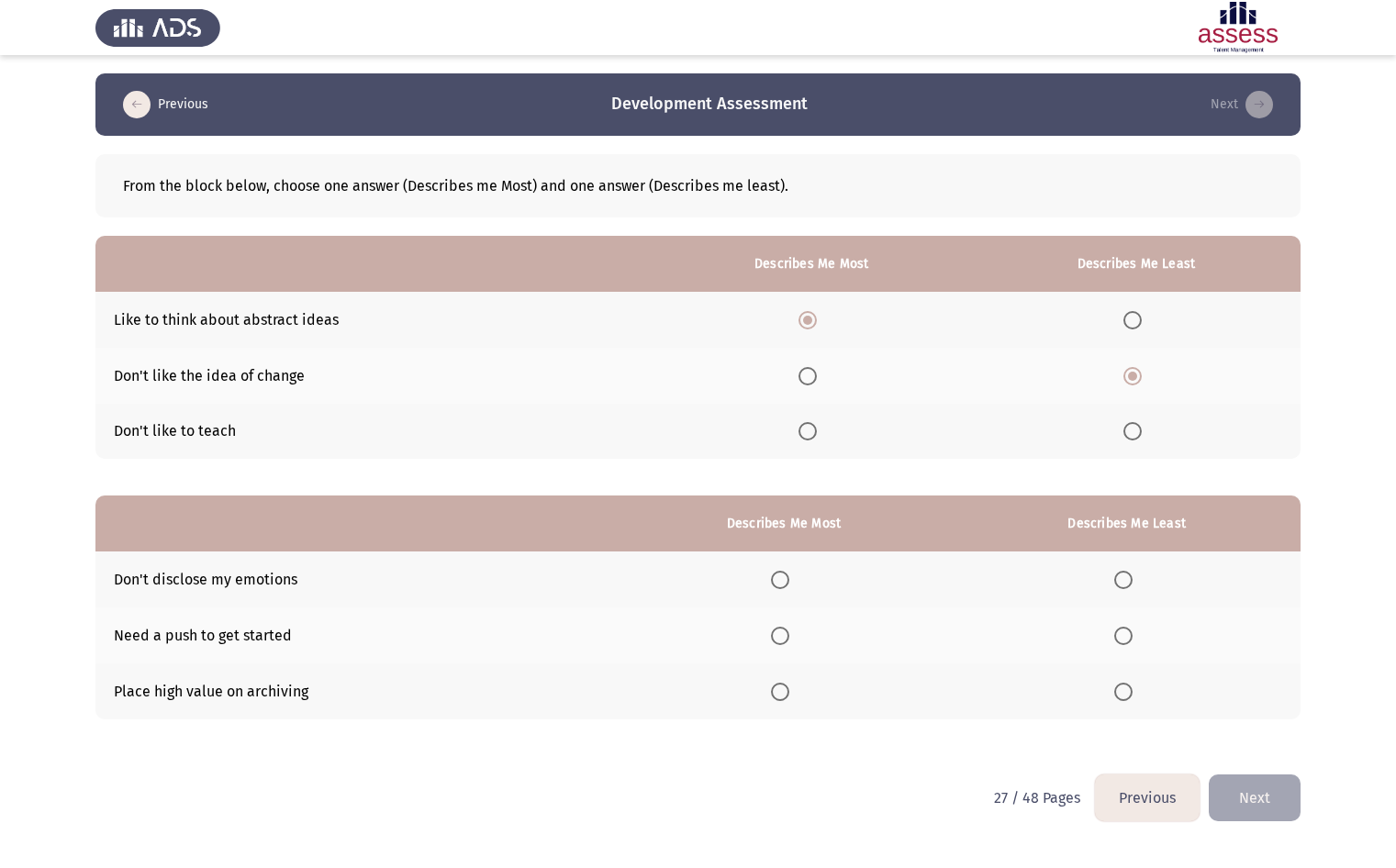
click at [789, 584] on input "Select an option" at bounding box center [779, 579] width 18 height 18
click at [1133, 620] on th at bounding box center [1126, 635] width 347 height 56
click at [1131, 633] on span "Select an option" at bounding box center [1123, 635] width 18 height 18
click at [1131, 633] on input "Select an option" at bounding box center [1123, 635] width 18 height 18
drag, startPoint x: 1253, startPoint y: 772, endPoint x: 1259, endPoint y: 783, distance: 12.5
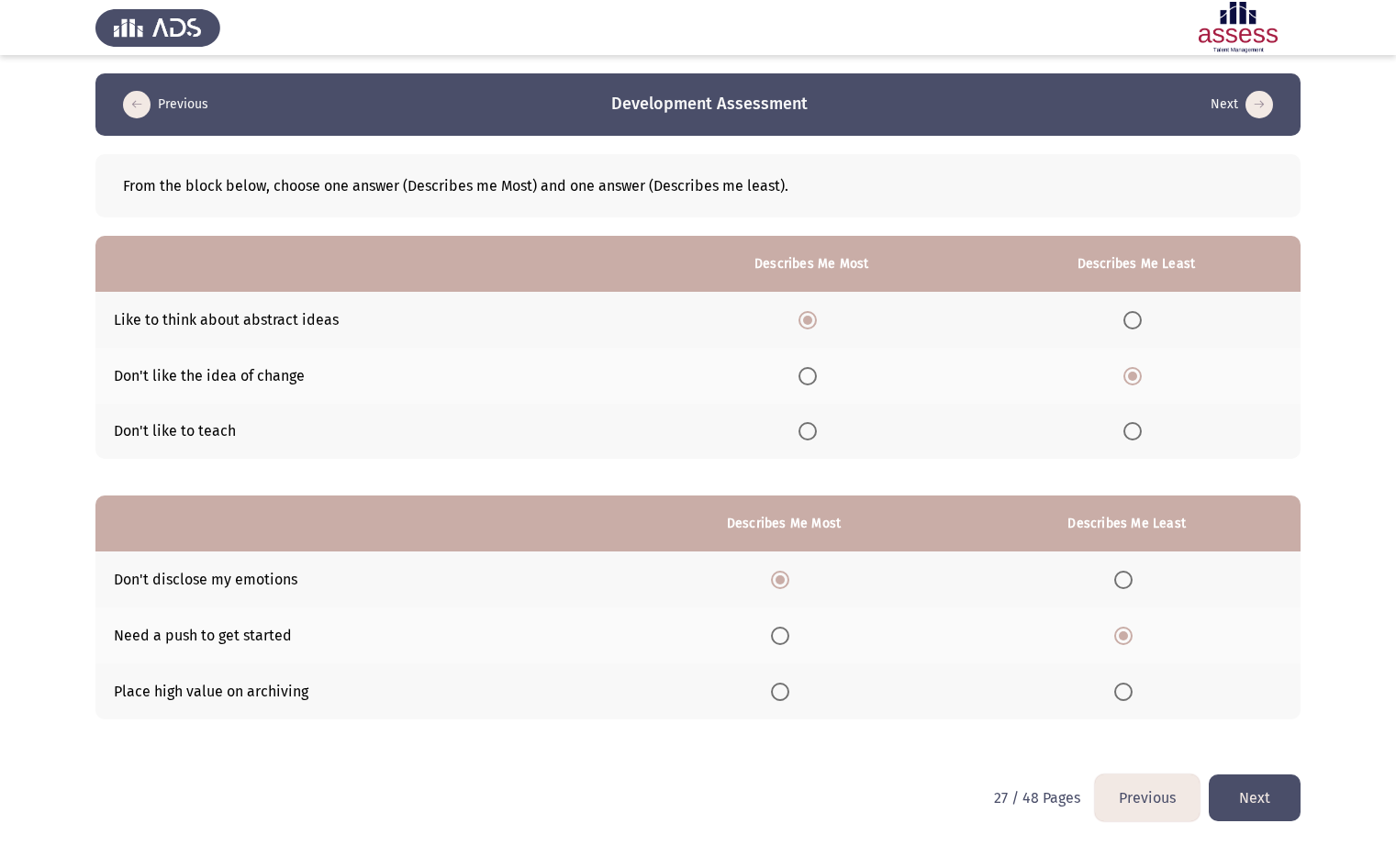
click at [1253, 770] on div "From the block below, choose one answer (Describes me Most) and one answer (Des…" at bounding box center [698, 455] width 1205 height 639
click at [1259, 783] on button "Next" at bounding box center [1254, 797] width 92 height 47
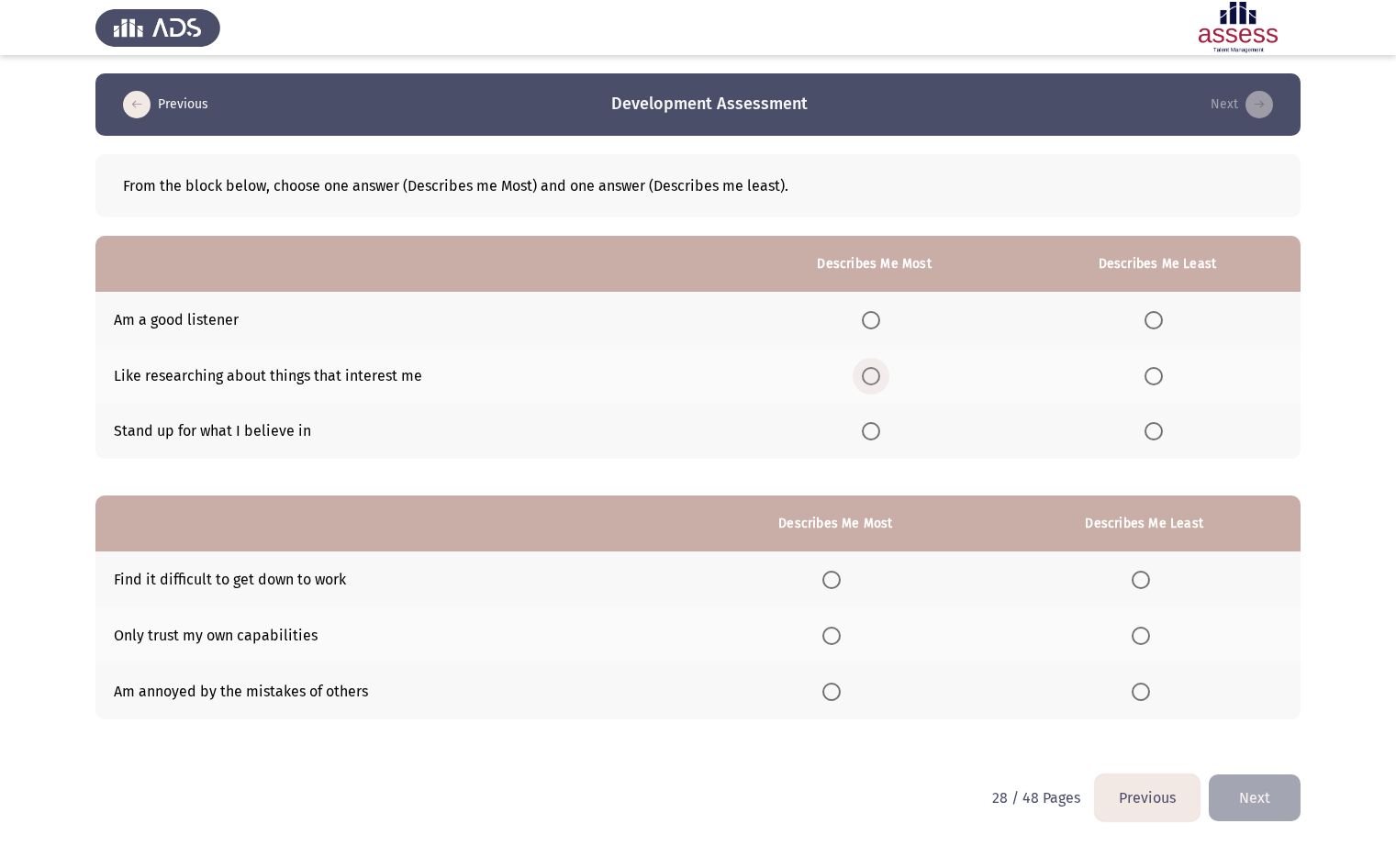
click at [877, 379] on span "Select an option" at bounding box center [870, 376] width 18 height 18
click at [877, 379] on input "Select an option" at bounding box center [870, 376] width 18 height 18
click at [875, 431] on span "Select an option" at bounding box center [870, 430] width 18 height 18
click at [875, 431] on input "Select an option" at bounding box center [870, 430] width 18 height 18
click at [1145, 368] on span "Select an option" at bounding box center [1153, 376] width 18 height 18
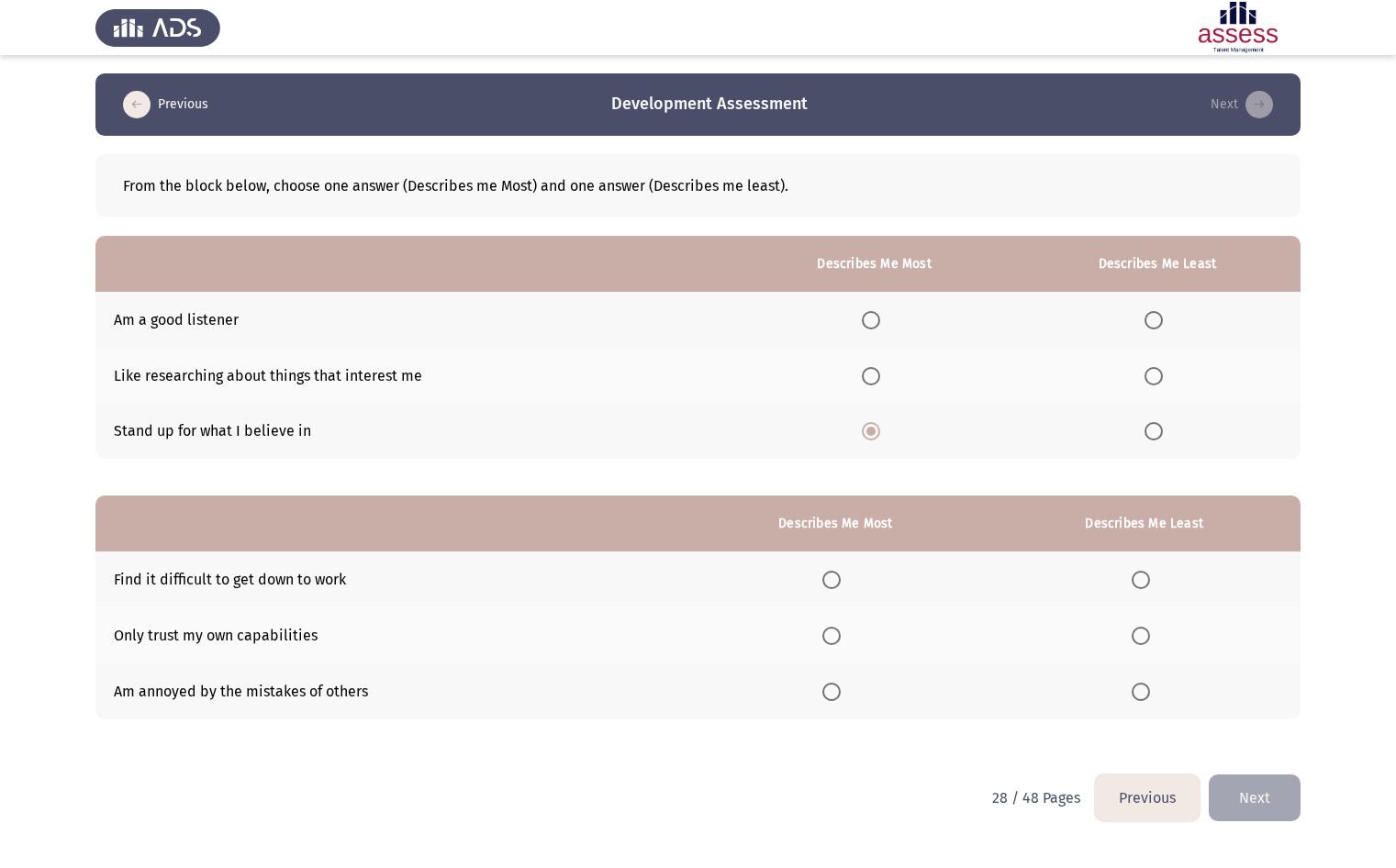
click at [1145, 368] on input "Select an option" at bounding box center [1153, 376] width 18 height 18
click at [840, 631] on span "Select an option" at bounding box center [831, 635] width 18 height 18
click at [840, 631] on input "Select an option" at bounding box center [831, 635] width 18 height 18
click at [1137, 686] on span "Select an option" at bounding box center [1140, 691] width 18 height 18
click at [1137, 686] on input "Select an option" at bounding box center [1140, 691] width 18 height 18
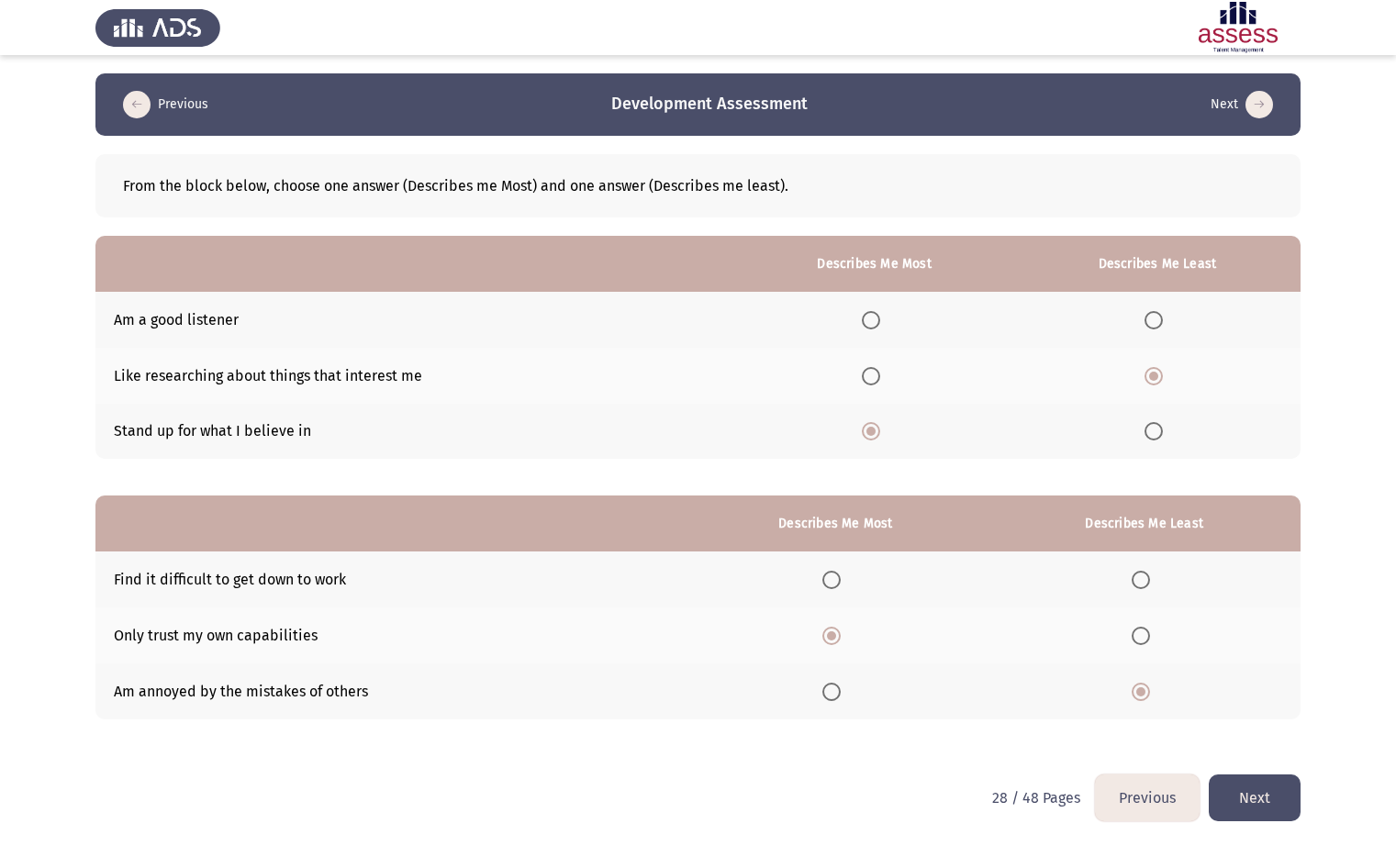
click at [1257, 806] on button "Next" at bounding box center [1254, 797] width 92 height 47
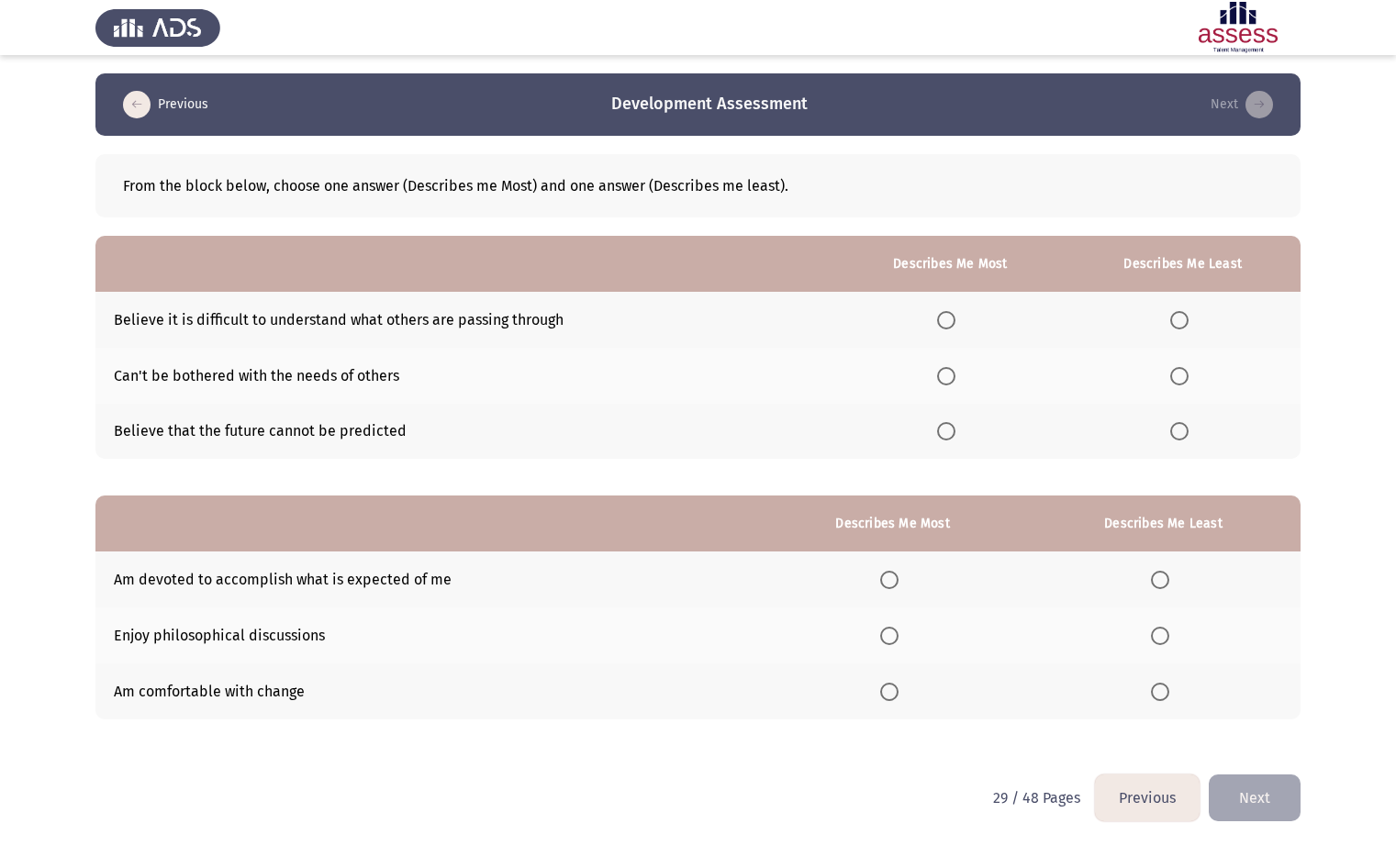
click at [1133, 801] on button "Previous" at bounding box center [1146, 797] width 104 height 47
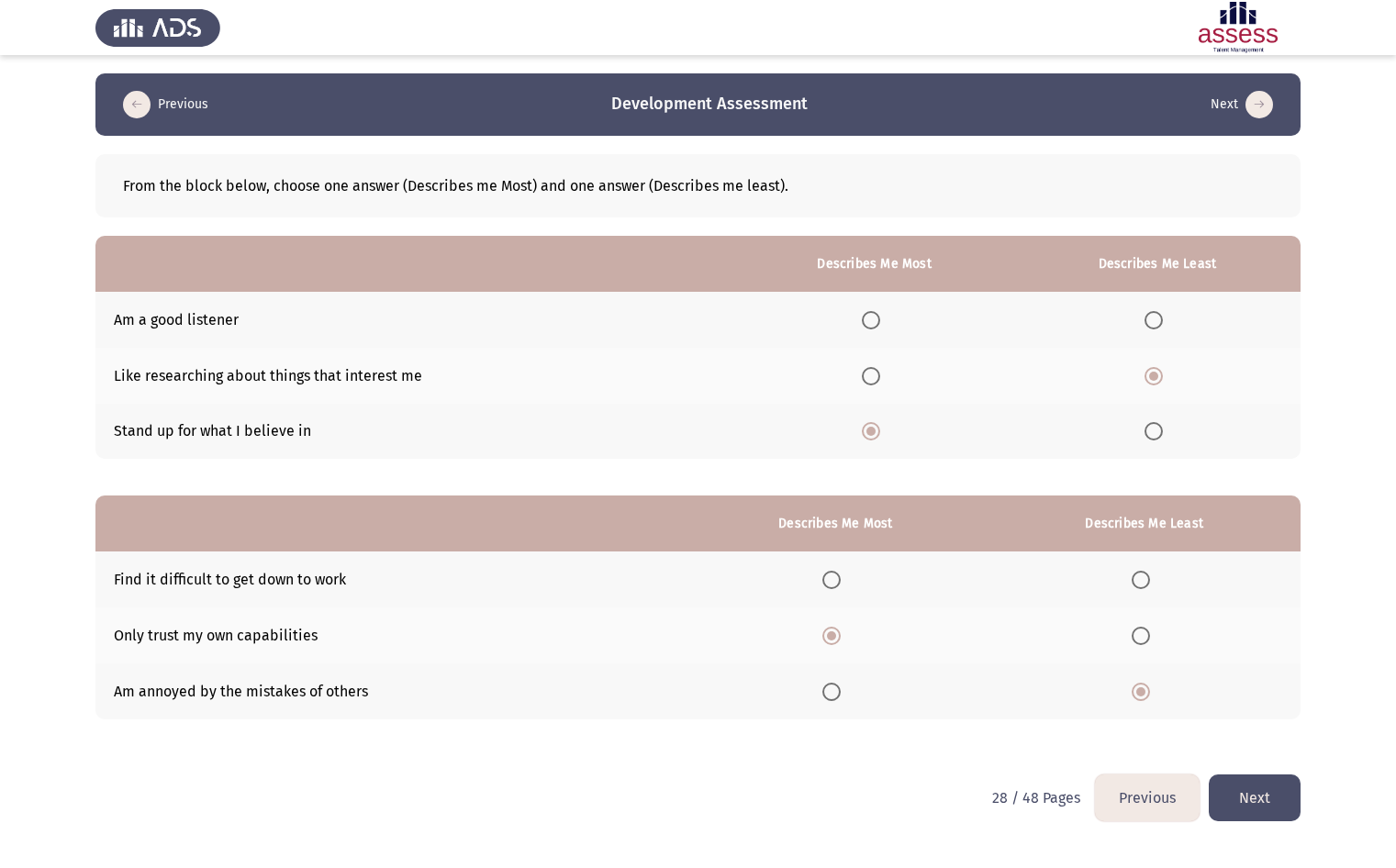
click at [1145, 571] on span "Select an option" at bounding box center [1140, 579] width 18 height 18
click at [1145, 571] on input "Select an option" at bounding box center [1140, 579] width 18 height 18
click at [836, 688] on span "Select an option" at bounding box center [831, 691] width 18 height 18
click at [836, 688] on input "Select an option" at bounding box center [831, 691] width 18 height 18
click at [1237, 785] on button "Next" at bounding box center [1254, 797] width 92 height 47
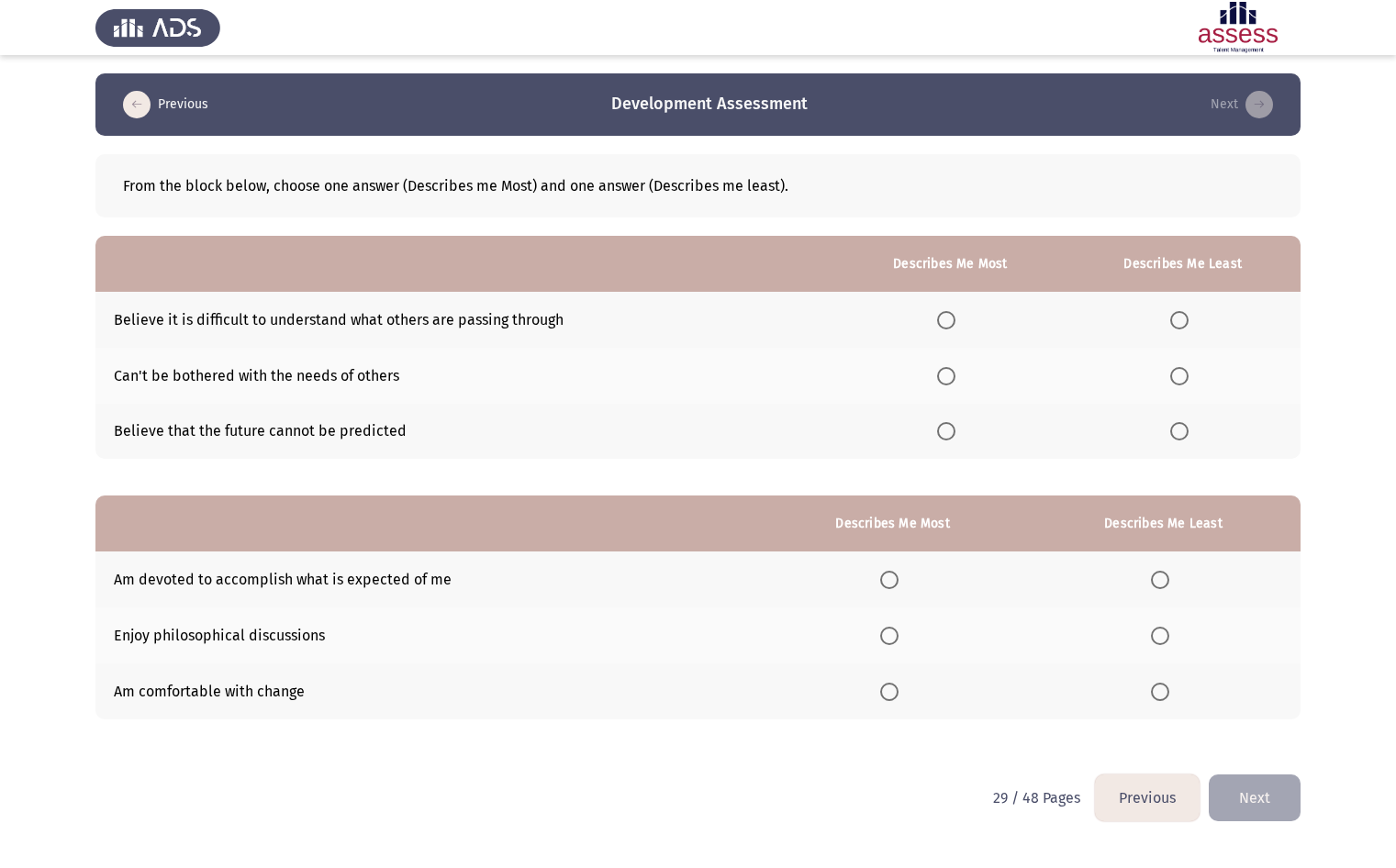
click at [955, 375] on span "Select an option" at bounding box center [946, 376] width 18 height 18
click at [955, 375] on input "Select an option" at bounding box center [946, 376] width 18 height 18
click at [1179, 315] on span "Select an option" at bounding box center [1178, 319] width 18 height 18
click at [1179, 315] on input "Select an option" at bounding box center [1178, 319] width 18 height 18
click at [869, 580] on th at bounding box center [892, 579] width 267 height 56
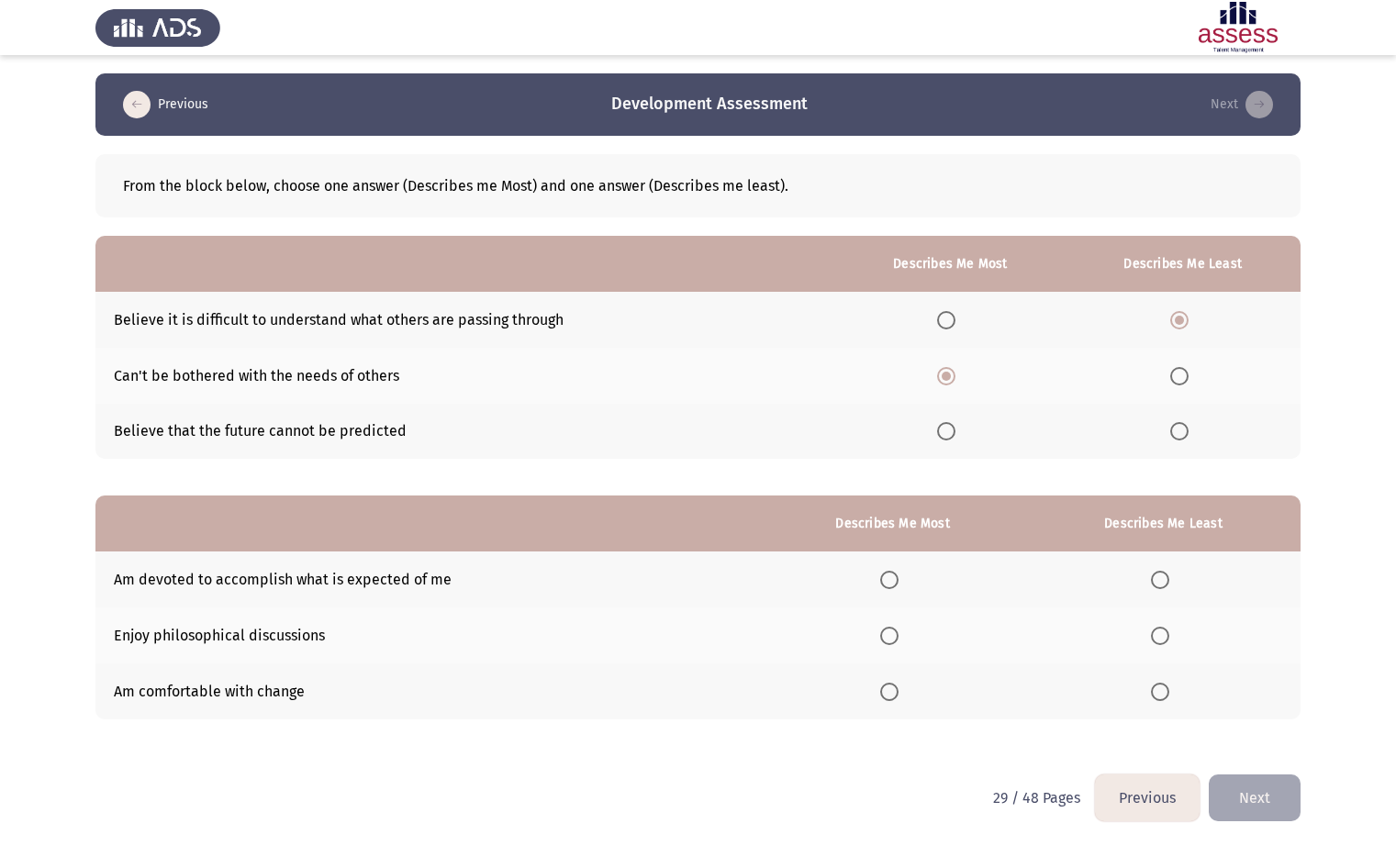
click at [886, 578] on span "Select an option" at bounding box center [888, 579] width 18 height 18
click at [886, 578] on input "Select an option" at bounding box center [888, 579] width 18 height 18
click at [1158, 638] on span "Select an option" at bounding box center [1159, 635] width 18 height 18
click at [1158, 638] on input "Select an option" at bounding box center [1159, 635] width 18 height 18
click at [1247, 782] on button "Next" at bounding box center [1254, 797] width 92 height 47
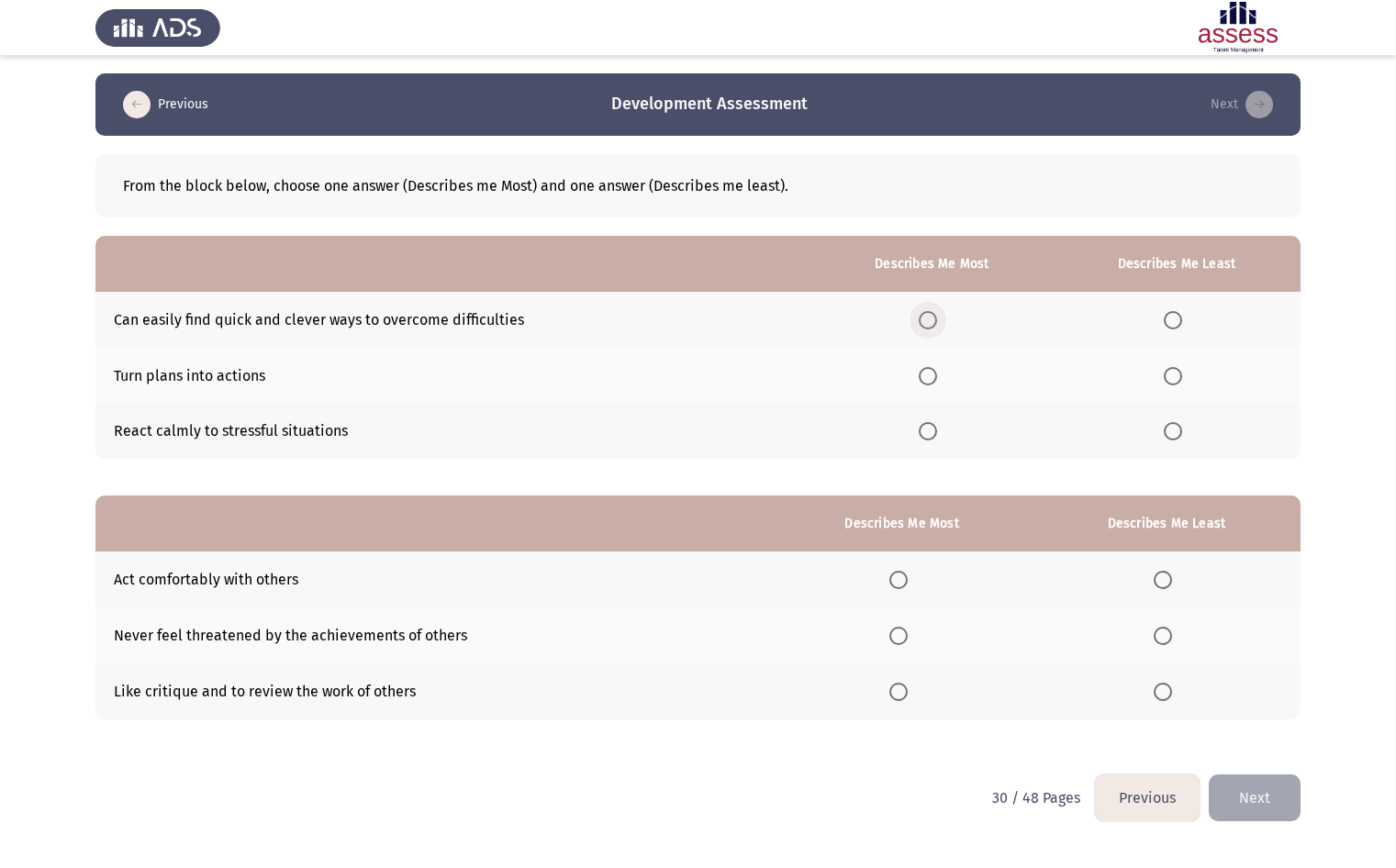
click at [927, 320] on span "Select an option" at bounding box center [927, 320] width 0 height 0
click at [931, 319] on input "Select an option" at bounding box center [927, 319] width 18 height 18
click at [926, 426] on span "Select an option" at bounding box center [927, 430] width 18 height 18
click at [926, 426] on input "Select an option" at bounding box center [927, 430] width 18 height 18
click at [929, 315] on span "Select an option" at bounding box center [927, 319] width 18 height 18
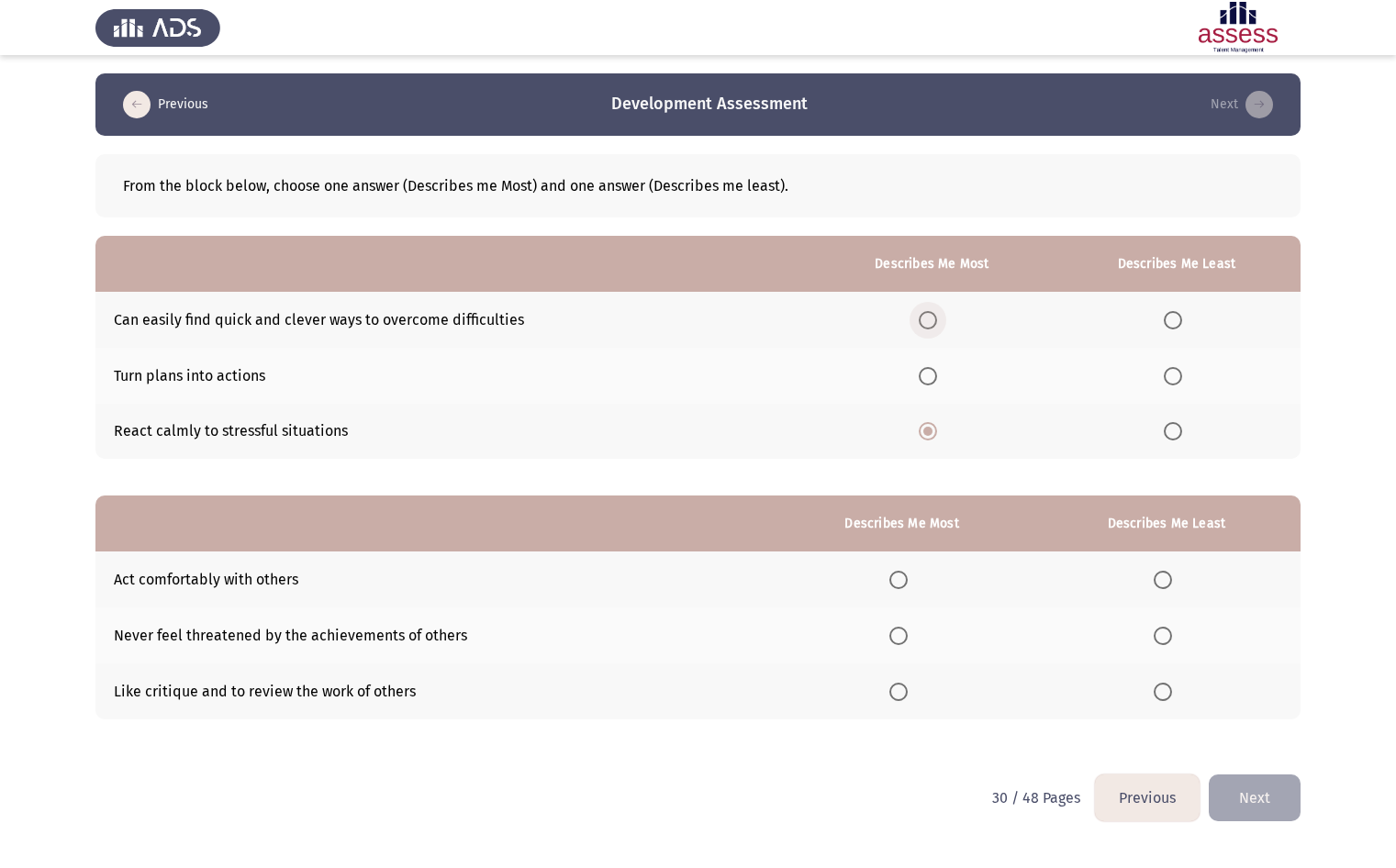
click at [929, 315] on input "Select an option" at bounding box center [927, 319] width 18 height 18
click at [1176, 417] on th at bounding box center [1176, 431] width 248 height 56
click at [1165, 431] on span "Select an option" at bounding box center [1172, 430] width 18 height 18
click at [1165, 431] on input "Select an option" at bounding box center [1172, 430] width 18 height 18
click at [1171, 588] on th at bounding box center [1167, 579] width 268 height 56
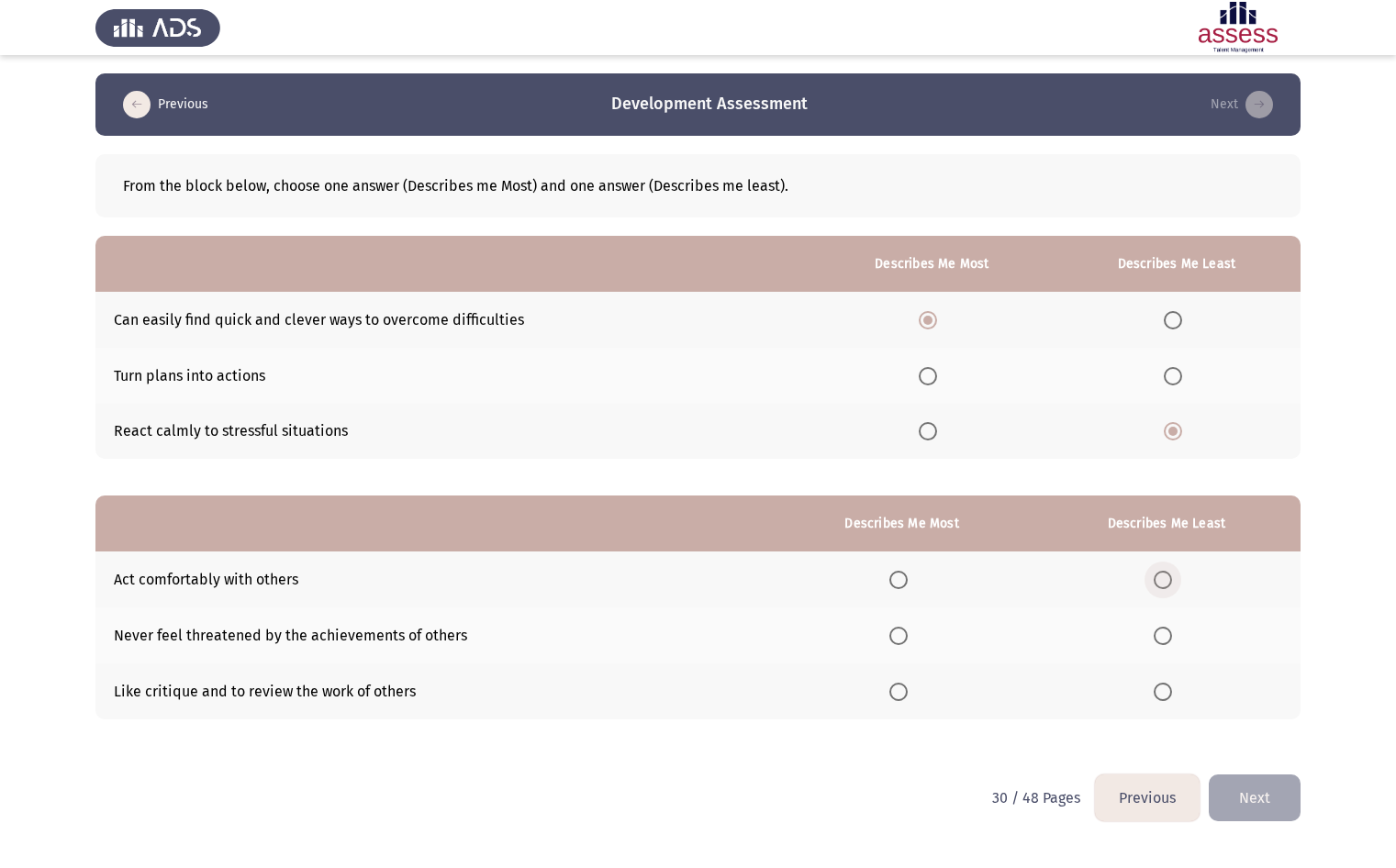
click at [1168, 585] on span "Select an option" at bounding box center [1162, 579] width 18 height 18
click at [1168, 585] on input "Select an option" at bounding box center [1162, 579] width 18 height 18
click at [907, 691] on span "Select an option" at bounding box center [898, 691] width 18 height 18
click at [907, 691] on input "Select an option" at bounding box center [898, 691] width 18 height 18
click at [1271, 806] on button "Next" at bounding box center [1254, 797] width 92 height 47
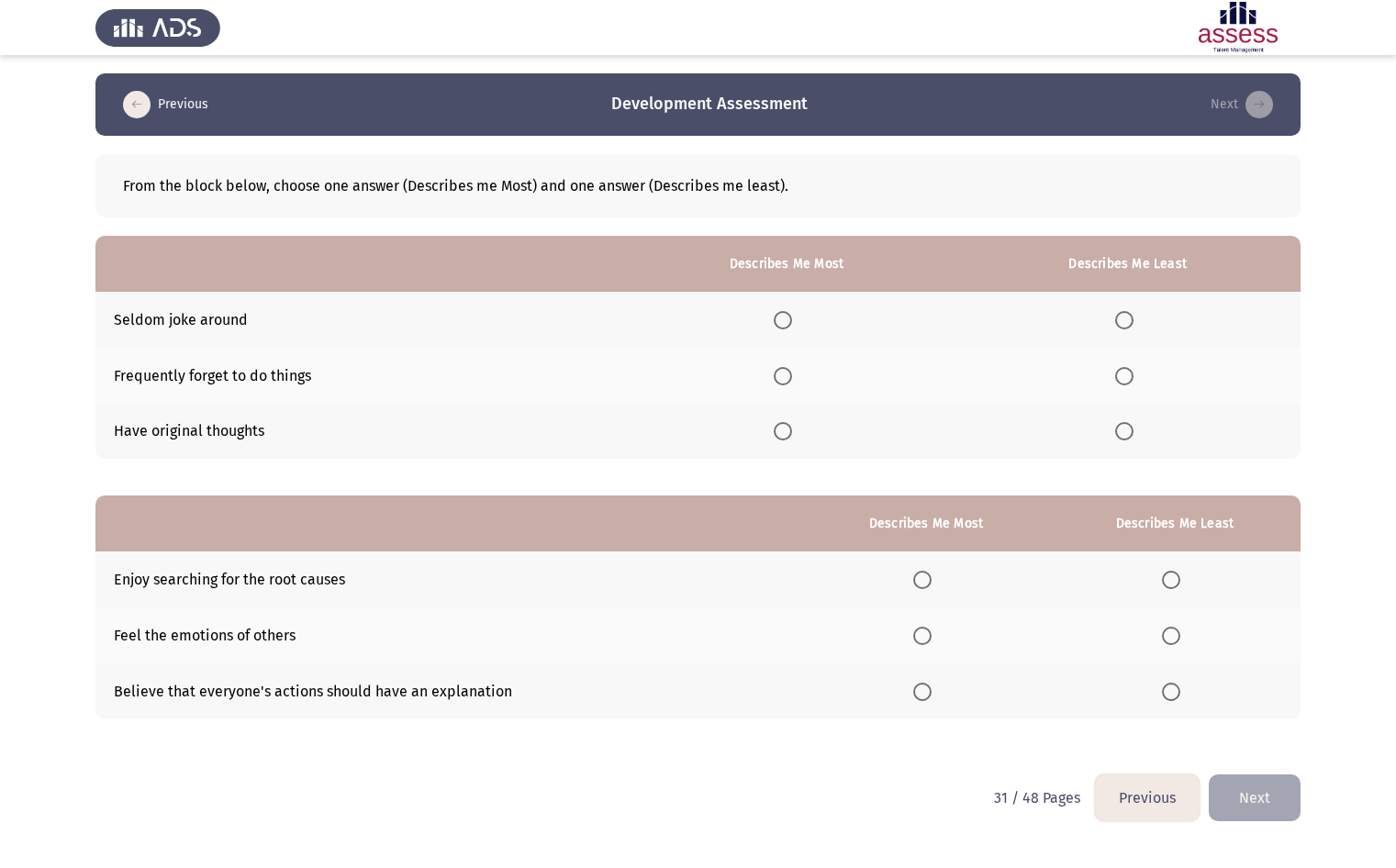
click at [1123, 312] on span "Select an option" at bounding box center [1123, 319] width 18 height 18
click at [1123, 312] on input "Select an option" at bounding box center [1123, 319] width 18 height 18
click at [792, 433] on span "Select an option" at bounding box center [782, 430] width 18 height 18
click at [792, 433] on input "Select an option" at bounding box center [782, 430] width 18 height 18
click at [928, 583] on span "Select an option" at bounding box center [922, 579] width 18 height 18
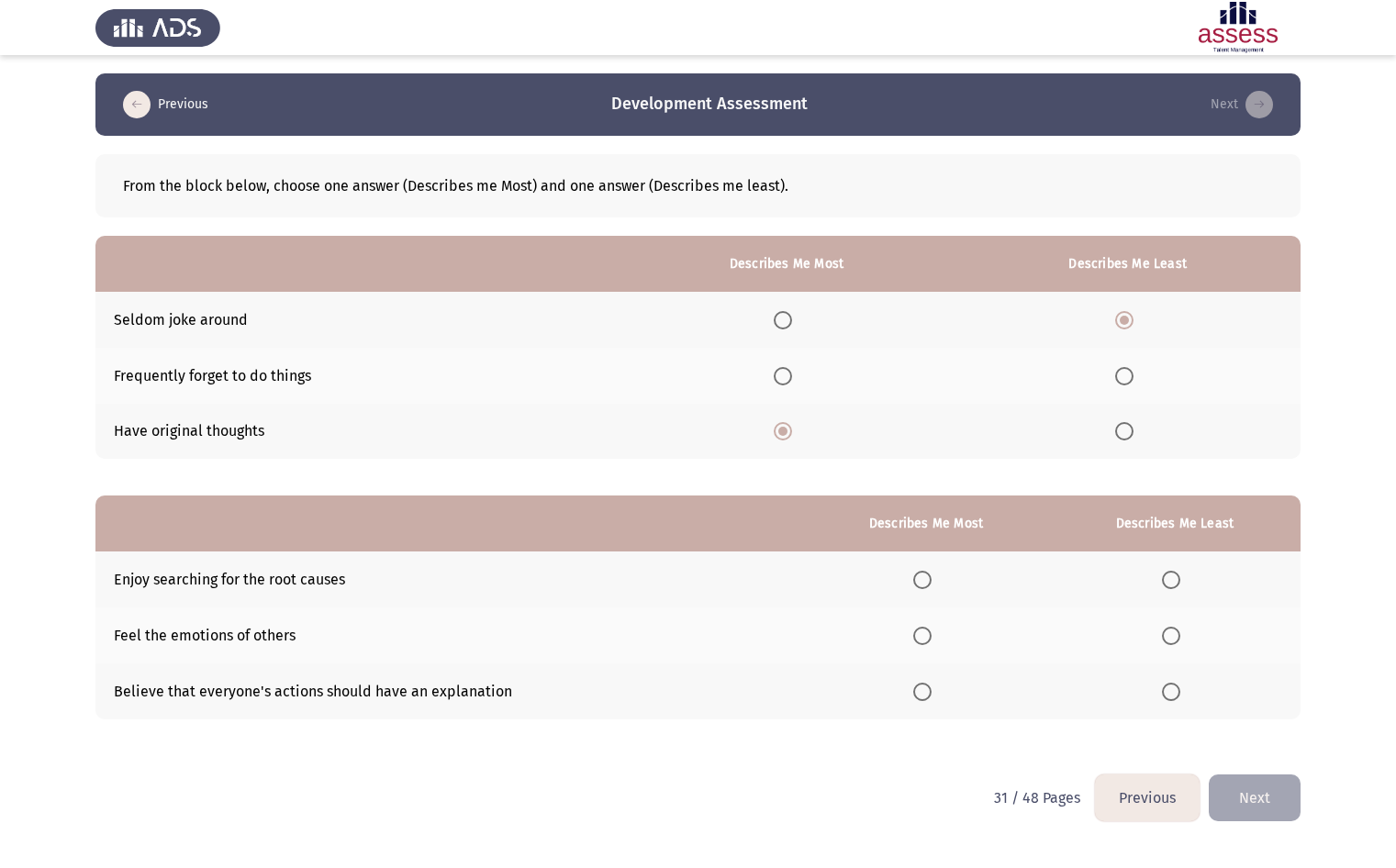
click at [928, 583] on input "Select an option" at bounding box center [922, 579] width 18 height 18
click at [1159, 628] on th at bounding box center [1174, 635] width 251 height 56
click at [1167, 640] on span "Select an option" at bounding box center [1170, 635] width 18 height 18
click at [1167, 640] on input "Select an option" at bounding box center [1170, 635] width 18 height 18
click at [1291, 713] on th at bounding box center [1174, 691] width 251 height 56
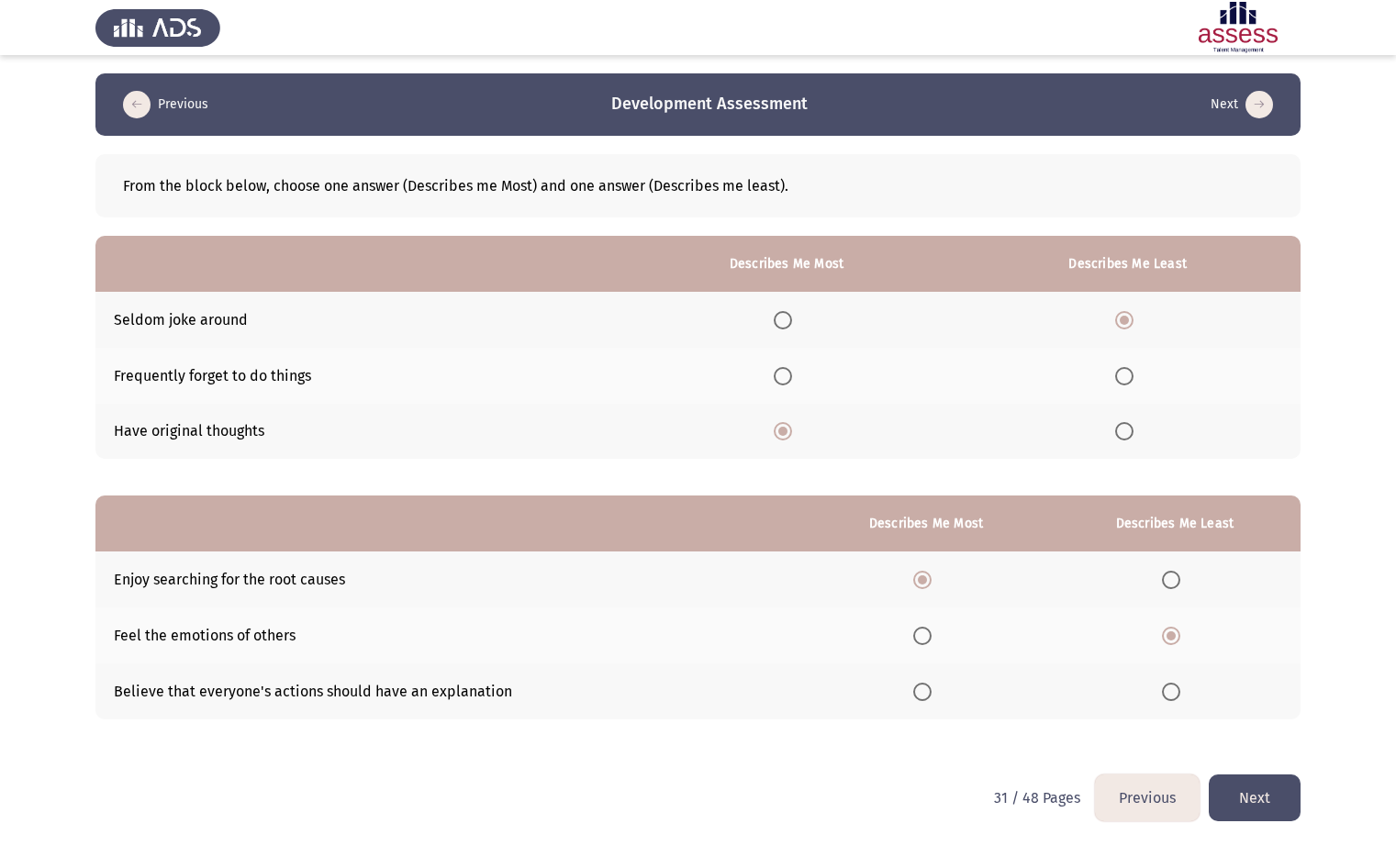
click at [1266, 807] on button "Next" at bounding box center [1254, 797] width 92 height 47
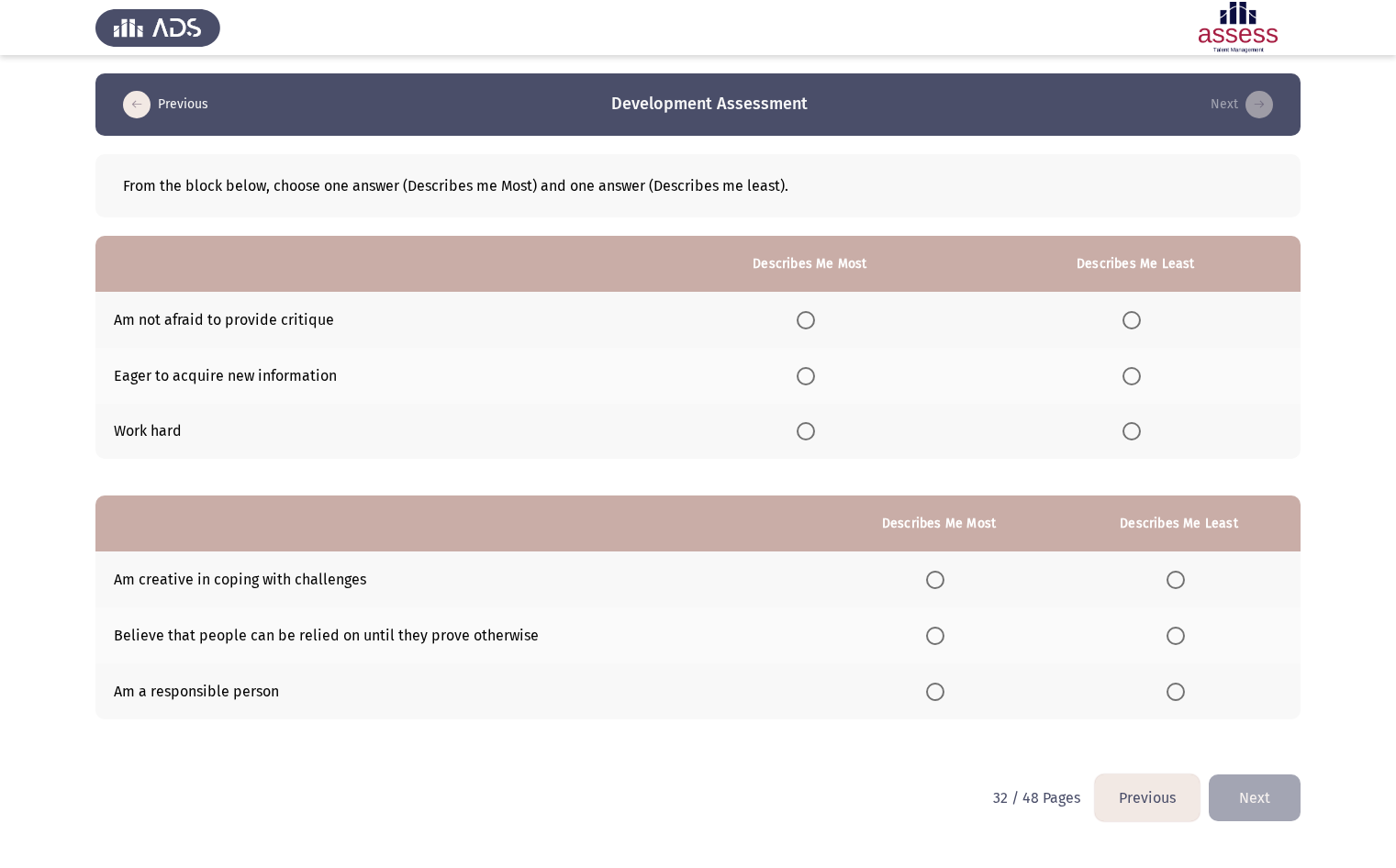
click at [803, 376] on span "Select an option" at bounding box center [805, 376] width 18 height 18
click at [803, 376] on input "Select an option" at bounding box center [805, 376] width 18 height 18
click at [1146, 438] on label "Select an option" at bounding box center [1135, 430] width 26 height 18
click at [1141, 438] on input "Select an option" at bounding box center [1131, 430] width 18 height 18
click at [940, 579] on span "Select an option" at bounding box center [934, 579] width 18 height 18
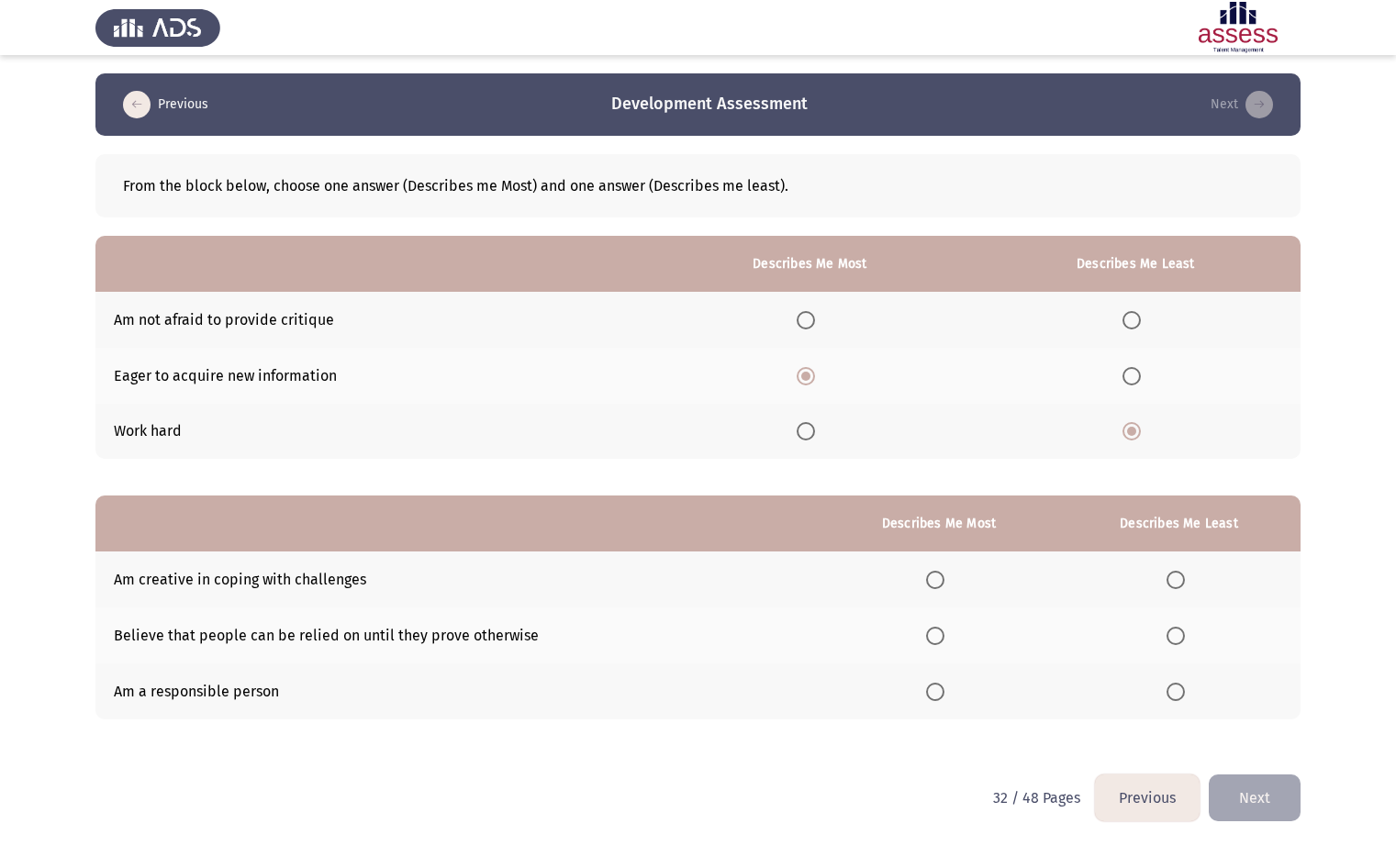
click at [940, 579] on input "Select an option" at bounding box center [934, 579] width 18 height 18
click at [938, 638] on span "Select an option" at bounding box center [934, 635] width 18 height 18
click at [938, 638] on input "Select an option" at bounding box center [934, 635] width 18 height 18
click at [1184, 694] on span "Select an option" at bounding box center [1175, 691] width 18 height 18
click at [1184, 694] on input "Select an option" at bounding box center [1175, 691] width 18 height 18
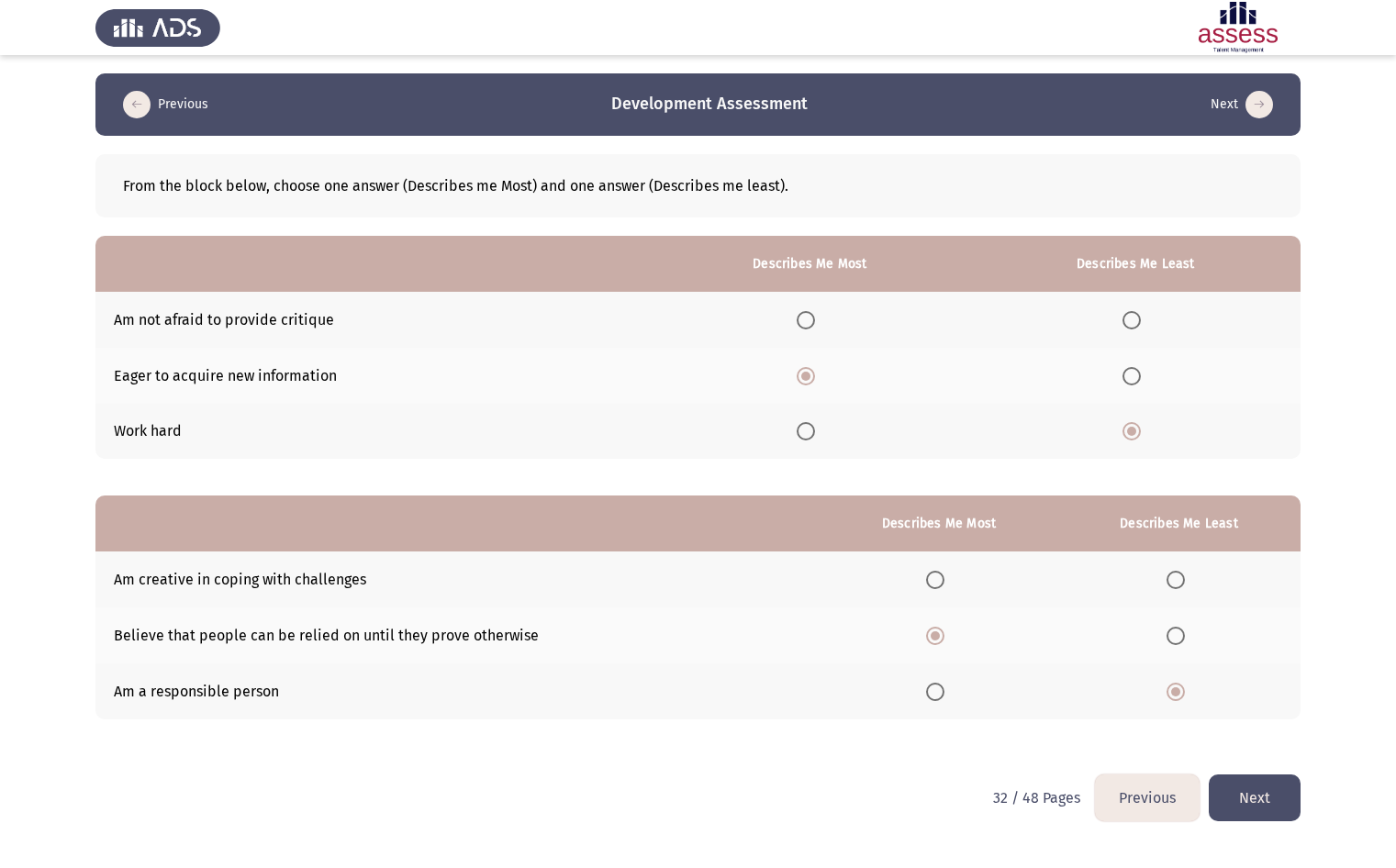
click at [1287, 791] on button "Next" at bounding box center [1254, 797] width 92 height 47
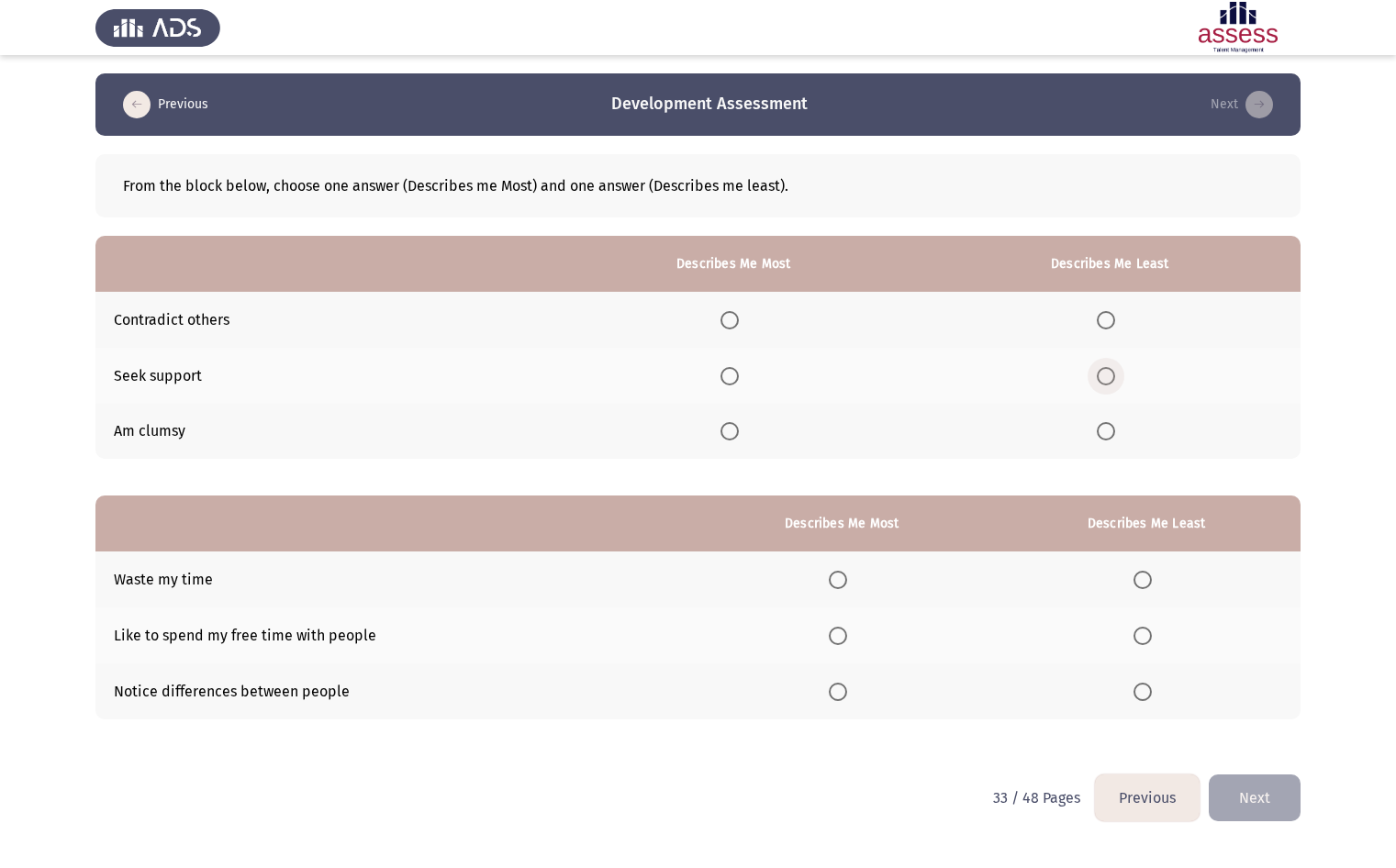
click at [1107, 377] on span "Select an option" at bounding box center [1105, 376] width 18 height 18
click at [1107, 377] on input "Select an option" at bounding box center [1105, 376] width 18 height 18
click at [736, 313] on span "Select an option" at bounding box center [729, 319] width 18 height 18
click at [736, 313] on input "Select an option" at bounding box center [729, 319] width 18 height 18
click at [1159, 581] on label "Select an option" at bounding box center [1145, 579] width 26 height 18
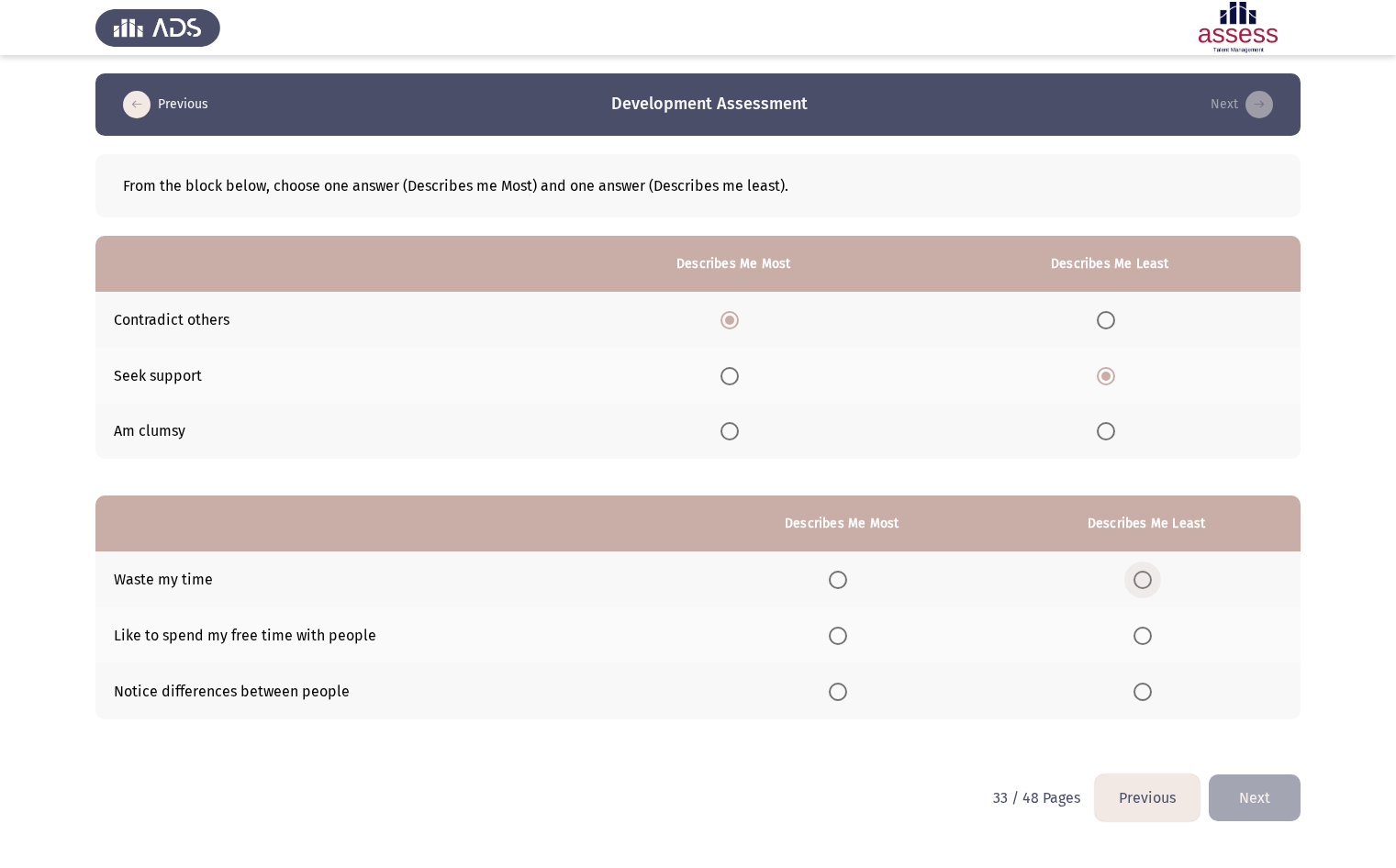
click at [1151, 581] on input "Select an option" at bounding box center [1142, 579] width 18 height 18
click at [838, 684] on span "Select an option" at bounding box center [837, 691] width 18 height 18
click at [838, 684] on input "Select an option" at bounding box center [837, 691] width 18 height 18
click at [1257, 786] on button "Next" at bounding box center [1254, 797] width 92 height 47
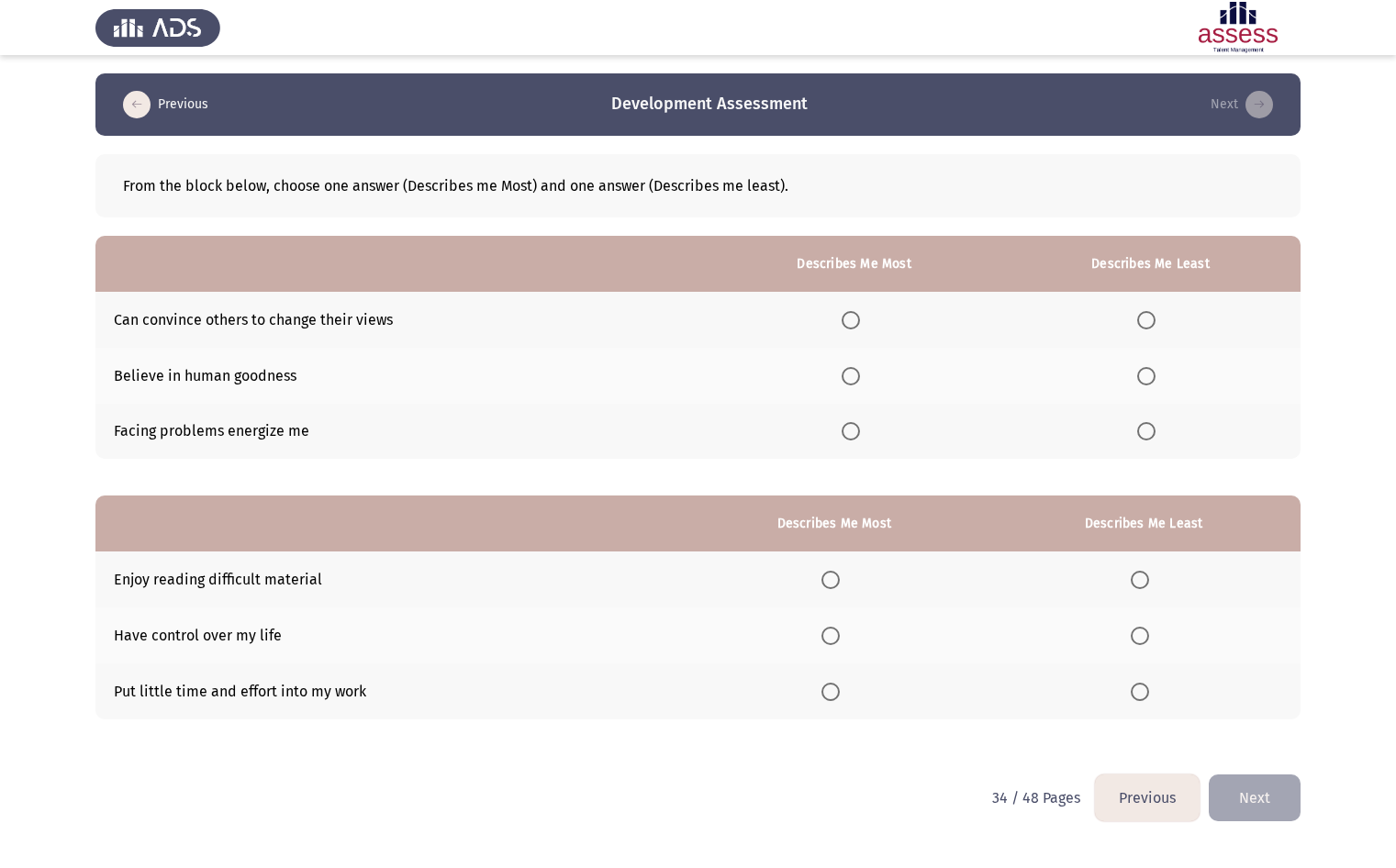
click at [860, 325] on span "Select an option" at bounding box center [850, 319] width 18 height 18
click at [860, 325] on input "Select an option" at bounding box center [850, 319] width 18 height 18
click at [1145, 370] on span "Select an option" at bounding box center [1145, 376] width 18 height 18
click at [1145, 370] on input "Select an option" at bounding box center [1145, 376] width 18 height 18
click at [830, 579] on span "Select an option" at bounding box center [830, 579] width 0 height 0
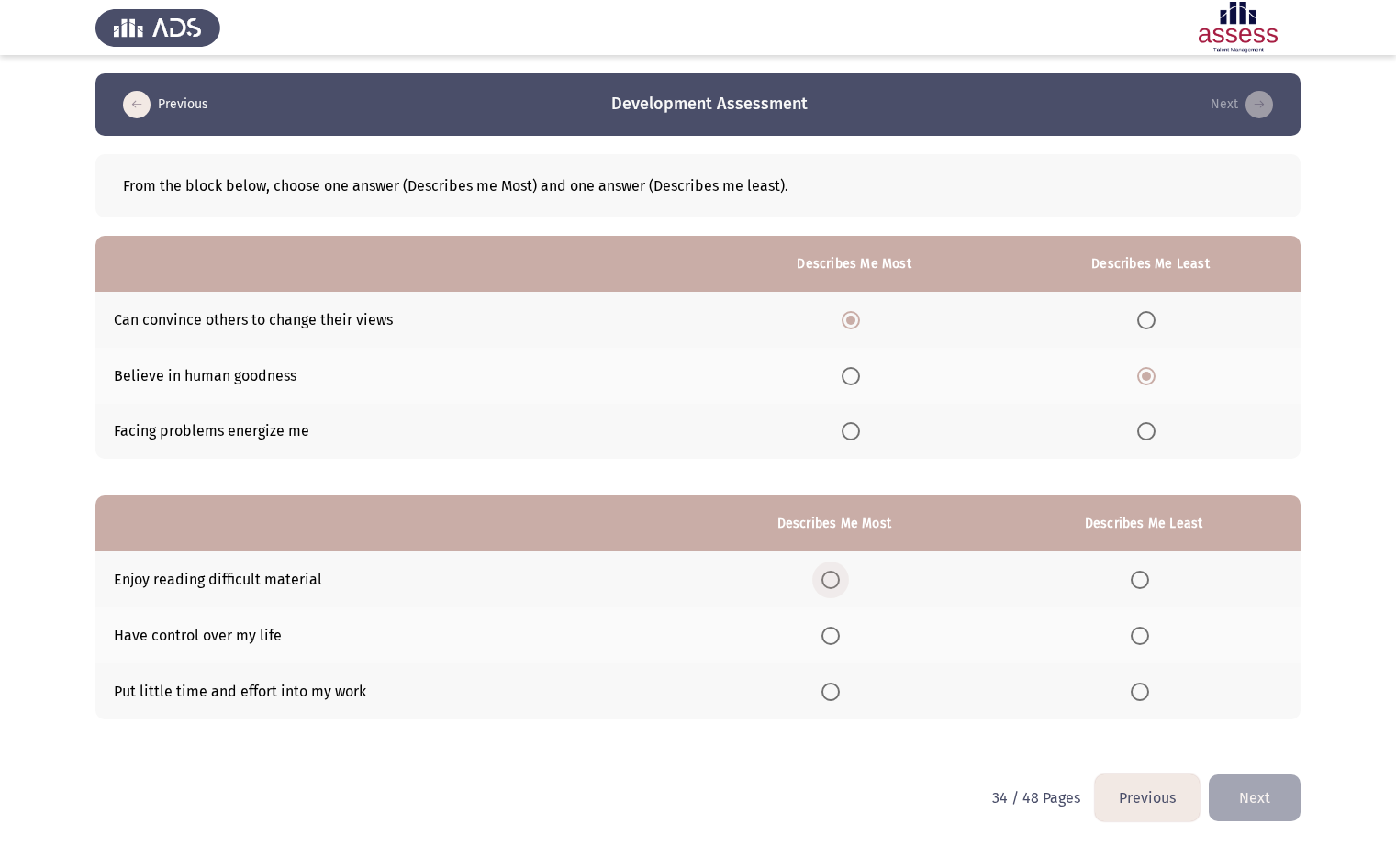
click at [835, 579] on input "Select an option" at bounding box center [830, 579] width 18 height 18
click at [1148, 689] on span "Select an option" at bounding box center [1139, 691] width 18 height 18
click at [1148, 689] on input "Select an option" at bounding box center [1139, 691] width 18 height 18
click at [1257, 820] on button "Next" at bounding box center [1254, 797] width 92 height 47
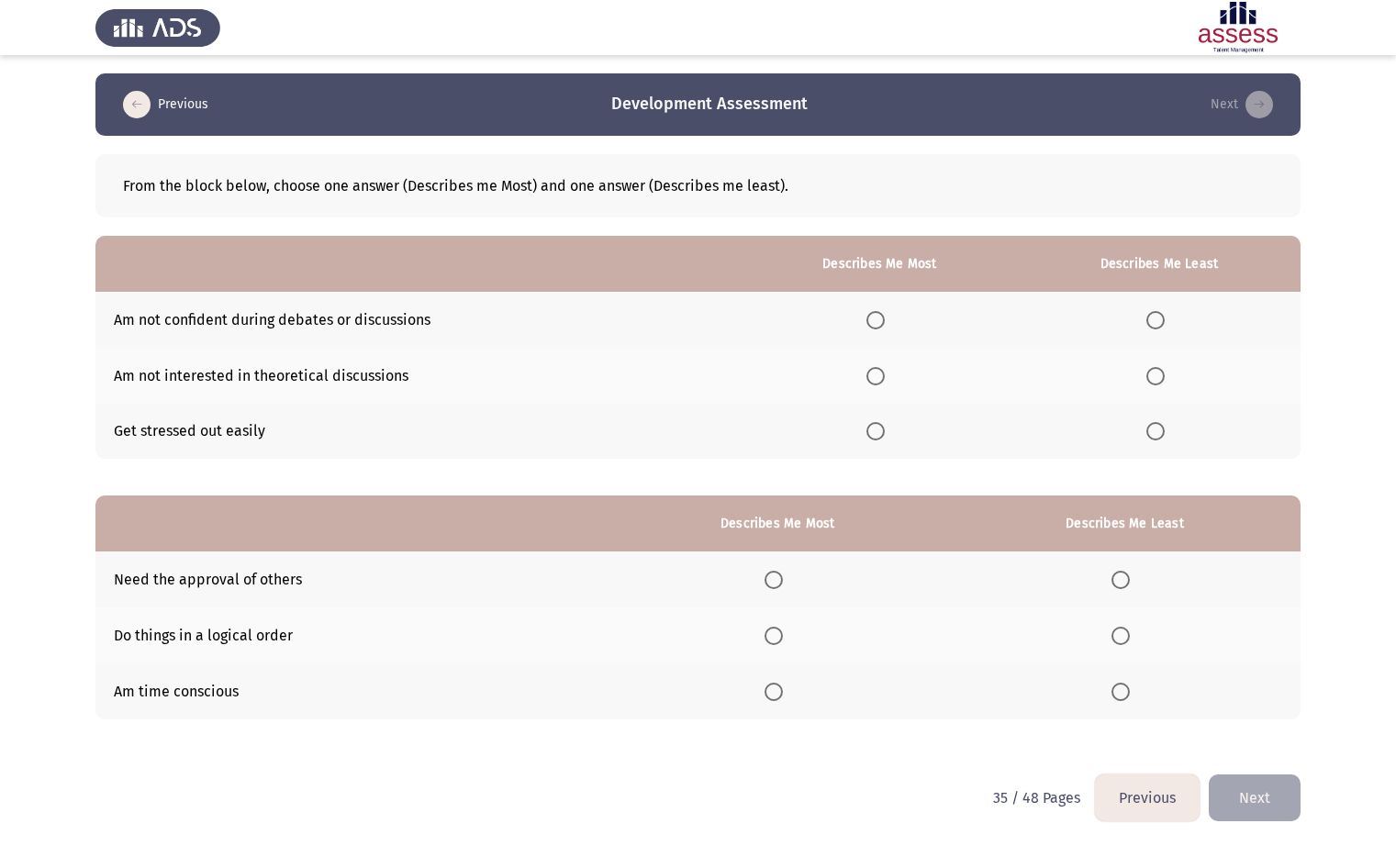
click at [878, 321] on span "Select an option" at bounding box center [875, 319] width 18 height 18
click at [878, 321] on input "Select an option" at bounding box center [875, 319] width 18 height 18
click at [1164, 314] on span "Select an option" at bounding box center [1155, 319] width 18 height 18
click at [1164, 314] on input "Select an option" at bounding box center [1155, 319] width 18 height 18
click at [880, 434] on span "Select an option" at bounding box center [875, 430] width 18 height 18
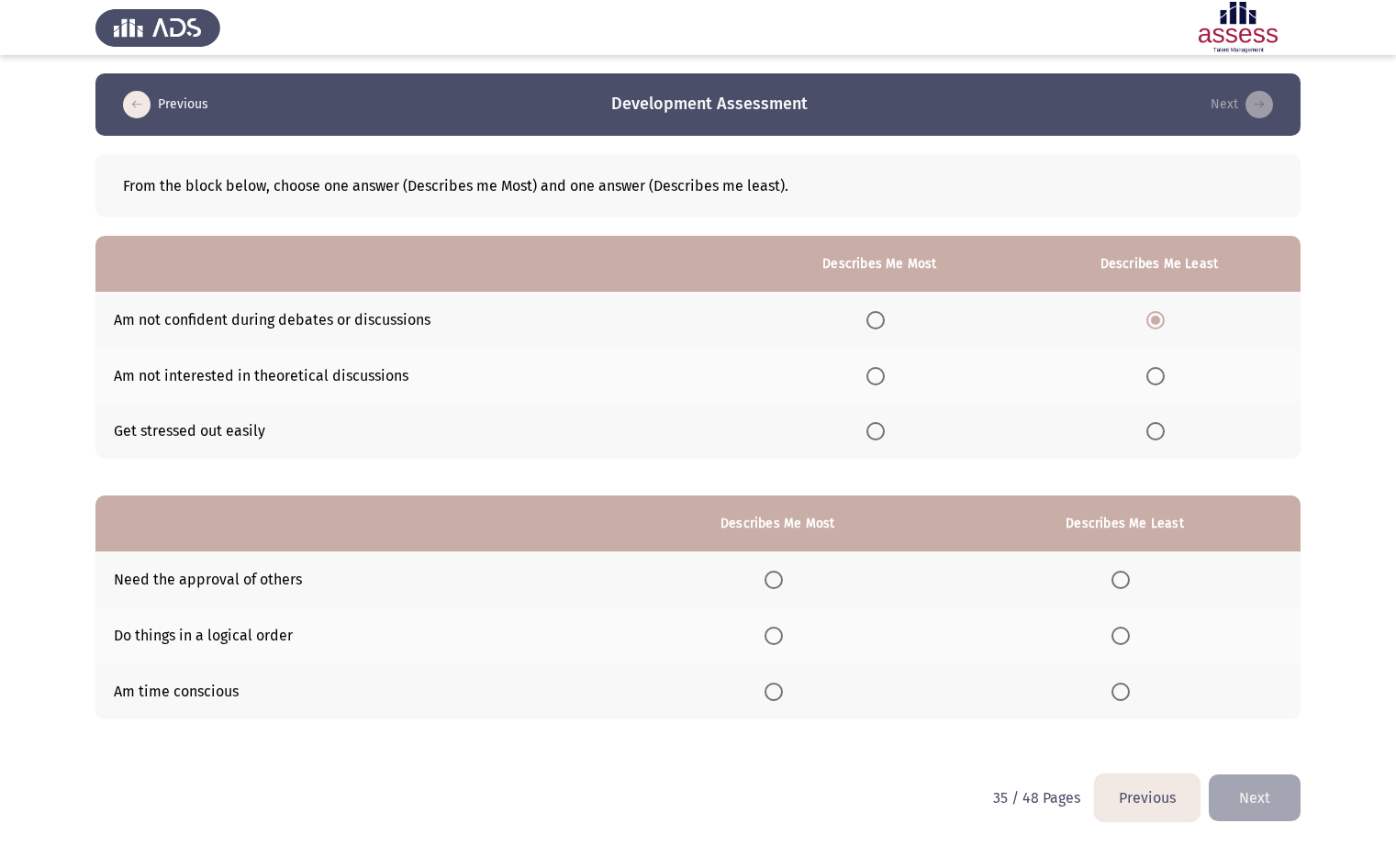
click at [880, 434] on input "Select an option" at bounding box center [875, 430] width 18 height 18
click at [1123, 570] on mat-radio-button "Select an option" at bounding box center [1123, 579] width 26 height 19
click at [1108, 578] on th at bounding box center [1124, 579] width 352 height 56
click at [1123, 569] on th at bounding box center [1124, 579] width 352 height 56
click at [1118, 577] on span "Select an option" at bounding box center [1120, 579] width 18 height 18
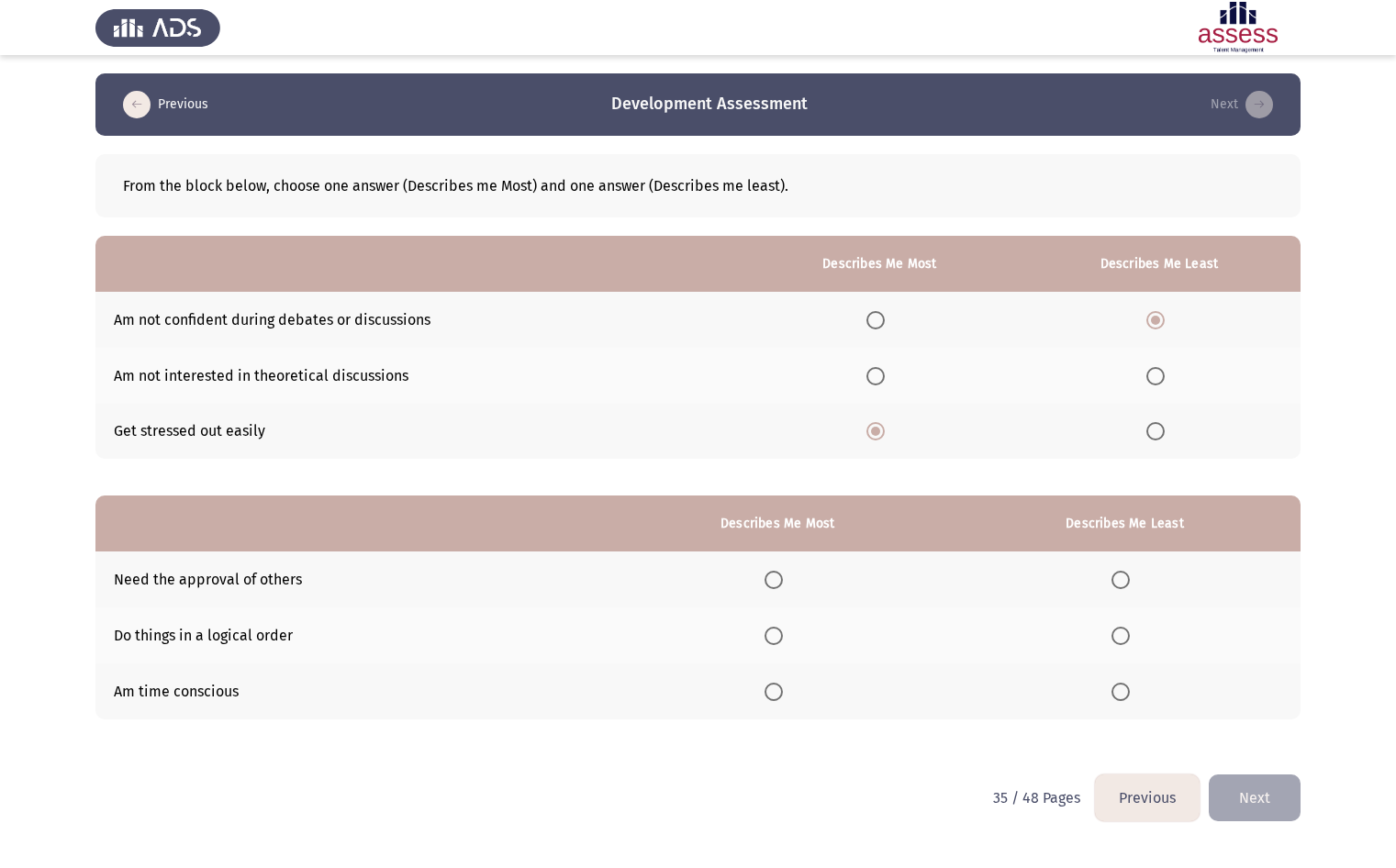
click at [1118, 577] on input "Select an option" at bounding box center [1120, 579] width 18 height 18
click at [775, 630] on span "Select an option" at bounding box center [773, 635] width 18 height 18
click at [775, 630] on input "Select an option" at bounding box center [773, 635] width 18 height 18
click at [1270, 808] on button "Next" at bounding box center [1254, 797] width 92 height 47
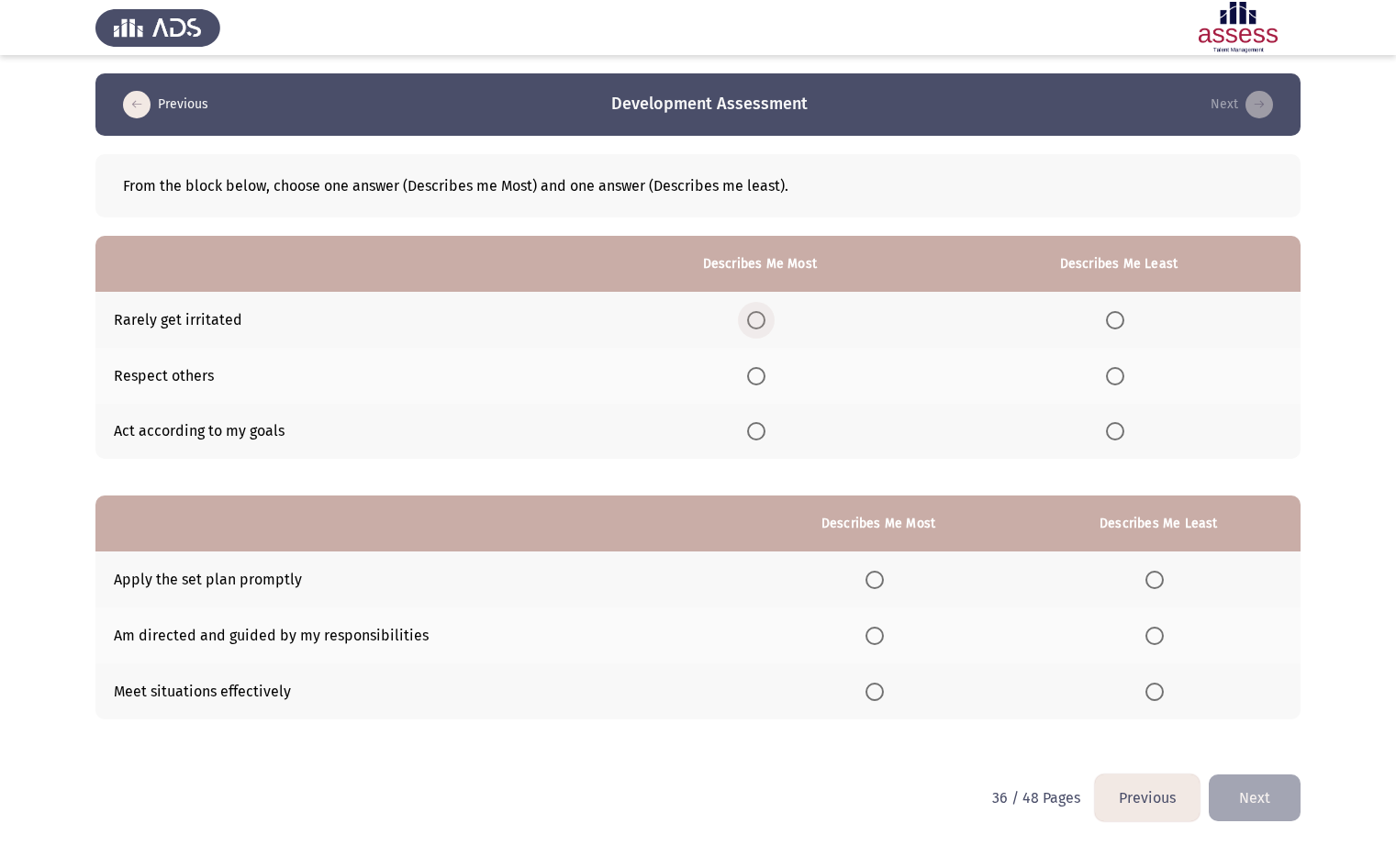
click at [755, 328] on span "Select an option" at bounding box center [755, 319] width 18 height 18
click at [755, 328] on input "Select an option" at bounding box center [755, 319] width 18 height 18
click at [1123, 372] on span "Select an option" at bounding box center [1114, 376] width 18 height 18
click at [1123, 372] on input "Select an option" at bounding box center [1114, 376] width 18 height 18
click at [871, 694] on span "Select an option" at bounding box center [874, 691] width 18 height 18
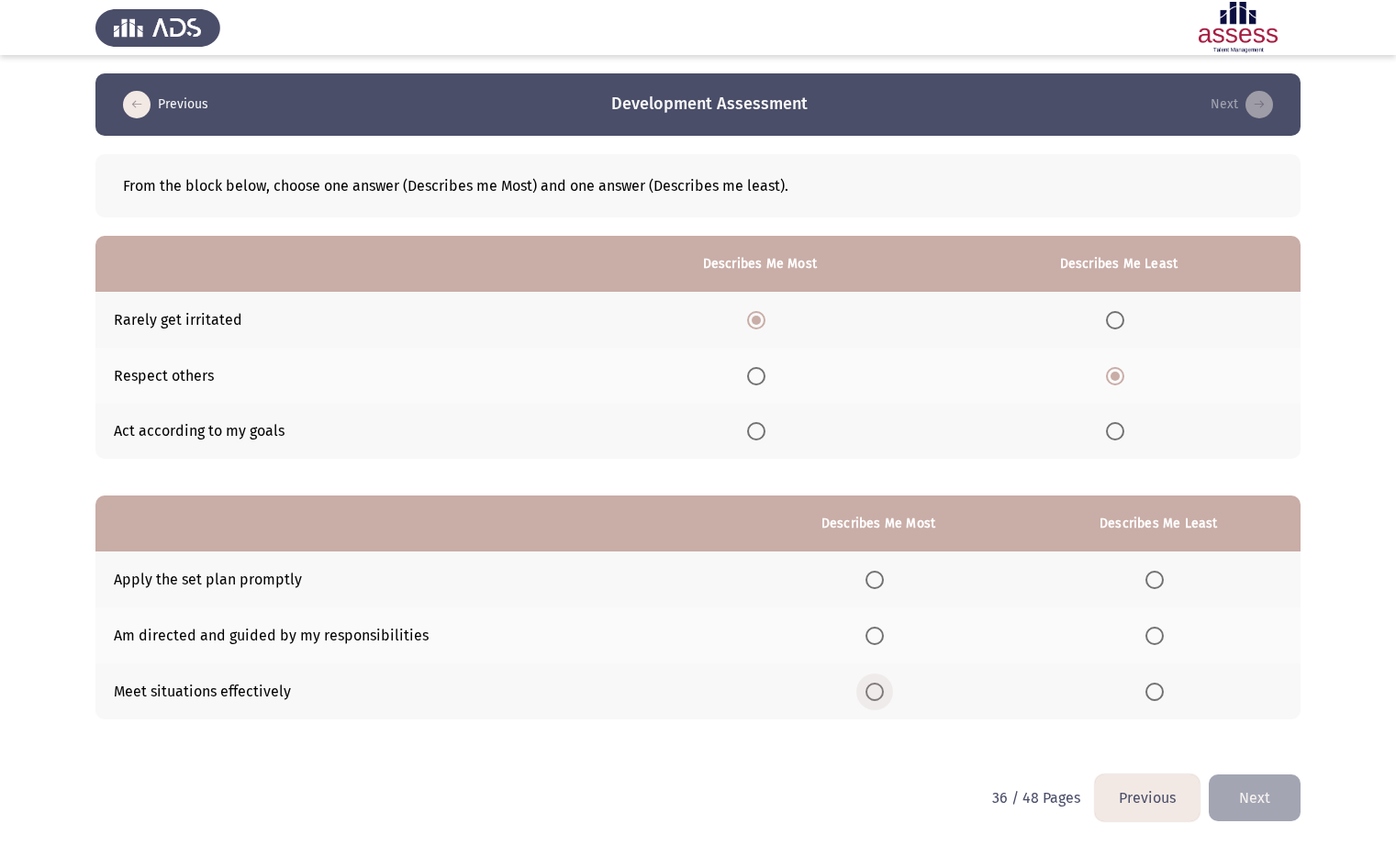
click at [871, 694] on input "Select an option" at bounding box center [874, 691] width 18 height 18
click at [869, 575] on span "Select an option" at bounding box center [874, 579] width 18 height 18
click at [869, 575] on input "Select an option" at bounding box center [874, 579] width 18 height 18
click at [1153, 700] on span "Select an option" at bounding box center [1154, 691] width 18 height 18
click at [1153, 700] on input "Select an option" at bounding box center [1154, 691] width 18 height 18
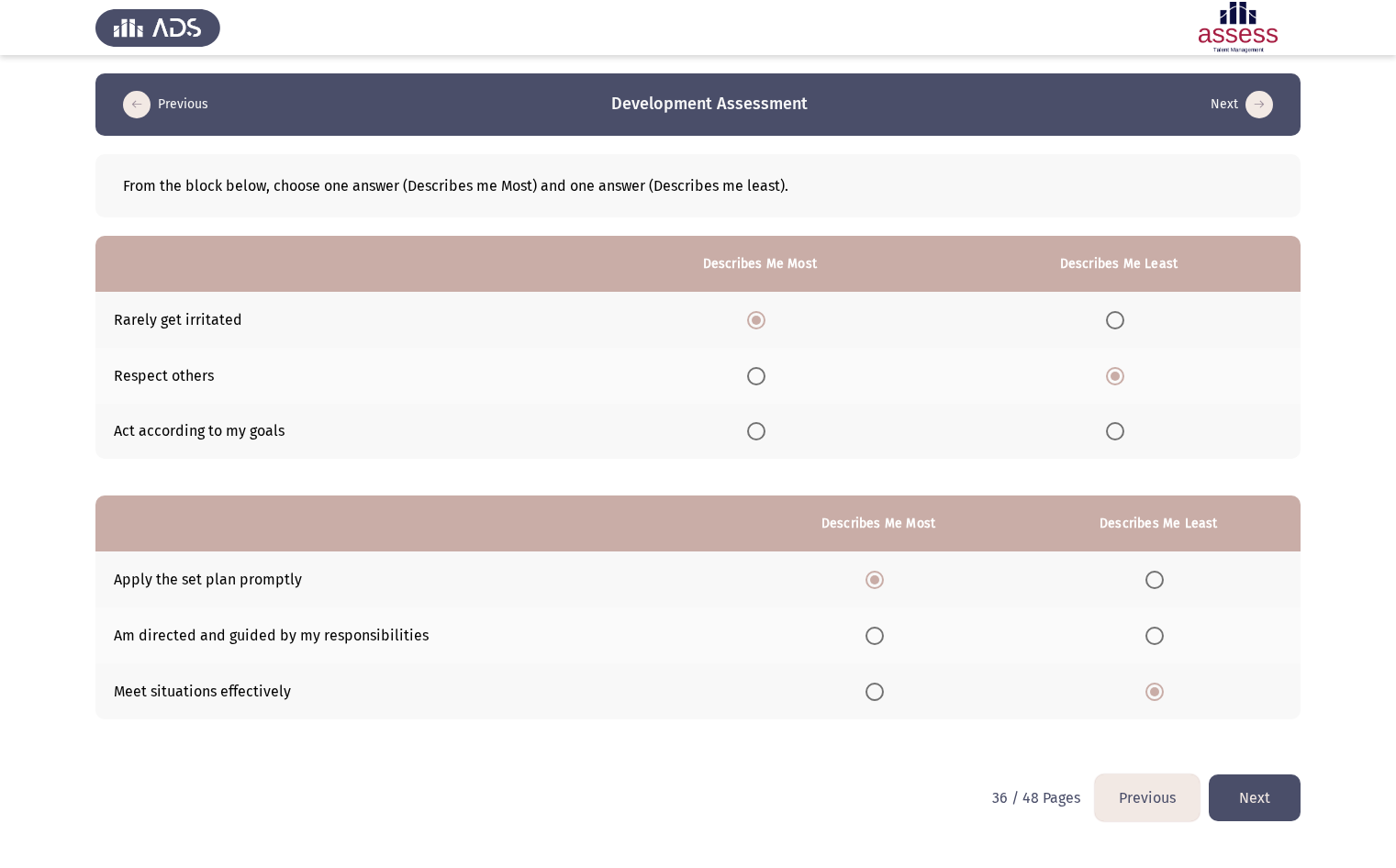
click at [1260, 799] on button "Next" at bounding box center [1254, 797] width 92 height 47
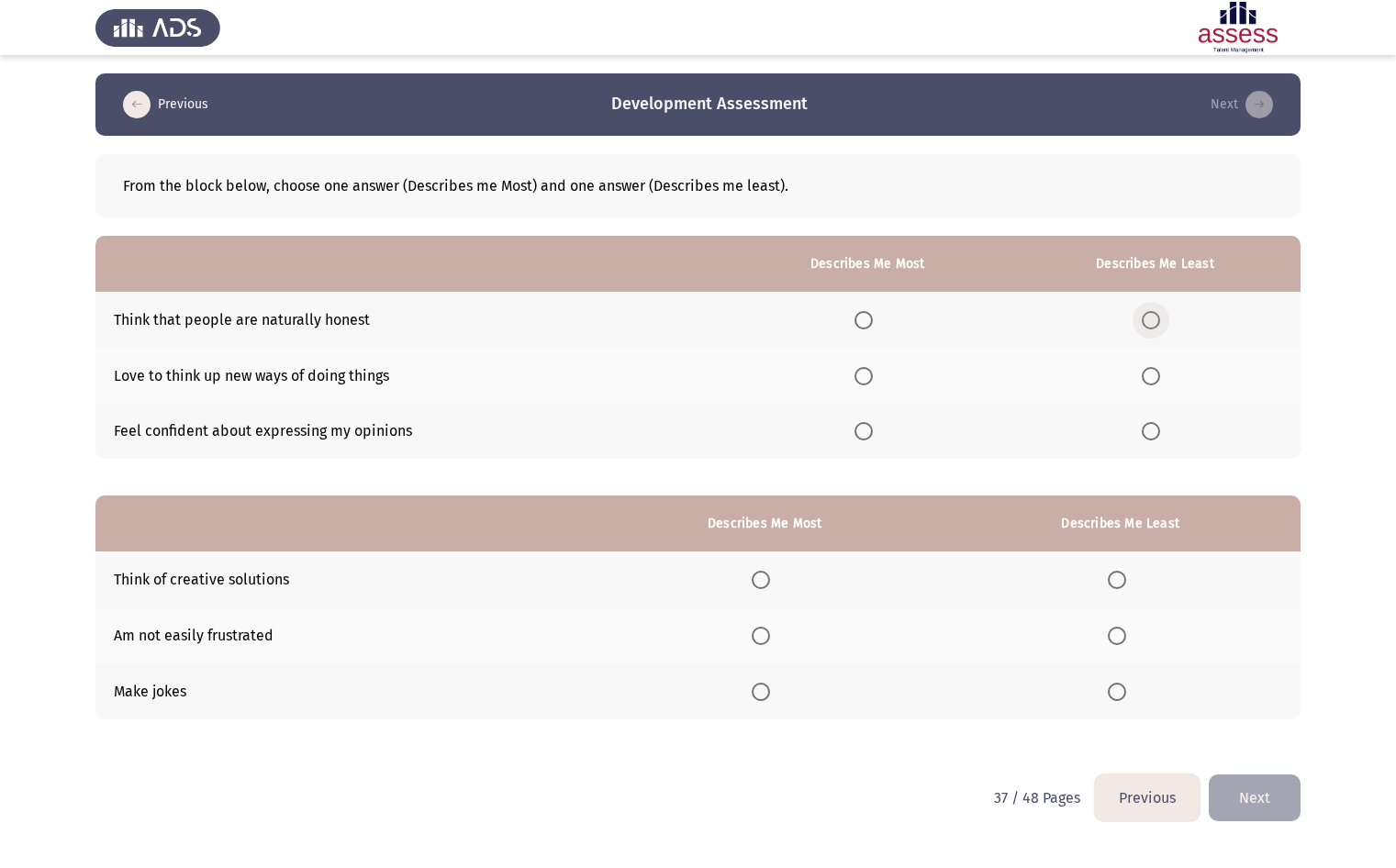
click at [1145, 319] on span "Select an option" at bounding box center [1150, 319] width 18 height 18
click at [1145, 319] on input "Select an option" at bounding box center [1150, 319] width 18 height 18
click at [880, 375] on label "Select an option" at bounding box center [866, 376] width 26 height 18
click at [873, 375] on input "Select an option" at bounding box center [862, 376] width 18 height 18
click at [765, 573] on span "Select an option" at bounding box center [760, 579] width 18 height 18
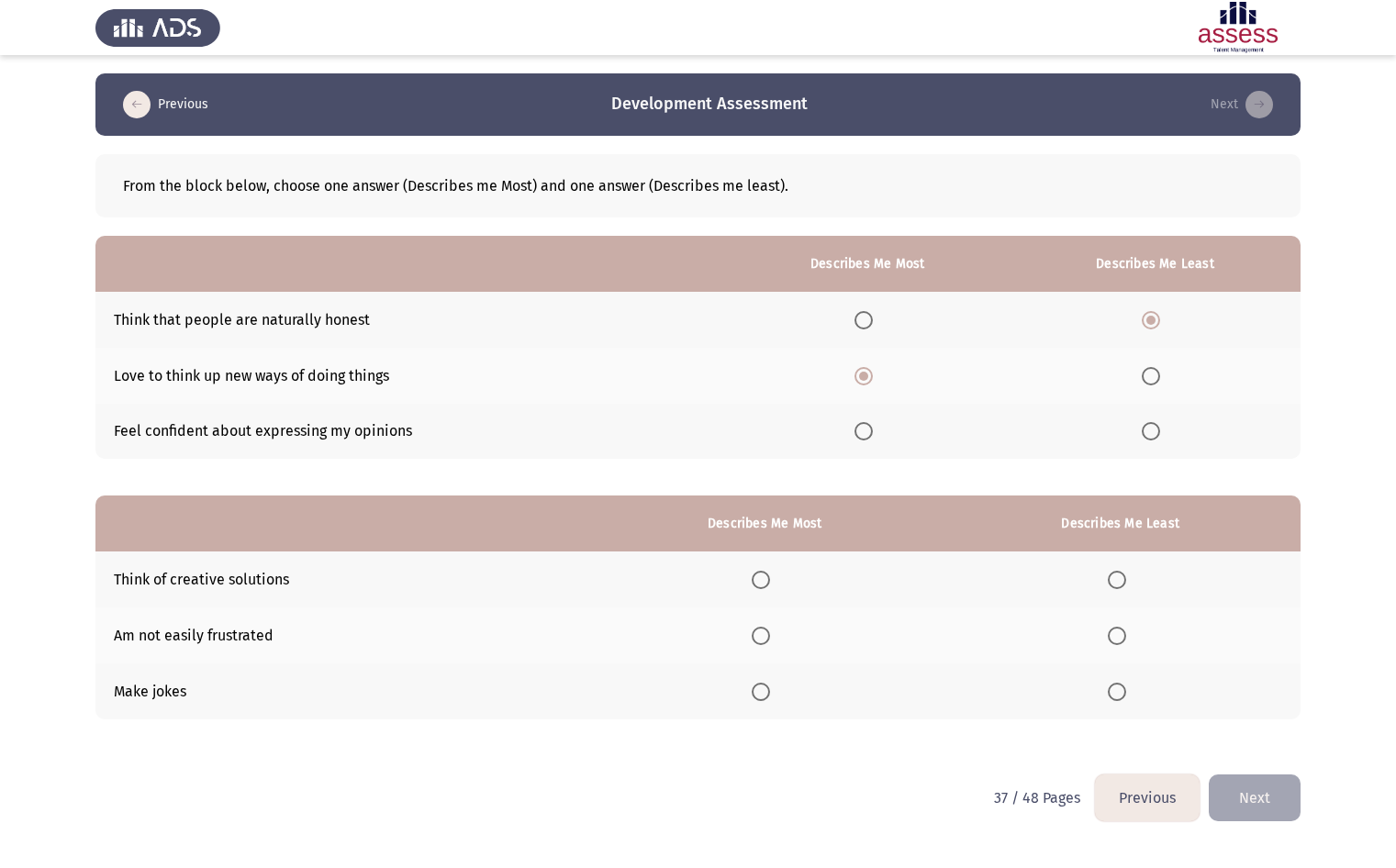
click at [765, 573] on input "Select an option" at bounding box center [760, 579] width 18 height 18
click at [1122, 688] on span "Select an option" at bounding box center [1116, 691] width 18 height 18
click at [1122, 688] on input "Select an option" at bounding box center [1116, 691] width 18 height 18
click at [1241, 780] on button "Next" at bounding box center [1254, 797] width 92 height 47
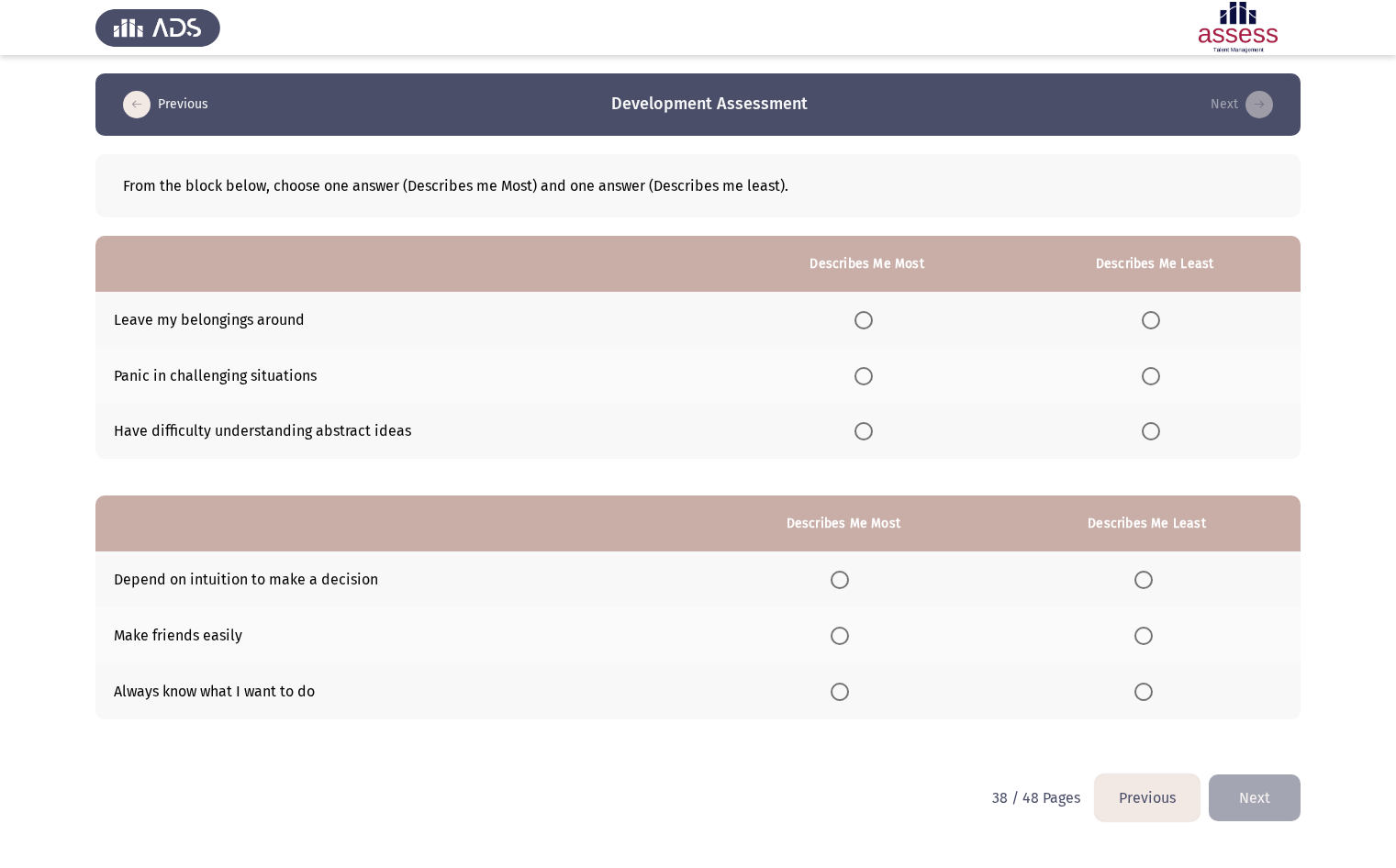
click at [862, 433] on span "Select an option" at bounding box center [862, 430] width 18 height 18
click at [862, 433] on input "Select an option" at bounding box center [862, 430] width 18 height 18
click at [1152, 317] on span "Select an option" at bounding box center [1150, 319] width 18 height 18
click at [1152, 317] on input "Select an option" at bounding box center [1150, 319] width 18 height 18
click at [860, 311] on span "Select an option" at bounding box center [862, 319] width 18 height 18
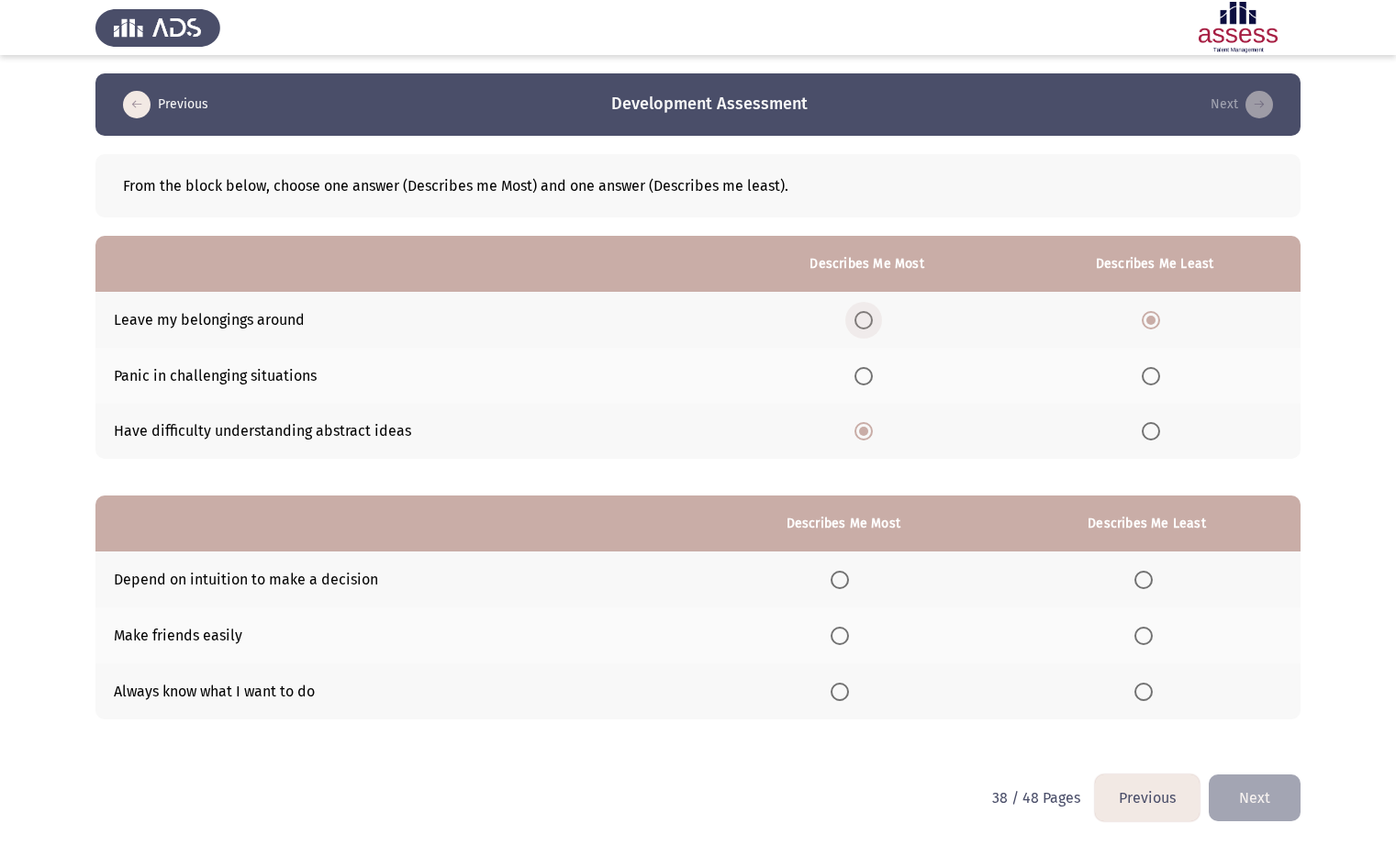
click at [860, 311] on input "Select an option" at bounding box center [862, 319] width 18 height 18
click at [1162, 430] on label "Select an option" at bounding box center [1154, 430] width 26 height 18
click at [1160, 430] on input "Select an option" at bounding box center [1150, 430] width 18 height 18
click at [1141, 633] on span "Select an option" at bounding box center [1143, 635] width 18 height 18
click at [1141, 633] on input "Select an option" at bounding box center [1143, 635] width 18 height 18
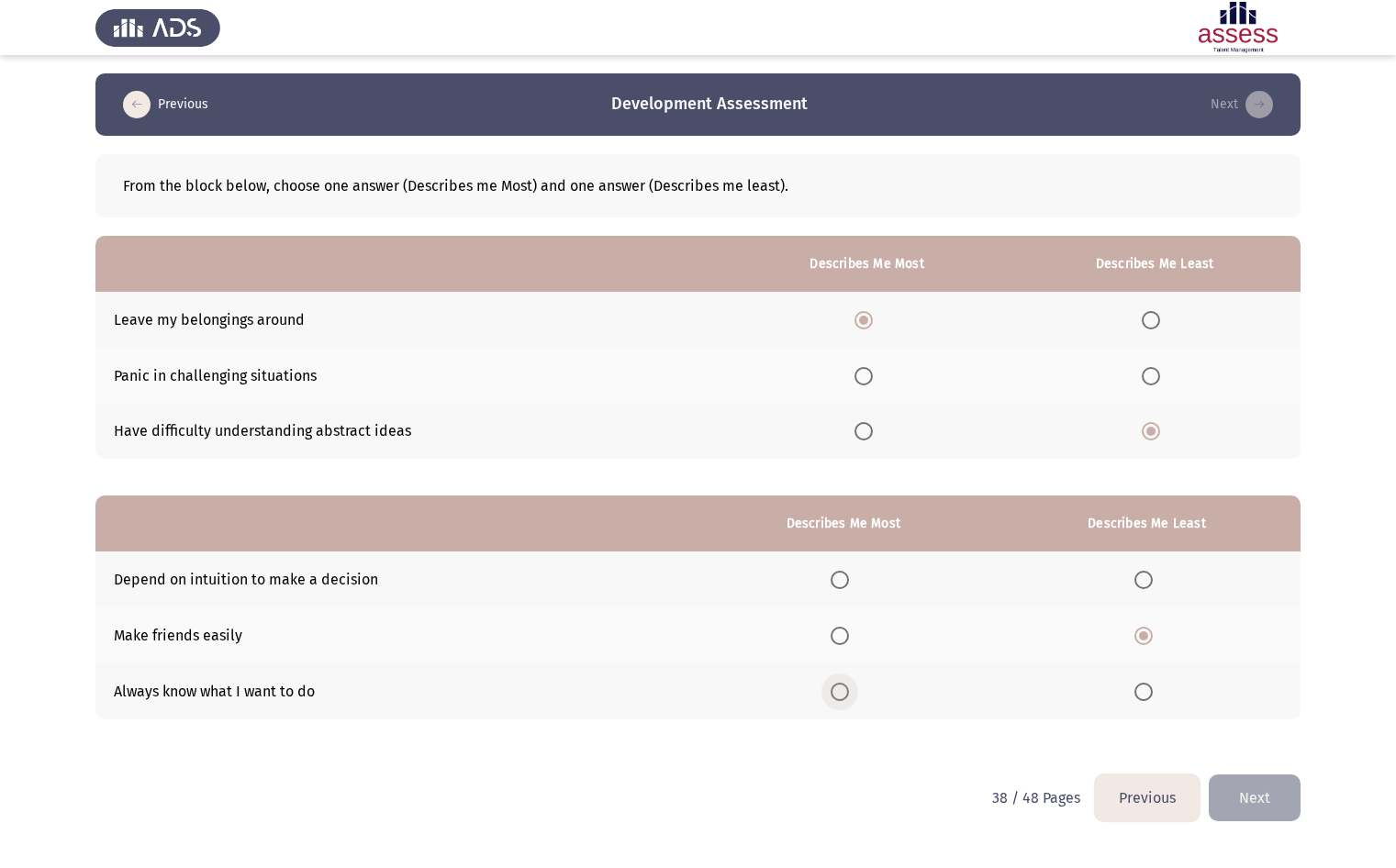
click at [836, 695] on span "Select an option" at bounding box center [839, 691] width 18 height 18
click at [836, 695] on input "Select an option" at bounding box center [839, 691] width 18 height 18
click at [1277, 792] on button "Next" at bounding box center [1254, 797] width 92 height 47
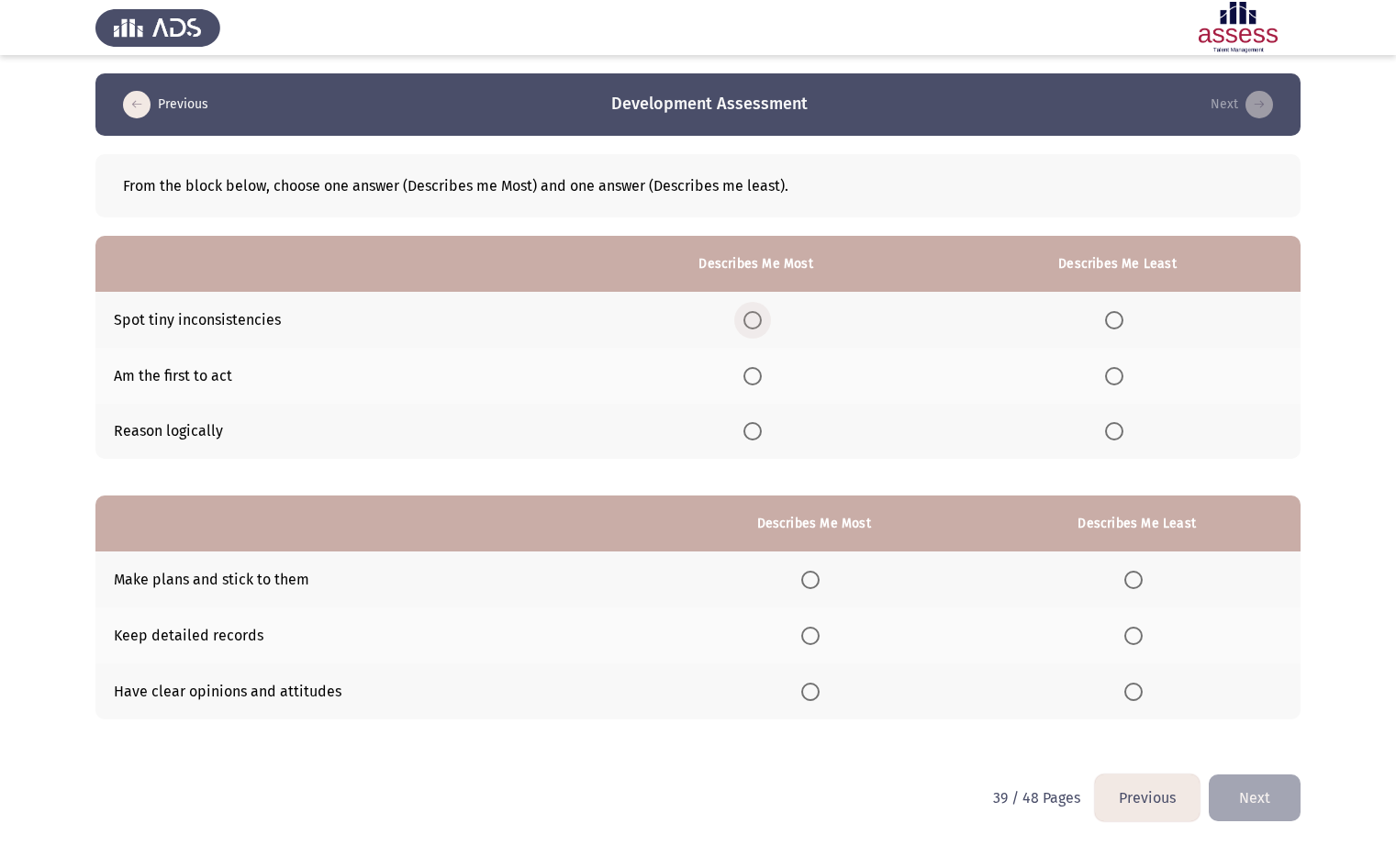
click at [759, 316] on span "Select an option" at bounding box center [752, 319] width 18 height 18
click at [759, 316] on input "Select an option" at bounding box center [752, 319] width 18 height 18
click at [753, 433] on span "Select an option" at bounding box center [752, 430] width 18 height 18
click at [753, 433] on input "Select an option" at bounding box center [752, 430] width 18 height 18
click at [1116, 383] on span "Select an option" at bounding box center [1113, 376] width 18 height 18
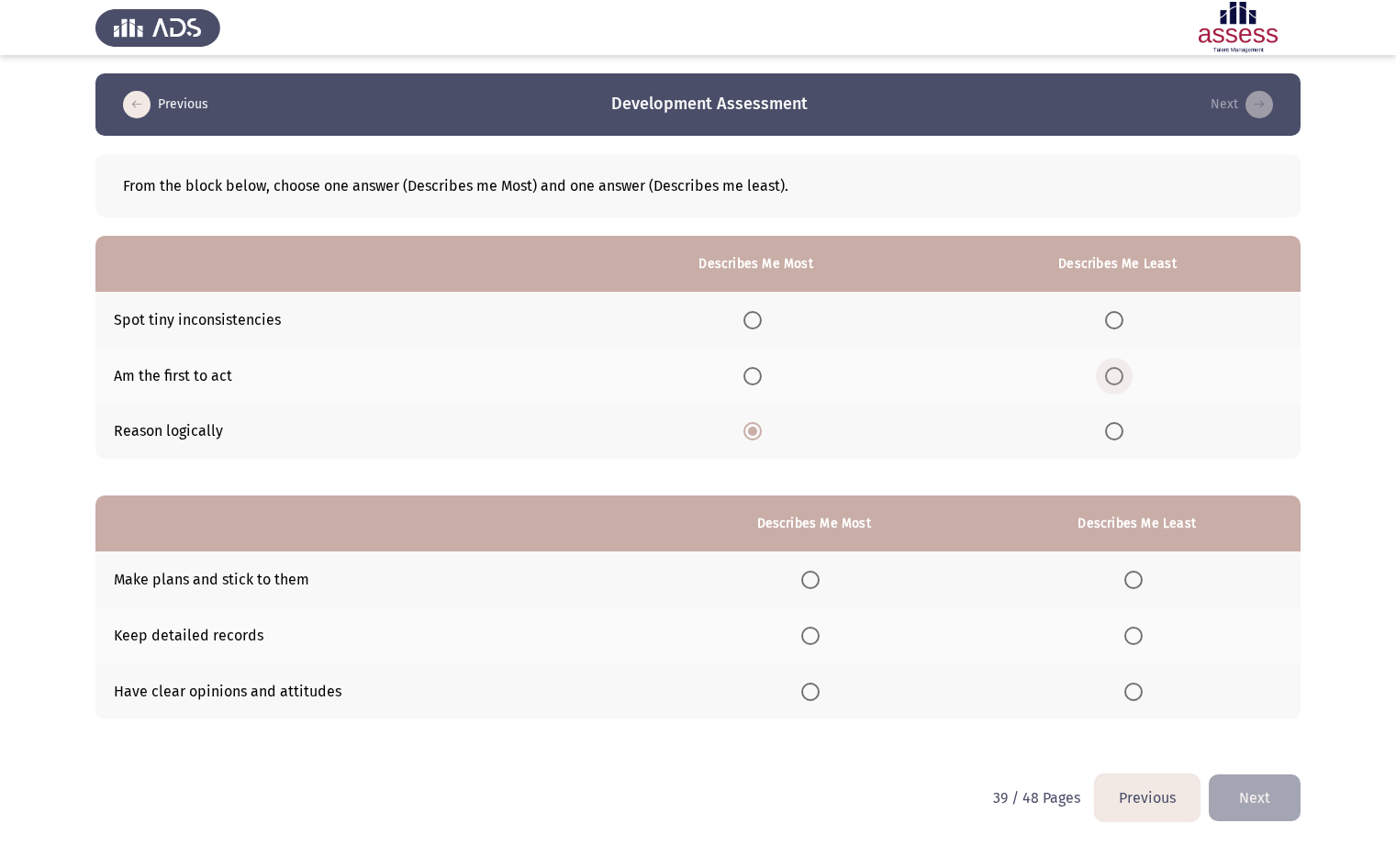
click at [1116, 383] on input "Select an option" at bounding box center [1113, 376] width 18 height 18
click at [807, 688] on span "Select an option" at bounding box center [810, 691] width 18 height 18
click at [807, 688] on input "Select an option" at bounding box center [810, 691] width 18 height 18
click at [808, 627] on span "Select an option" at bounding box center [810, 635] width 18 height 18
click at [808, 627] on input "Select an option" at bounding box center [810, 635] width 18 height 18
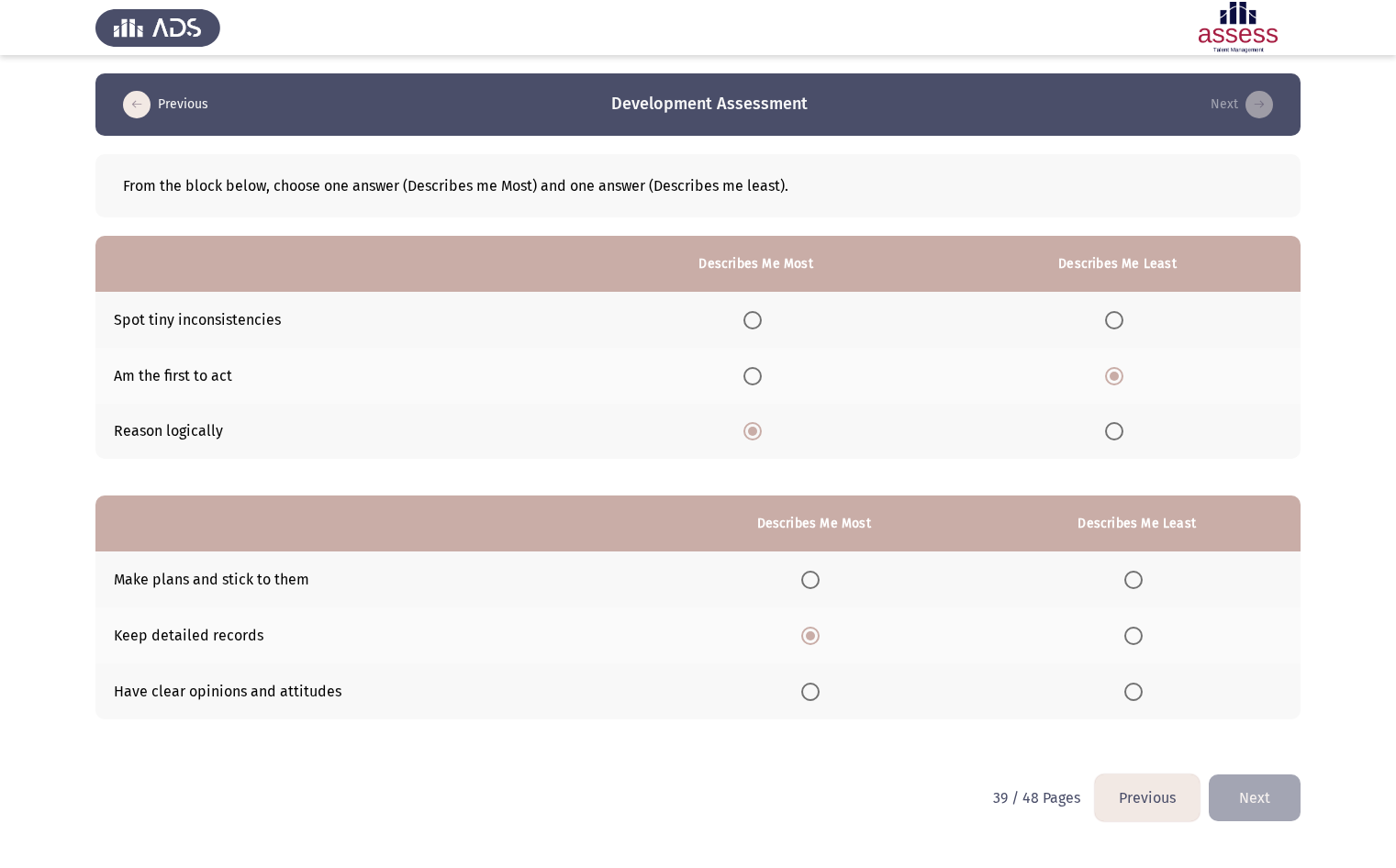
click at [1137, 689] on span "Select an option" at bounding box center [1132, 691] width 18 height 18
click at [1137, 689] on input "Select an option" at bounding box center [1132, 691] width 18 height 18
click at [1276, 798] on button "Next" at bounding box center [1254, 797] width 92 height 47
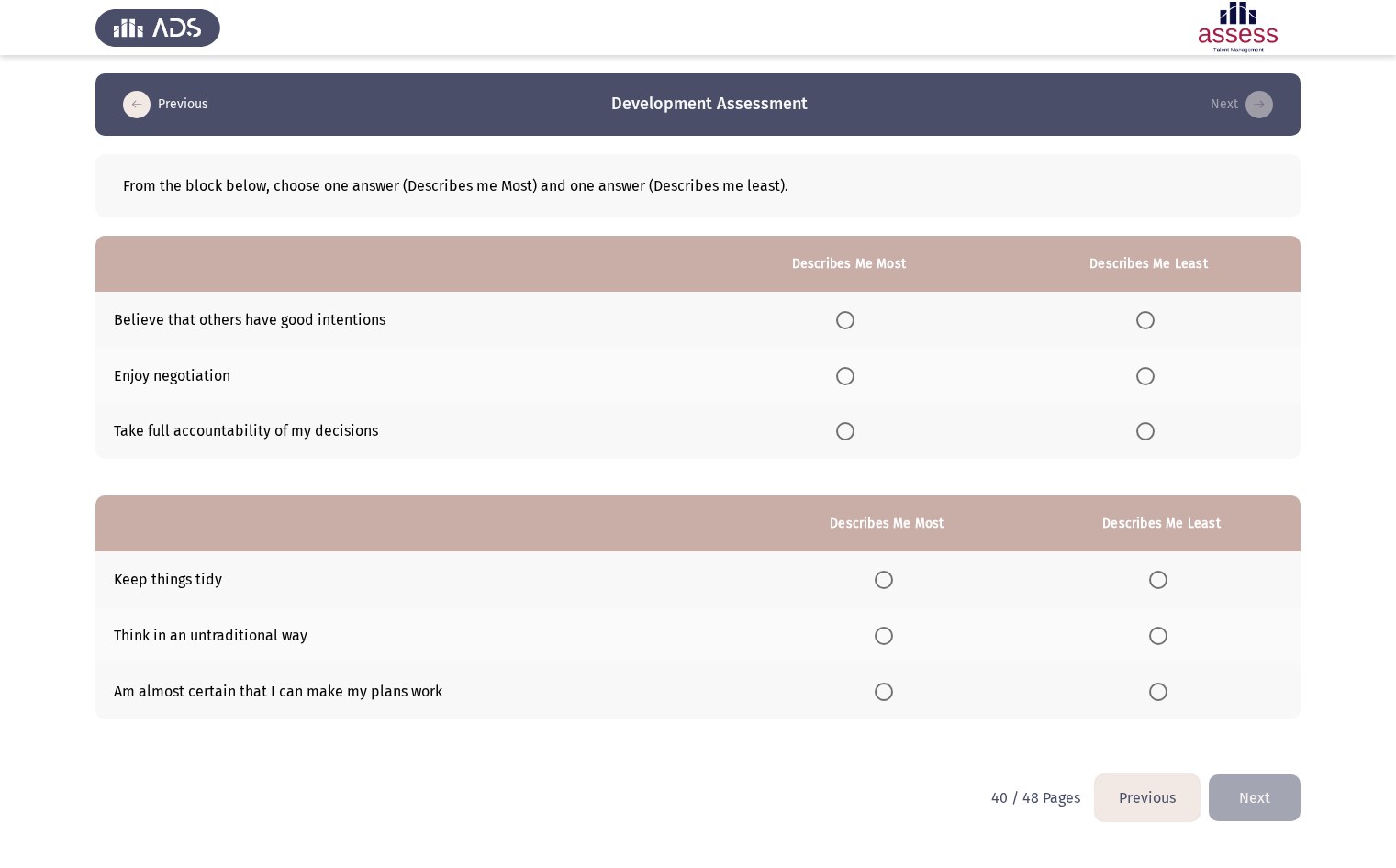
click at [1145, 316] on span "Select an option" at bounding box center [1145, 319] width 18 height 18
click at [1145, 316] on input "Select an option" at bounding box center [1145, 319] width 18 height 18
click at [843, 374] on span "Select an option" at bounding box center [844, 376] width 18 height 18
click at [843, 374] on input "Select an option" at bounding box center [844, 376] width 18 height 18
click at [890, 640] on span "Select an option" at bounding box center [883, 635] width 18 height 18
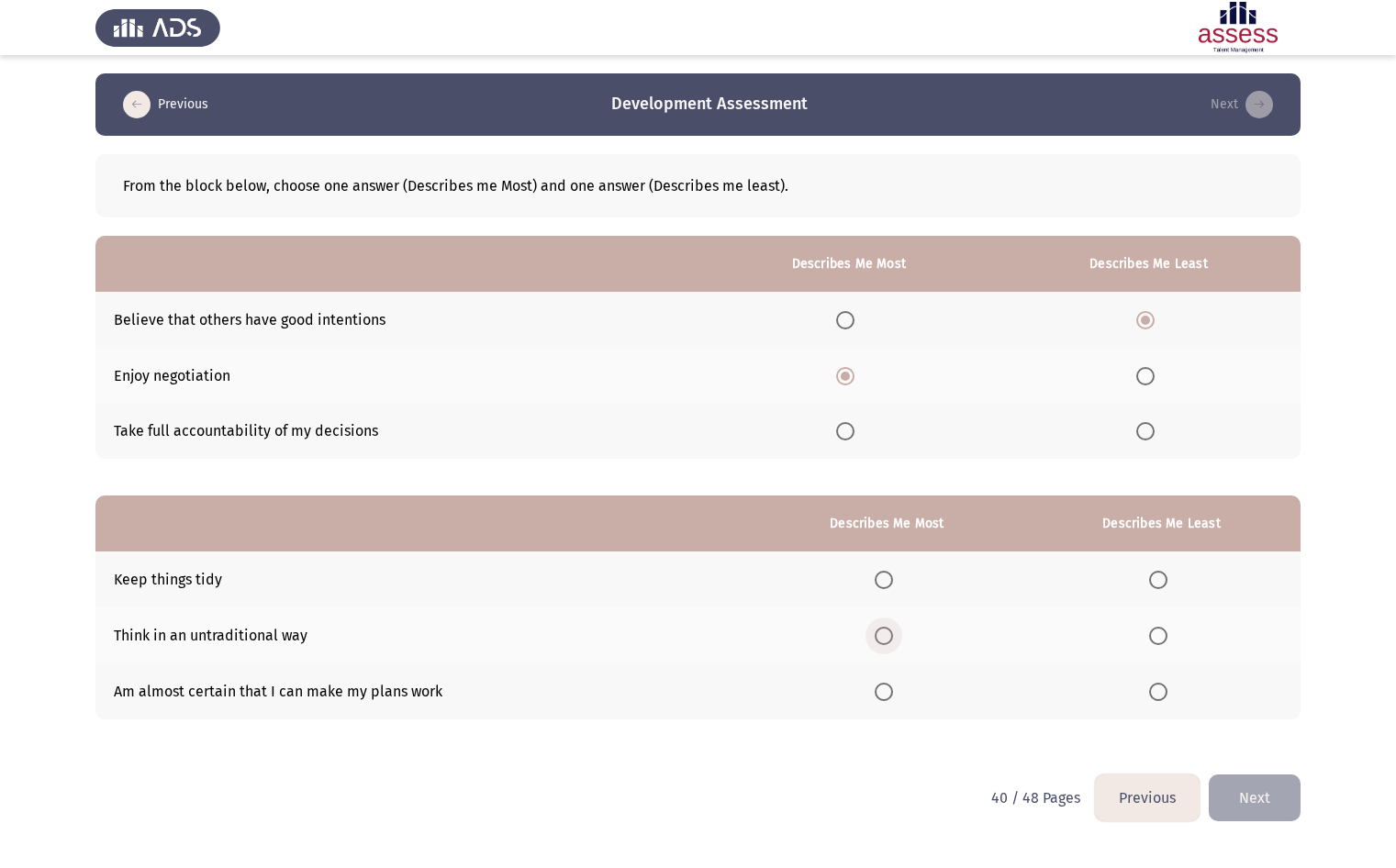
click at [890, 640] on input "Select an option" at bounding box center [883, 635] width 18 height 18
click at [1160, 589] on span "Select an option" at bounding box center [1157, 579] width 18 height 18
click at [1160, 589] on input "Select an option" at bounding box center [1157, 579] width 18 height 18
click at [1254, 792] on button "Next" at bounding box center [1254, 797] width 92 height 47
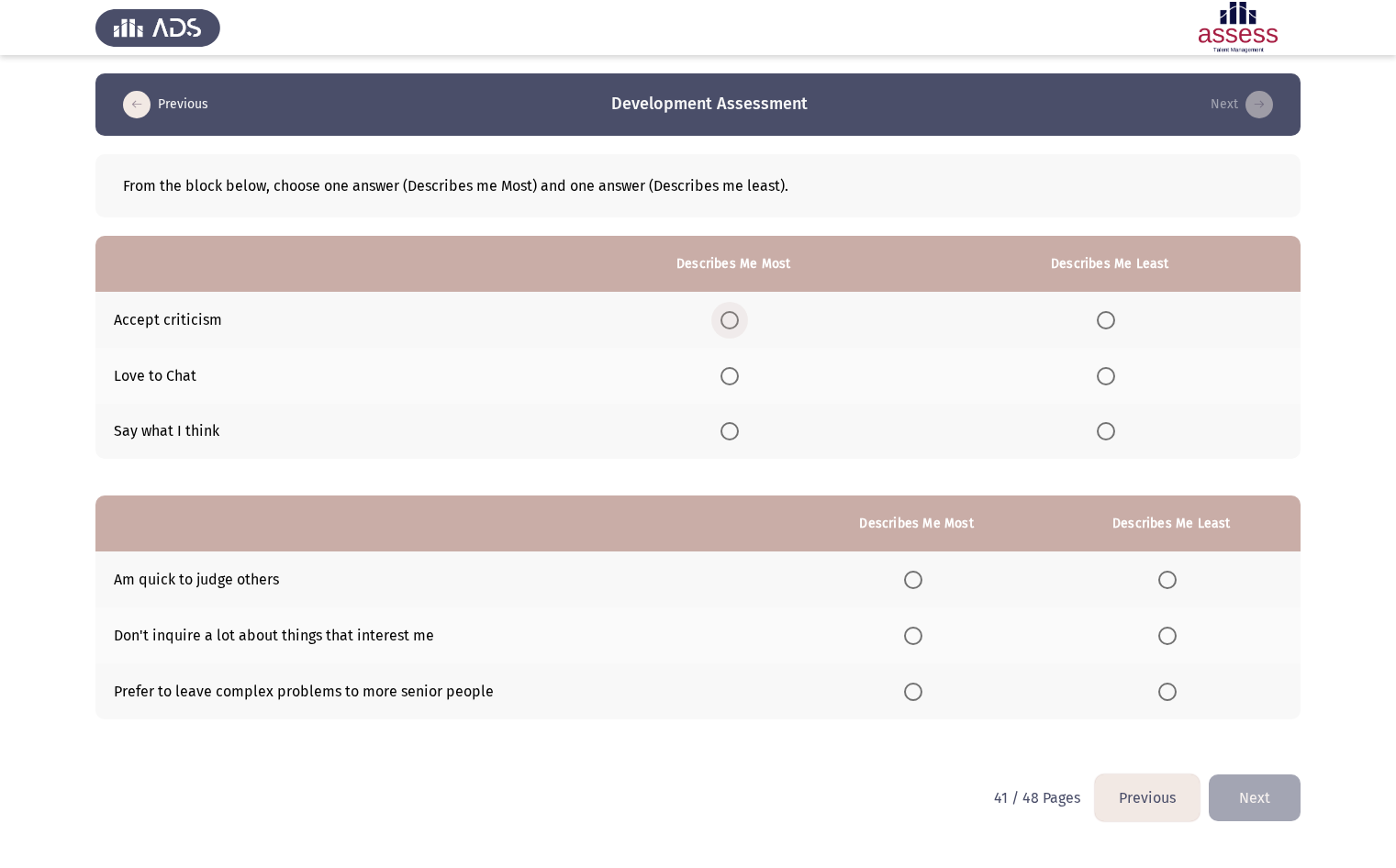
click at [738, 312] on span "Select an option" at bounding box center [729, 319] width 18 height 18
click at [738, 312] on input "Select an option" at bounding box center [729, 319] width 18 height 18
click at [1102, 375] on span "Select an option" at bounding box center [1105, 376] width 18 height 18
click at [1102, 375] on input "Select an option" at bounding box center [1105, 376] width 18 height 18
click at [919, 578] on span "Select an option" at bounding box center [912, 579] width 18 height 18
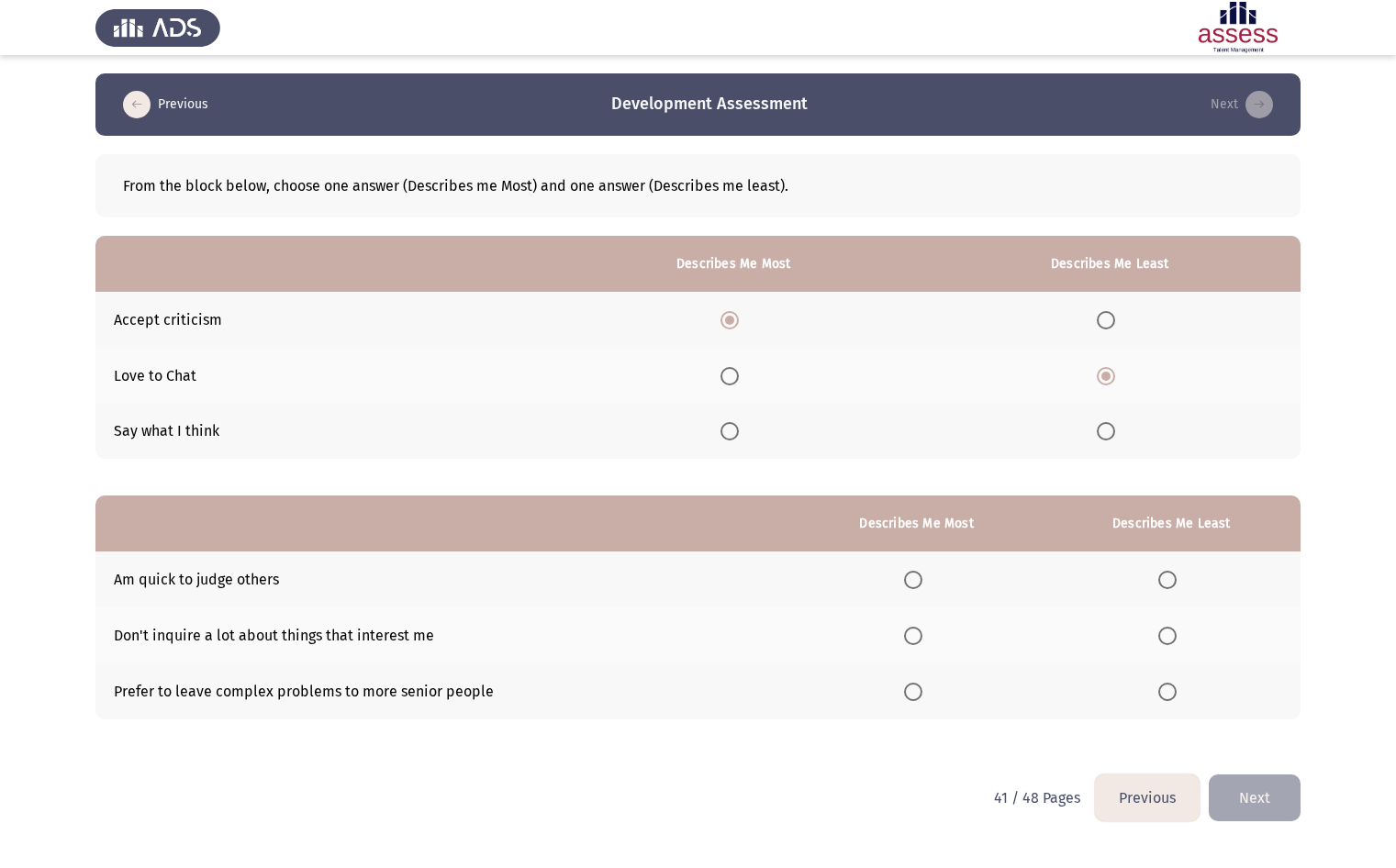
click at [919, 578] on input "Select an option" at bounding box center [912, 579] width 18 height 18
click at [1176, 635] on span "Select an option" at bounding box center [1167, 635] width 18 height 18
click at [1176, 635] on input "Select an option" at bounding box center [1167, 635] width 18 height 18
click at [1258, 790] on button "Next" at bounding box center [1254, 797] width 92 height 47
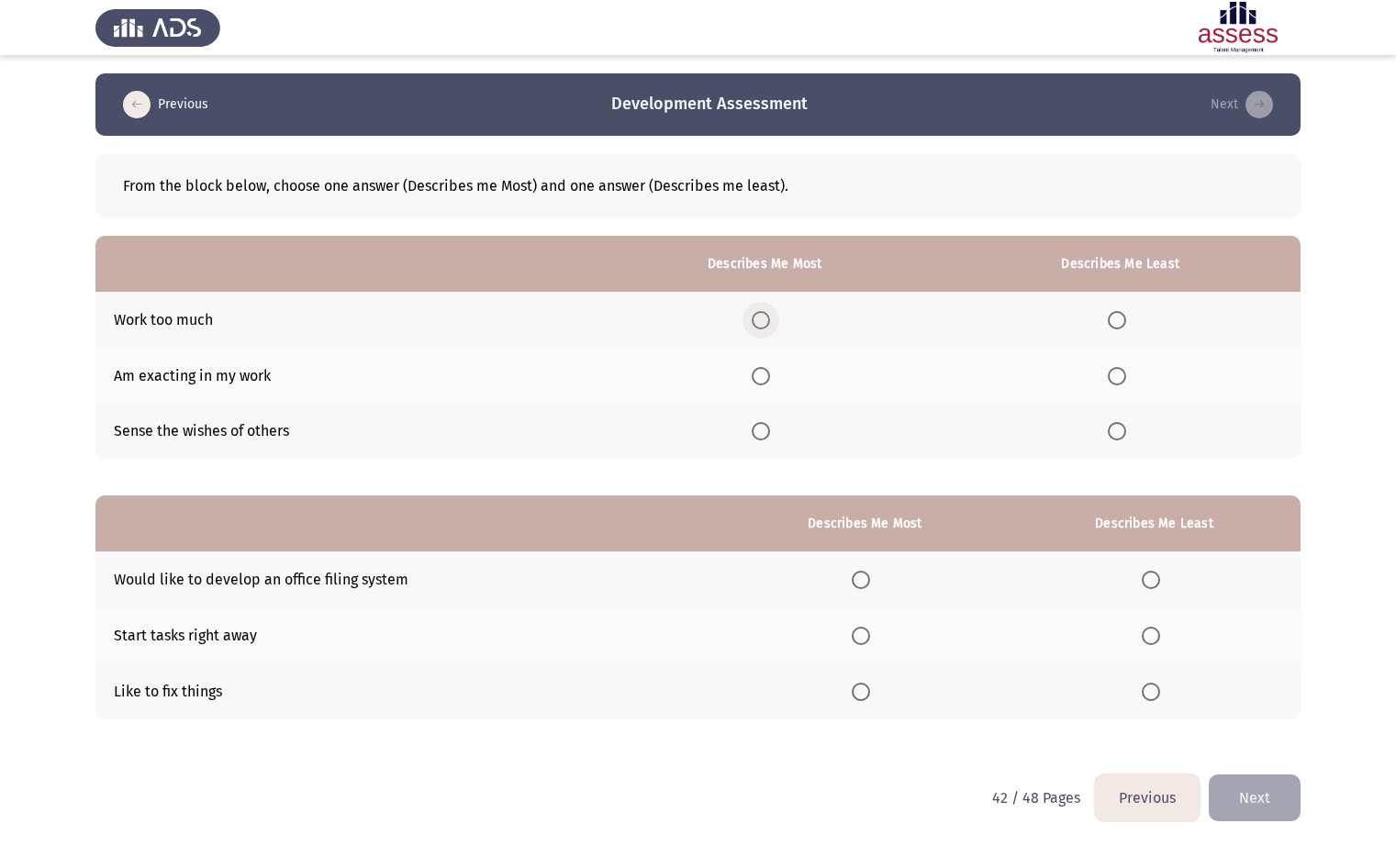
click at [777, 311] on label "Select an option" at bounding box center [764, 319] width 26 height 18
click at [770, 311] on input "Select an option" at bounding box center [760, 319] width 18 height 18
click at [1117, 424] on span "Select an option" at bounding box center [1116, 430] width 18 height 18
click at [1117, 424] on input "Select an option" at bounding box center [1116, 430] width 18 height 18
click at [1153, 573] on span "Select an option" at bounding box center [1150, 579] width 18 height 18
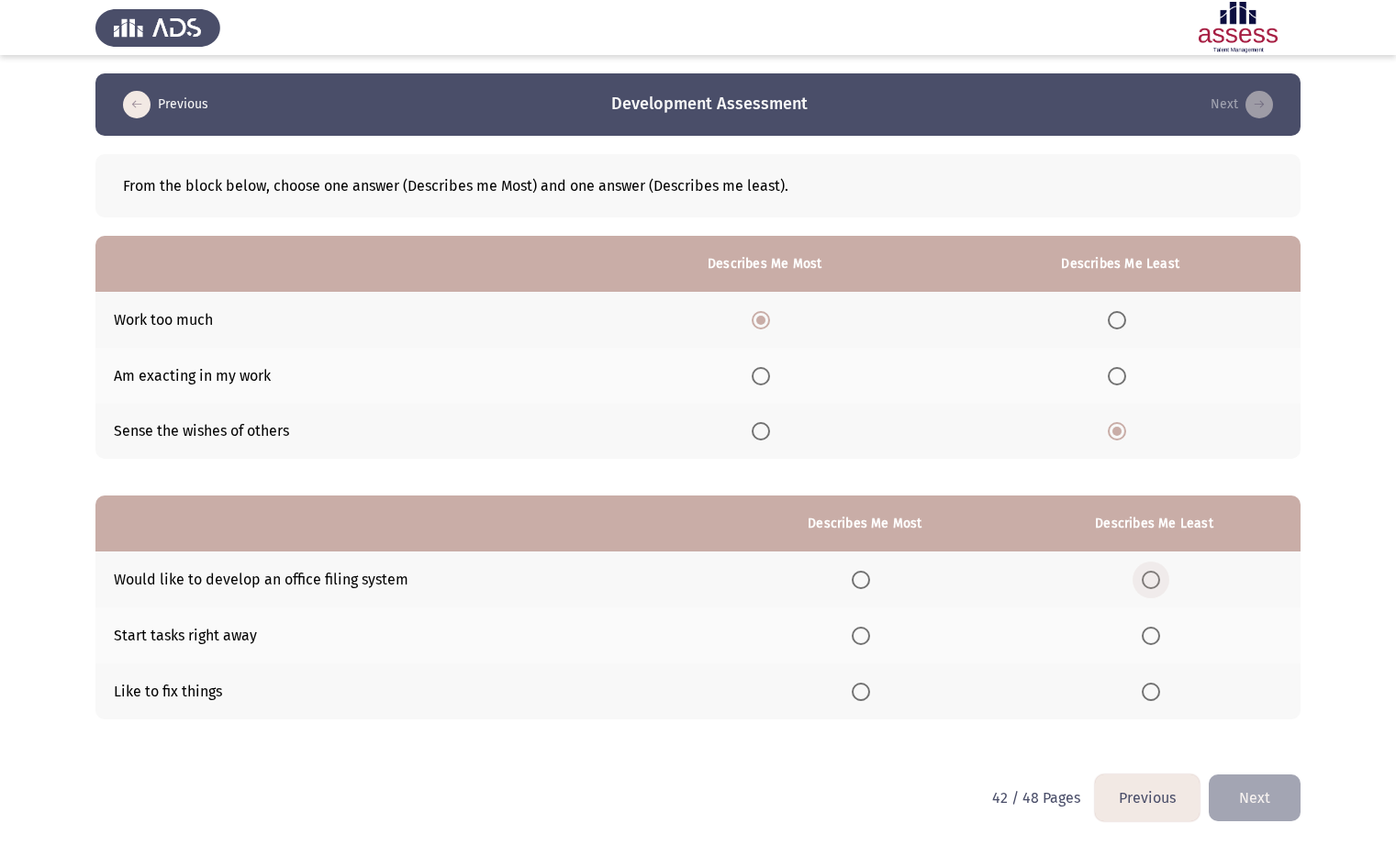
click at [1153, 573] on input "Select an option" at bounding box center [1150, 579] width 18 height 18
click at [866, 689] on span "Select an option" at bounding box center [860, 691] width 18 height 18
click at [866, 689] on input "Select an option" at bounding box center [860, 691] width 18 height 18
click at [1271, 792] on button "Next" at bounding box center [1254, 797] width 92 height 47
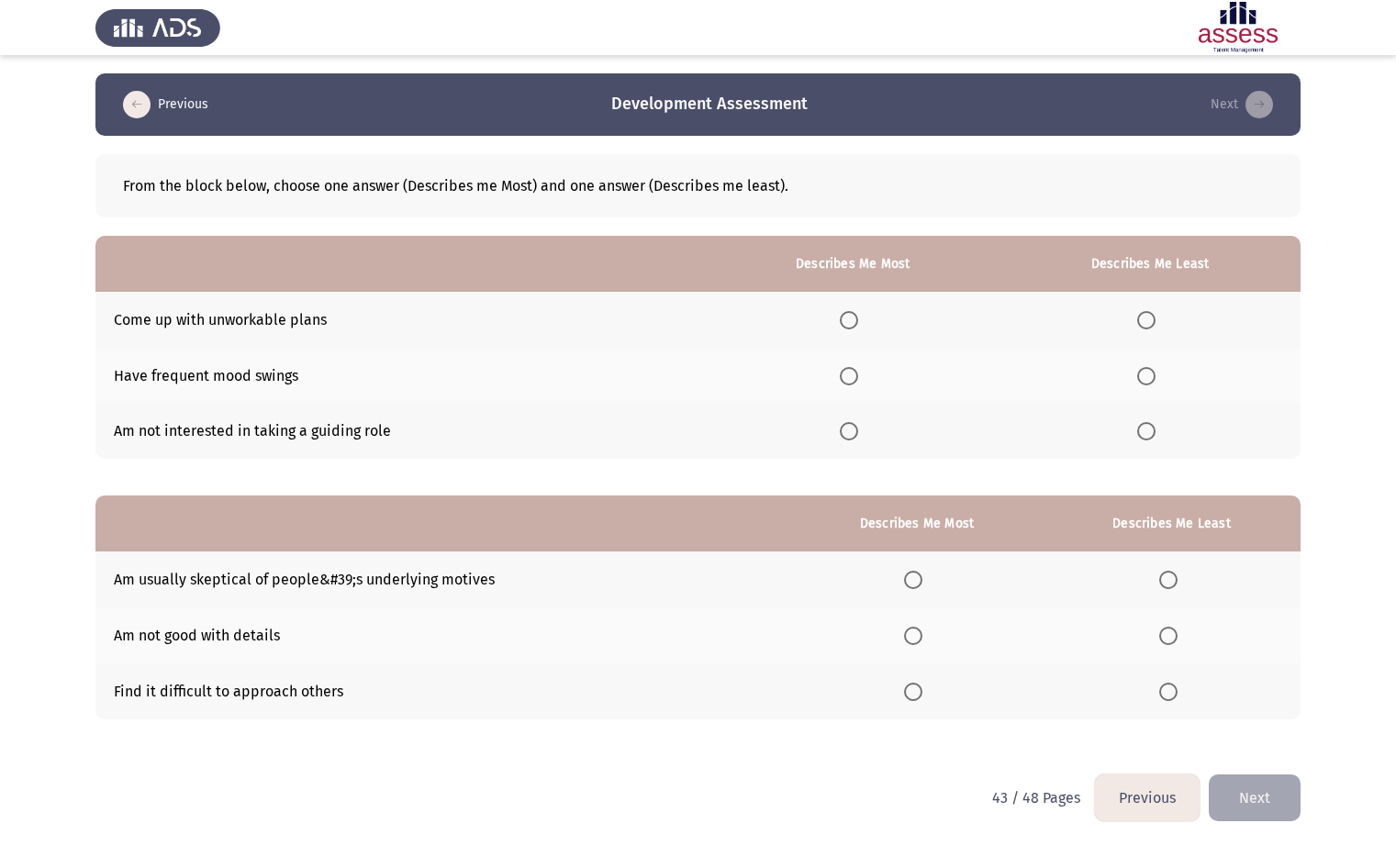
click at [1148, 368] on span "Select an option" at bounding box center [1145, 376] width 18 height 18
click at [1148, 368] on input "Select an option" at bounding box center [1145, 376] width 18 height 18
click at [849, 324] on span "Select an option" at bounding box center [848, 319] width 18 height 18
click at [849, 324] on input "Select an option" at bounding box center [848, 319] width 18 height 18
click at [1162, 582] on span "Select an option" at bounding box center [1167, 579] width 18 height 18
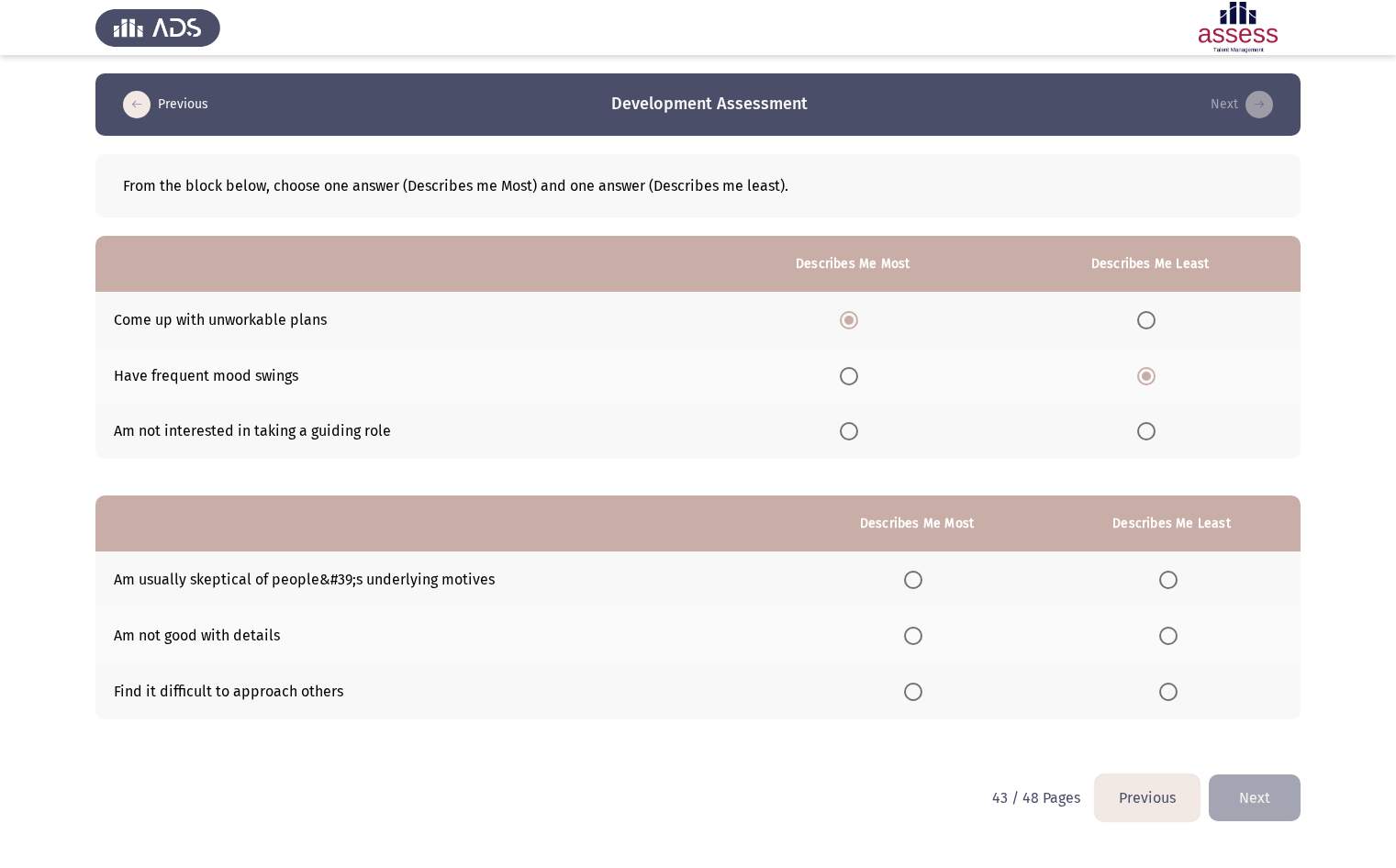
click at [1162, 582] on input "Select an option" at bounding box center [1167, 579] width 18 height 18
click at [909, 698] on span "Select an option" at bounding box center [912, 691] width 18 height 18
click at [909, 698] on input "Select an option" at bounding box center [912, 691] width 18 height 18
click at [1248, 795] on button "Next" at bounding box center [1254, 797] width 92 height 47
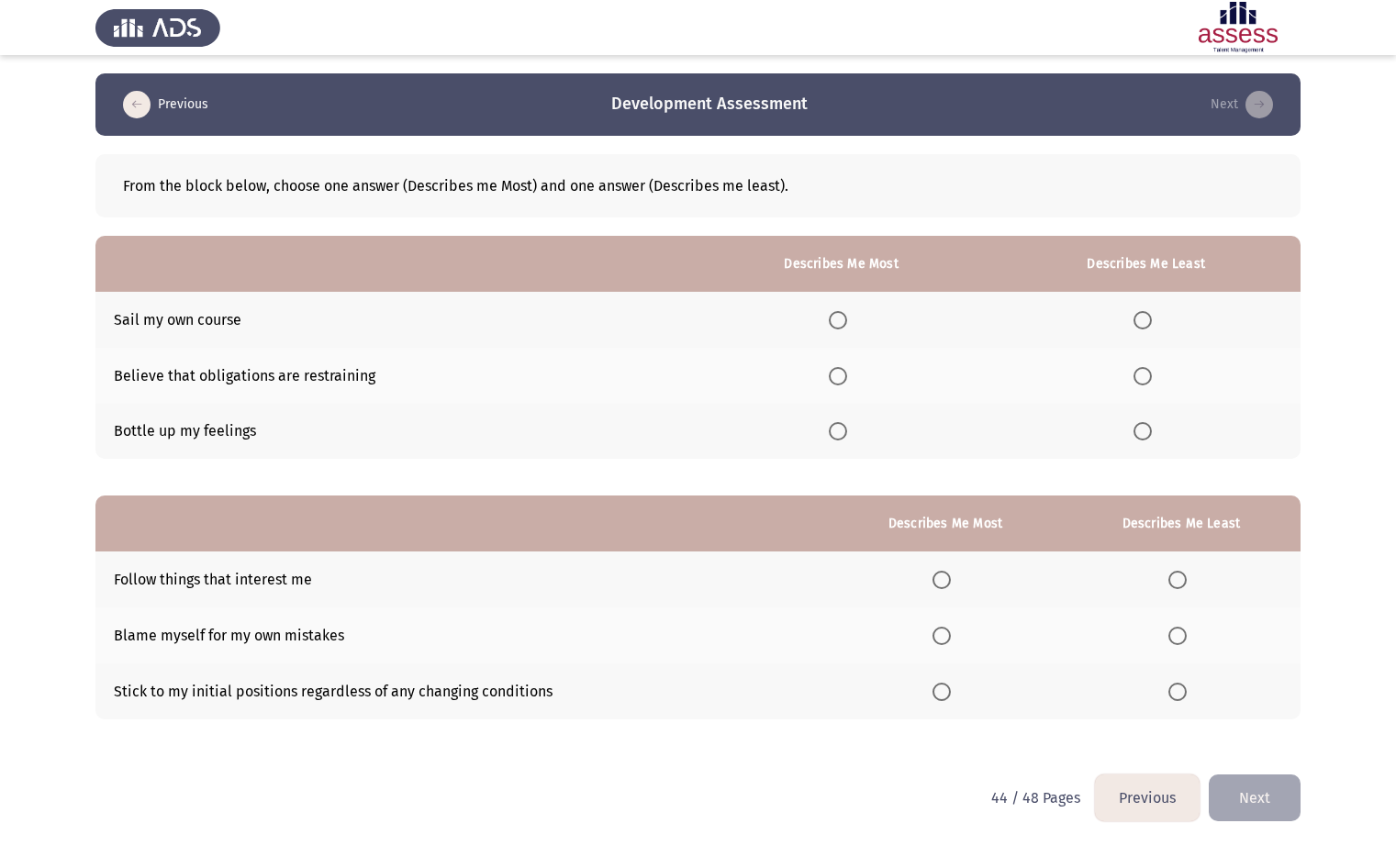
click at [835, 370] on span "Select an option" at bounding box center [837, 376] width 18 height 18
click at [835, 370] on input "Select an option" at bounding box center [837, 376] width 18 height 18
click at [1151, 312] on span "Select an option" at bounding box center [1142, 319] width 18 height 18
click at [1151, 312] on input "Select an option" at bounding box center [1142, 319] width 18 height 18
click at [945, 639] on span "Select an option" at bounding box center [941, 635] width 18 height 18
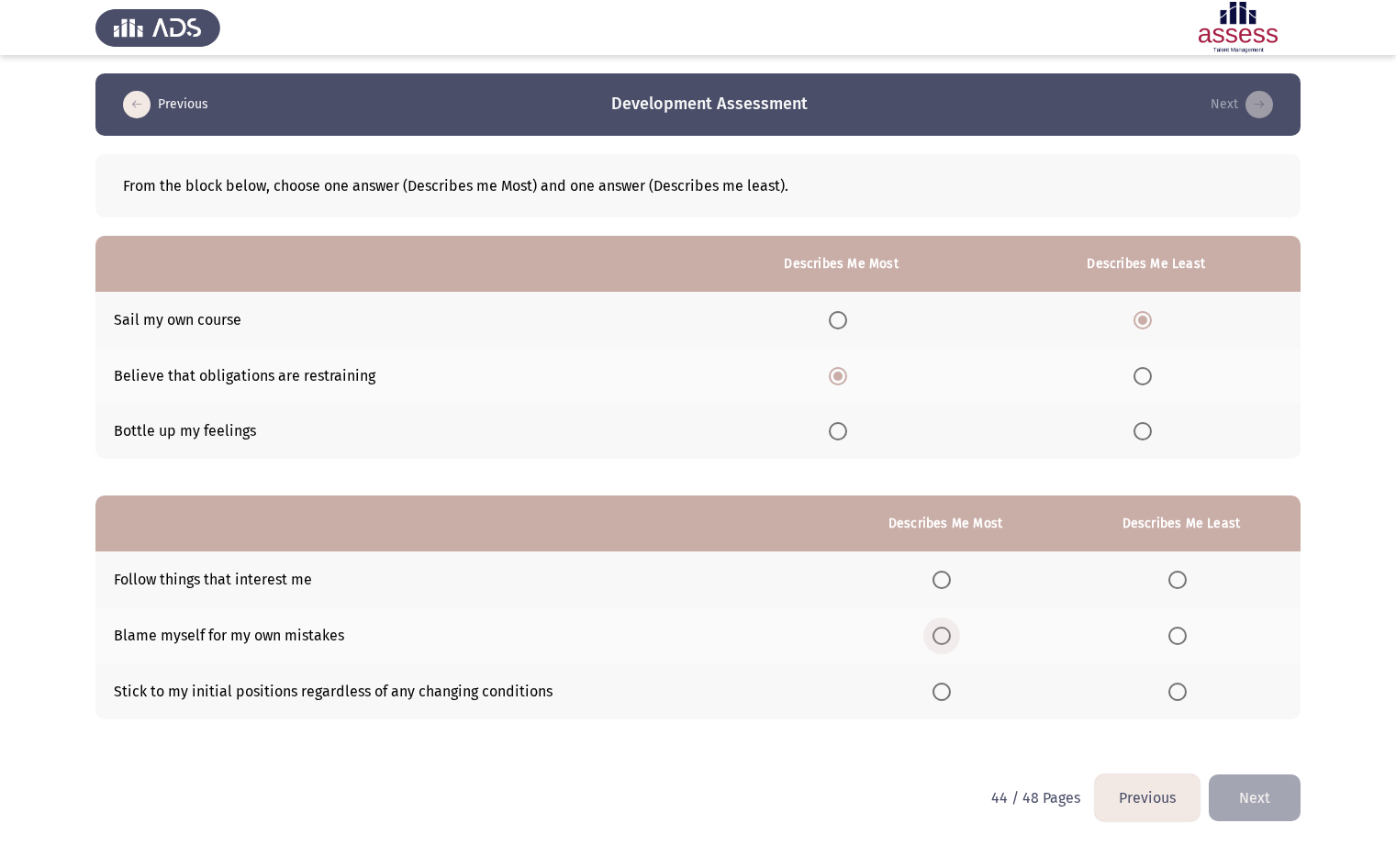
click at [945, 639] on input "Select an option" at bounding box center [941, 635] width 18 height 18
click at [1186, 689] on span "Select an option" at bounding box center [1177, 691] width 18 height 18
click at [1186, 689] on input "Select an option" at bounding box center [1177, 691] width 18 height 18
click at [1259, 796] on button "Next" at bounding box center [1254, 797] width 92 height 47
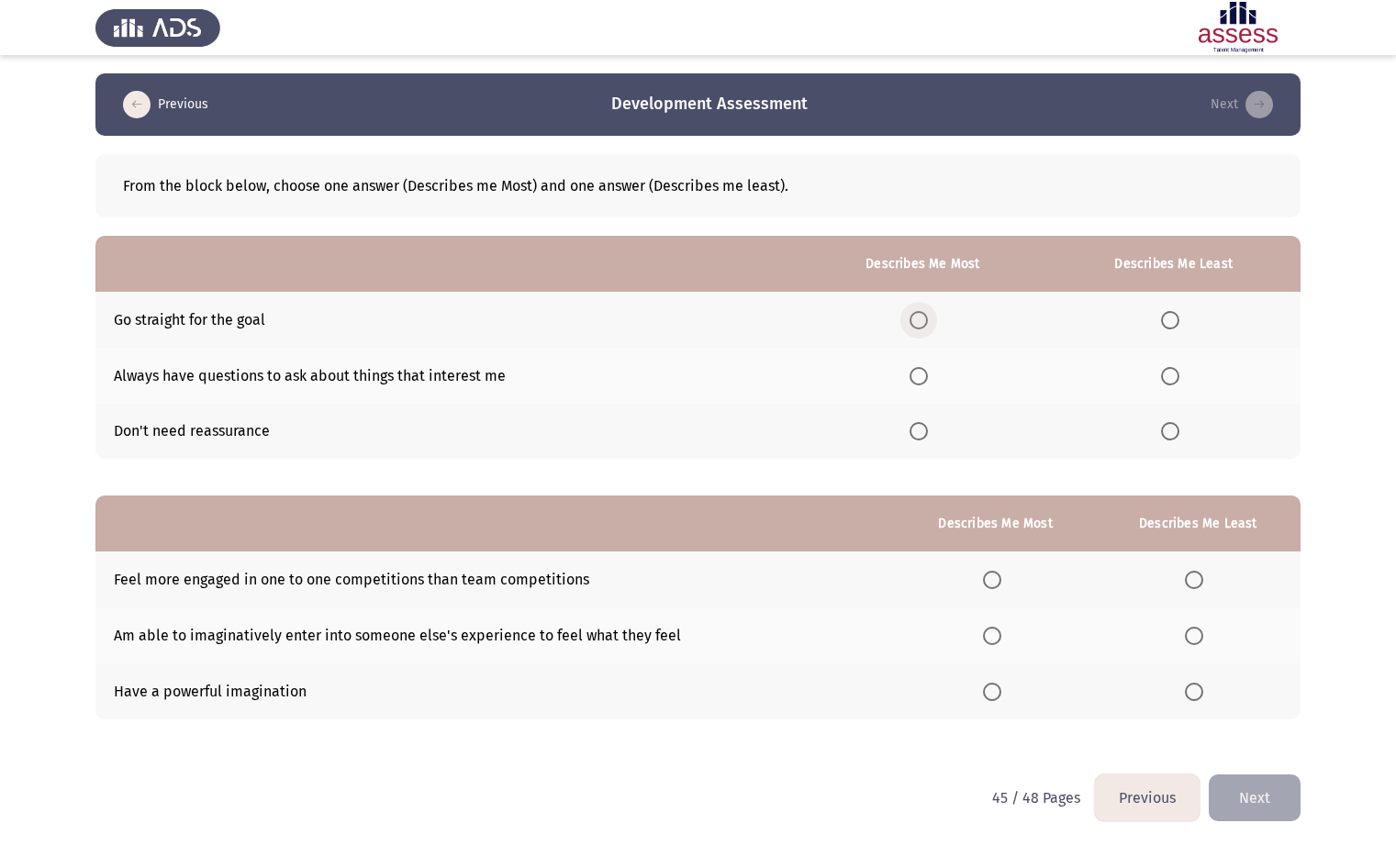
click at [934, 322] on label "Select an option" at bounding box center [922, 319] width 26 height 18
click at [927, 322] on input "Select an option" at bounding box center [918, 319] width 18 height 18
click at [921, 373] on span "Select an option" at bounding box center [918, 376] width 18 height 18
click at [921, 373] on input "Select an option" at bounding box center [918, 376] width 18 height 18
click at [1182, 431] on label "Select an option" at bounding box center [1173, 430] width 26 height 18
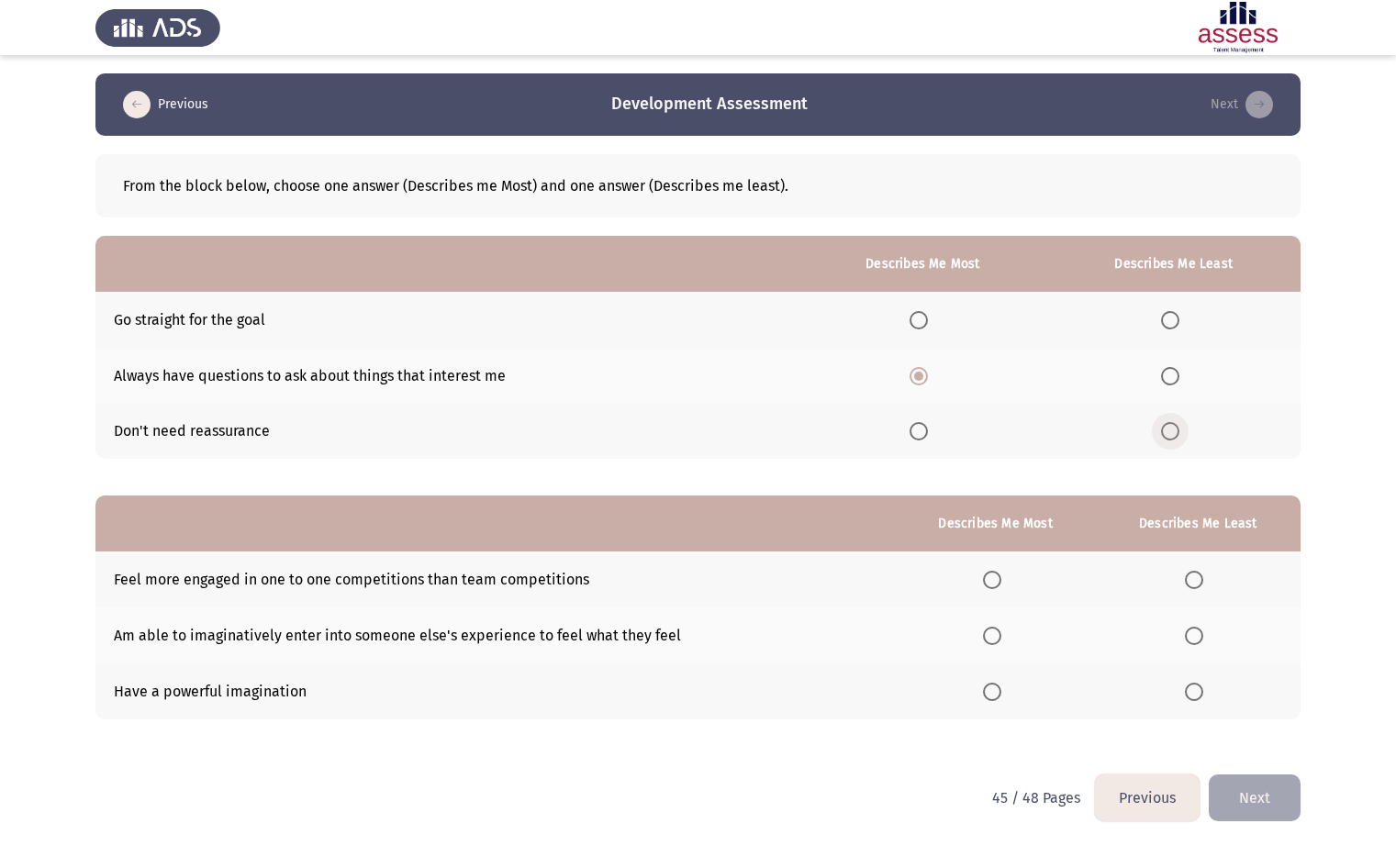
click at [1179, 431] on input "Select an option" at bounding box center [1169, 430] width 18 height 18
click at [1004, 578] on label "Select an option" at bounding box center [995, 579] width 26 height 18
click at [1001, 578] on input "Select an option" at bounding box center [992, 579] width 18 height 18
click at [1199, 634] on span "Select an option" at bounding box center [1193, 635] width 18 height 18
click at [1199, 634] on input "Select an option" at bounding box center [1193, 635] width 18 height 18
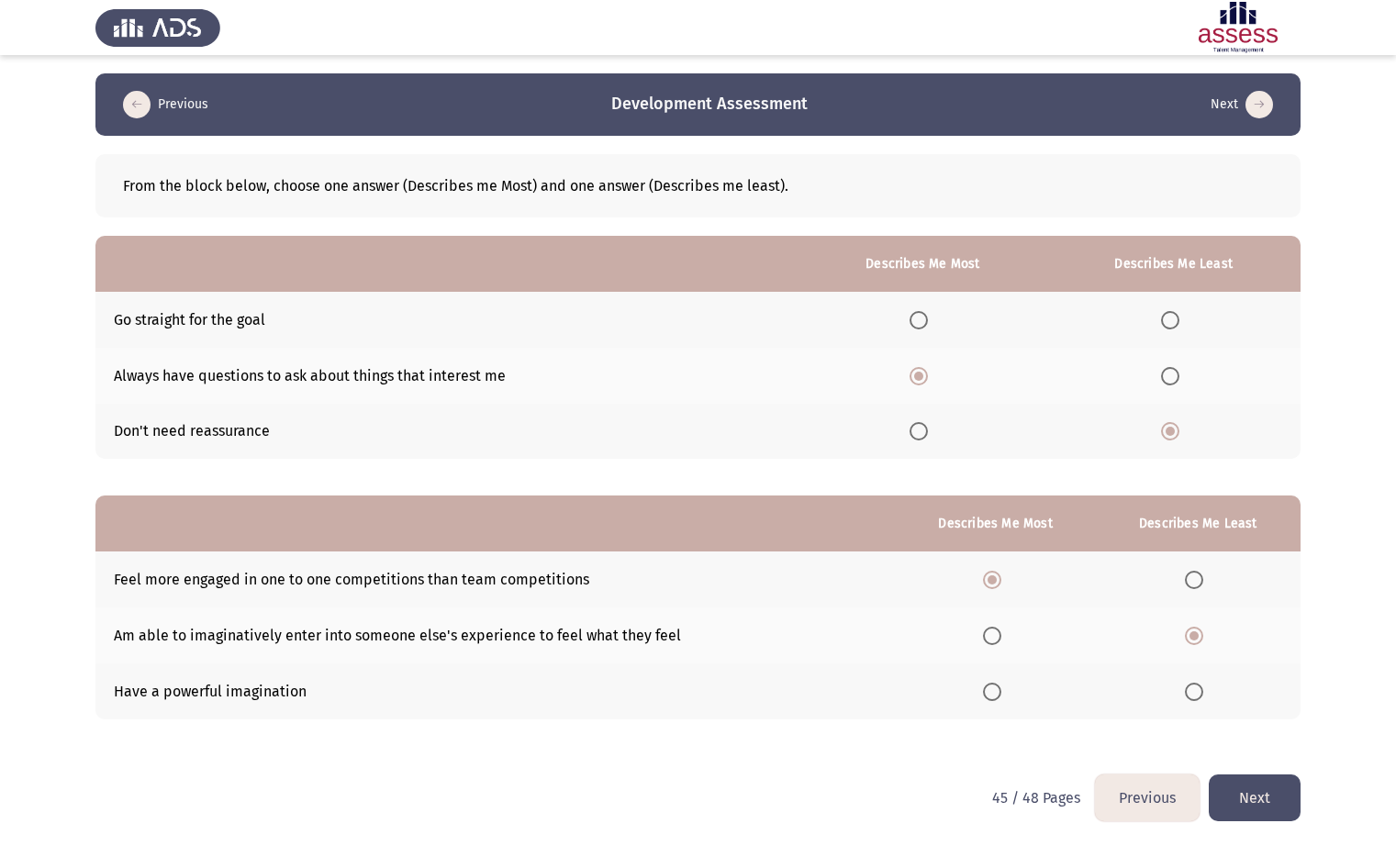
click at [1252, 788] on button "Next" at bounding box center [1254, 797] width 92 height 47
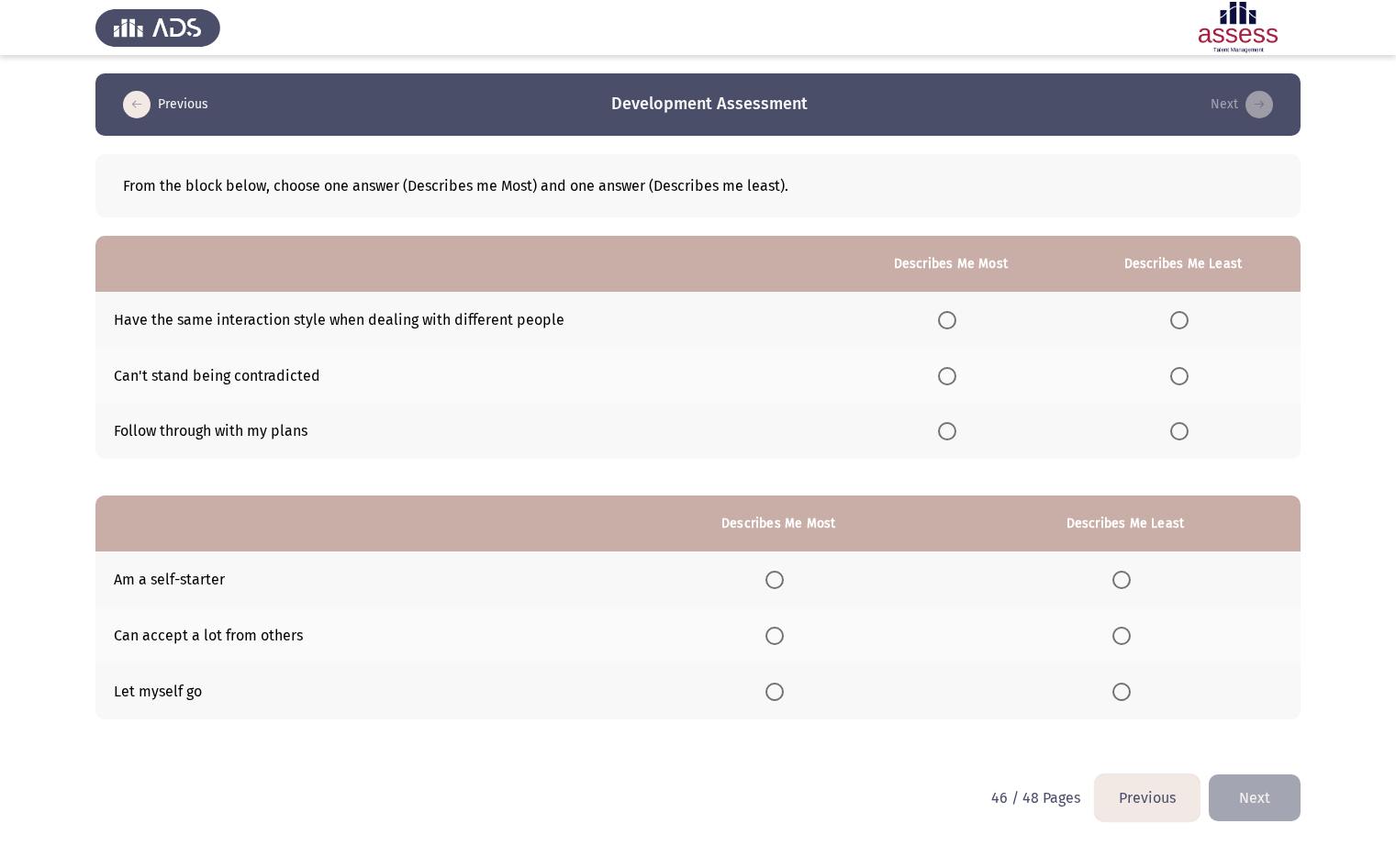
click at [949, 332] on th at bounding box center [950, 319] width 229 height 56
click at [949, 328] on span "Select an option" at bounding box center [947, 319] width 18 height 18
click at [949, 328] on input "Select an option" at bounding box center [947, 319] width 18 height 18
click at [1179, 361] on th at bounding box center [1183, 376] width 235 height 56
click at [1176, 366] on mat-radio-button "Select an option" at bounding box center [1182, 376] width 26 height 19
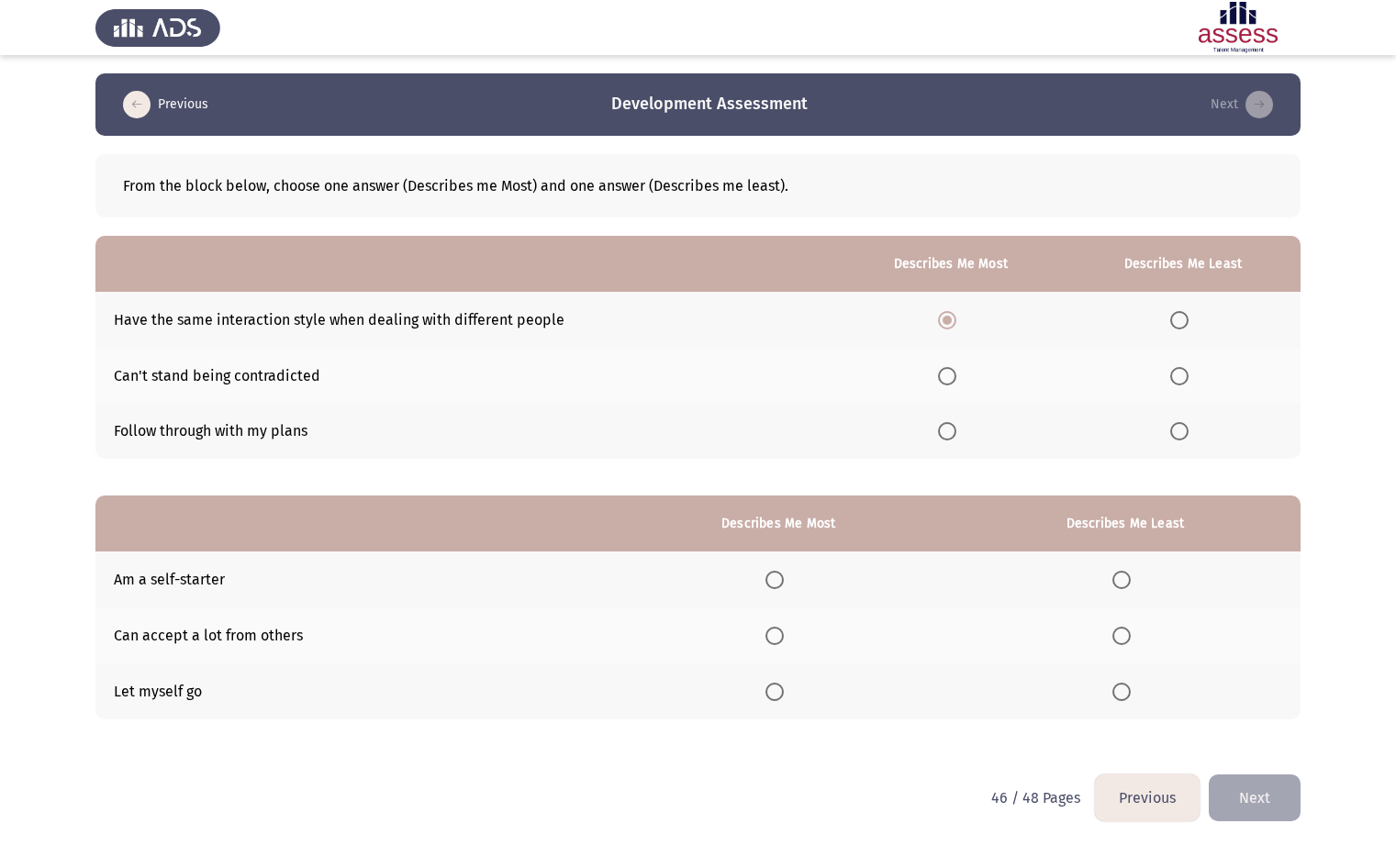
click at [1177, 382] on span "Select an option" at bounding box center [1178, 376] width 18 height 18
click at [1177, 382] on input "Select an option" at bounding box center [1178, 376] width 18 height 18
click at [782, 578] on span "Select an option" at bounding box center [774, 579] width 18 height 18
click at [782, 578] on input "Select an option" at bounding box center [774, 579] width 18 height 18
click at [1138, 639] on label "Select an option" at bounding box center [1124, 635] width 26 height 18
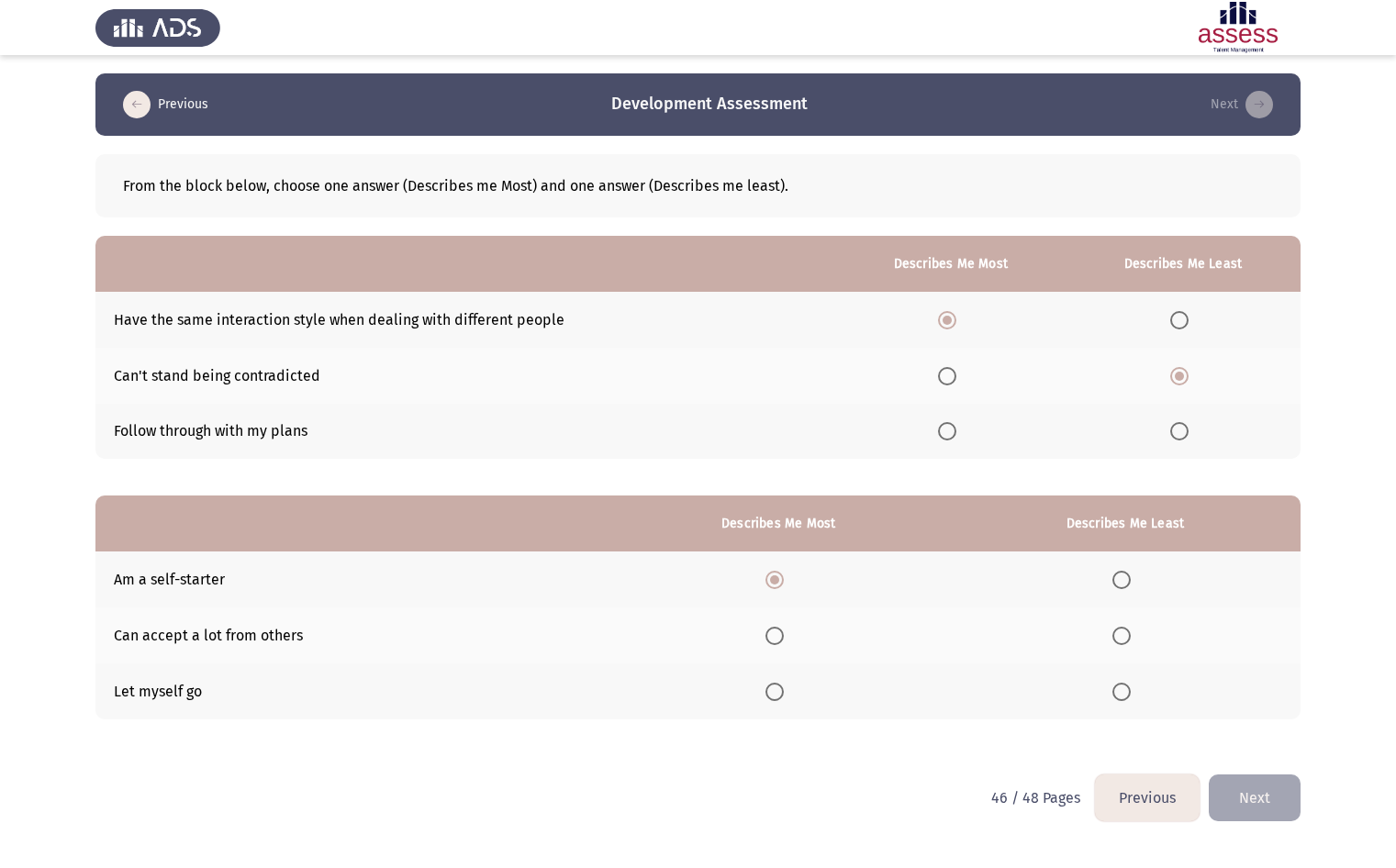
click at [1130, 639] on input "Select an option" at bounding box center [1121, 635] width 18 height 18
click at [1265, 800] on button "Next" at bounding box center [1254, 797] width 92 height 47
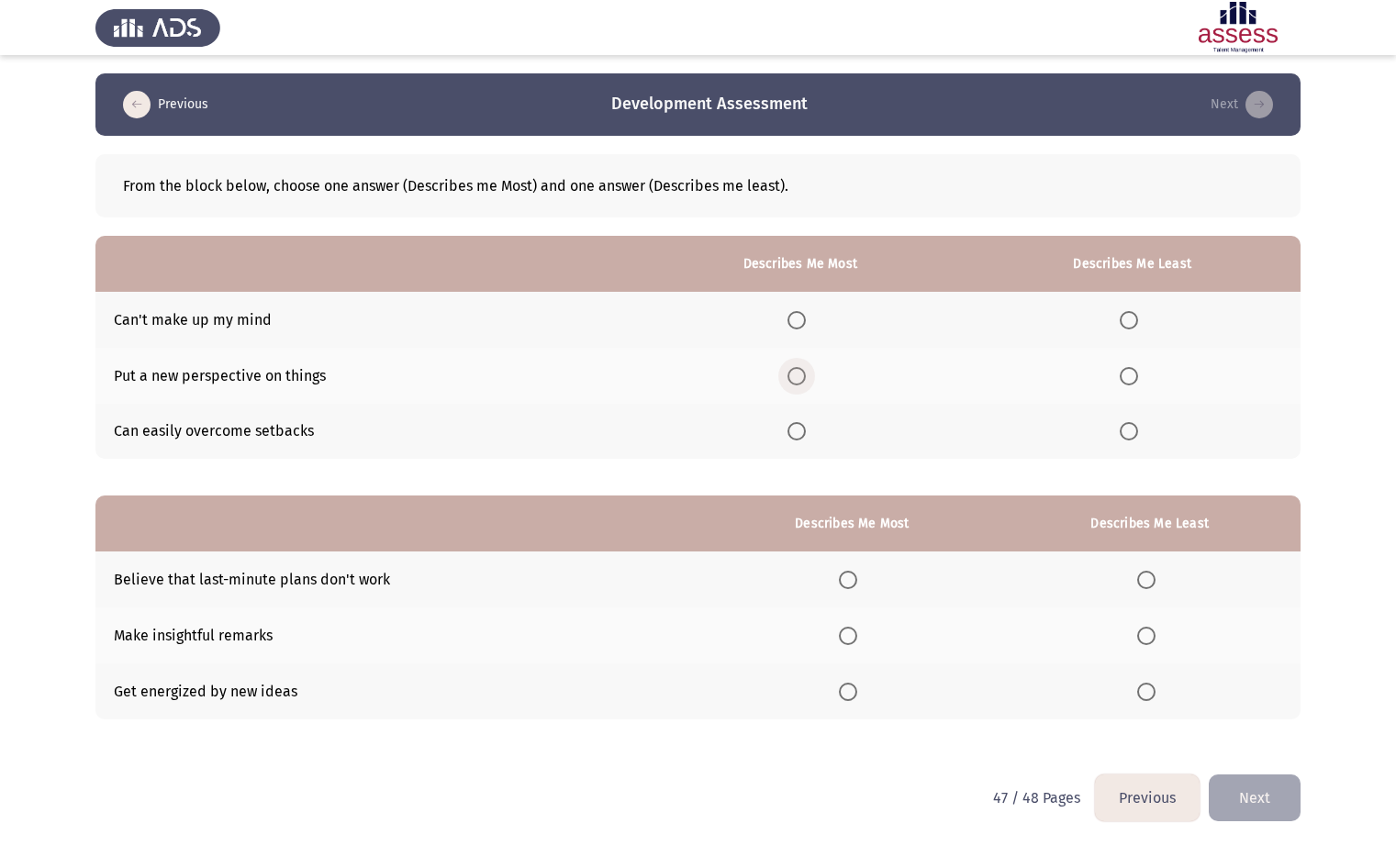
click at [798, 375] on span "Select an option" at bounding box center [796, 376] width 18 height 18
click at [798, 375] on input "Select an option" at bounding box center [796, 376] width 18 height 18
click at [1137, 311] on span "Select an option" at bounding box center [1128, 319] width 18 height 18
click at [1137, 311] on input "Select an option" at bounding box center [1128, 319] width 18 height 18
click at [845, 633] on span "Select an option" at bounding box center [847, 635] width 18 height 18
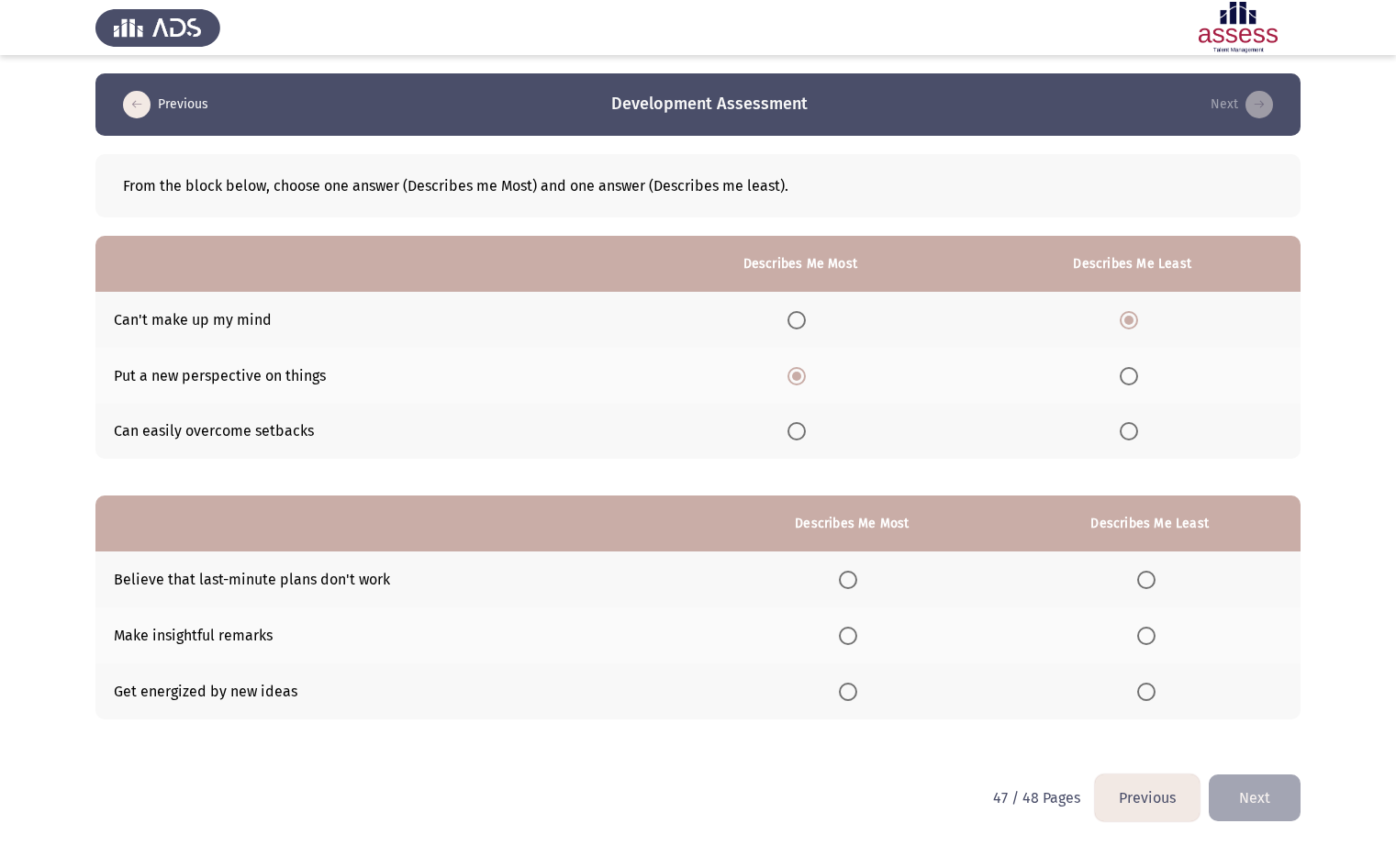
click at [845, 633] on input "Select an option" at bounding box center [847, 635] width 18 height 18
click at [1145, 575] on span "Select an option" at bounding box center [1145, 579] width 18 height 18
click at [1145, 575] on input "Select an option" at bounding box center [1145, 579] width 18 height 18
click at [1271, 788] on button "Next" at bounding box center [1254, 797] width 92 height 47
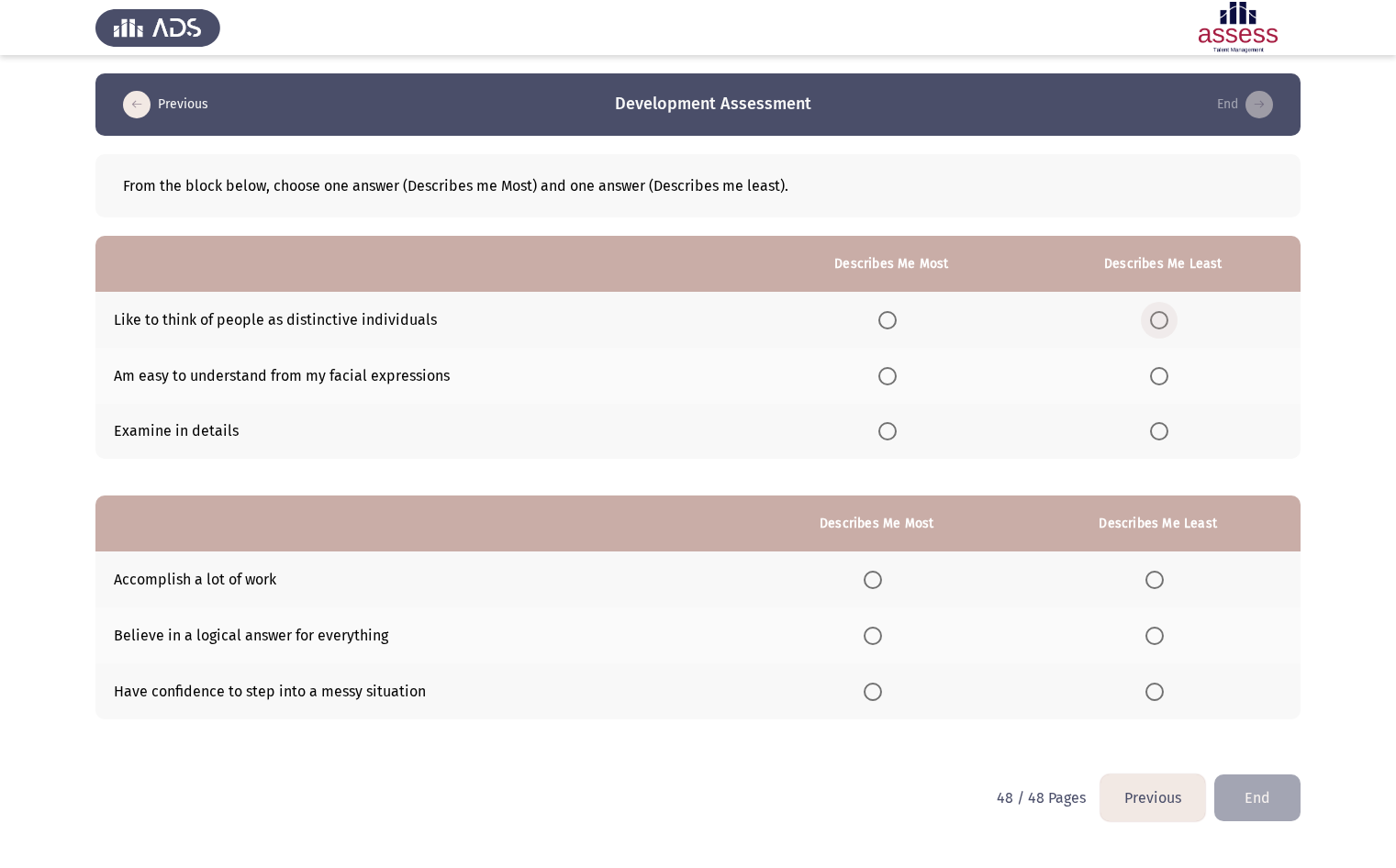
click at [1162, 328] on span "Select an option" at bounding box center [1158, 319] width 18 height 18
click at [1162, 328] on input "Select an option" at bounding box center [1158, 319] width 18 height 18
click at [886, 433] on span "Select an option" at bounding box center [886, 430] width 18 height 18
click at [886, 433] on input "Select an option" at bounding box center [886, 430] width 18 height 18
click at [876, 580] on span "Select an option" at bounding box center [872, 579] width 18 height 18
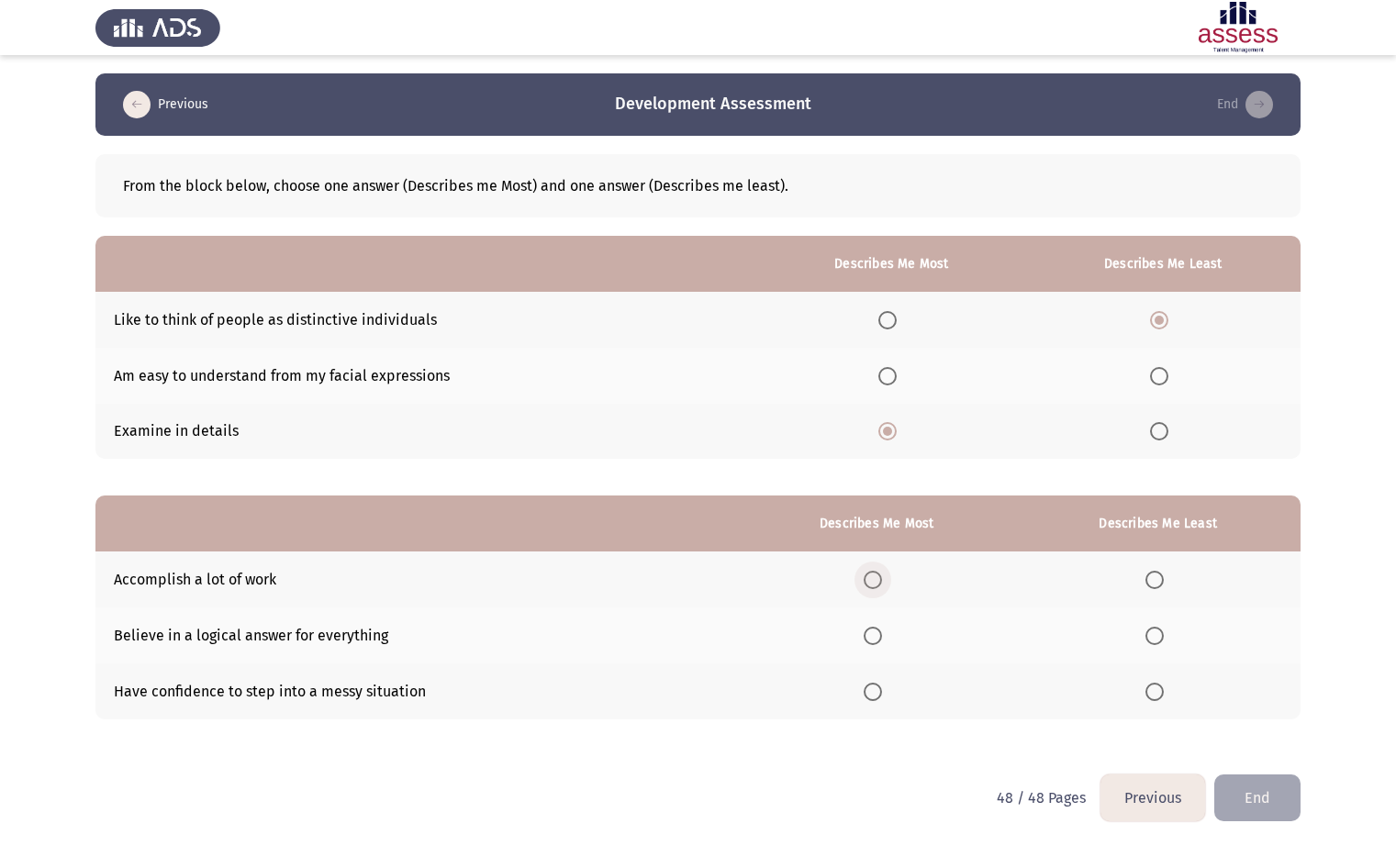
click at [876, 580] on input "Select an option" at bounding box center [872, 579] width 18 height 18
click at [882, 630] on span "Select an option" at bounding box center [872, 635] width 18 height 18
click at [882, 630] on input "Select an option" at bounding box center [872, 635] width 18 height 18
click at [1161, 583] on span "Select an option" at bounding box center [1154, 579] width 18 height 18
click at [1161, 583] on input "Select an option" at bounding box center [1154, 579] width 18 height 18
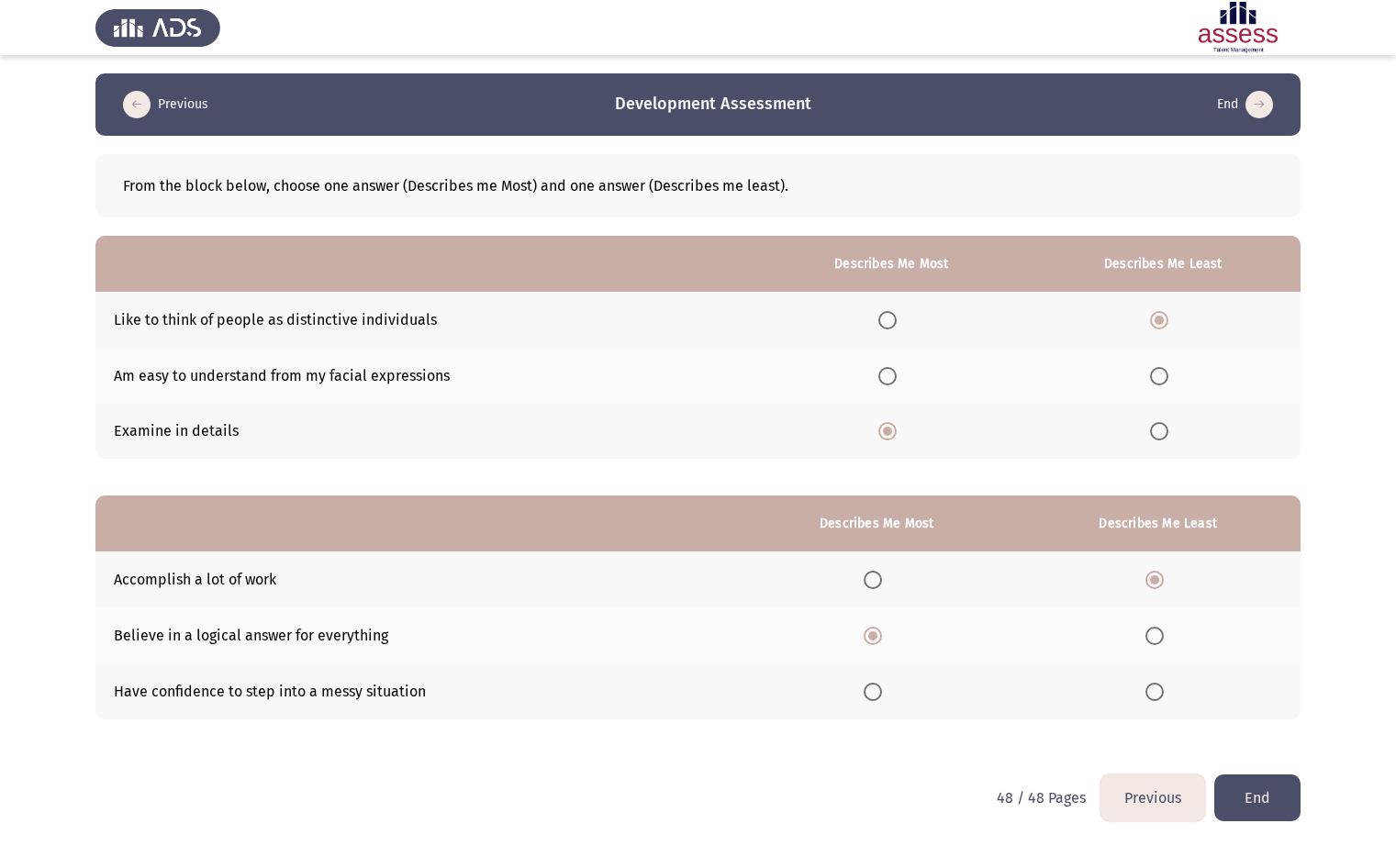
click at [1283, 806] on button "End" at bounding box center [1257, 797] width 86 height 47
